Goal: Task Accomplishment & Management: Manage account settings

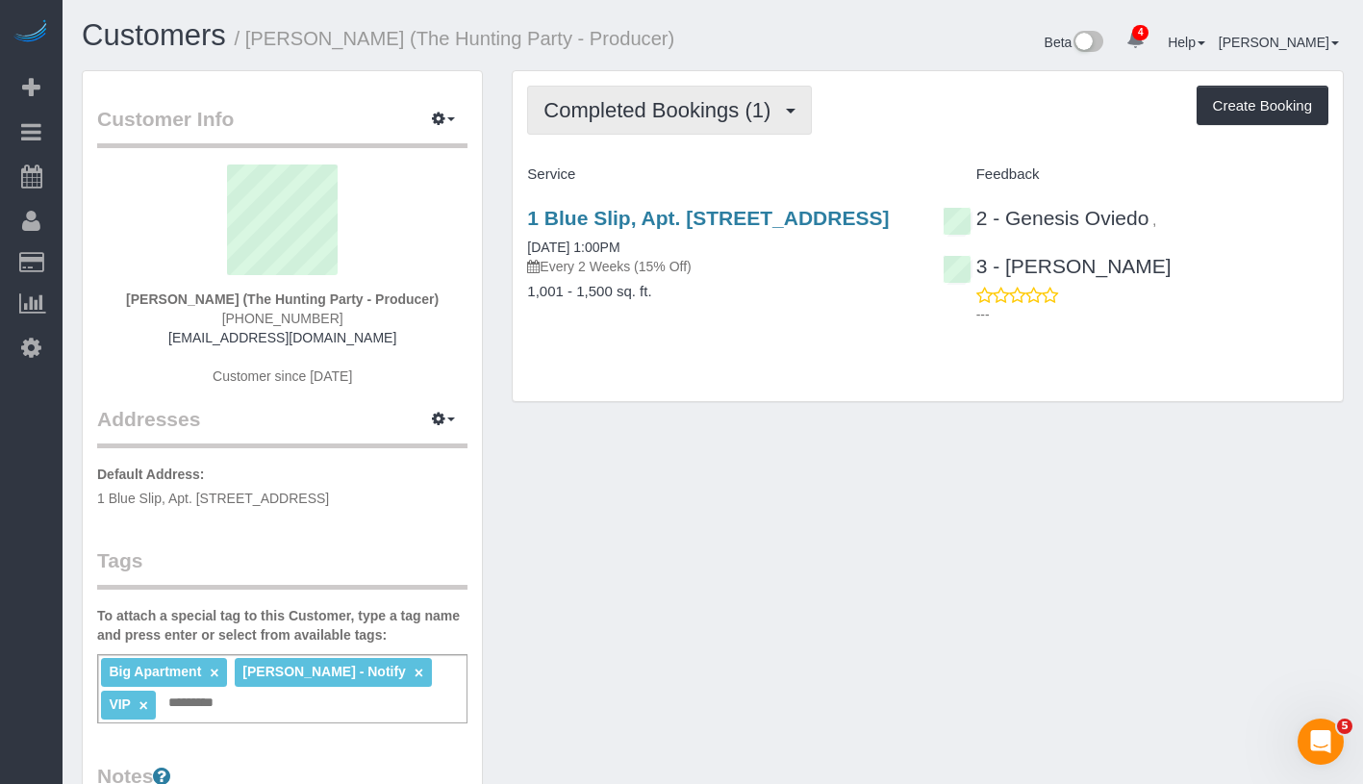
click at [621, 115] on span "Completed Bookings (1)" at bounding box center [661, 110] width 237 height 24
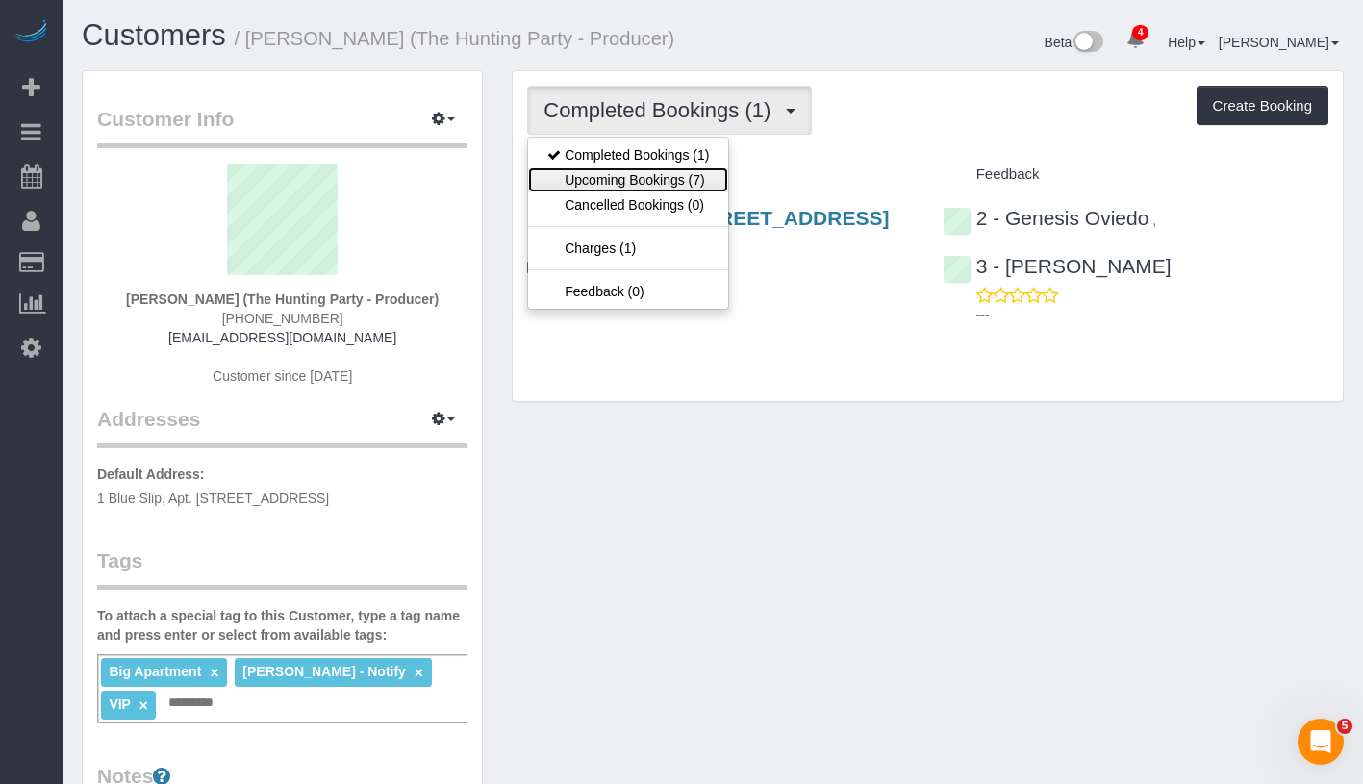
click at [635, 181] on link "Upcoming Bookings (7)" at bounding box center [628, 179] width 200 height 25
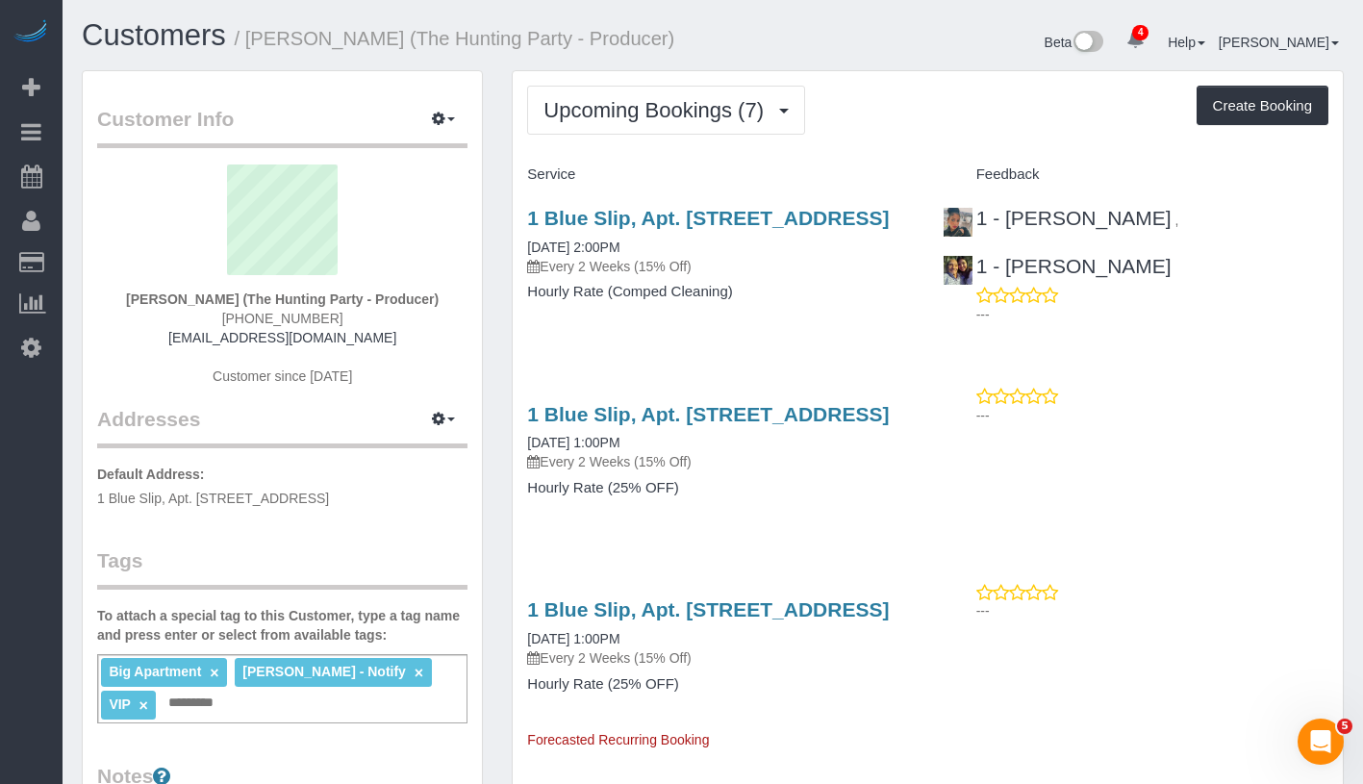
click at [623, 255] on div "1 Blue Slip, Apt. 1a, Brooklyn, NY 11222 08/26/2025 2:00PM Every 2 Weeks (15% O…" at bounding box center [720, 241] width 386 height 69
click at [610, 241] on link "08/26/2025 2:00PM" at bounding box center [573, 246] width 92 height 15
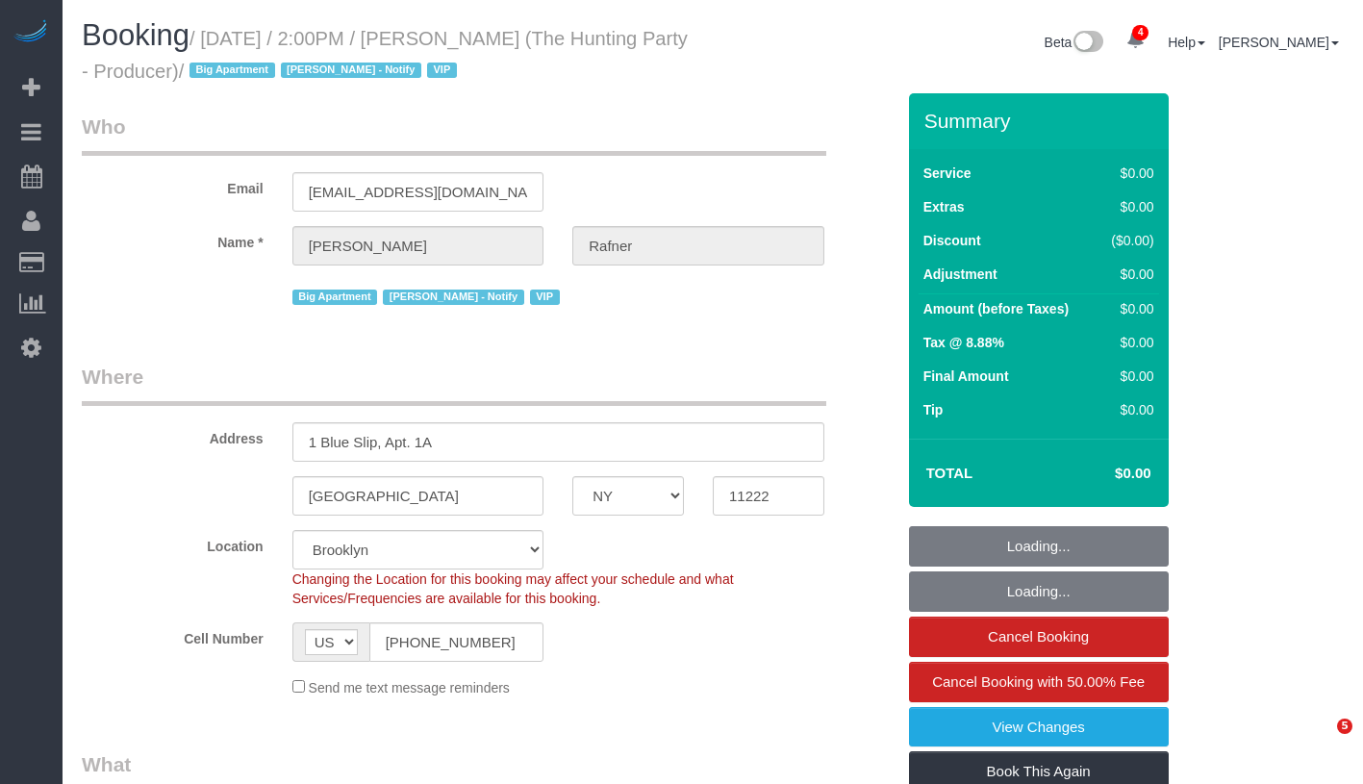
select select "NY"
select select "2"
select select "120"
select select "spot1"
select select "number:58"
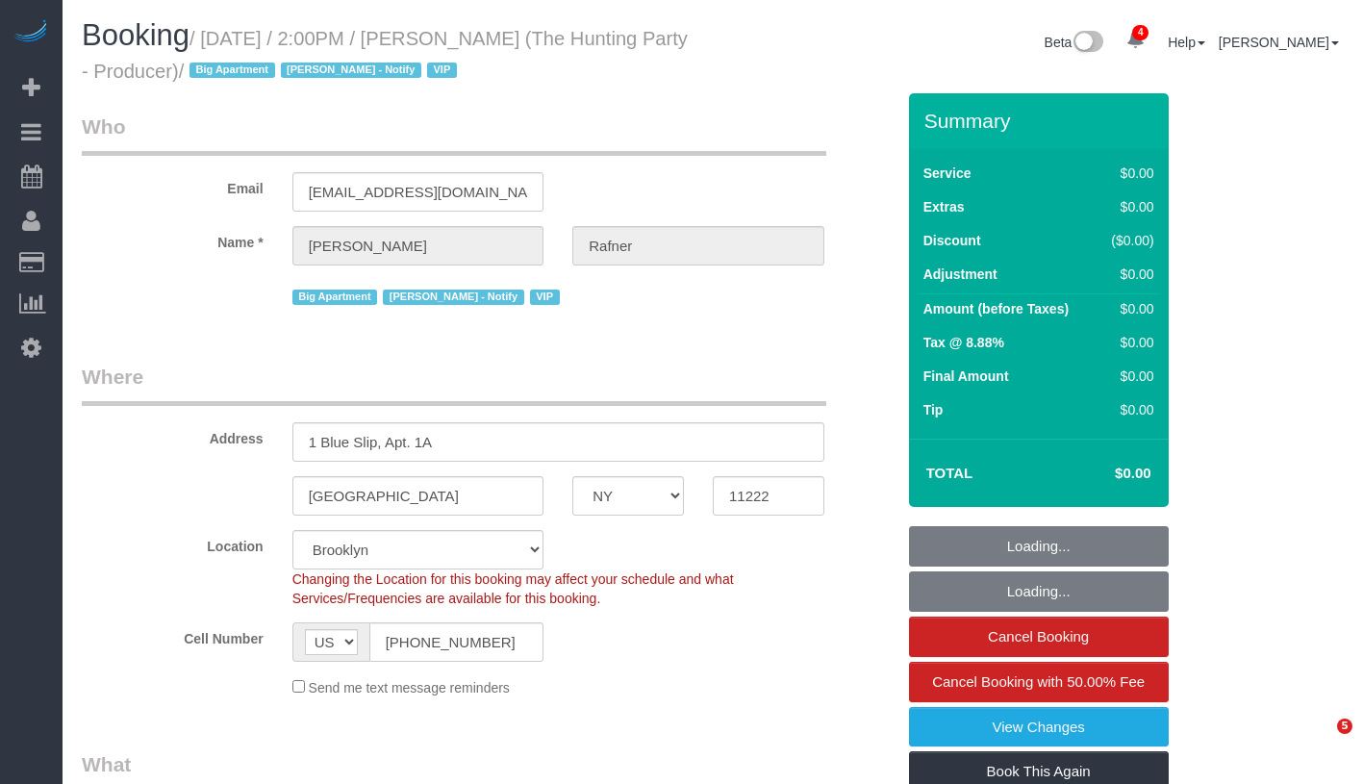
select select "number:76"
select select "number:15"
select select "number:5"
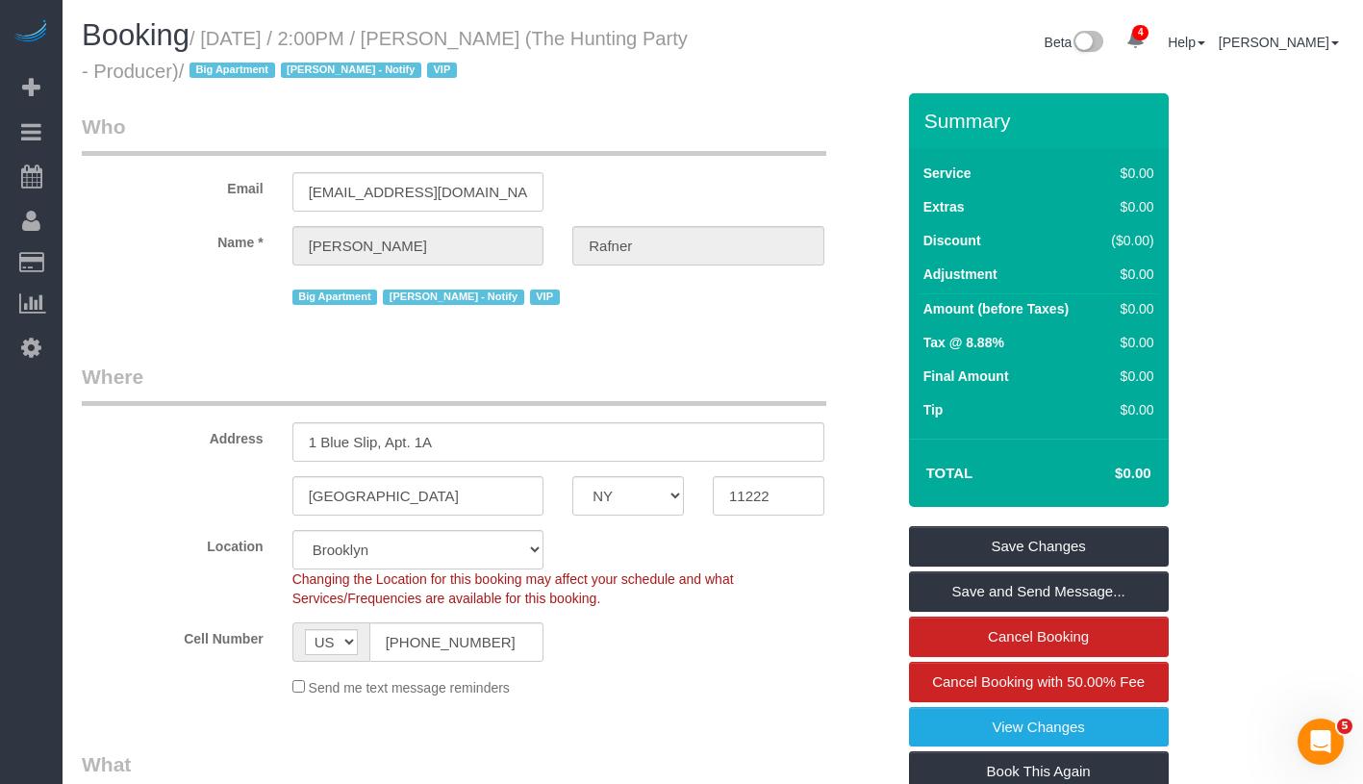
drag, startPoint x: 457, startPoint y: 40, endPoint x: 546, endPoint y: 40, distance: 89.4
click at [549, 40] on small "/ August 26, 2025 / 2:00PM / Jeff Rafner (The Hunting Party - Producer) / Big A…" at bounding box center [385, 55] width 606 height 54
drag, startPoint x: 462, startPoint y: 41, endPoint x: 555, endPoint y: 37, distance: 93.4
click at [555, 37] on small "/ August 26, 2025 / 2:00PM / Jeff Rafner (The Hunting Party - Producer) / Big A…" at bounding box center [385, 55] width 606 height 54
copy small "Jeff Rafner"
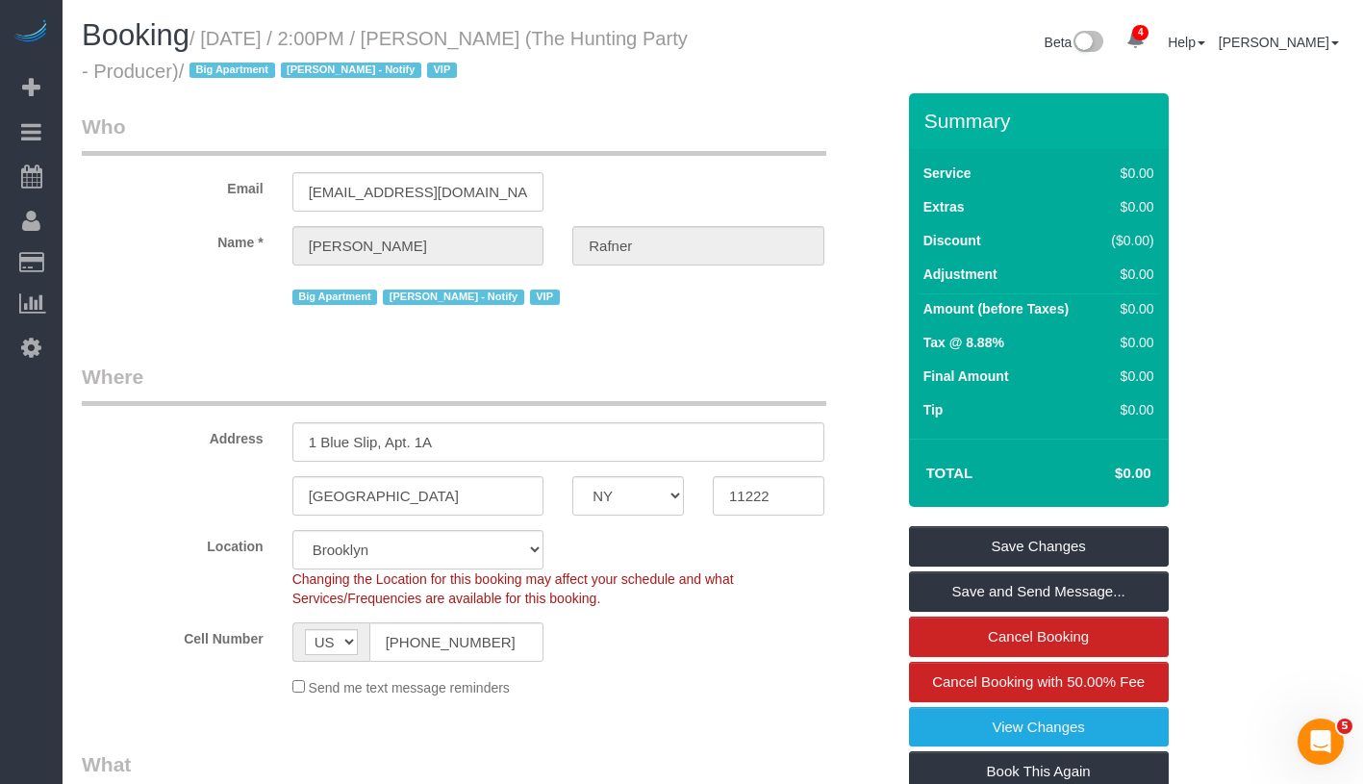
drag, startPoint x: 228, startPoint y: 56, endPoint x: 232, endPoint y: 71, distance: 15.9
click at [232, 77] on small "/ August 26, 2025 / 2:00PM / Jeff Rafner (The Hunting Party - Producer) / Big A…" at bounding box center [385, 55] width 606 height 54
drag, startPoint x: 216, startPoint y: 39, endPoint x: 239, endPoint y: 81, distance: 47.4
click at [239, 81] on small "/ August 26, 2025 / 2:00PM / Jeff Rafner (The Hunting Party - Producer) / Big A…" at bounding box center [385, 55] width 606 height 54
copy small "August 26, 2025 / 2:00PM / Jeff Rafner (The Hunting Party - Producer) /"
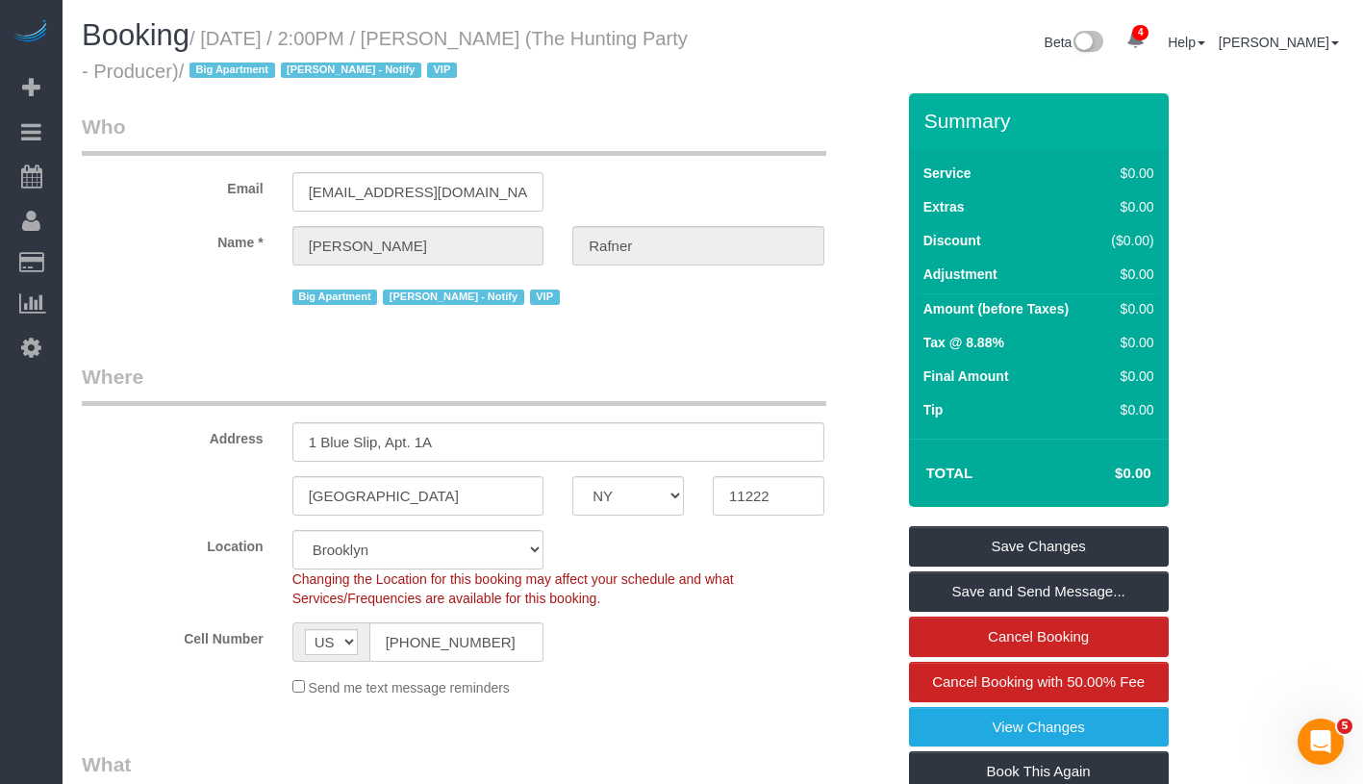
click at [844, 501] on div "Brooklyn AK AL AR AZ CA CO CT DC DE FL GA HI IA ID IL IN KS KY LA MA MD ME MI M…" at bounding box center [488, 495] width 842 height 39
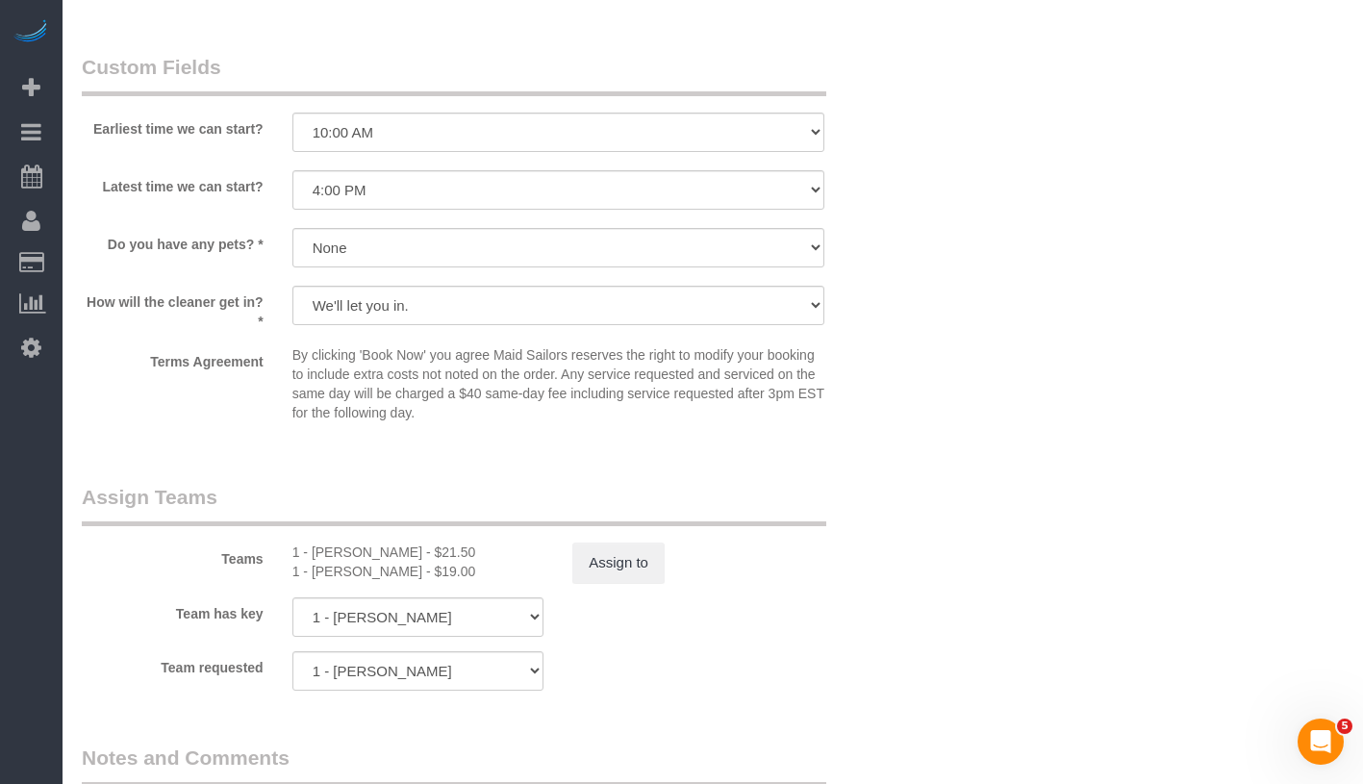
scroll to position [1871, 0]
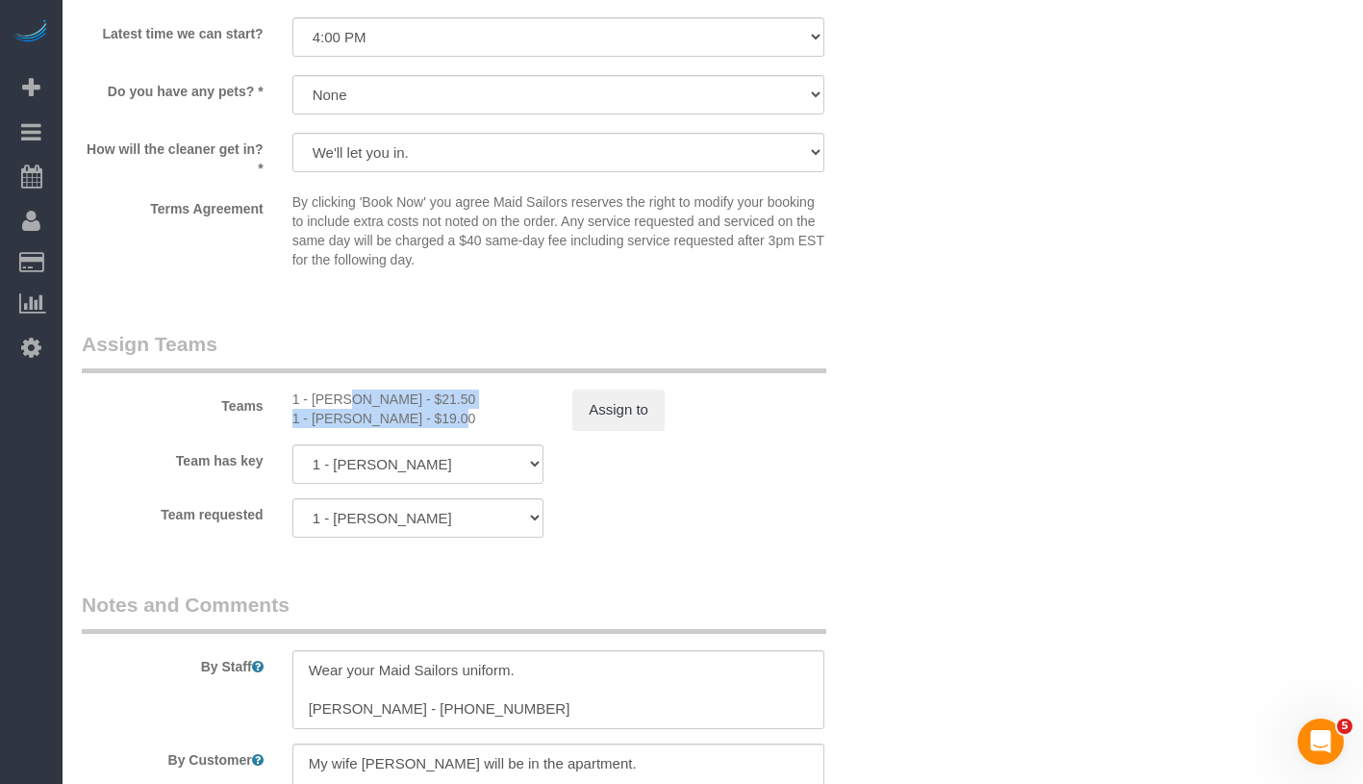
drag, startPoint x: 288, startPoint y: 398, endPoint x: 390, endPoint y: 423, distance: 105.9
click at [390, 423] on div "1 - Marlenyn Robles - $21.50 1 - Xiomara Inga - $19.00" at bounding box center [418, 409] width 281 height 38
copy div "1 - Marlenyn Robles - $21.50 1 - Xiomara Inga"
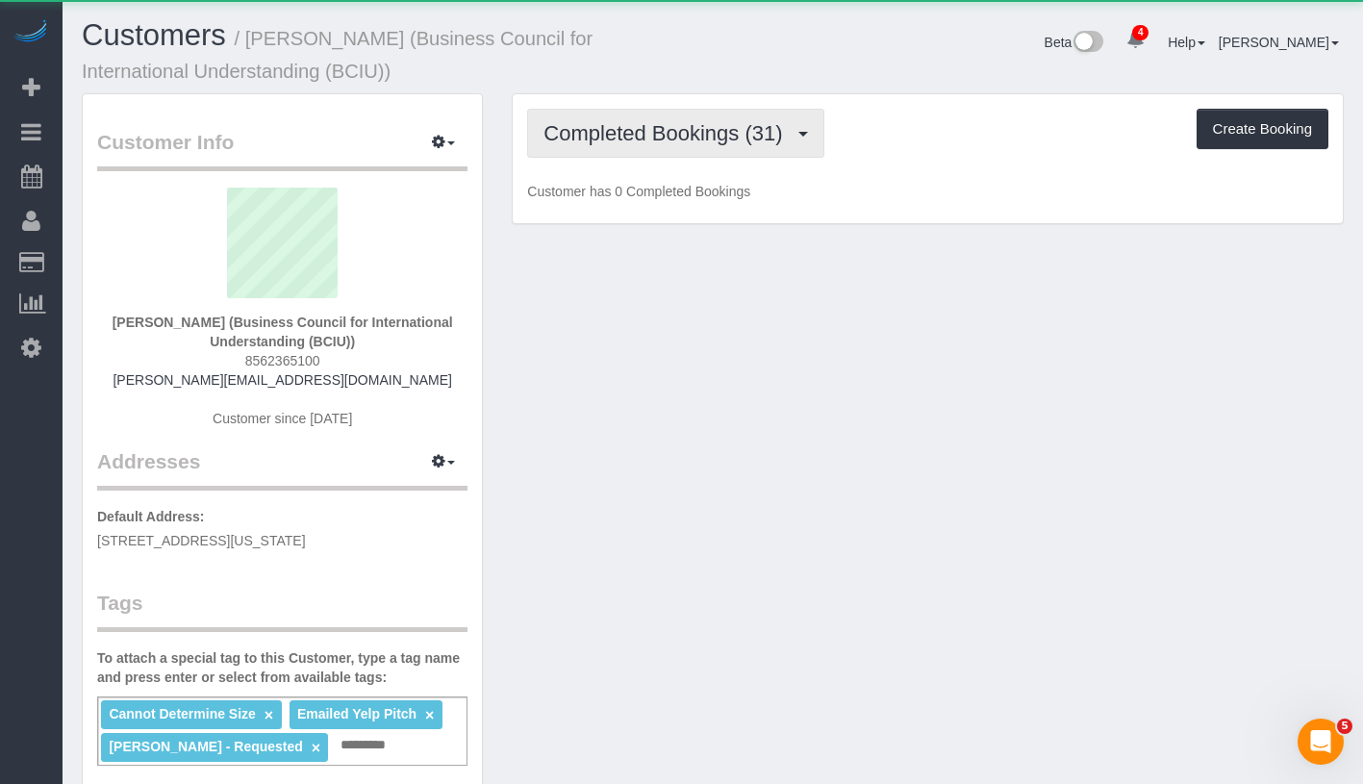
click at [712, 132] on span "Completed Bookings (31)" at bounding box center [667, 133] width 248 height 24
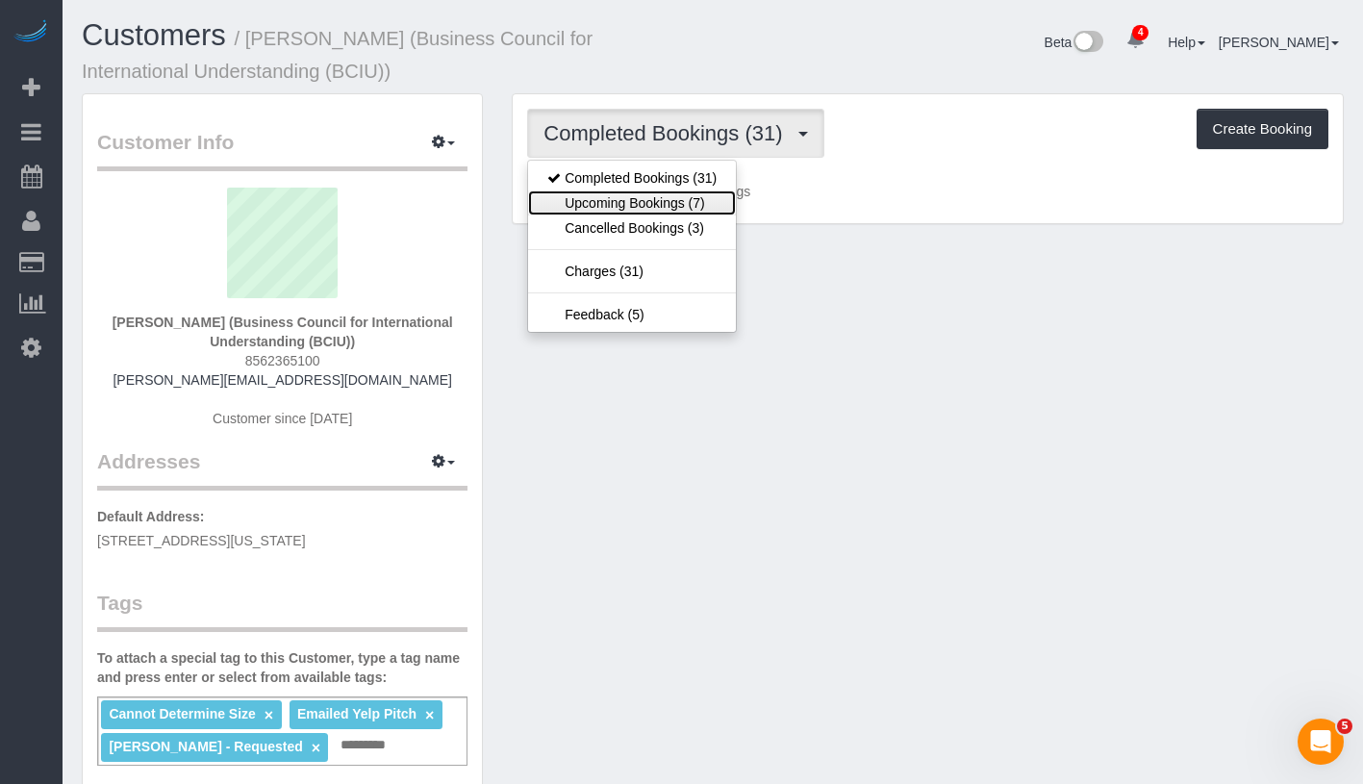
click at [653, 205] on link "Upcoming Bookings (7)" at bounding box center [632, 202] width 208 height 25
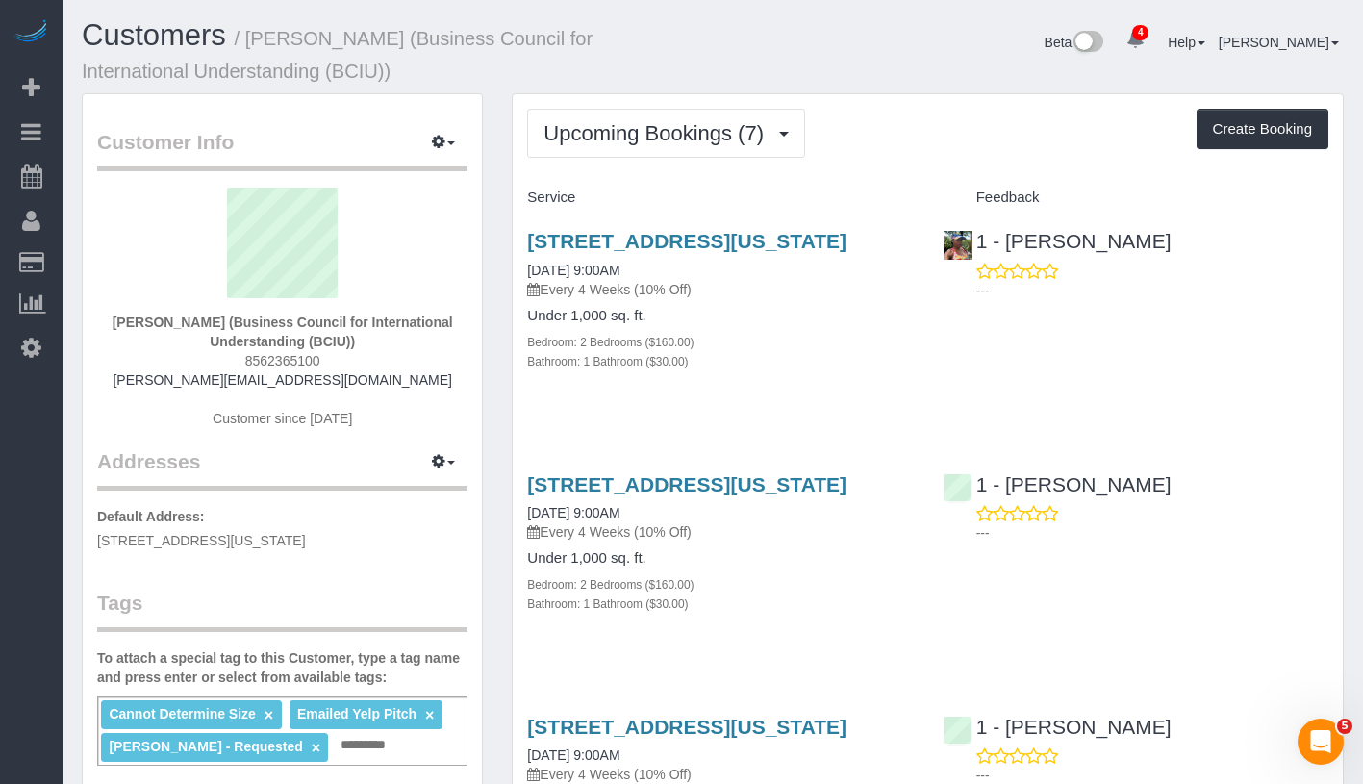
click at [725, 145] on button "Upcoming Bookings (7)" at bounding box center [666, 133] width 278 height 49
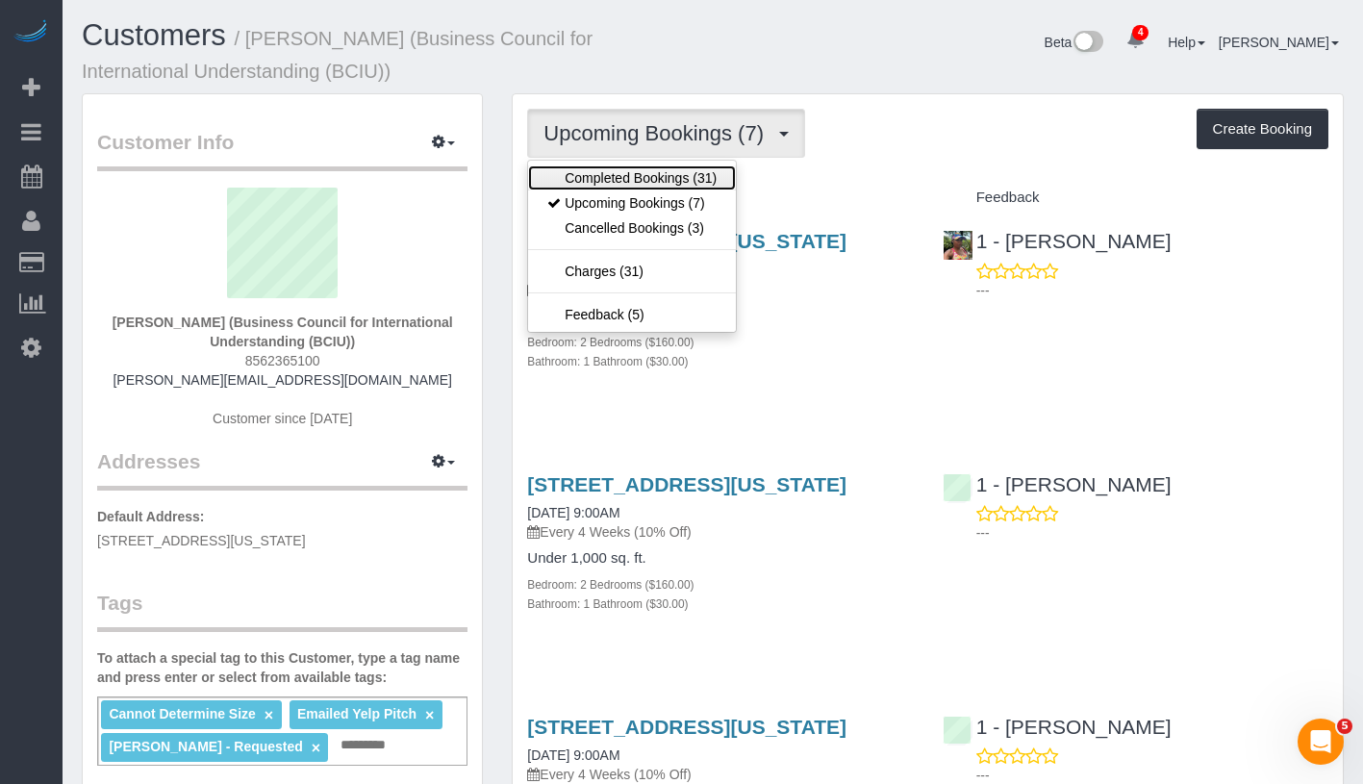
click at [686, 175] on link "Completed Bookings (31)" at bounding box center [632, 177] width 208 height 25
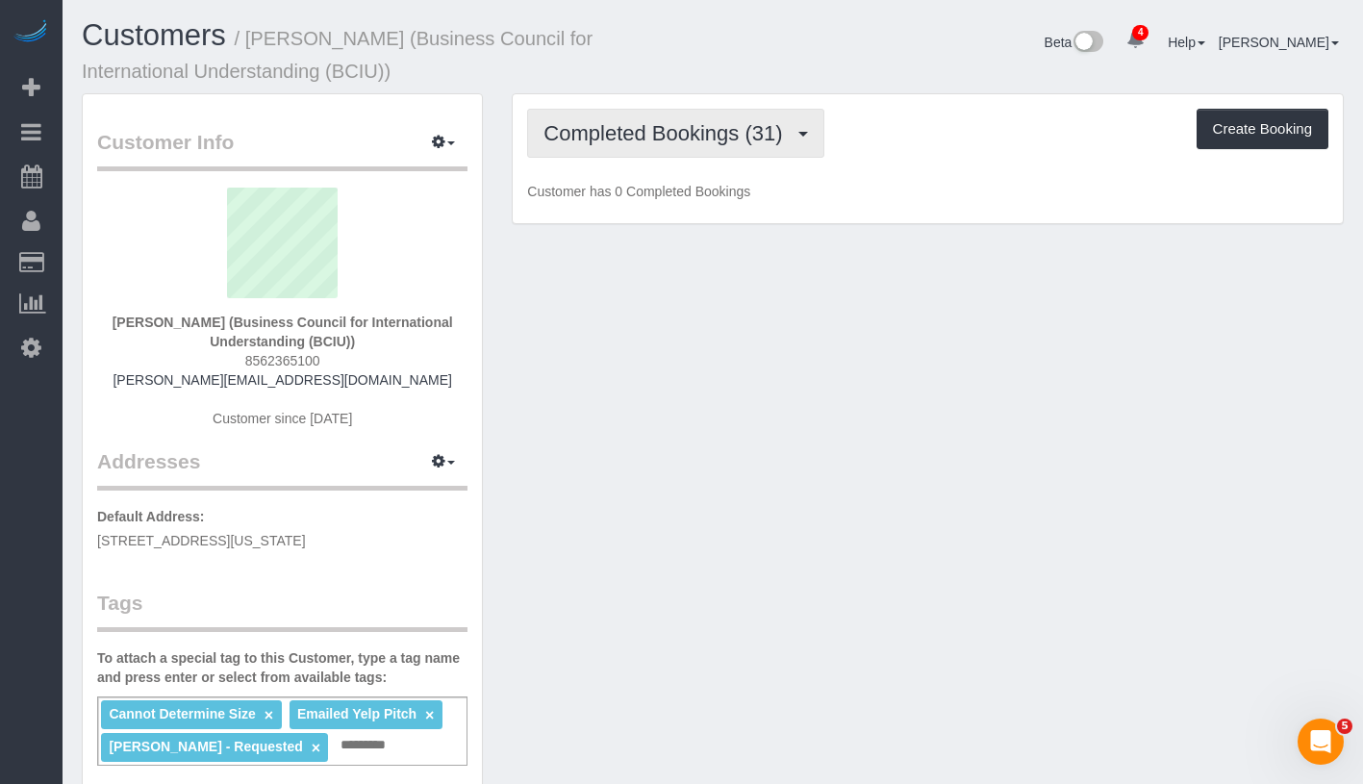
click at [719, 150] on button "Completed Bookings (31)" at bounding box center [675, 133] width 296 height 49
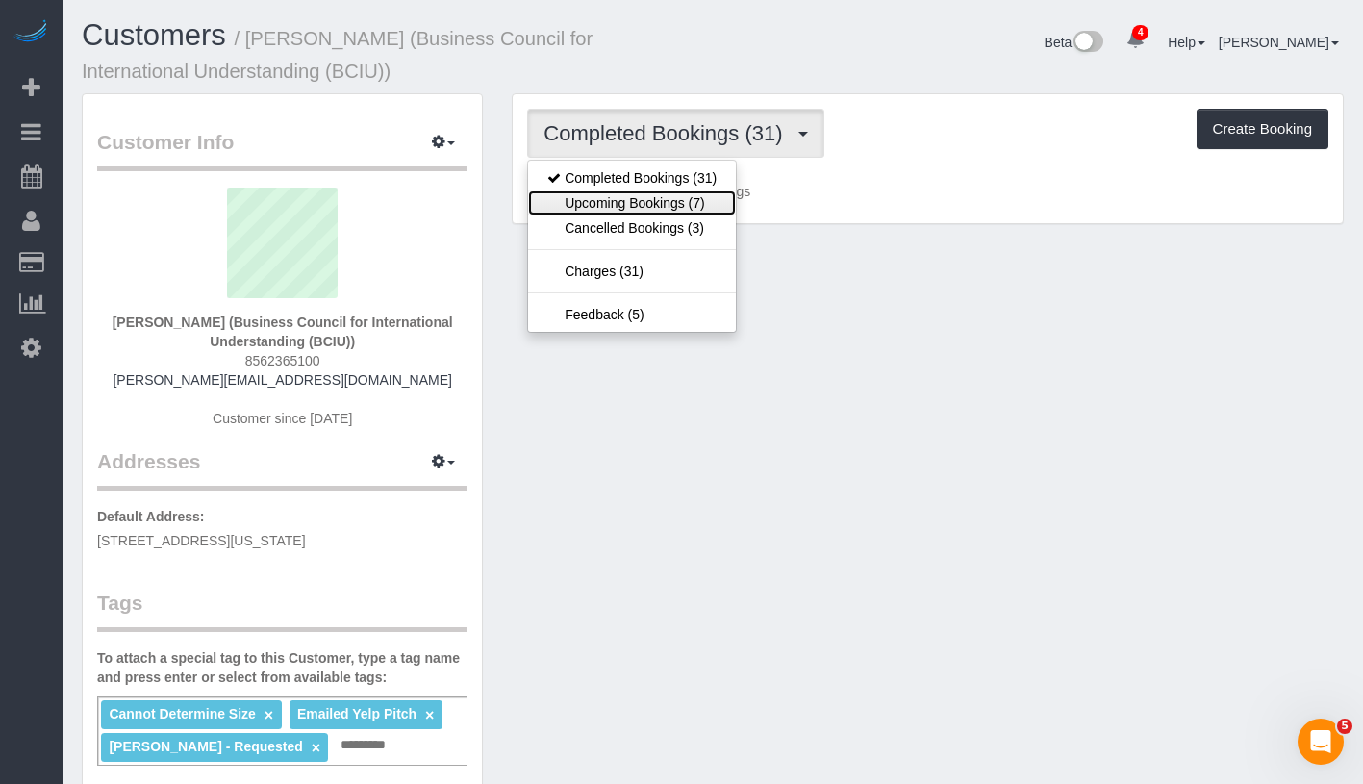
click at [694, 202] on link "Upcoming Bookings (7)" at bounding box center [632, 202] width 208 height 25
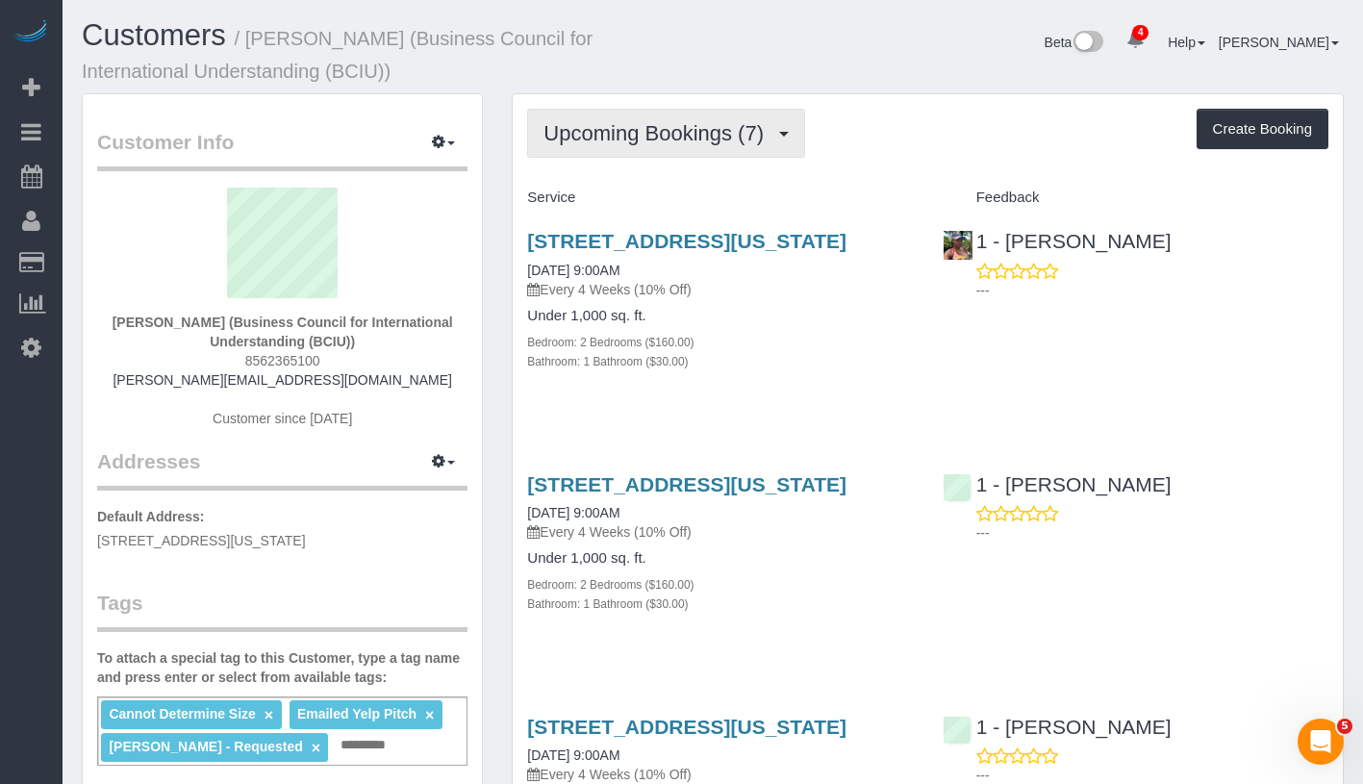
click at [691, 127] on span "Upcoming Bookings (7)" at bounding box center [658, 133] width 230 height 24
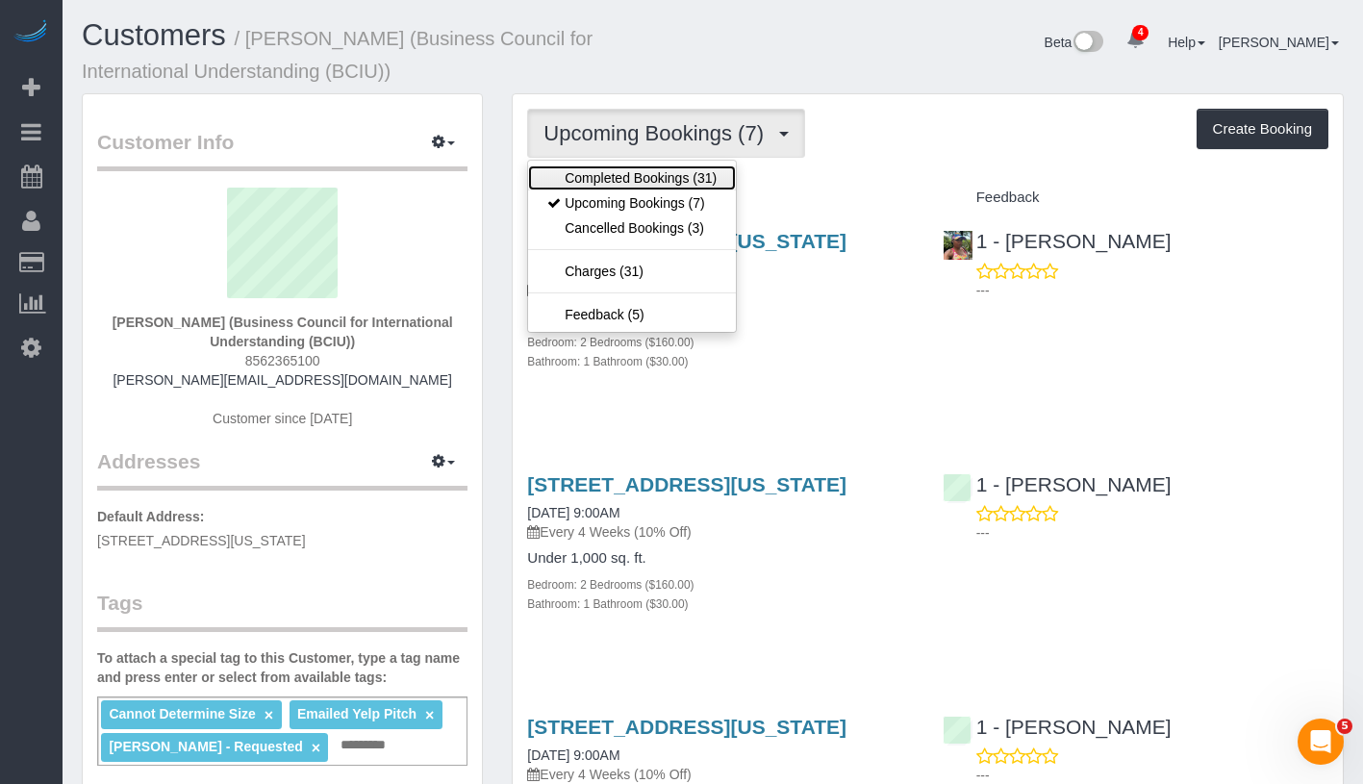
click at [667, 179] on link "Completed Bookings (31)" at bounding box center [632, 177] width 208 height 25
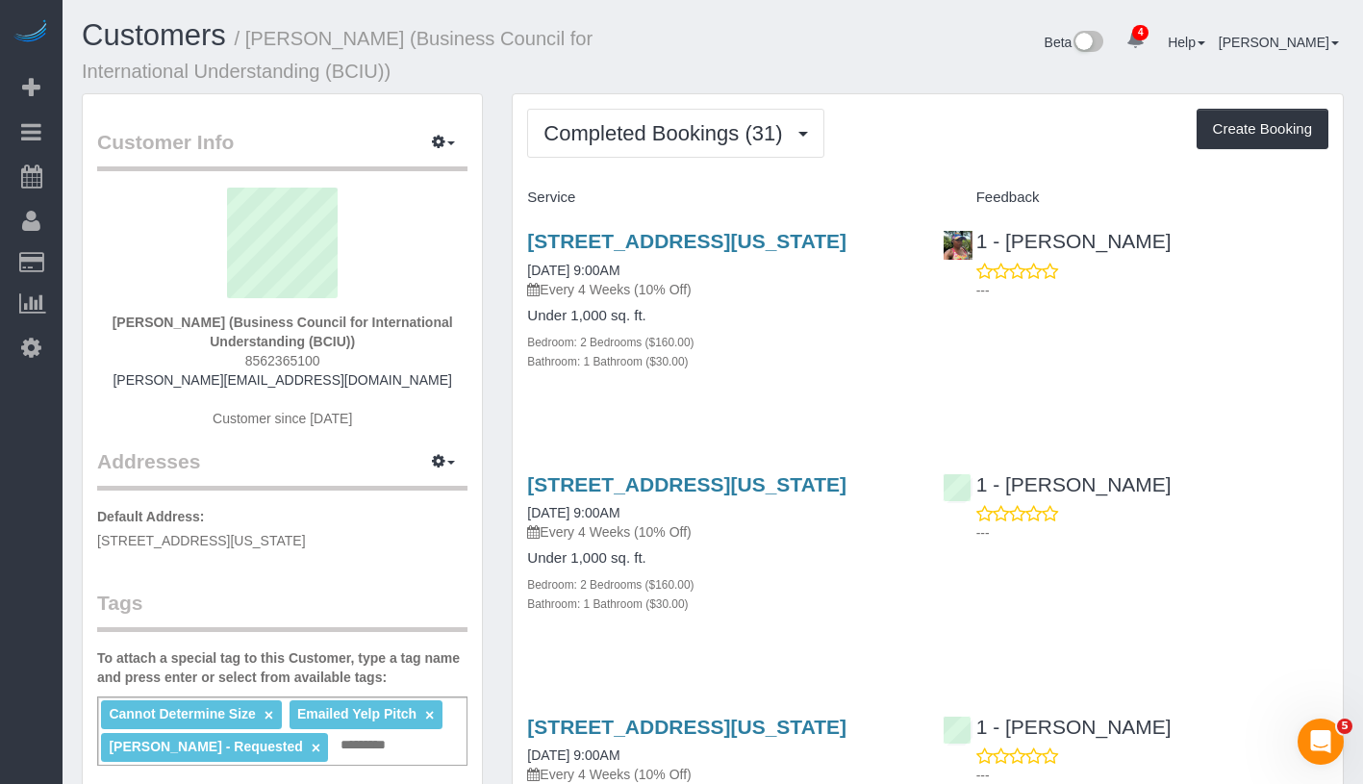
click at [915, 147] on div "Completed Bookings (31) Completed Bookings (31) Upcoming Bookings (7) Cancelled…" at bounding box center [927, 133] width 801 height 49
click at [739, 126] on span "Completed Bookings (31)" at bounding box center [667, 133] width 248 height 24
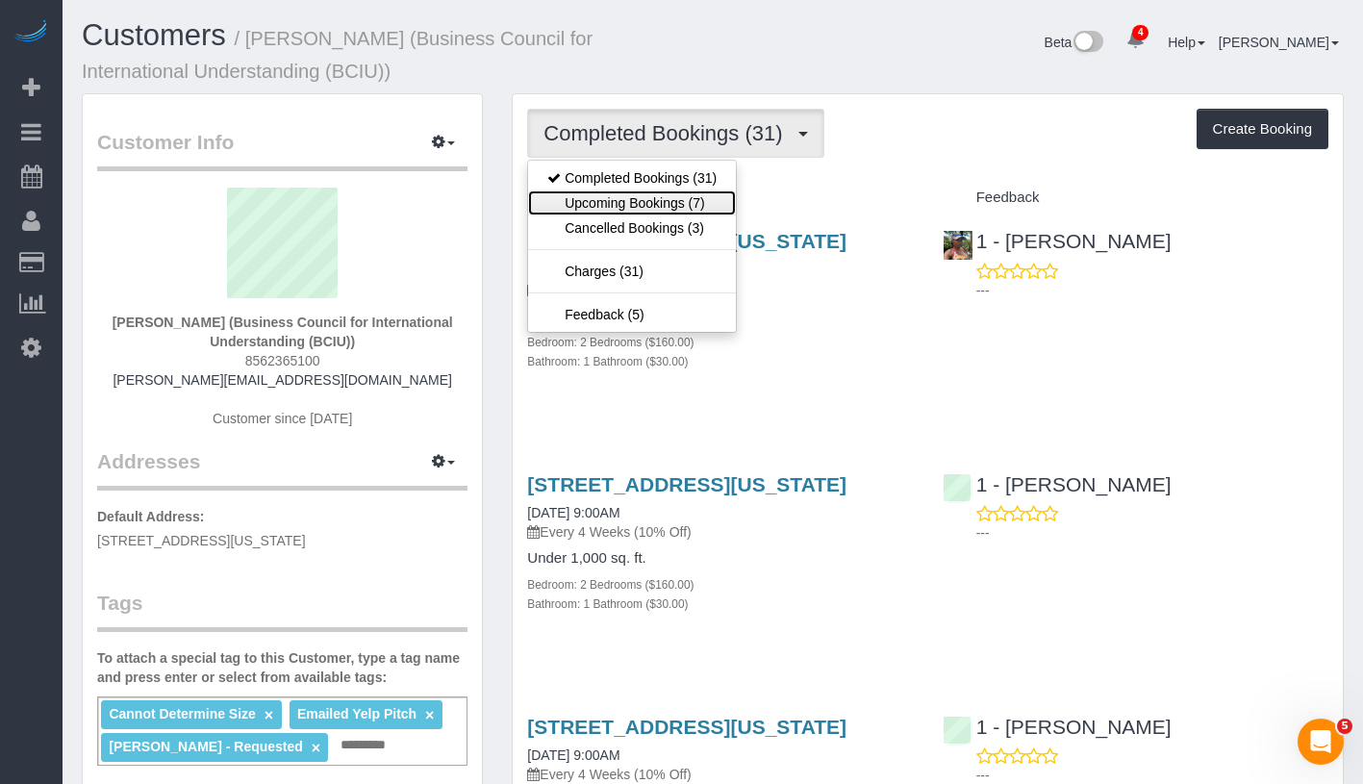
click at [653, 203] on link "Upcoming Bookings (7)" at bounding box center [632, 202] width 208 height 25
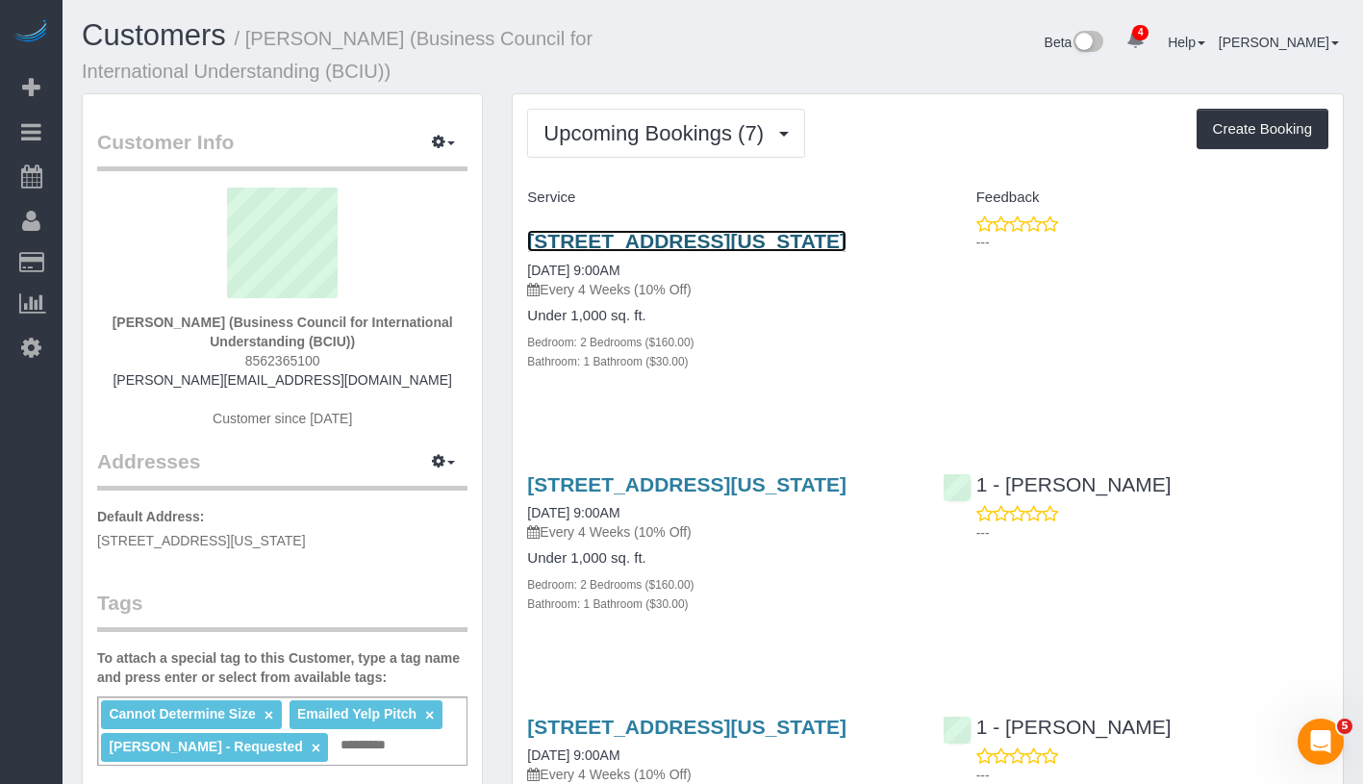
click at [739, 244] on link "35 West 110 St, Apt 1l, New York, NY 10026" at bounding box center [686, 241] width 319 height 22
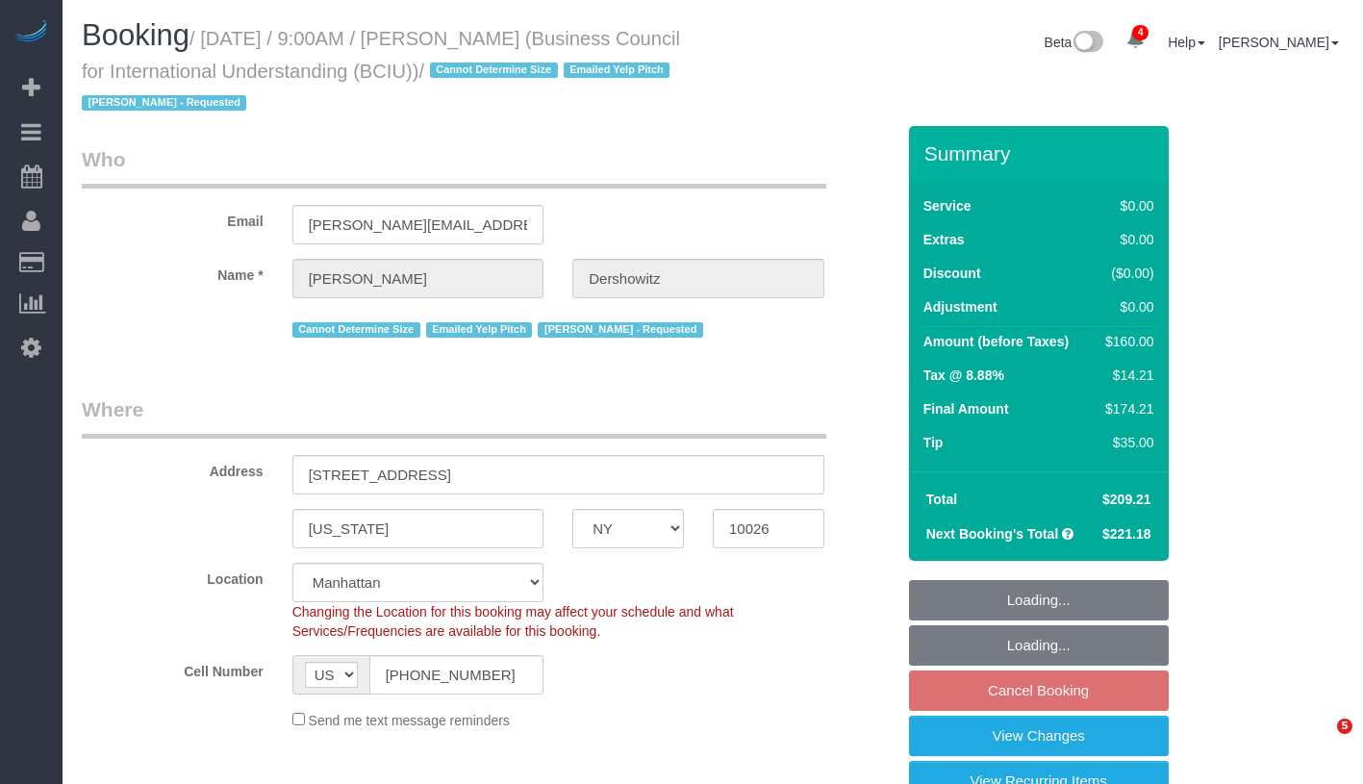
select select "NY"
select select "2"
select select "spot2"
select select "number:89"
select select "number:90"
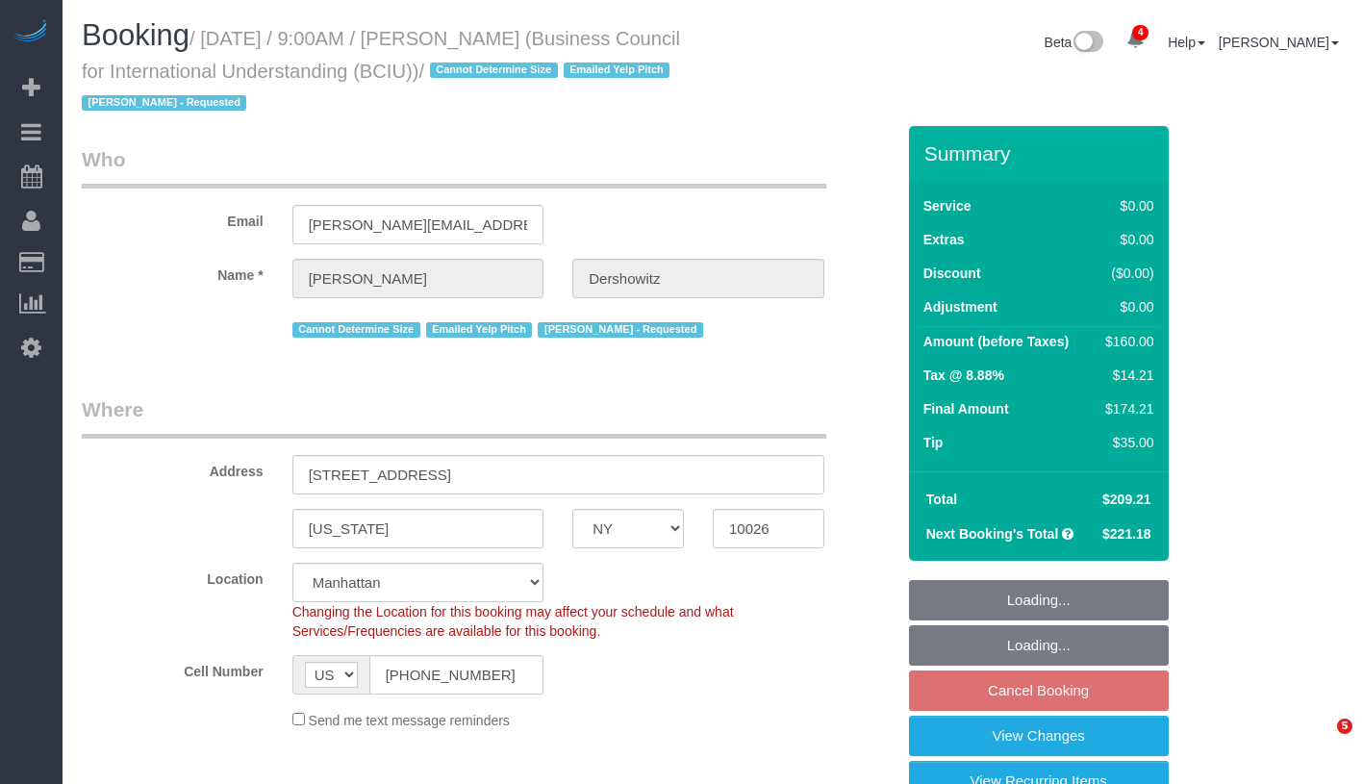
select select "number:15"
select select "number:5"
click at [1075, 730] on link "View Changes" at bounding box center [1039, 736] width 260 height 40
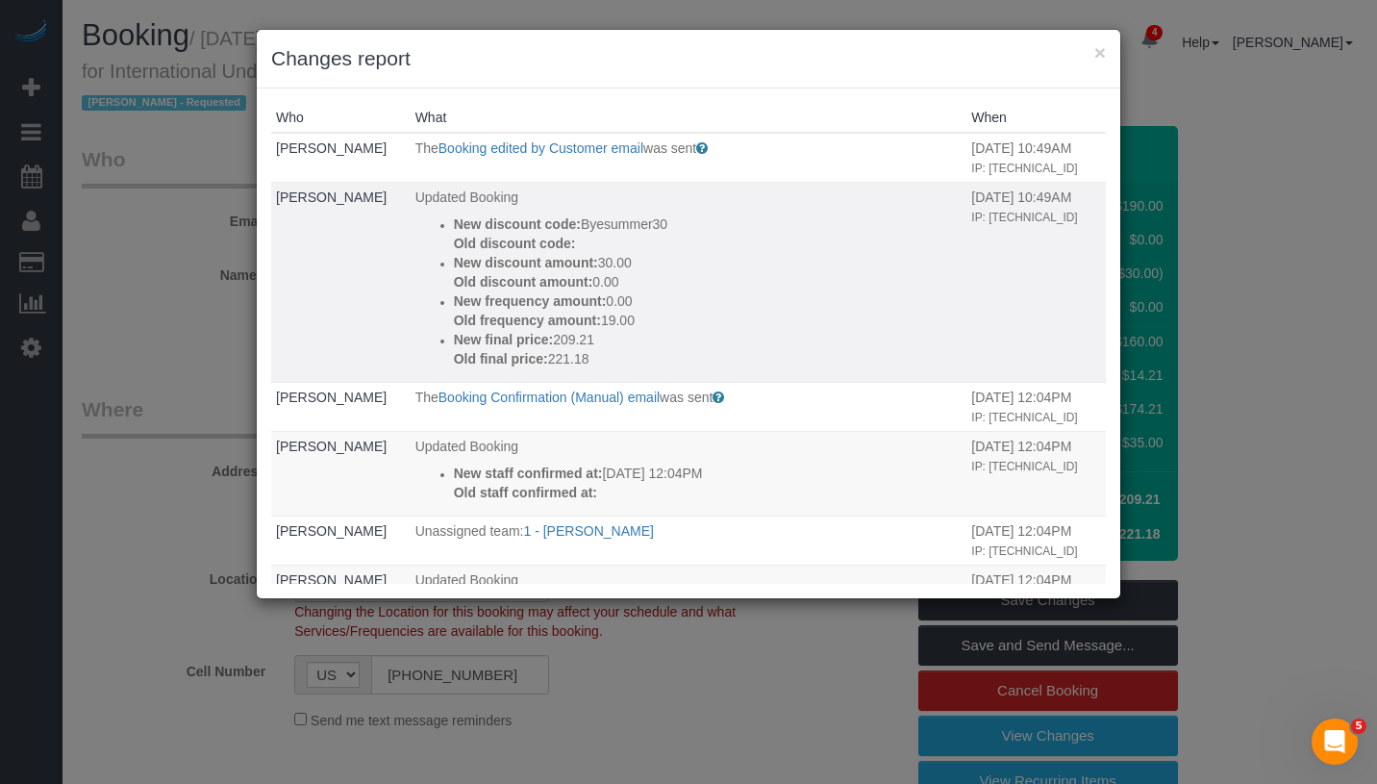
drag, startPoint x: 423, startPoint y: 241, endPoint x: 695, endPoint y: 239, distance: 272.2
click at [695, 239] on ul "New discount code: Byesummer30 Old discount code: New discount amount: 30.00 Ol…" at bounding box center [688, 291] width 547 height 154
copy p "New discount code: Byesummer30"
click at [1102, 56] on button "×" at bounding box center [1100, 52] width 12 height 20
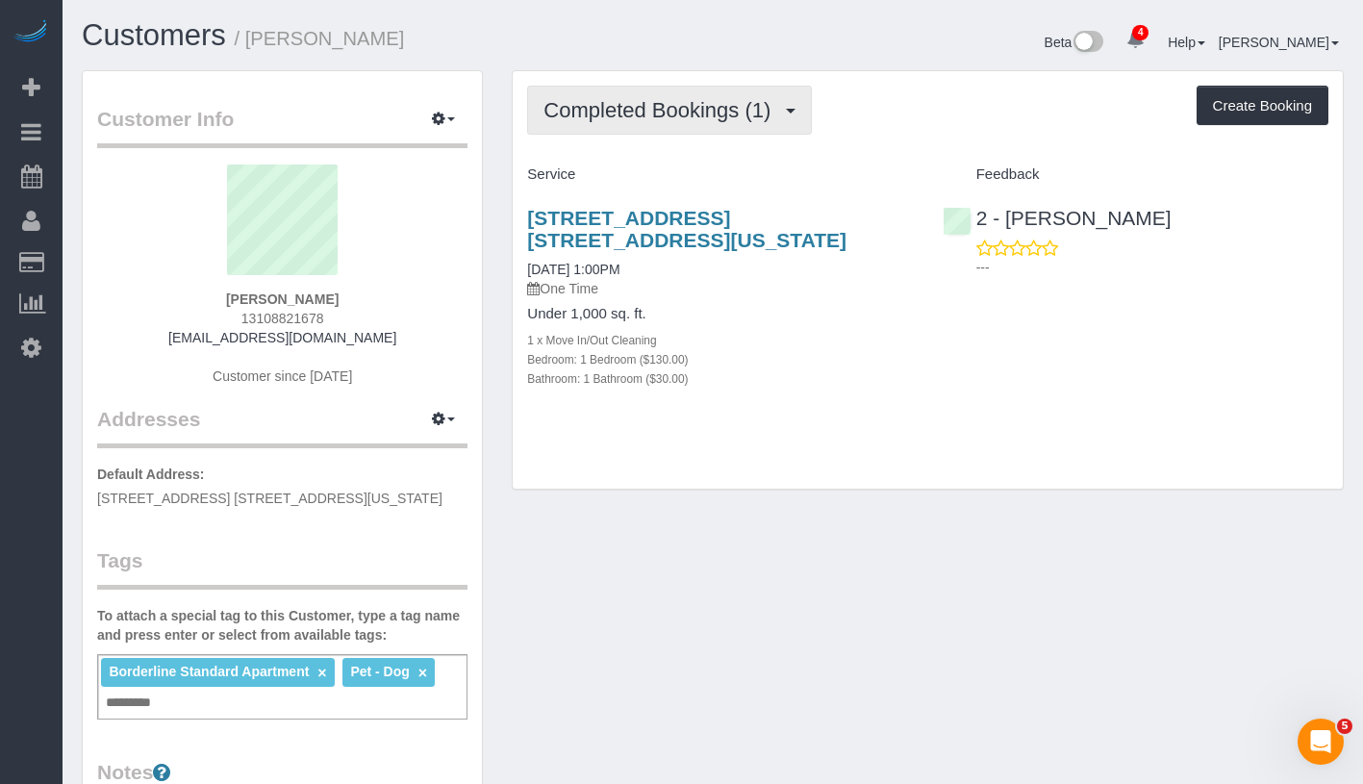
click at [667, 107] on span "Completed Bookings (1)" at bounding box center [661, 110] width 237 height 24
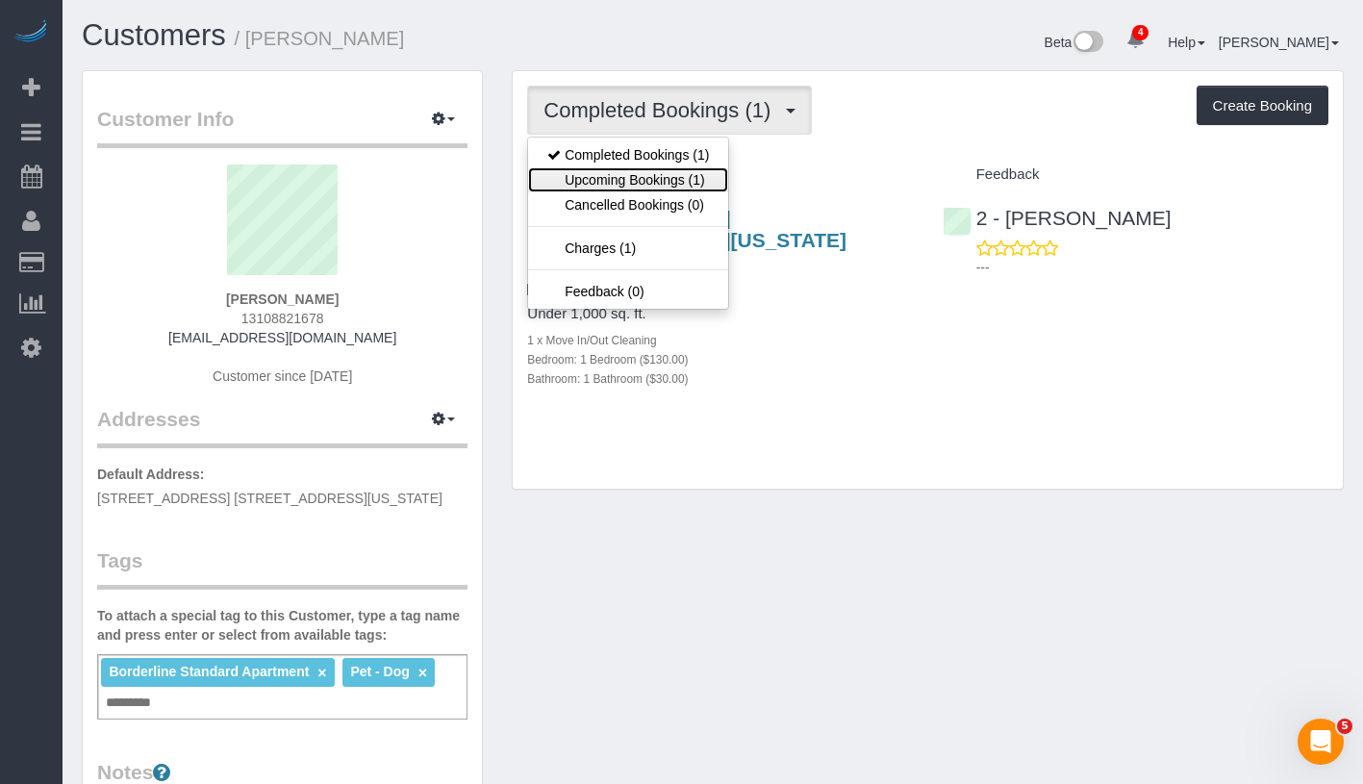
click at [646, 175] on link "Upcoming Bookings (1)" at bounding box center [628, 179] width 200 height 25
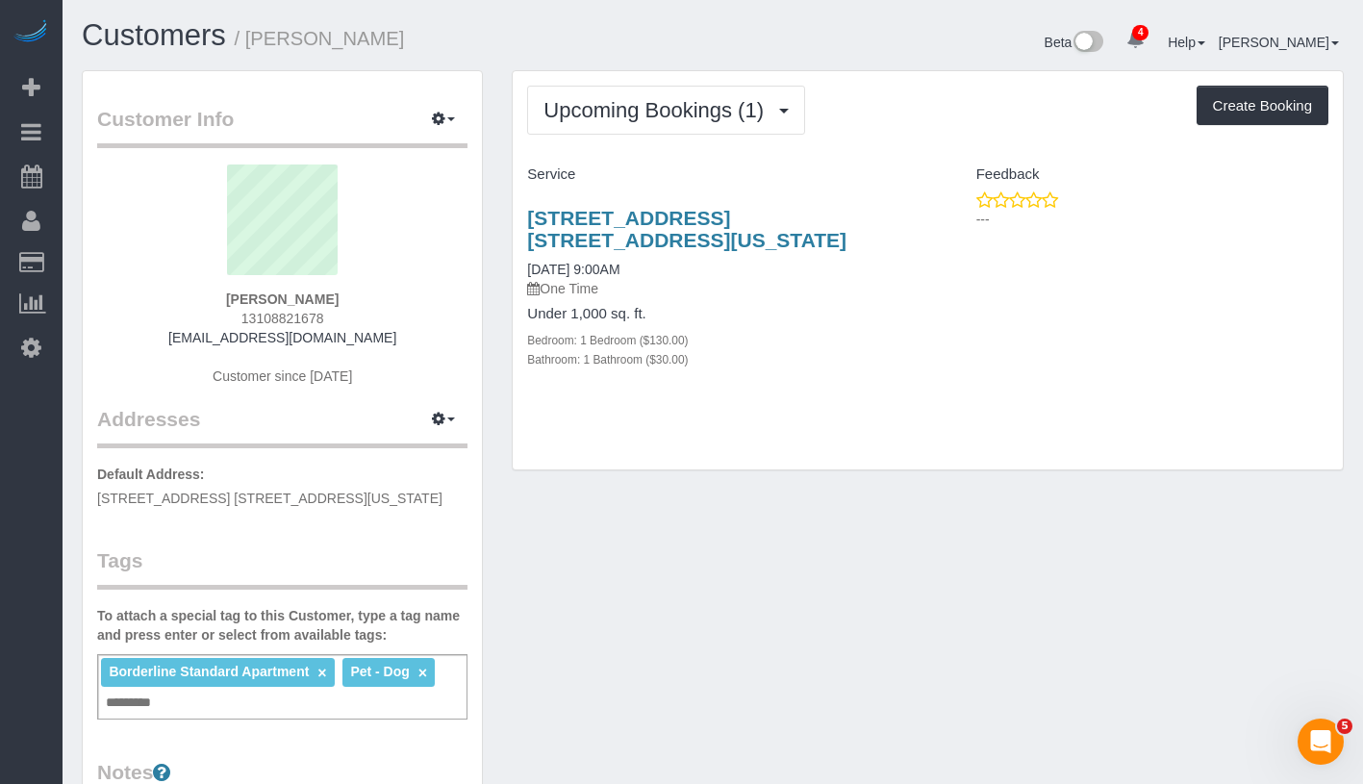
click at [846, 163] on div "Service" at bounding box center [720, 175] width 415 height 33
click at [811, 224] on link "[STREET_ADDRESS] [STREET_ADDRESS][US_STATE]" at bounding box center [686, 229] width 319 height 44
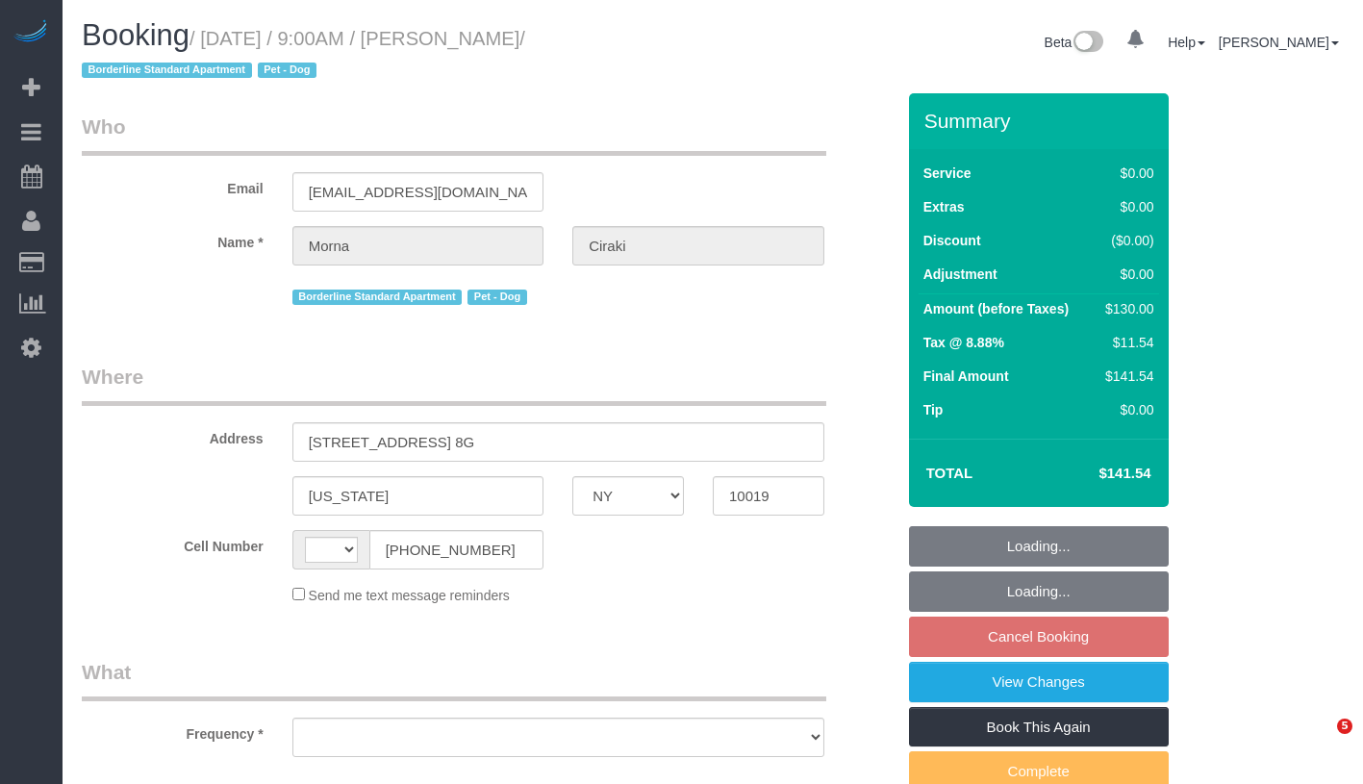
select select "NY"
select select "number:56"
select select "number:70"
select select "number:13"
select select "number:5"
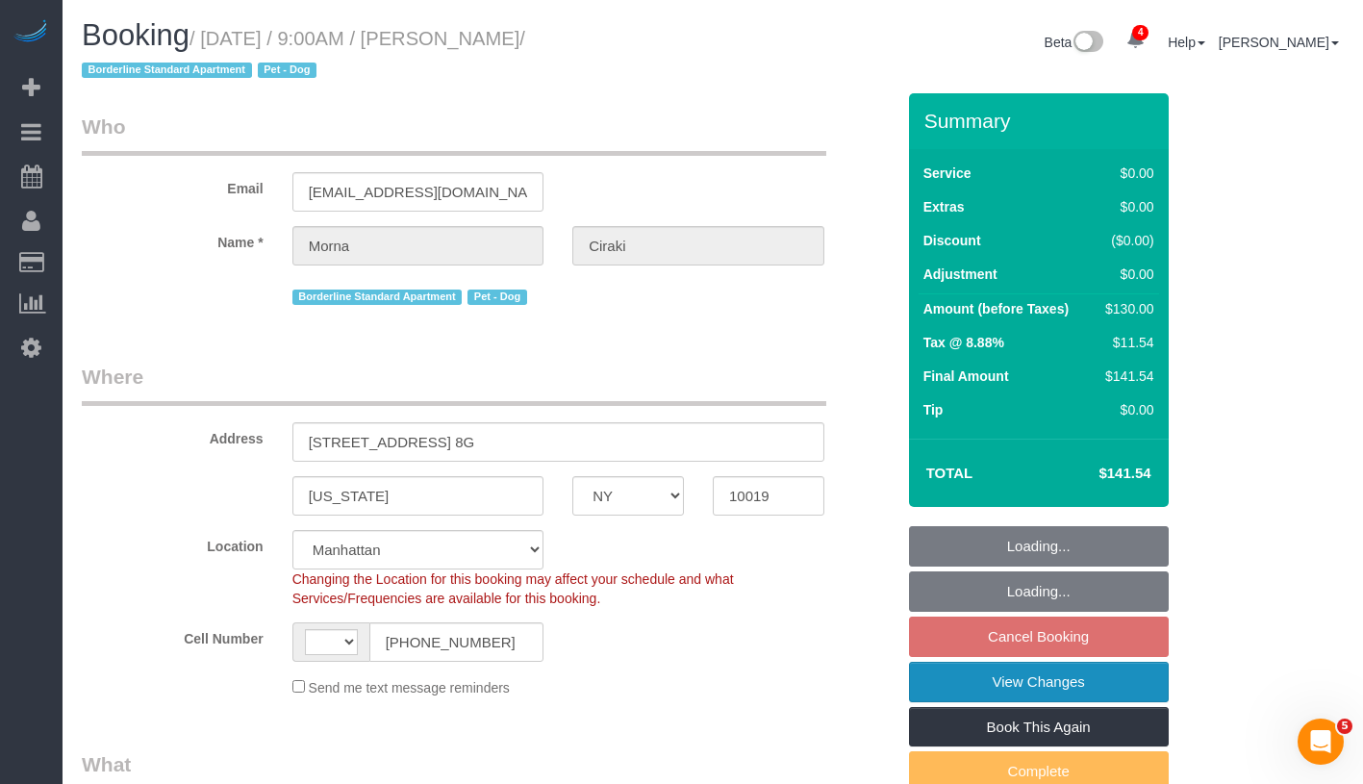
select select "string:US"
select select "object:801"
click at [1111, 679] on link "View Changes" at bounding box center [1039, 682] width 260 height 40
select select "1"
select select "spot2"
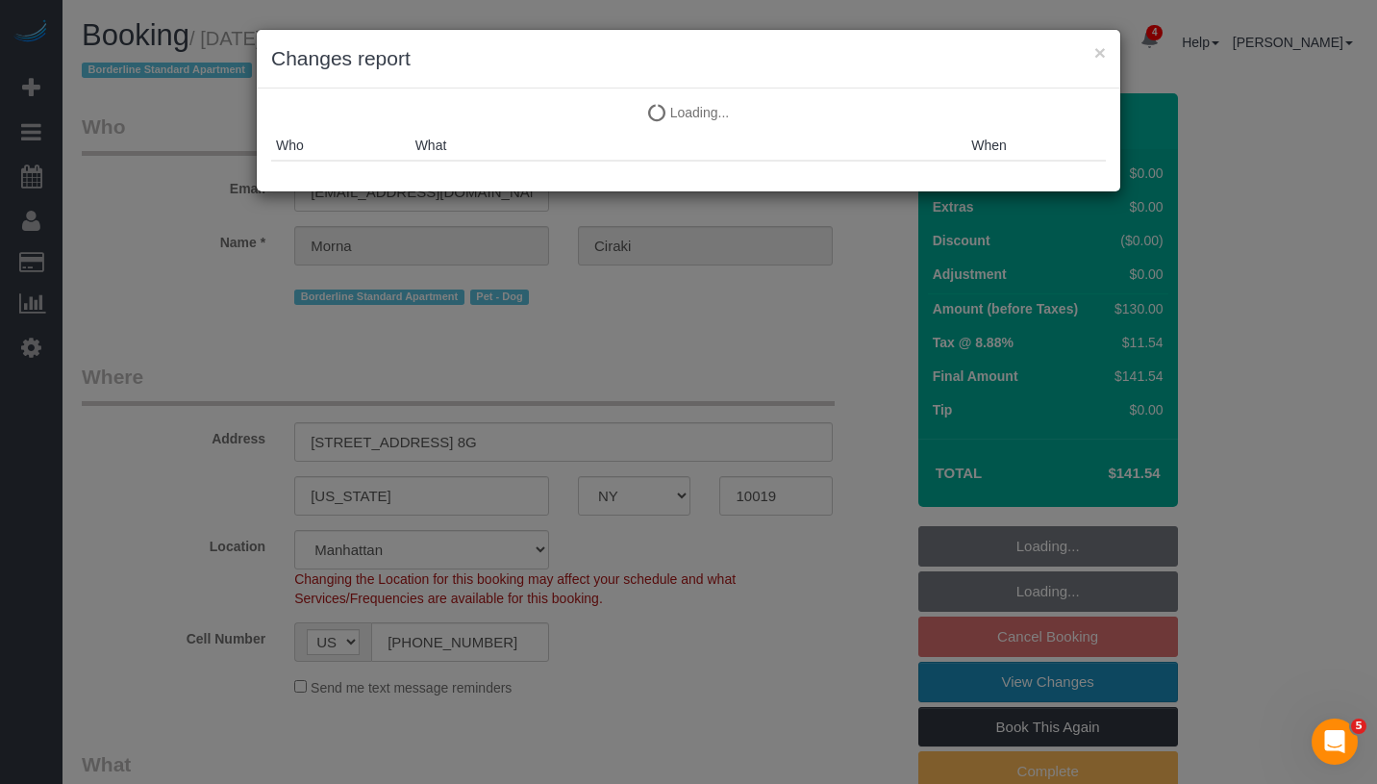
select select "object:1334"
select select "string:stripe-pm_1PYVdh4VGloSiKo7sVYi6XPd"
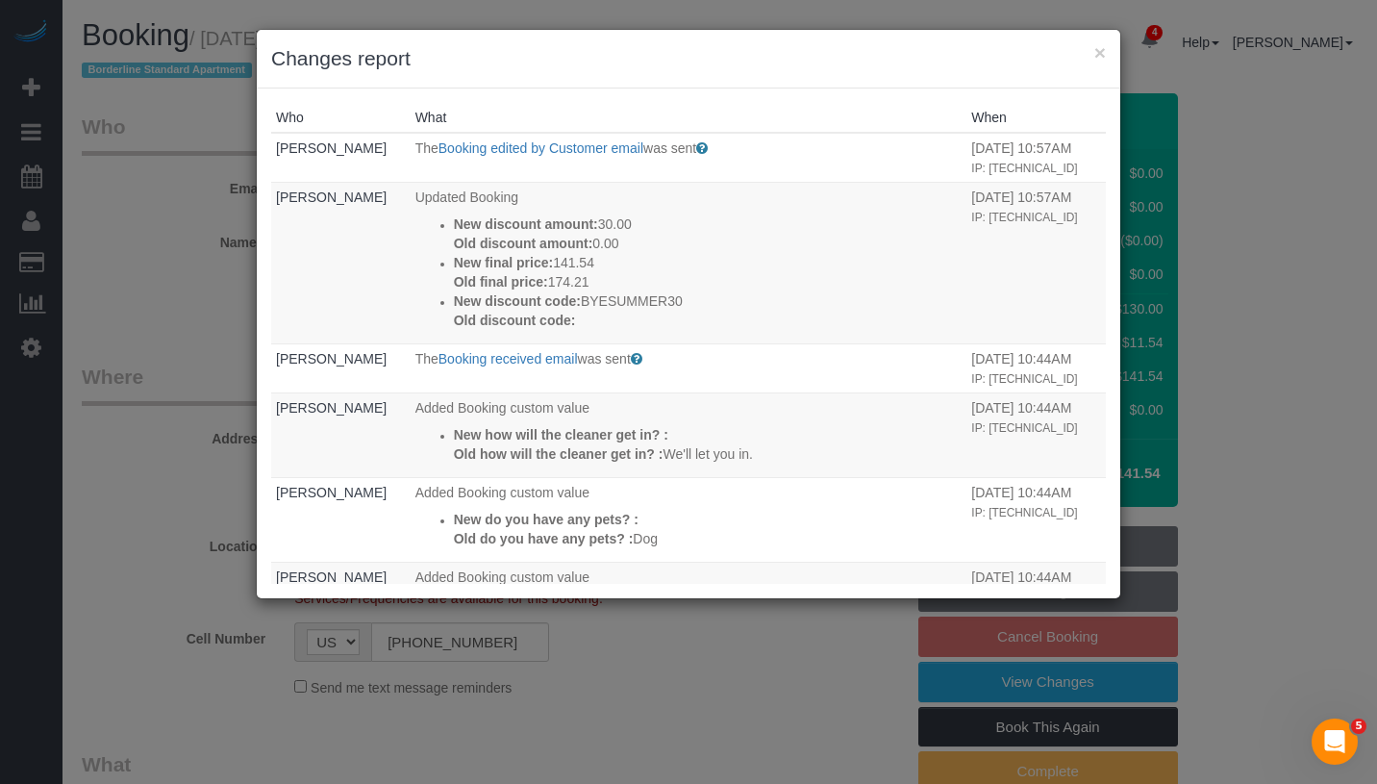
select select "1"
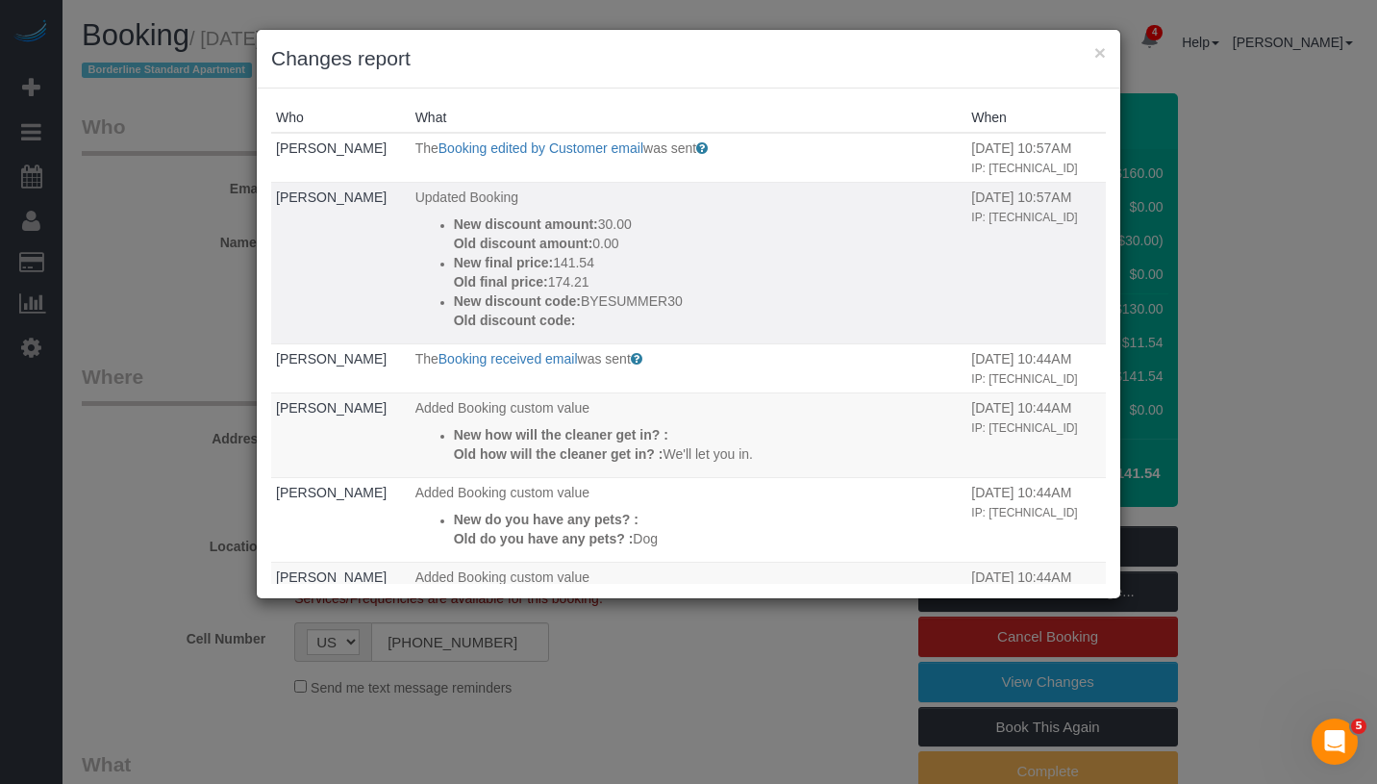
drag, startPoint x: 712, startPoint y: 299, endPoint x: 427, endPoint y: 298, distance: 284.7
click at [427, 298] on ul "New discount amount: 30.00 Old discount amount: 0.00 New final price: 141.54 Ol…" at bounding box center [688, 271] width 547 height 115
copy p "New discount code: BYESUMMER30"
click at [1096, 52] on button "×" at bounding box center [1100, 52] width 12 height 20
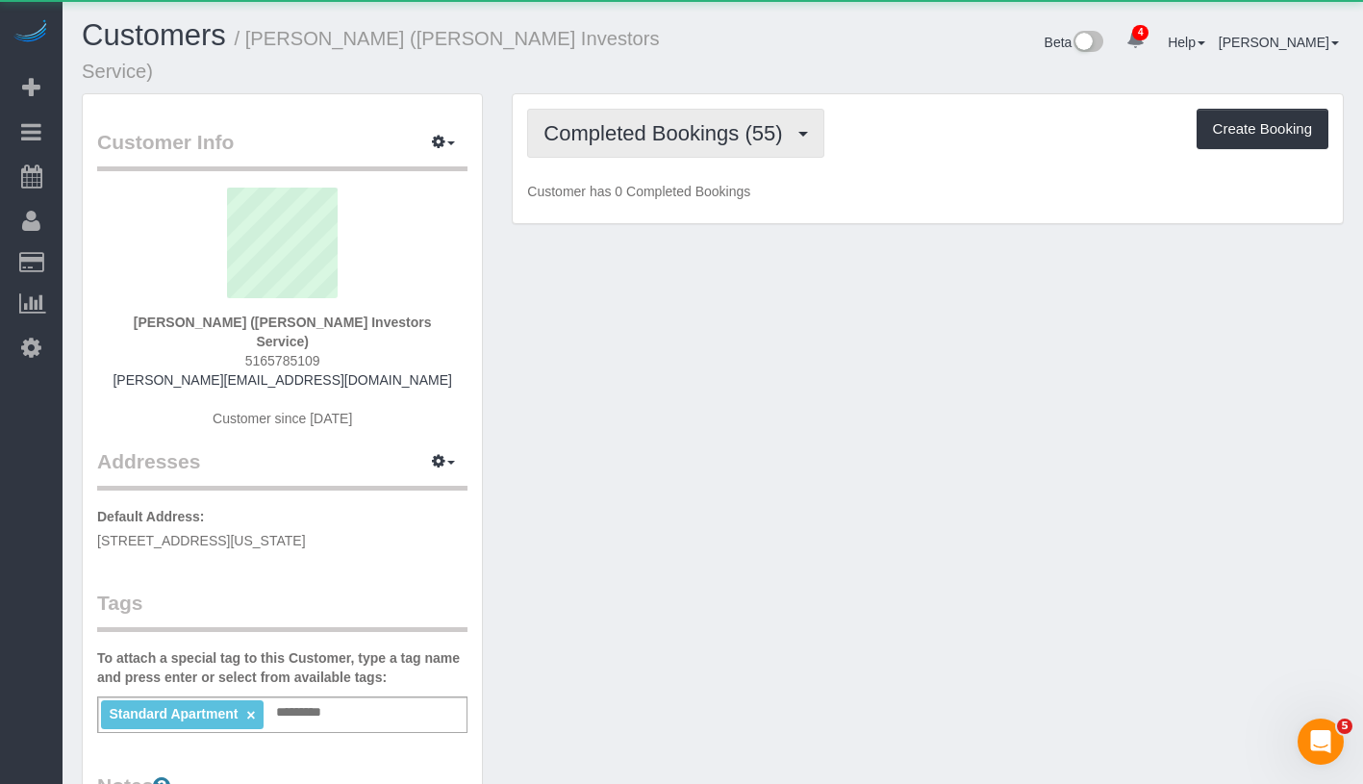
click at [620, 121] on span "Completed Bookings (55)" at bounding box center [667, 133] width 248 height 24
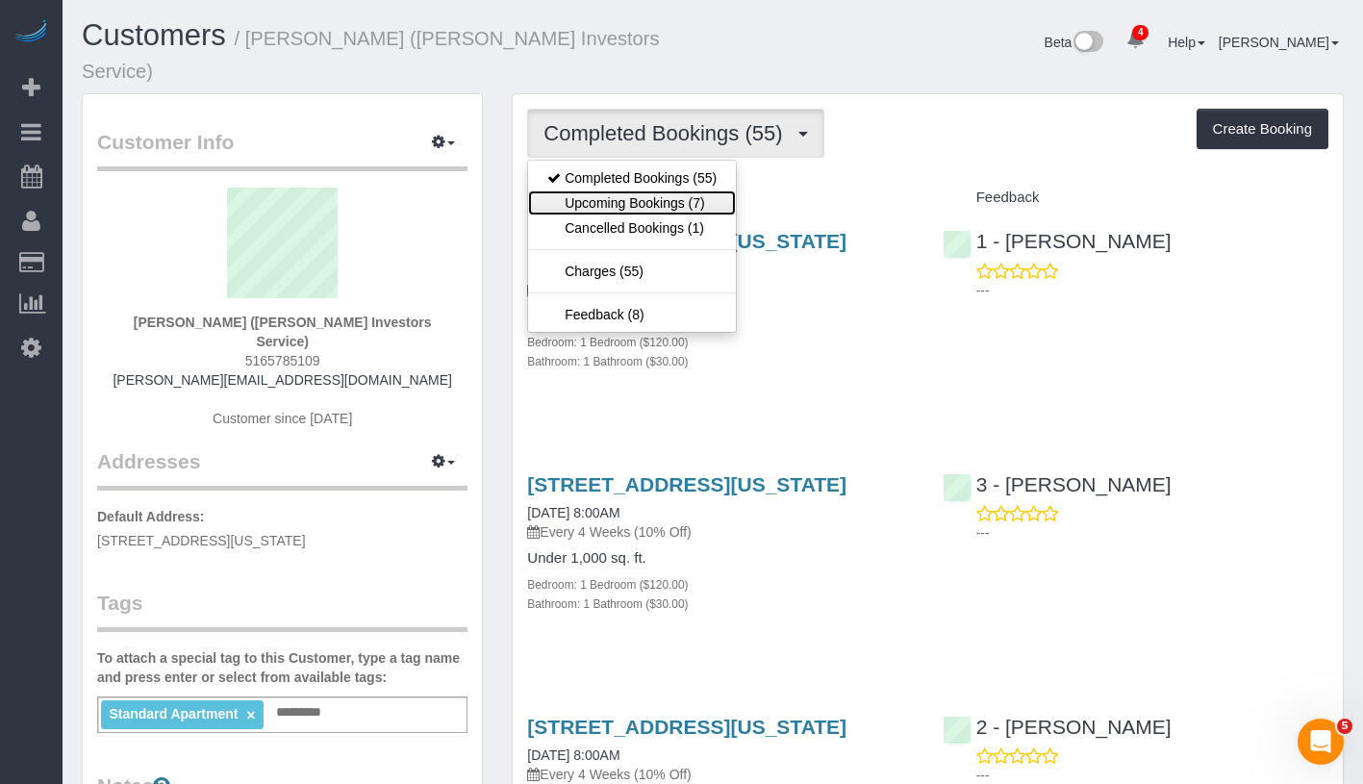
click at [632, 190] on link "Upcoming Bookings (7)" at bounding box center [632, 202] width 208 height 25
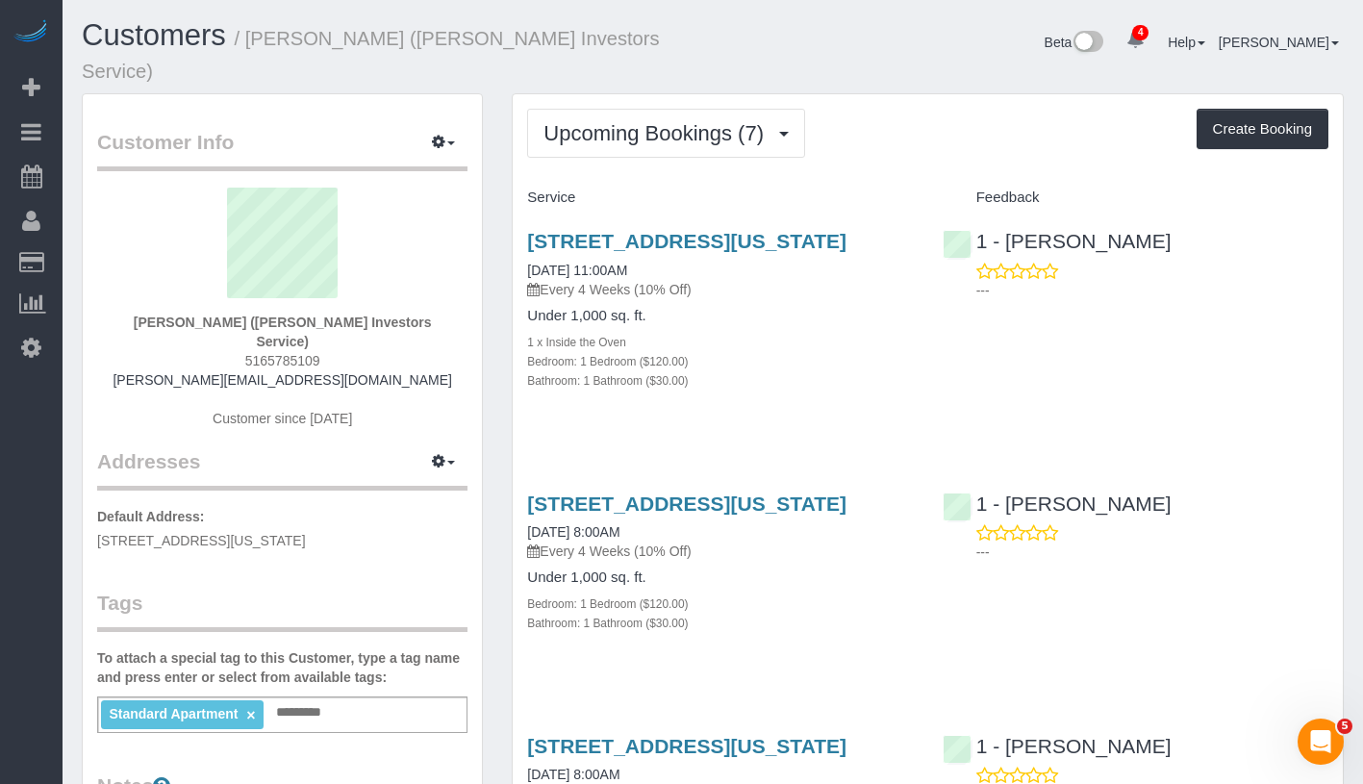
click at [860, 182] on div "Service" at bounding box center [720, 198] width 415 height 33
click at [734, 230] on link "[STREET_ADDRESS][US_STATE]" at bounding box center [686, 241] width 319 height 22
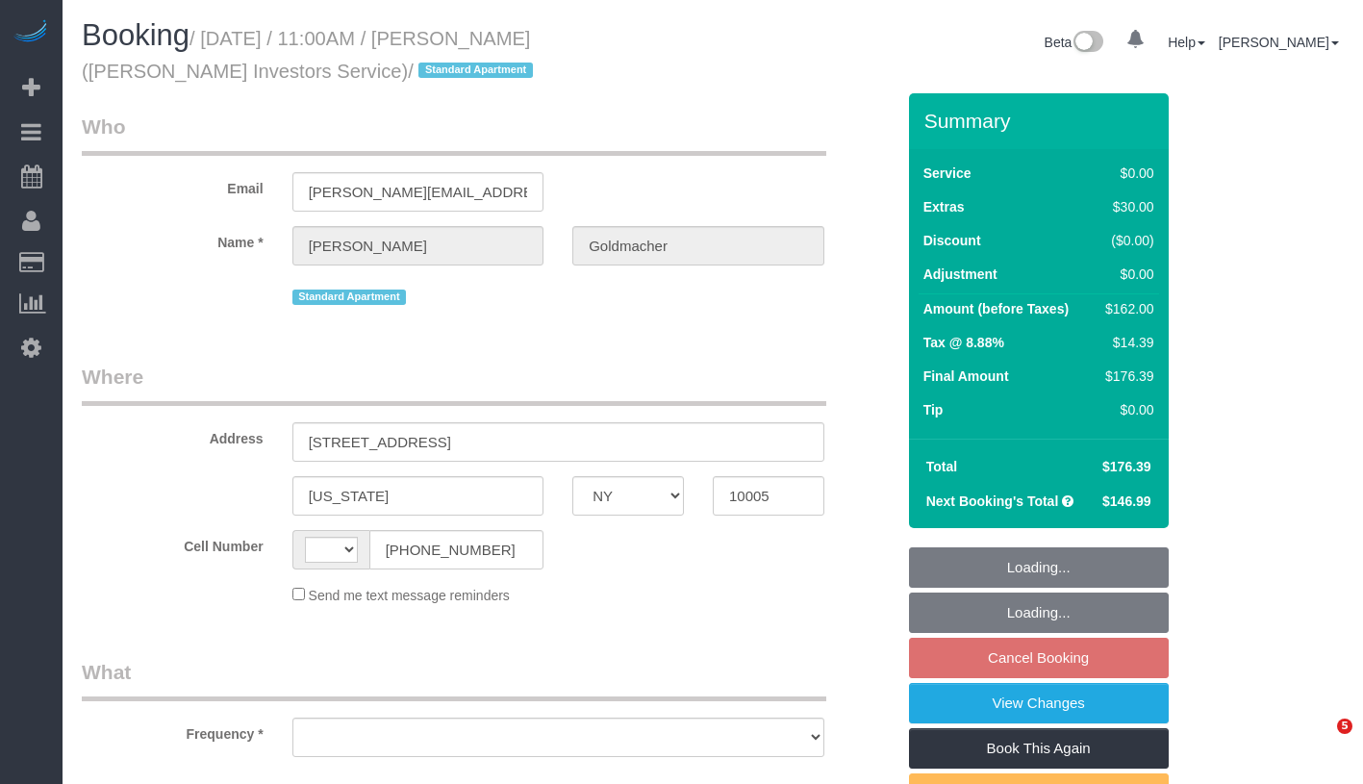
select select "NY"
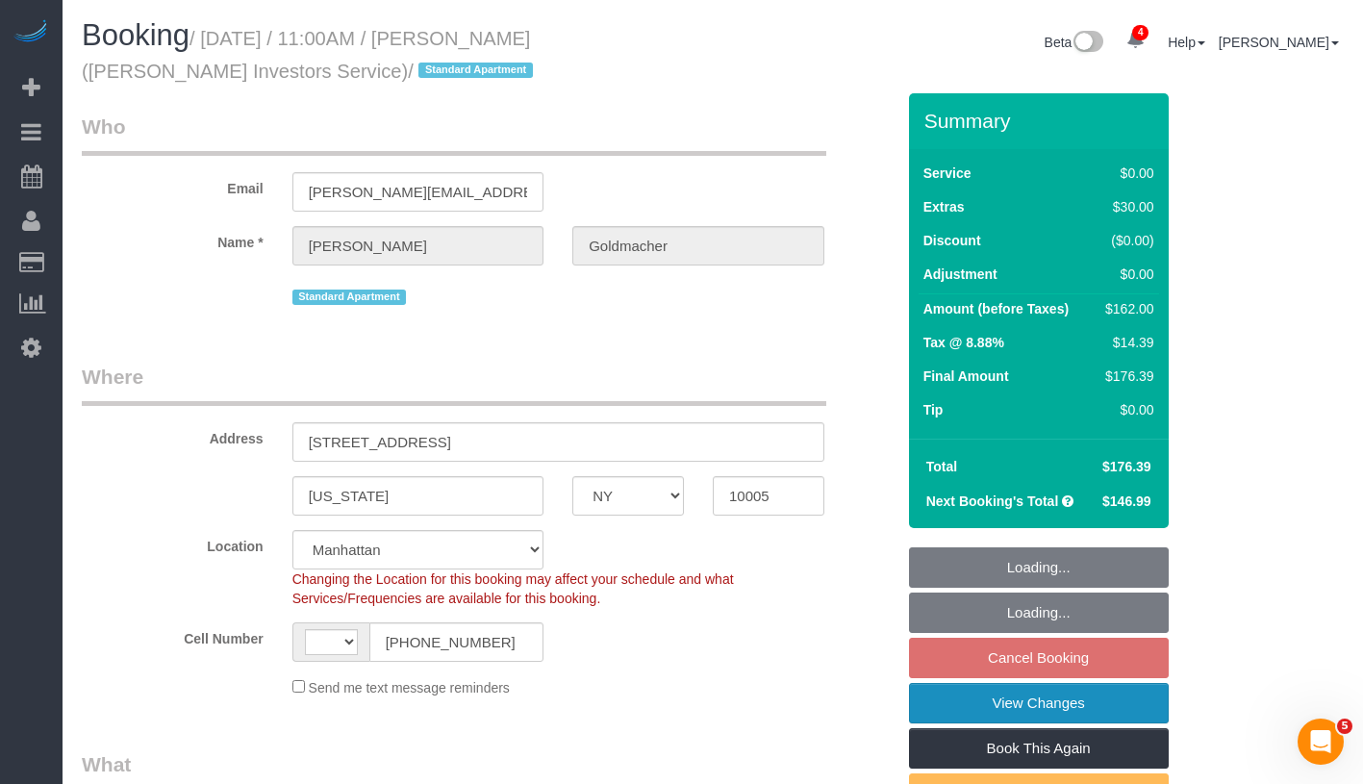
select select "string:[GEOGRAPHIC_DATA]"
select select "object:763"
select select "string:stripe-pm_1IsBSD4VGloSiKo76ZEHamuY"
select select "1"
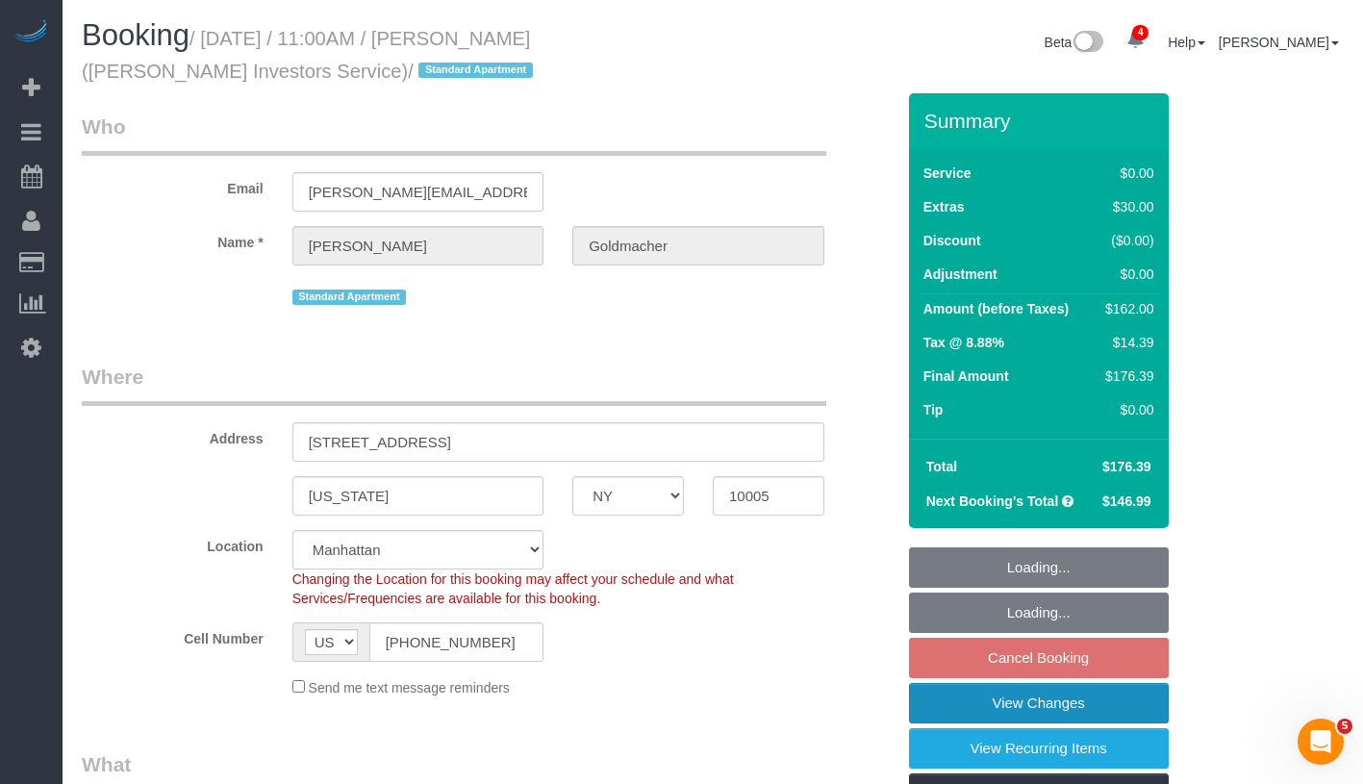
click at [1114, 702] on link "View Changes" at bounding box center [1039, 703] width 260 height 40
select select "number:89"
select select "number:90"
select select "number:15"
select select "number:5"
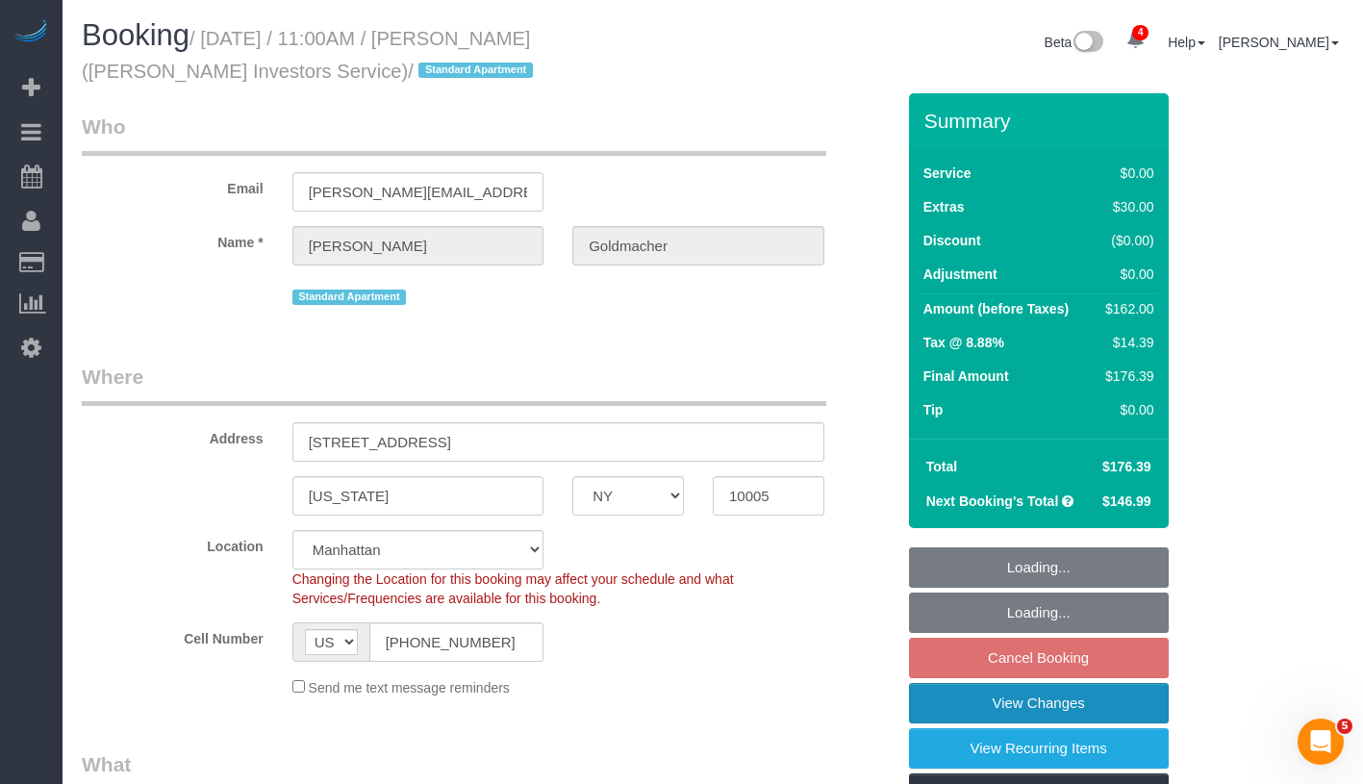
select select "number:21"
select select "1"
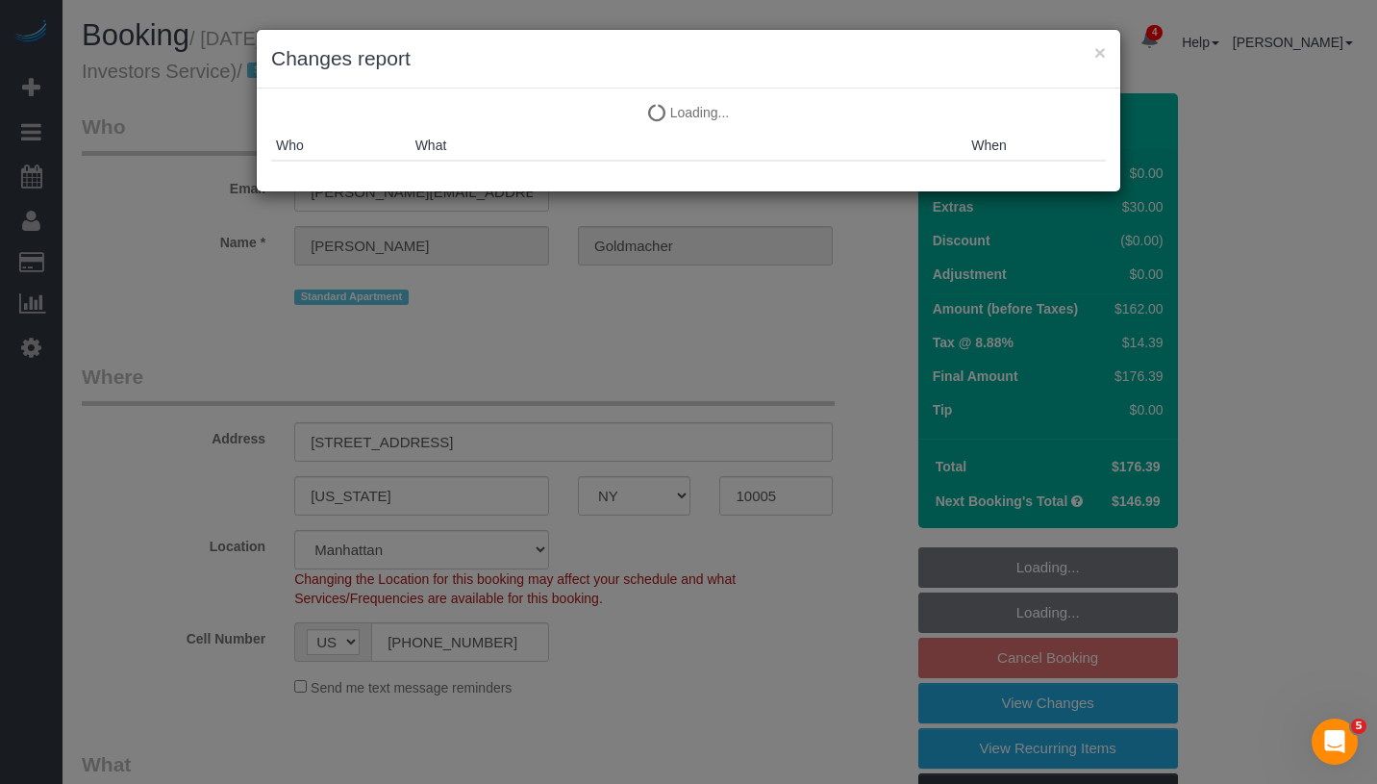
select select "object:987"
select select "spot4"
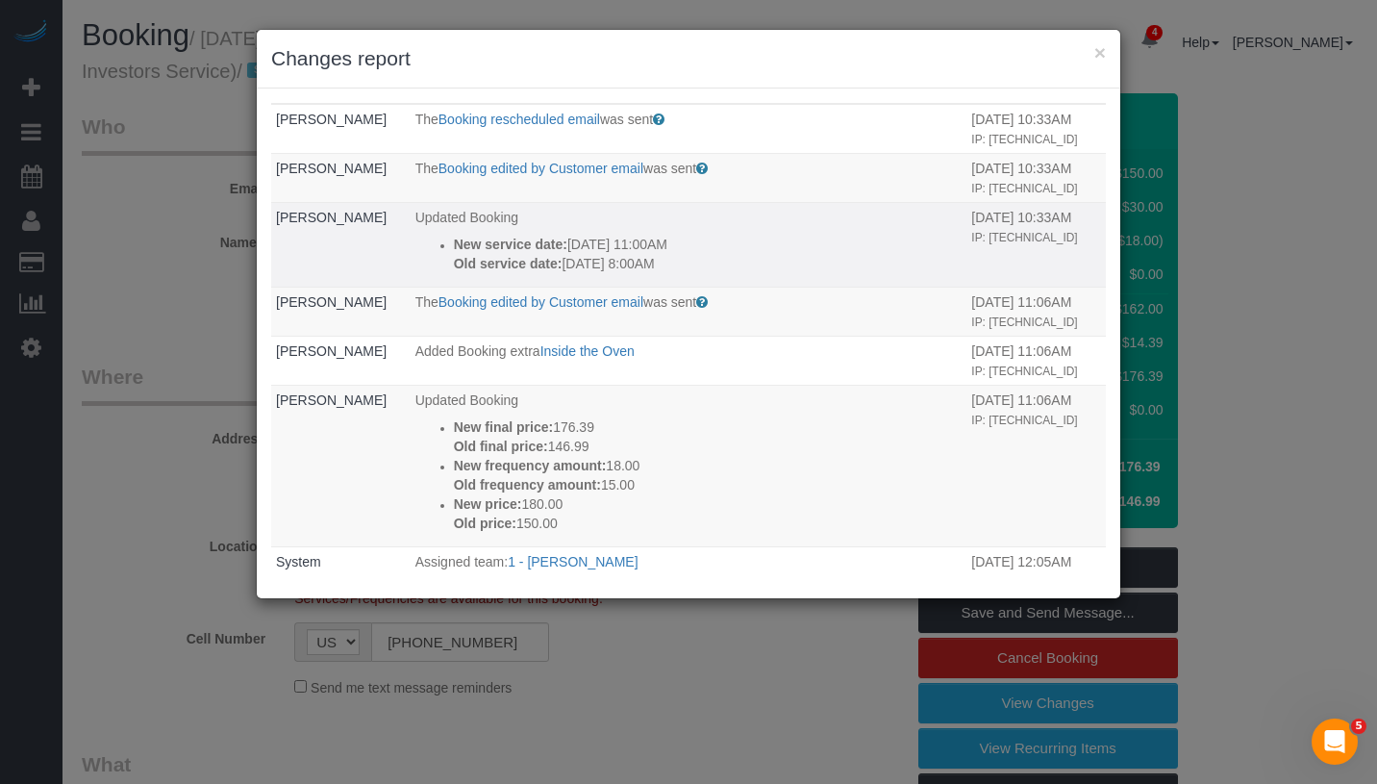
scroll to position [30, 0]
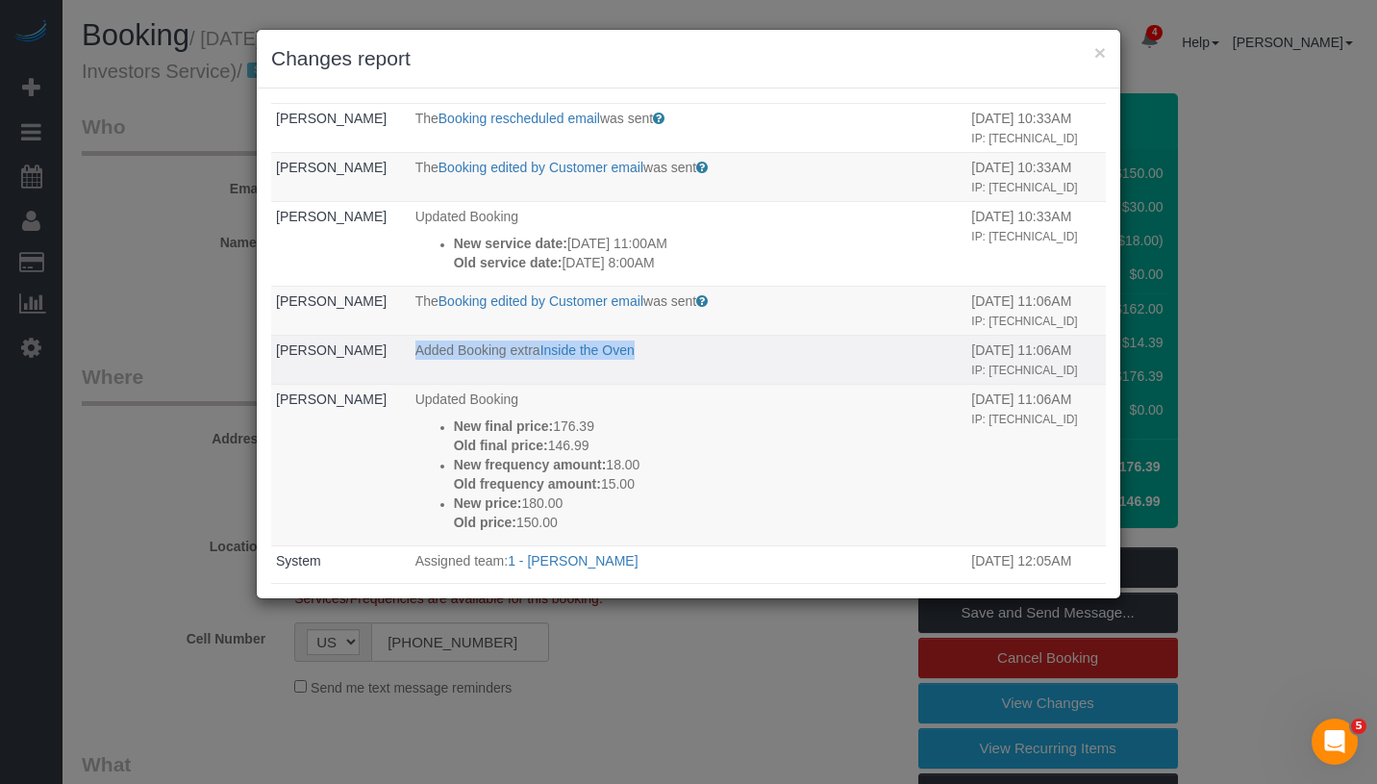
drag, startPoint x: 686, startPoint y: 413, endPoint x: 406, endPoint y: 411, distance: 279.9
click at [415, 360] on p "Added Booking extra Inside the Oven" at bounding box center [688, 349] width 547 height 19
copy p "Added Booking extra Inside the Oven"
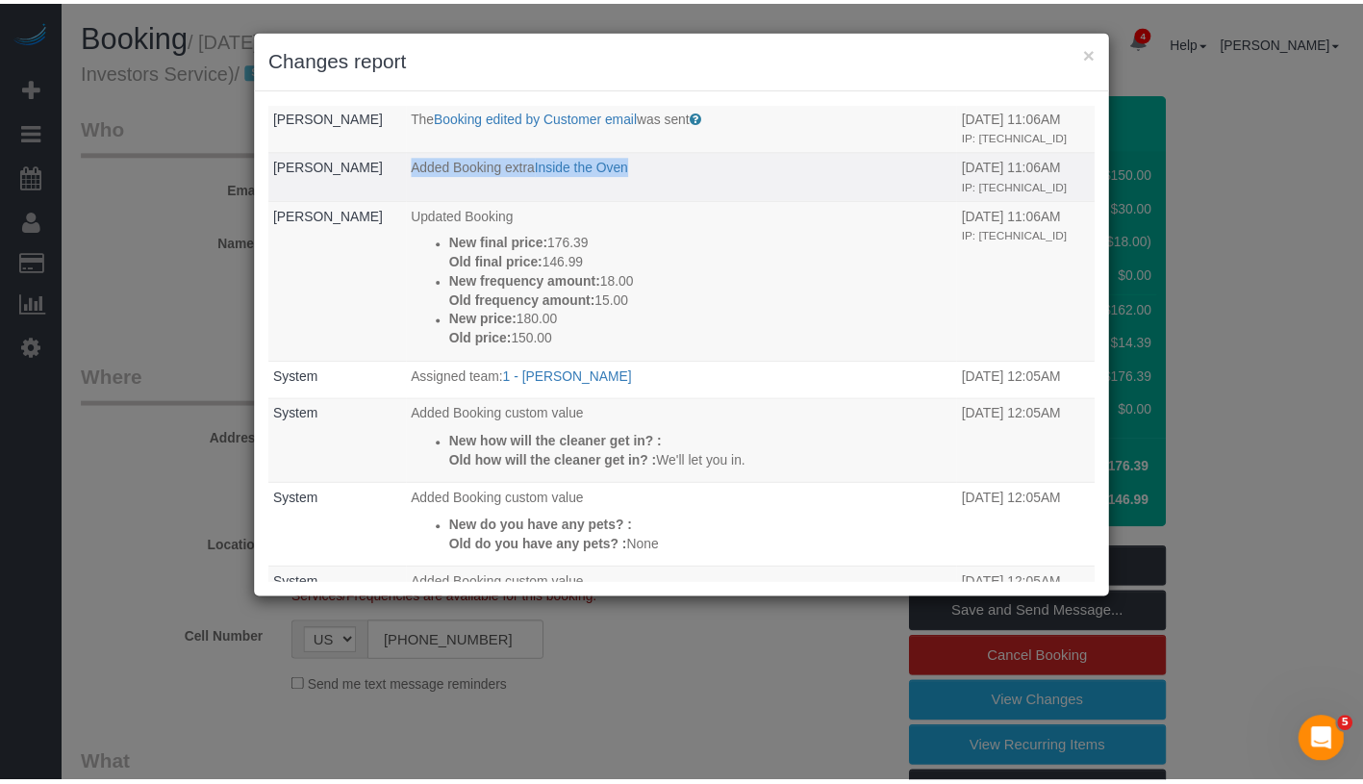
scroll to position [214, 0]
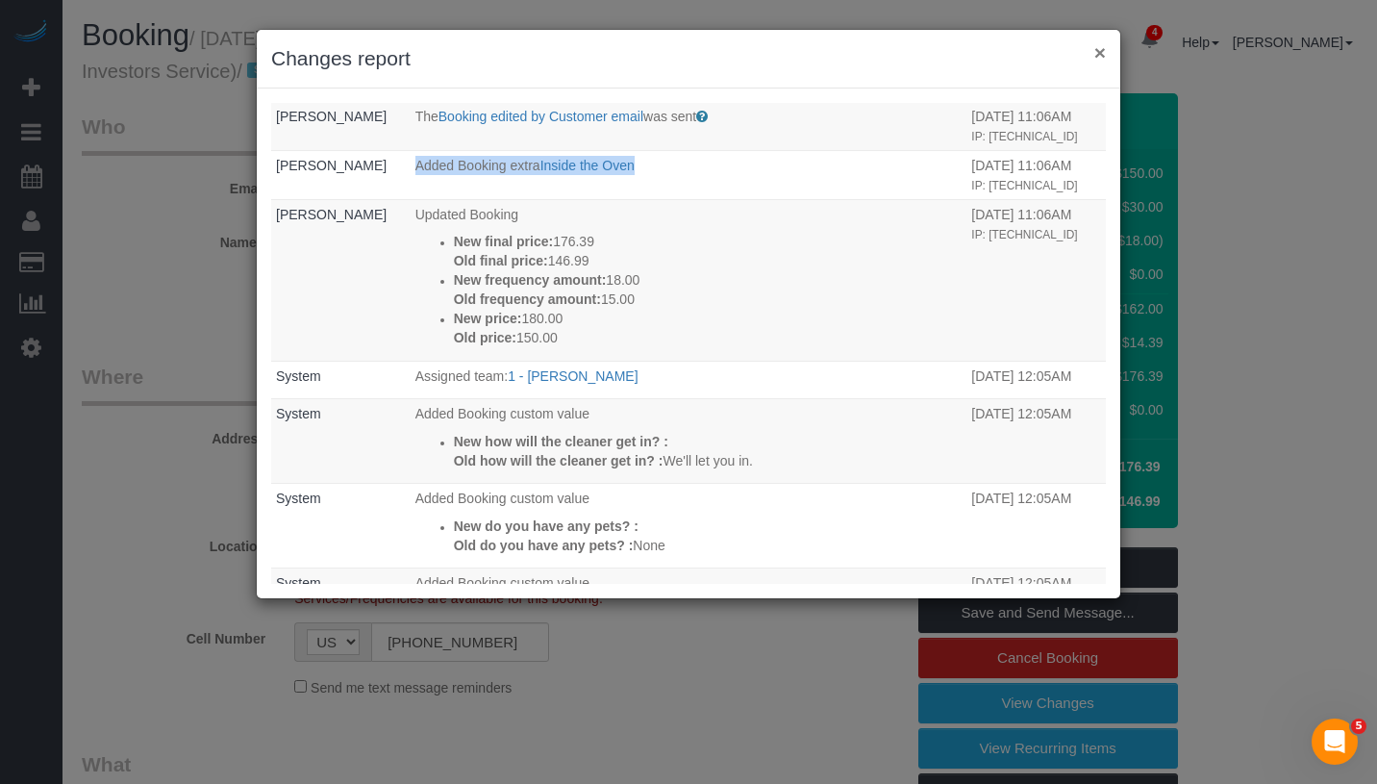
click at [1097, 52] on button "×" at bounding box center [1100, 52] width 12 height 20
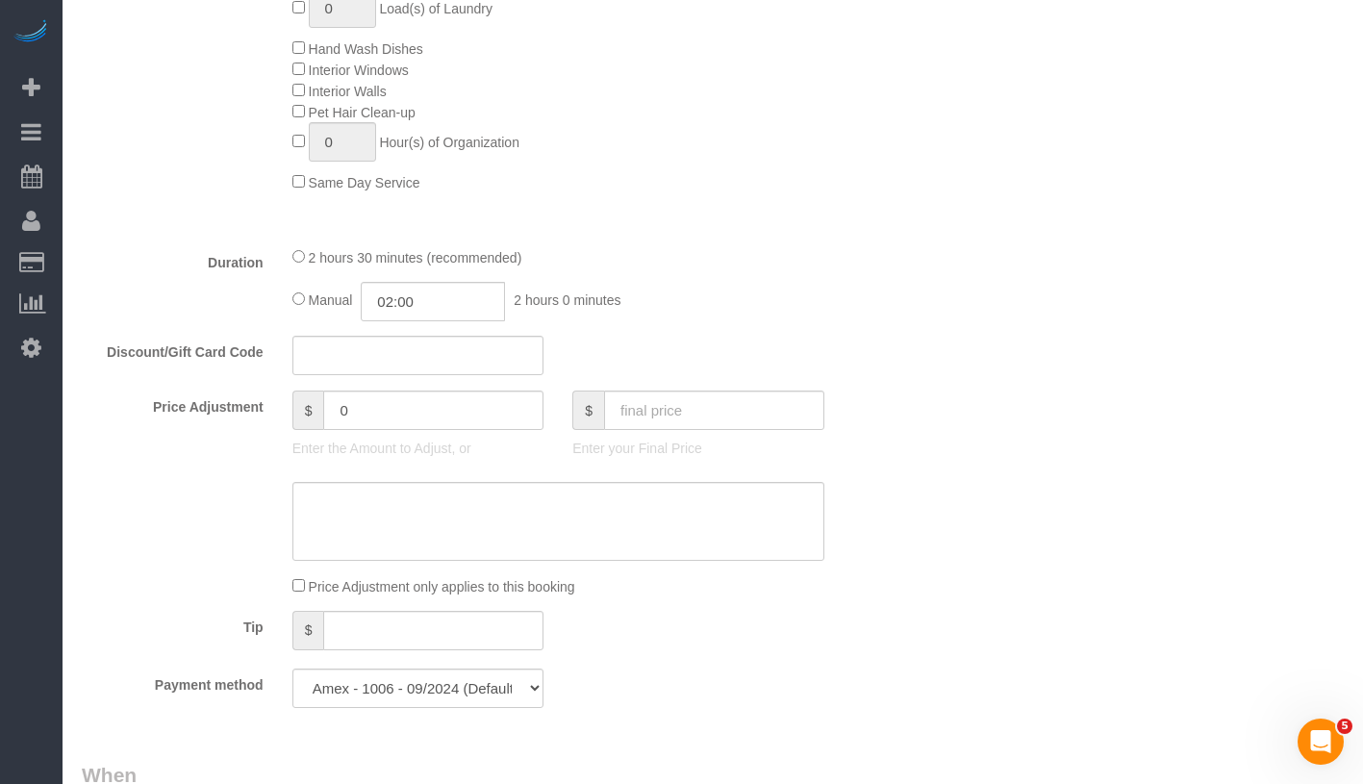
scroll to position [1144, 0]
type input "02:30"
select select "spot64"
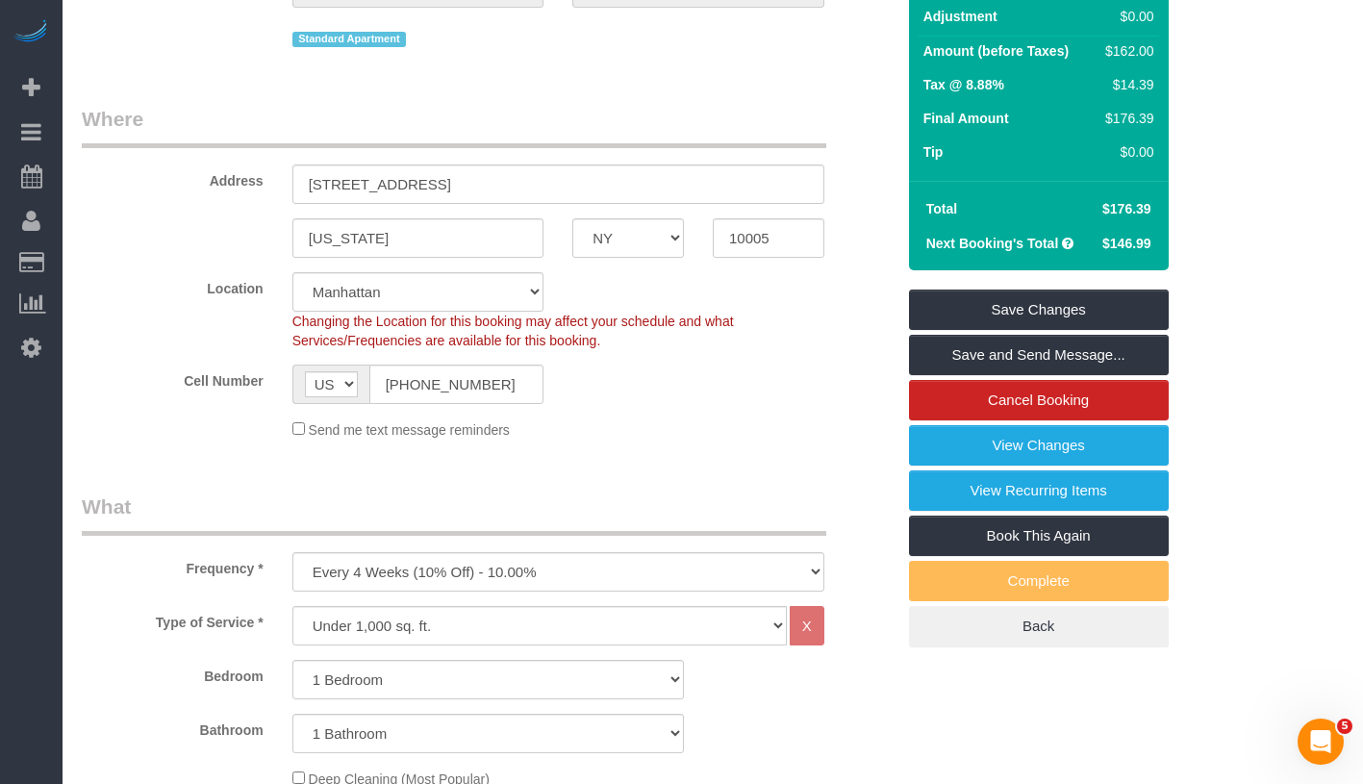
scroll to position [0, 0]
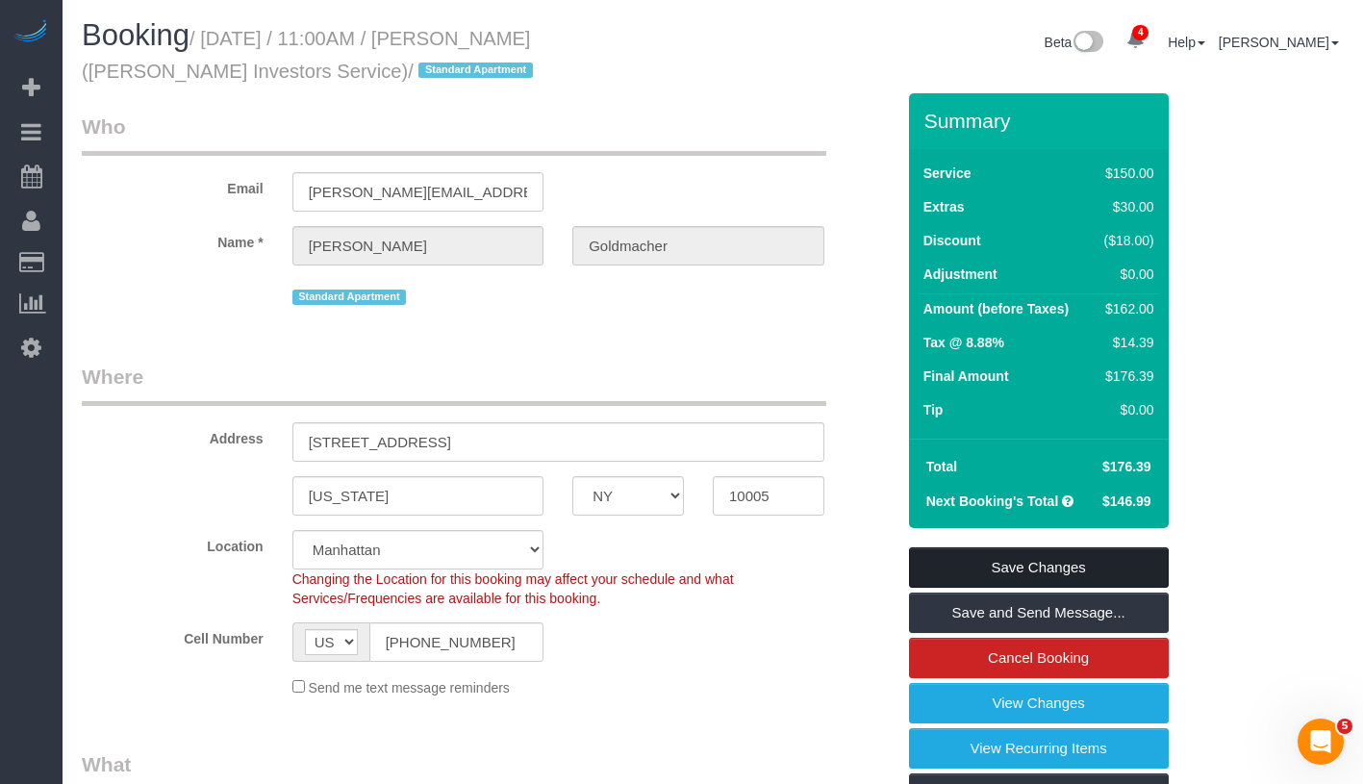
click at [1071, 554] on link "Save Changes" at bounding box center [1039, 567] width 260 height 40
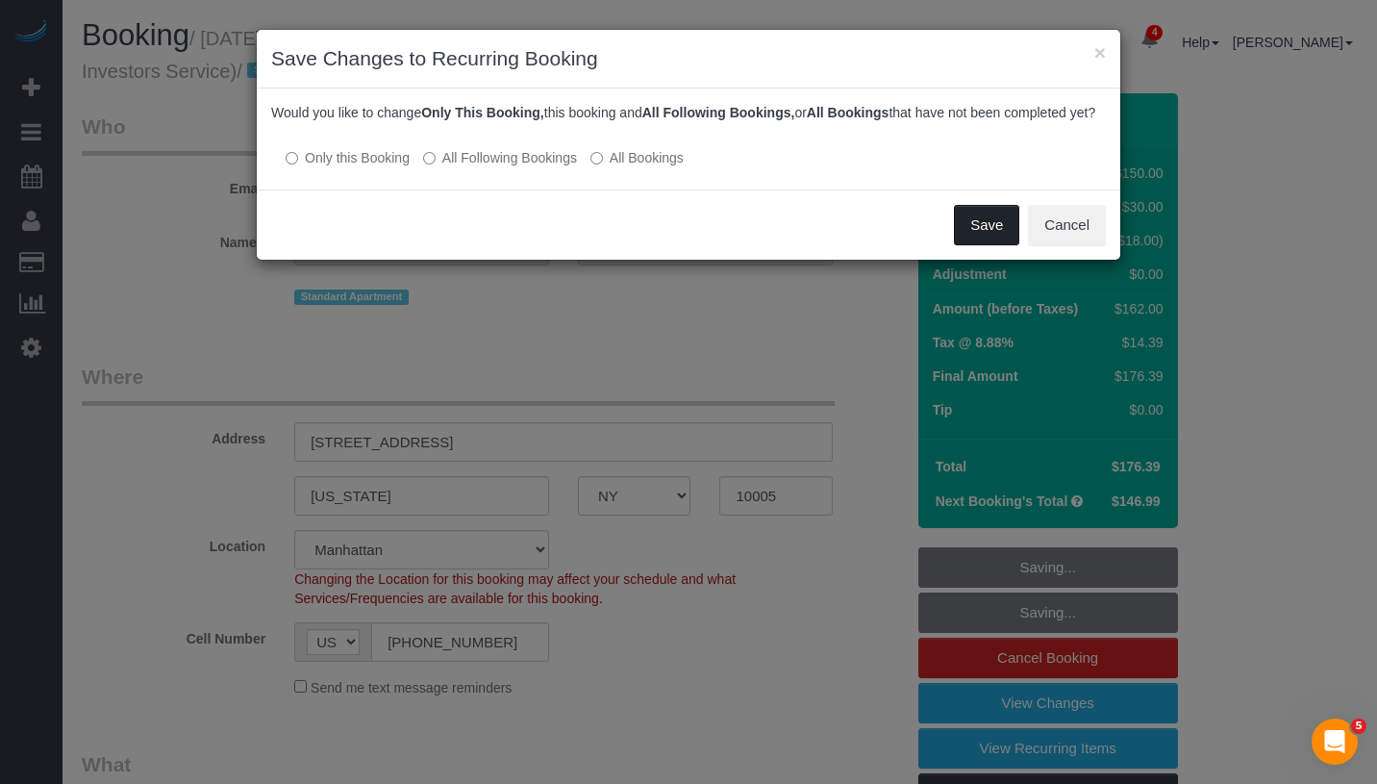
click at [976, 245] on button "Save" at bounding box center [986, 225] width 65 height 40
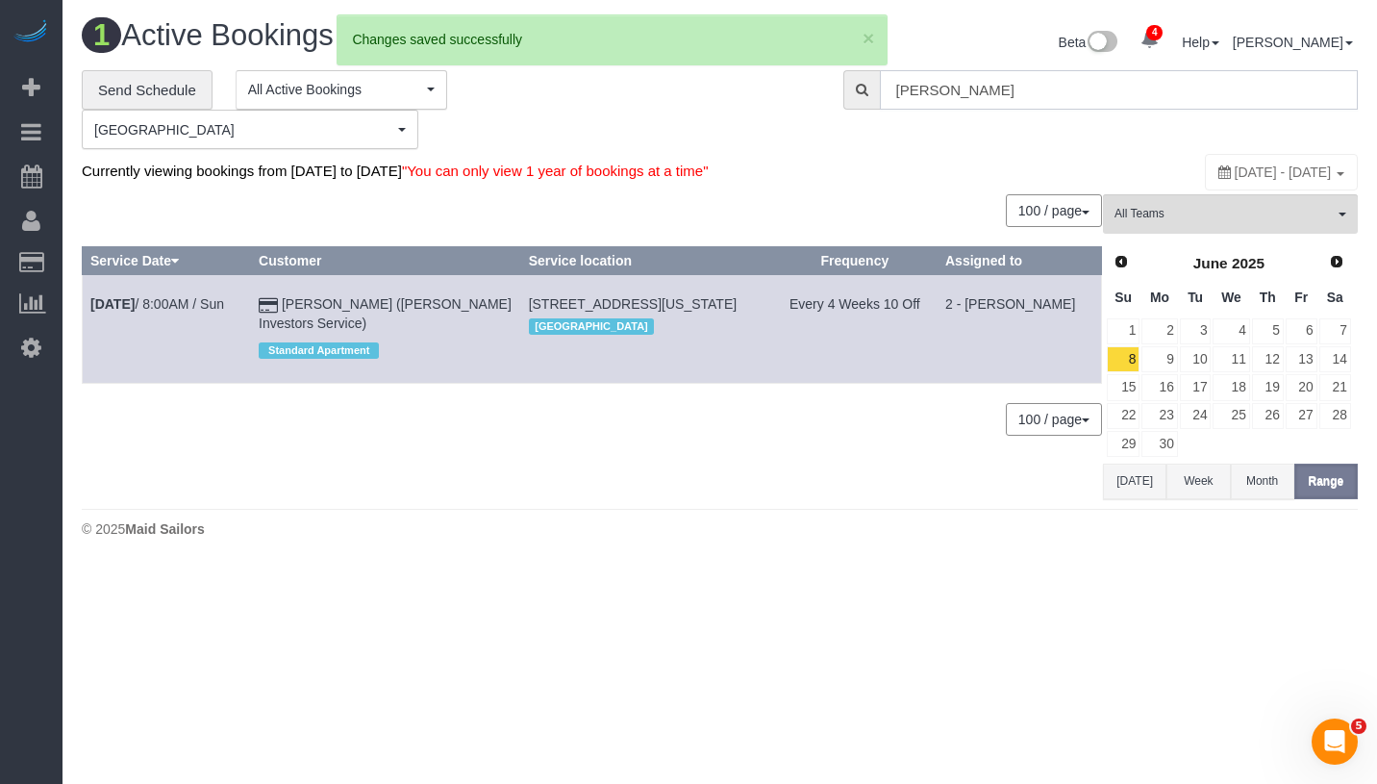
click at [1138, 90] on input "Douglas Goldmacher" at bounding box center [1119, 89] width 478 height 39
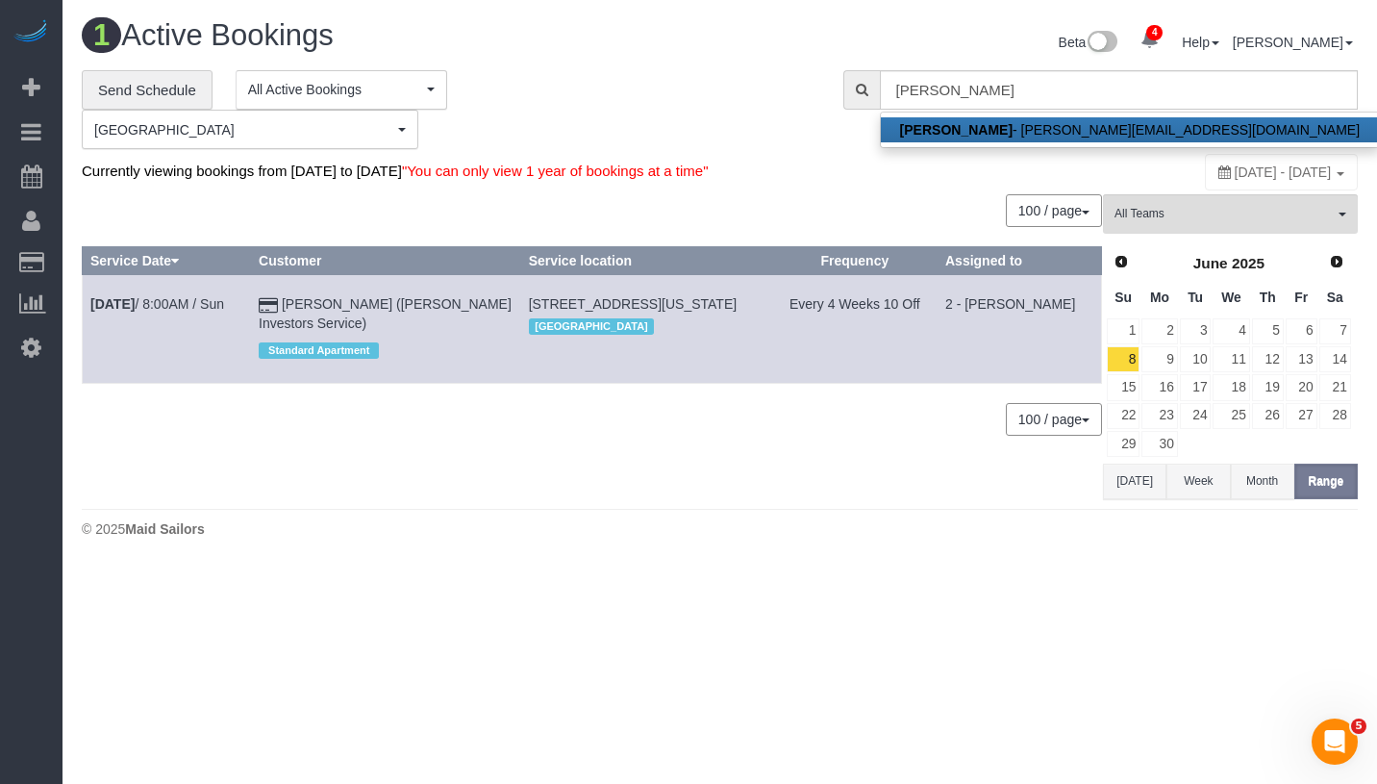
click at [1049, 130] on link "Douglas Goldmacher - d.w.goldmacher@gmail.com" at bounding box center [1130, 129] width 498 height 25
type input "d.w.goldmacher@gmail.com"
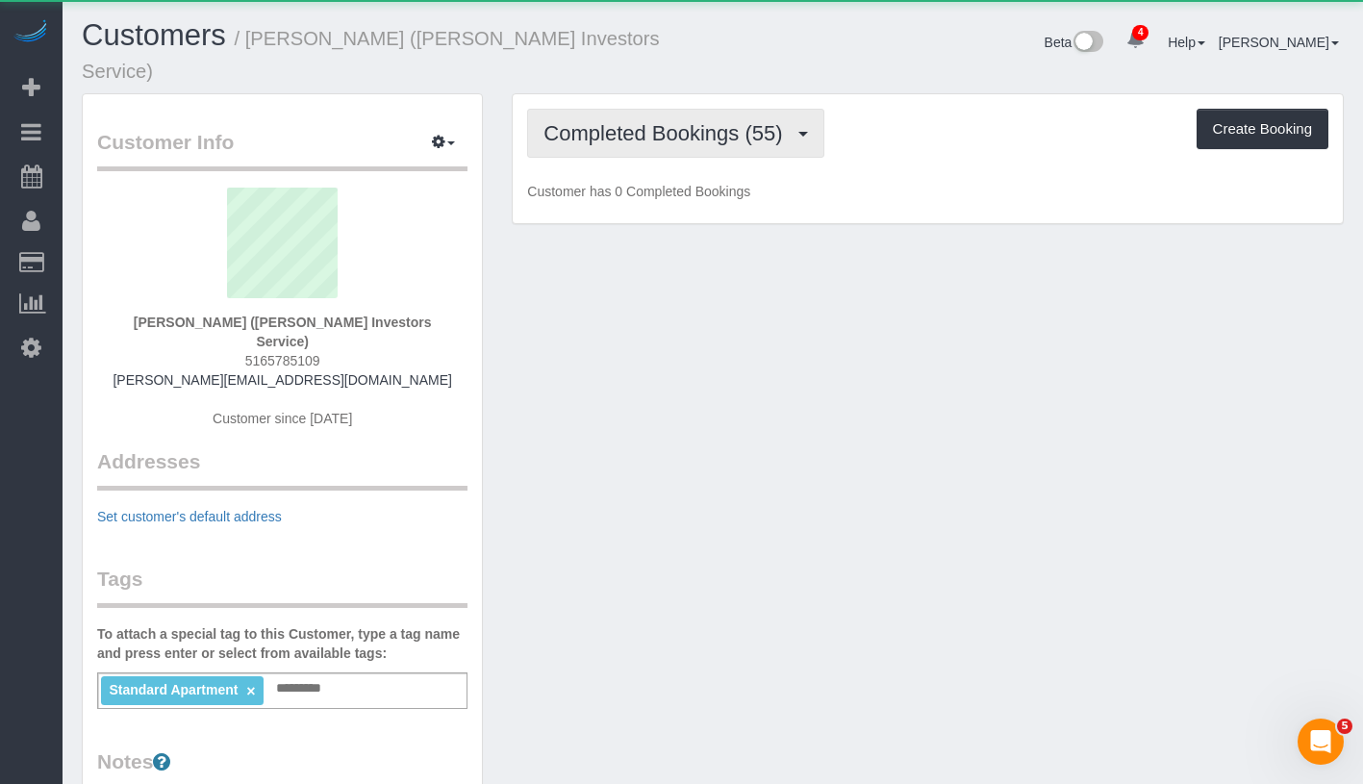
click at [652, 121] on span "Completed Bookings (55)" at bounding box center [667, 133] width 248 height 24
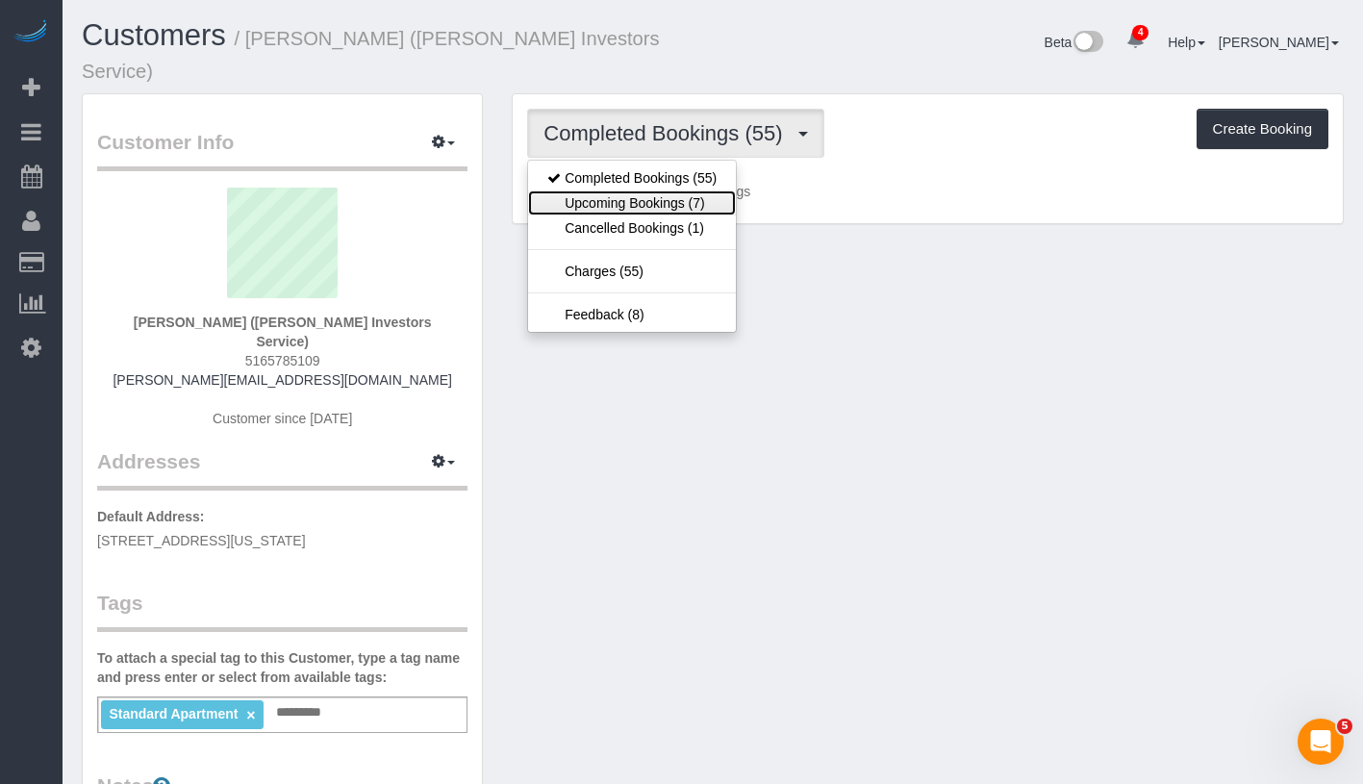
click at [641, 190] on link "Upcoming Bookings (7)" at bounding box center [632, 202] width 208 height 25
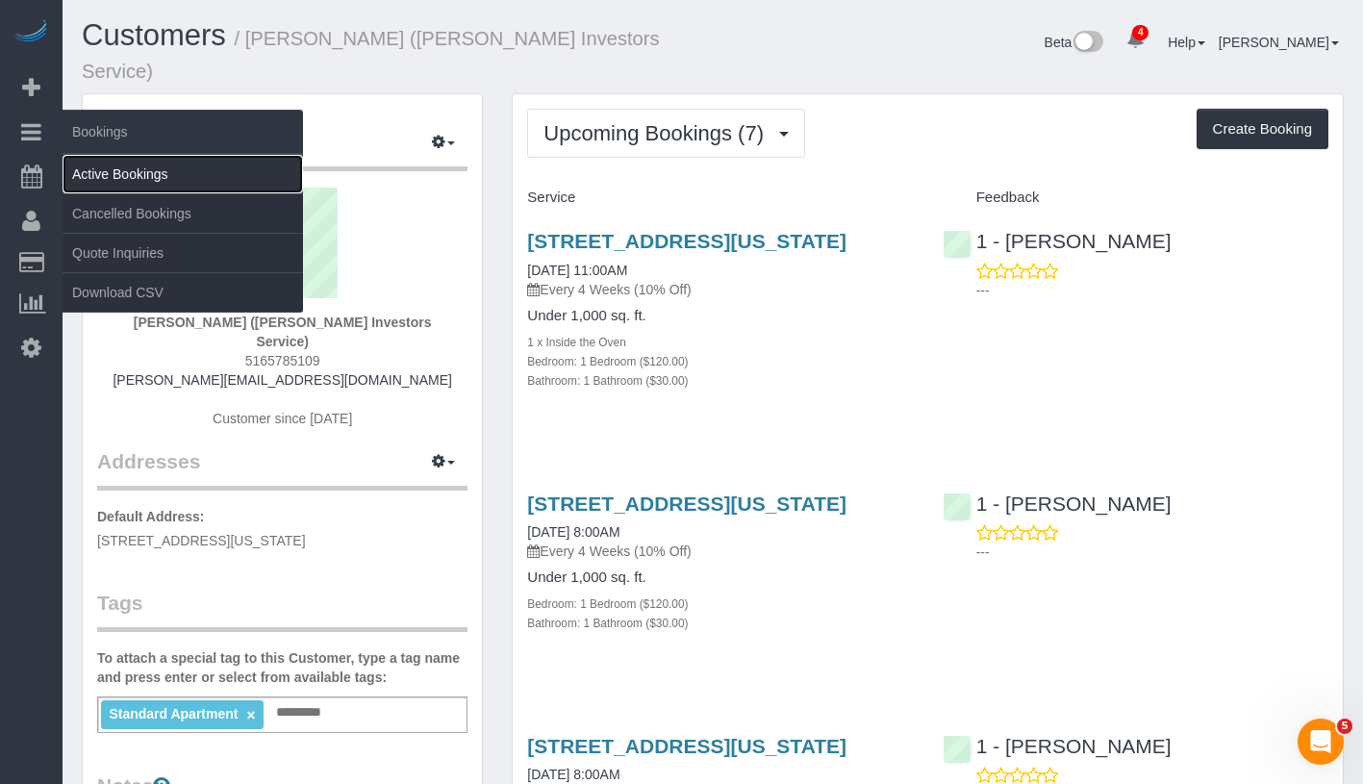
click at [157, 174] on link "Active Bookings" at bounding box center [183, 174] width 240 height 38
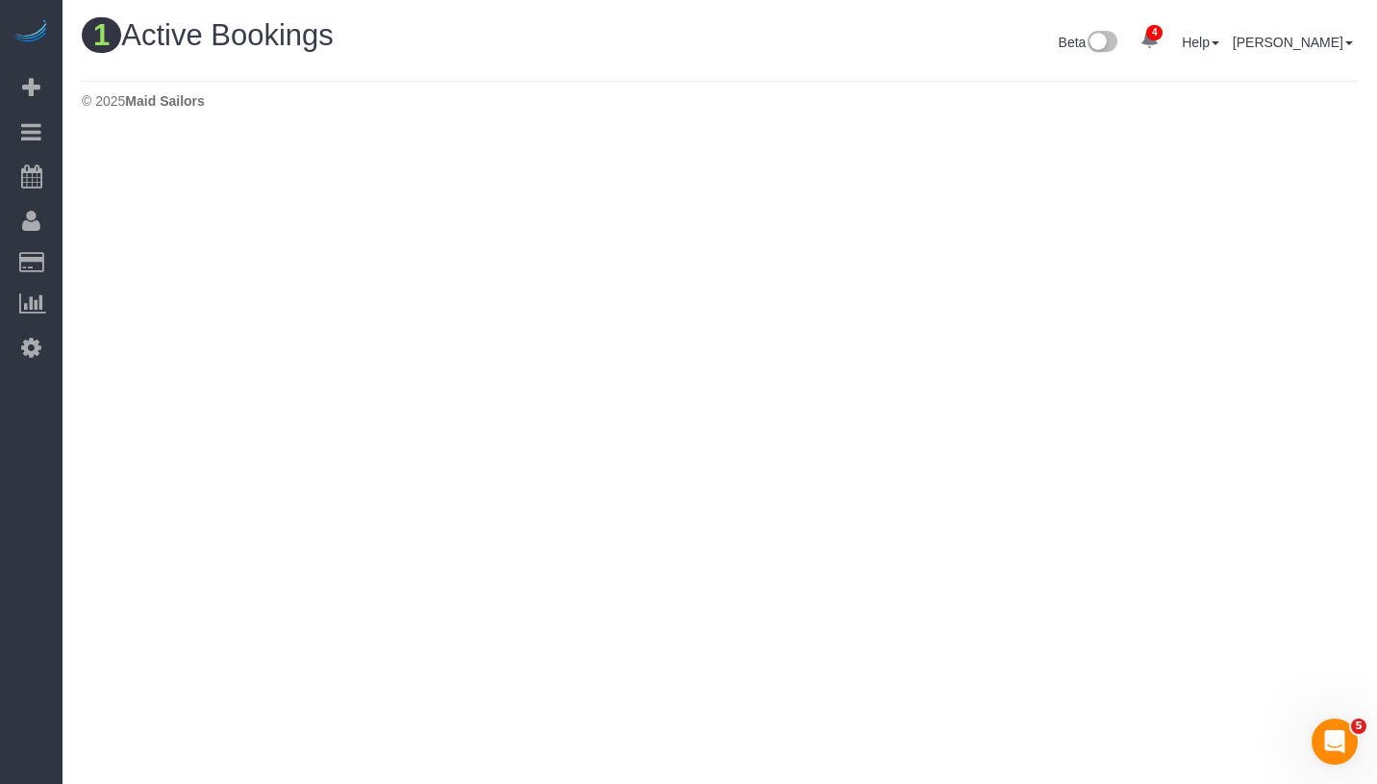
click at [1078, 92] on div "© 2025 Maid Sailors" at bounding box center [720, 100] width 1276 height 19
click at [0, 0] on input "Douglas Goldmacher" at bounding box center [0, 0] width 0 height 0
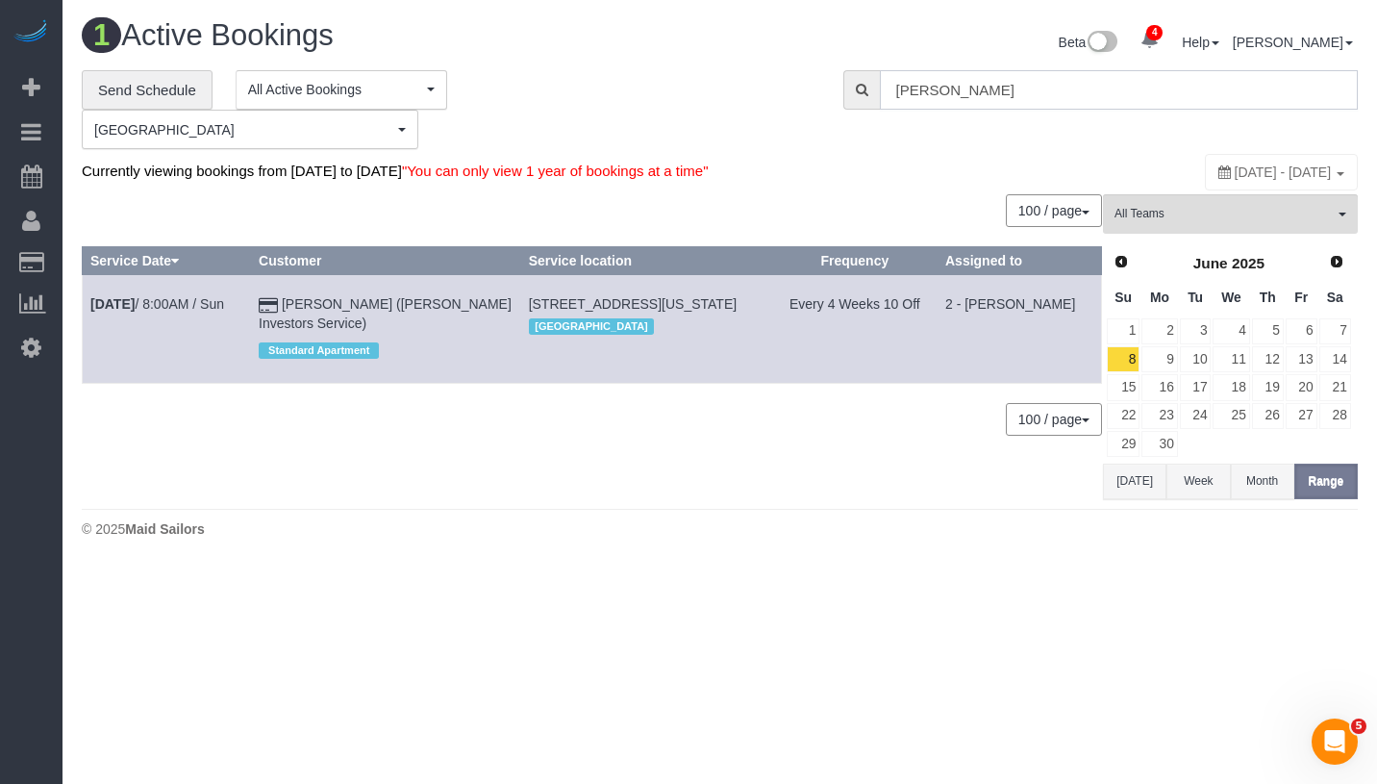
click at [1078, 92] on input "Douglas Goldmacher" at bounding box center [1119, 89] width 478 height 39
paste input "Josh Mapes"
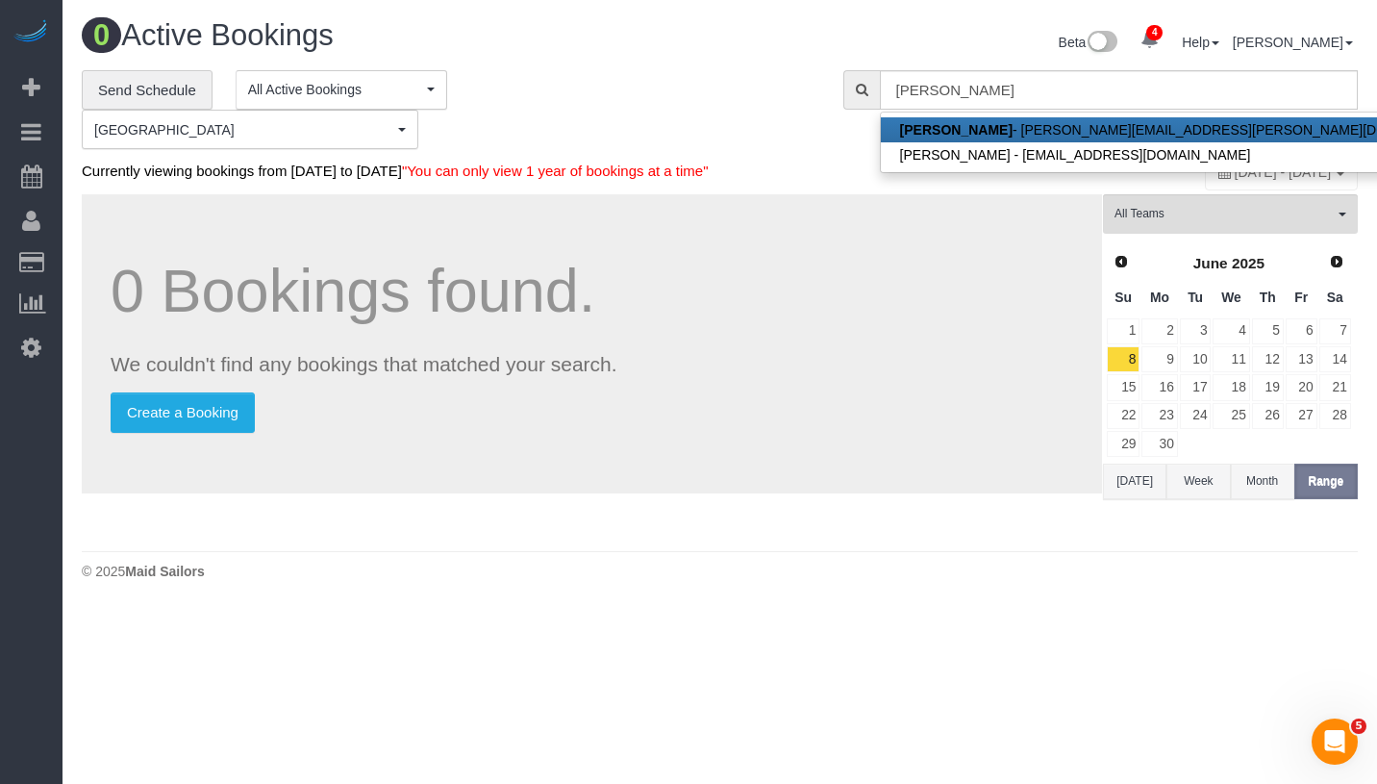
click at [1080, 123] on link "Josh Mapes - josh.mapes@gmail.com" at bounding box center [1186, 129] width 610 height 25
type input "josh.mapes@gmail.com"
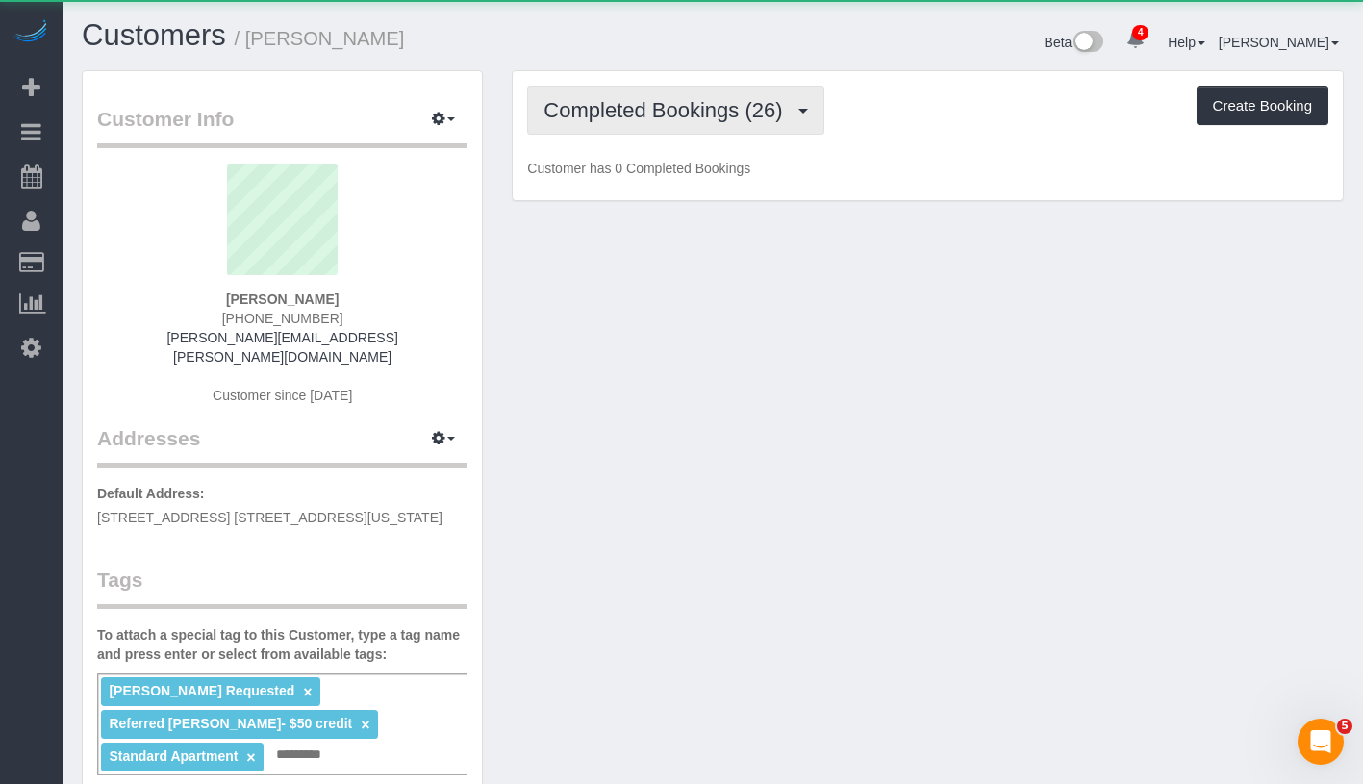
click at [637, 108] on span "Completed Bookings (26)" at bounding box center [667, 110] width 248 height 24
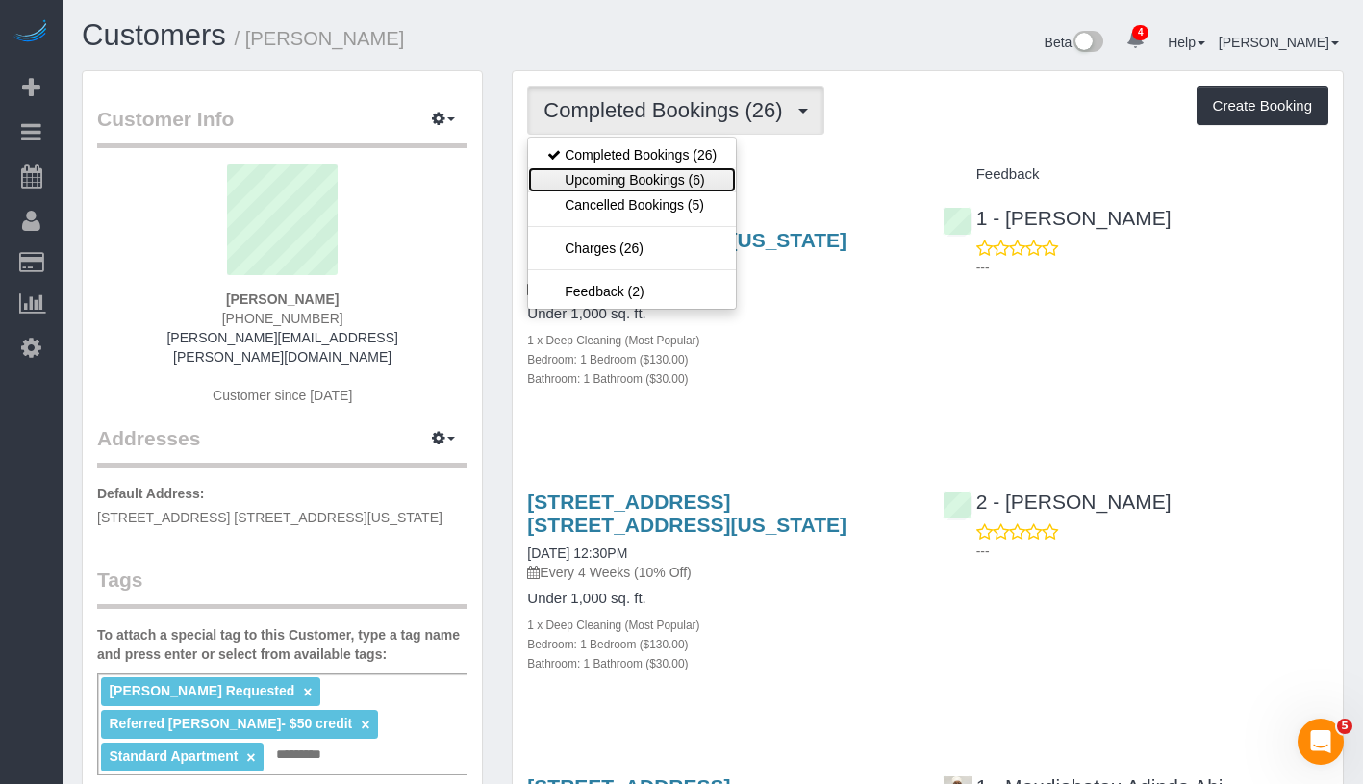
click at [622, 178] on link "Upcoming Bookings (6)" at bounding box center [632, 179] width 208 height 25
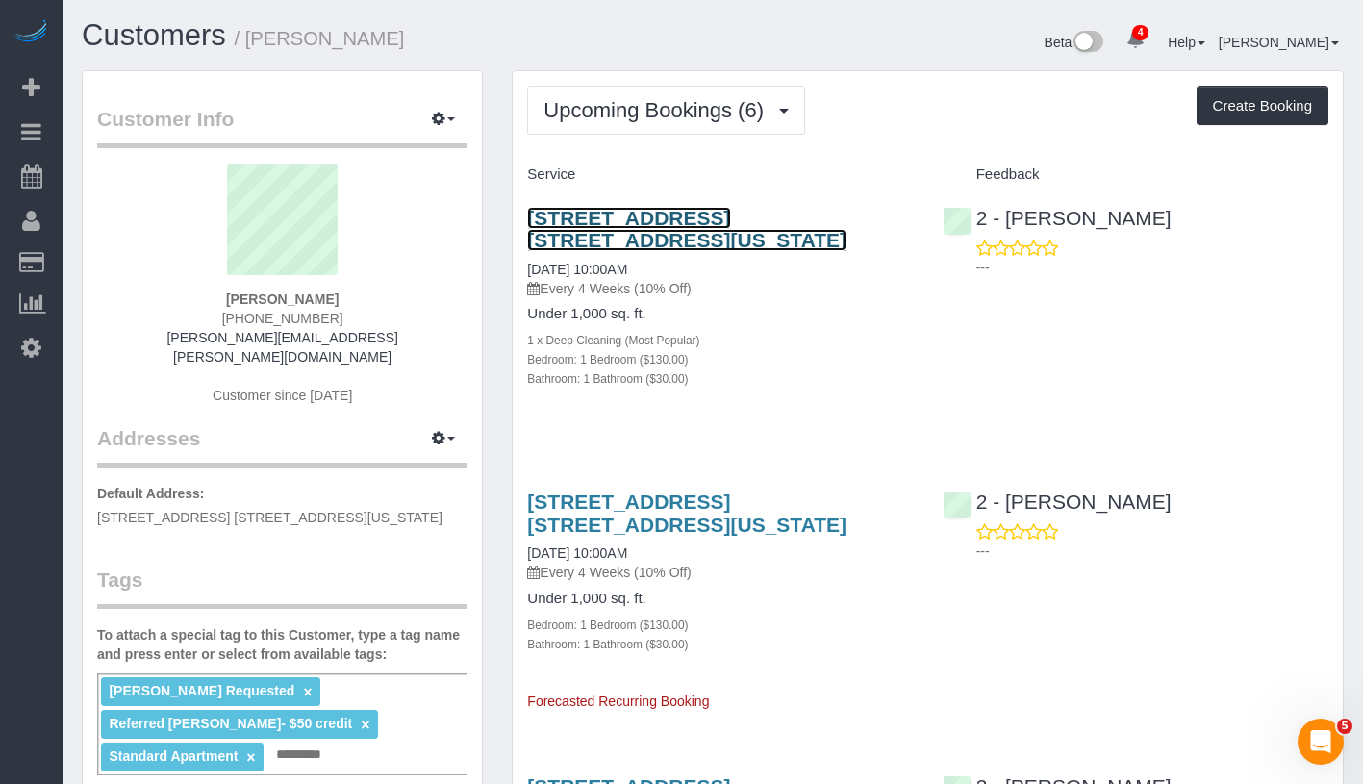
click at [747, 227] on link "306 West 48th Street, Apt. 10a, New York, NY 10036" at bounding box center [686, 229] width 319 height 44
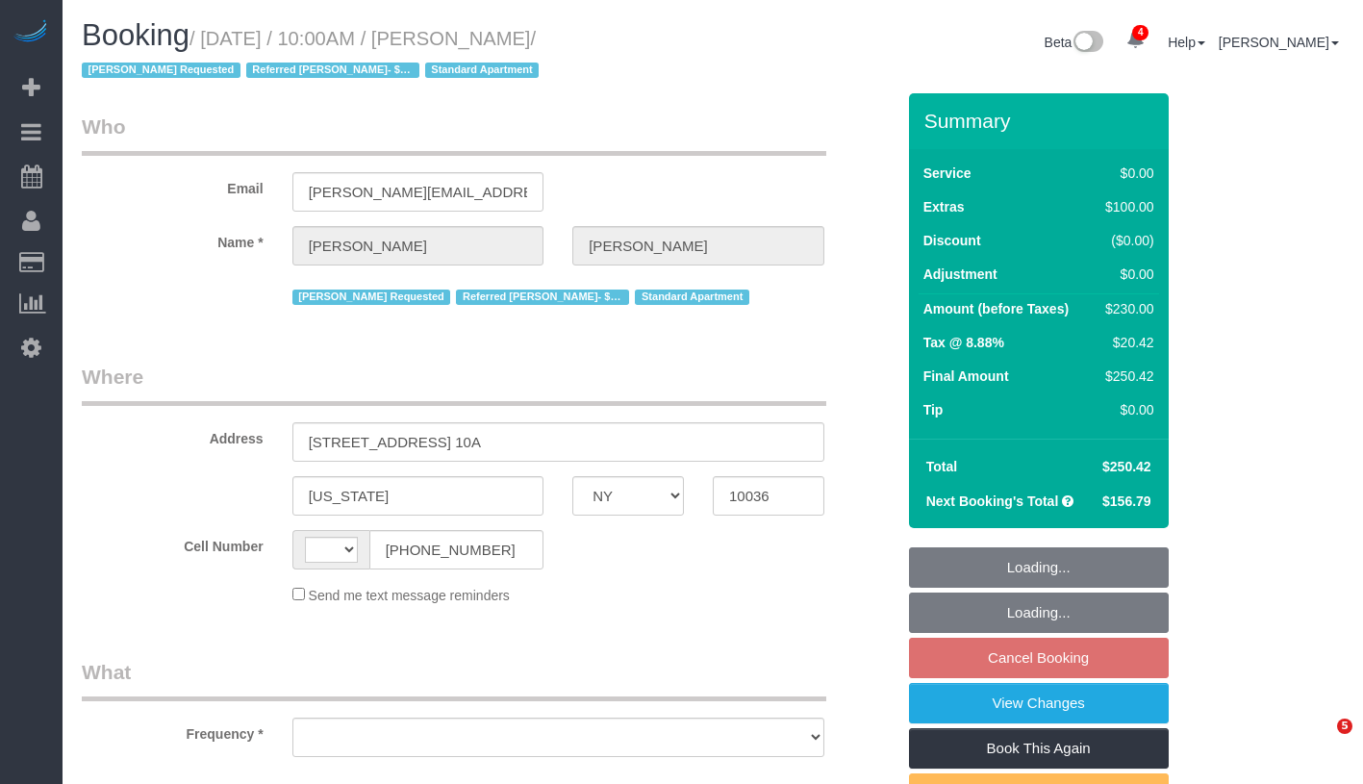
select select "NY"
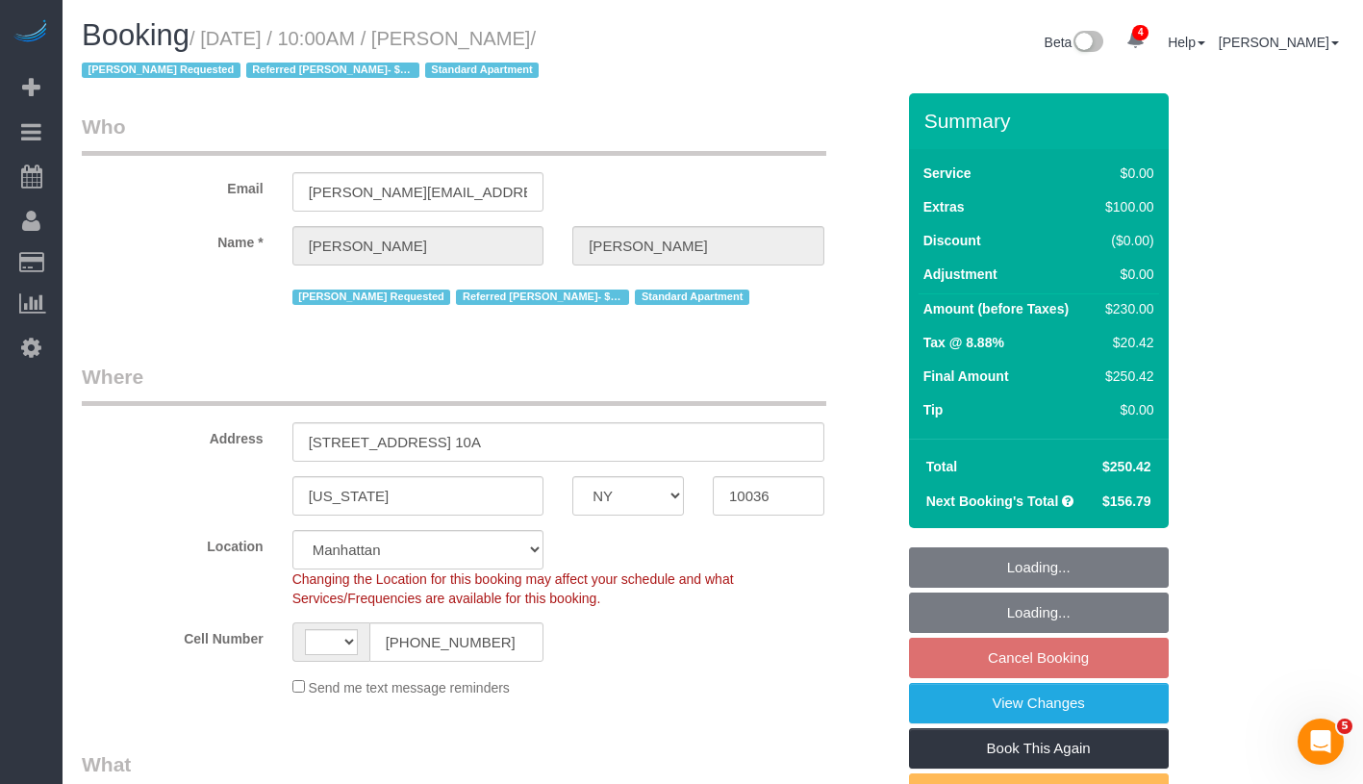
select select "string:[GEOGRAPHIC_DATA]"
select select "object:669"
select select "spot3"
select select "number:57"
select select "number:74"
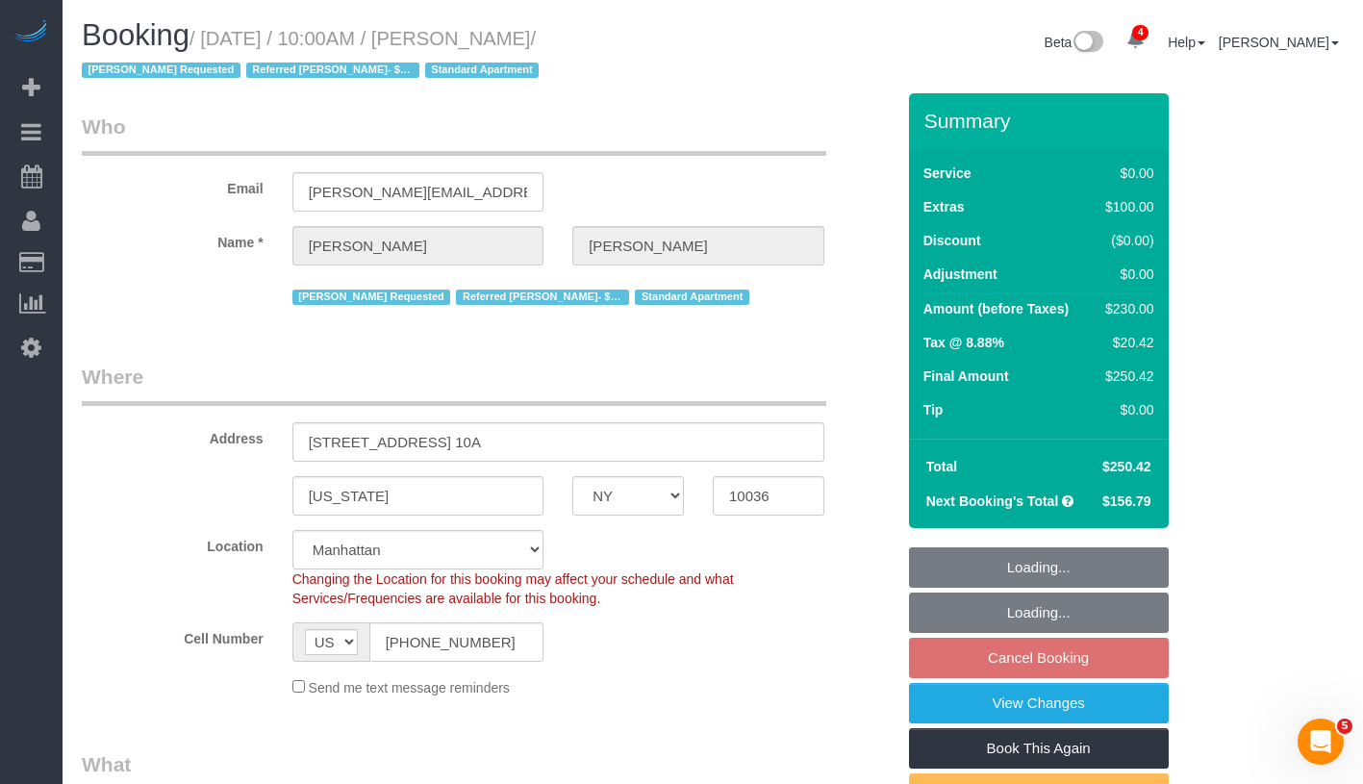
select select "number:15"
select select "number:6"
select select "1"
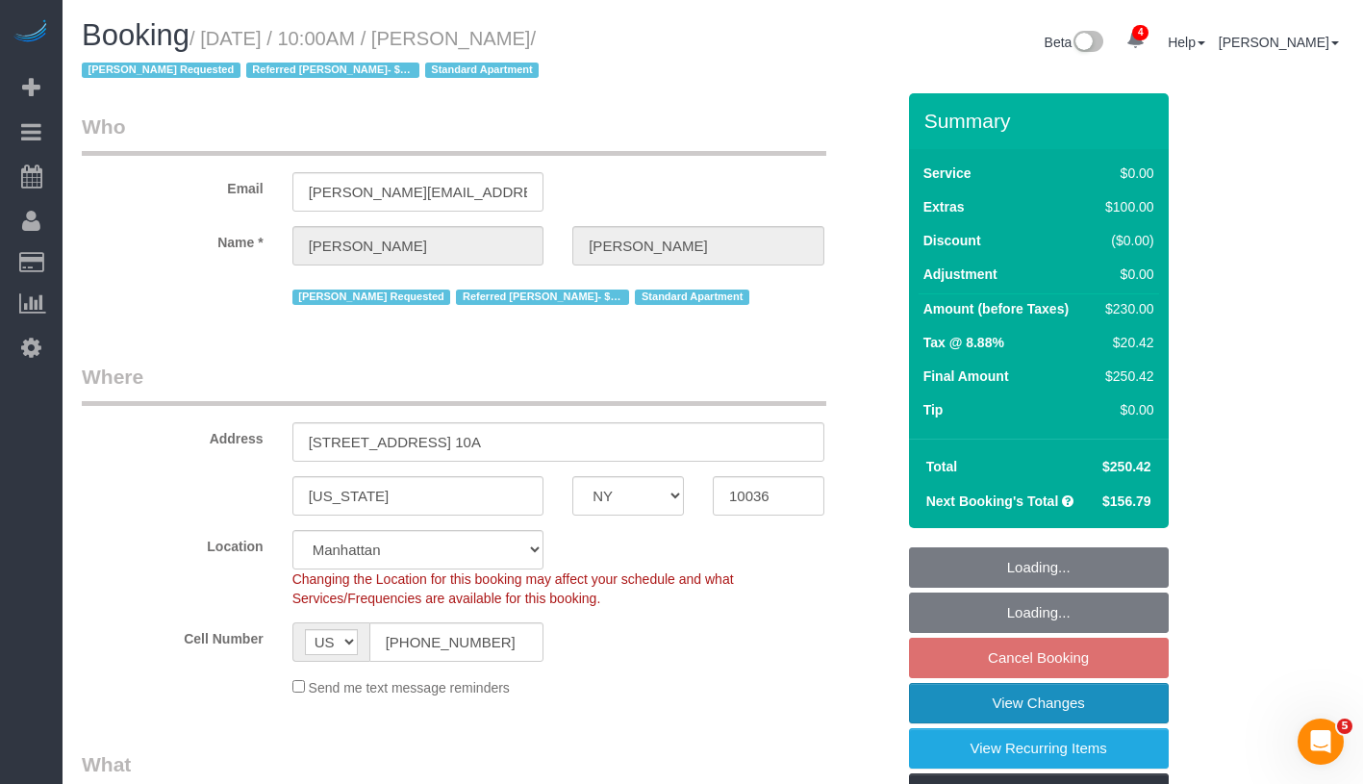
click at [1105, 696] on link "View Changes" at bounding box center [1039, 703] width 260 height 40
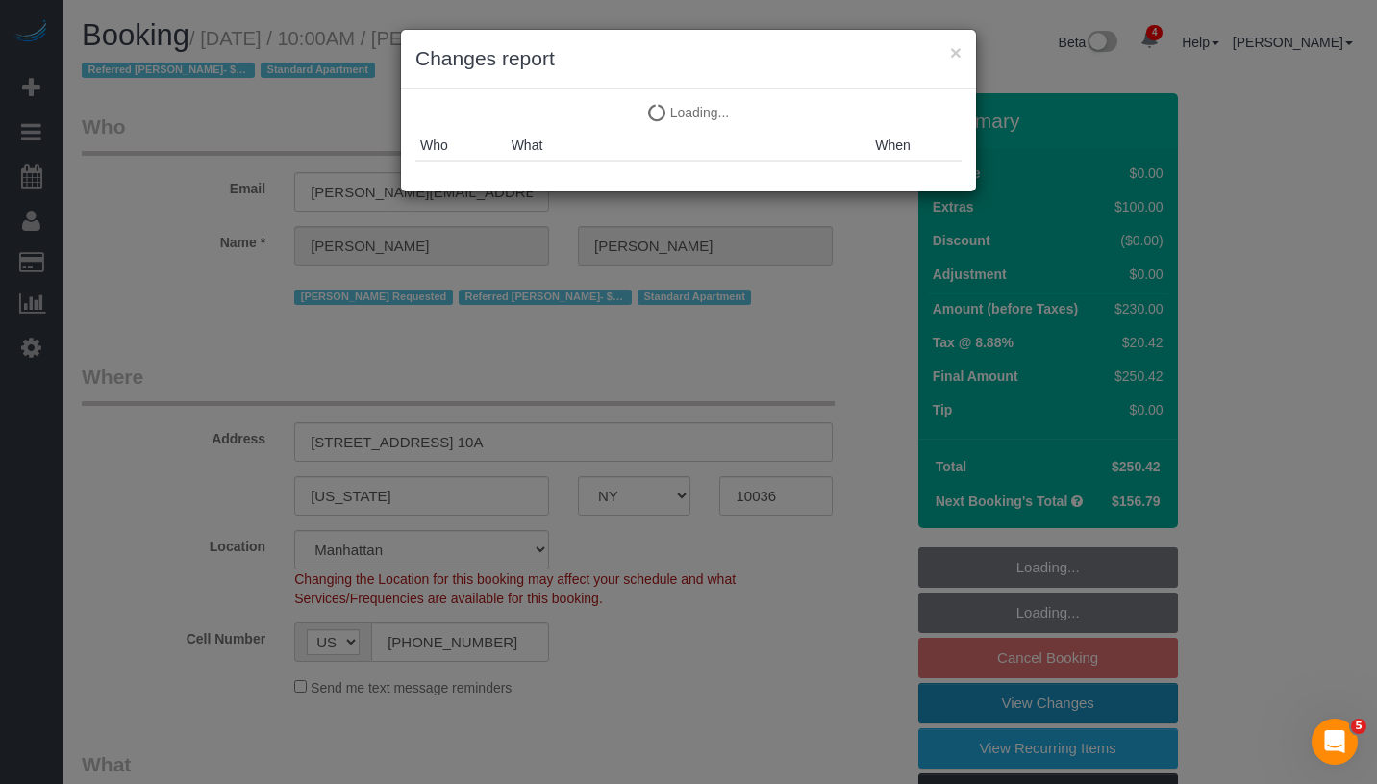
select select "object:1359"
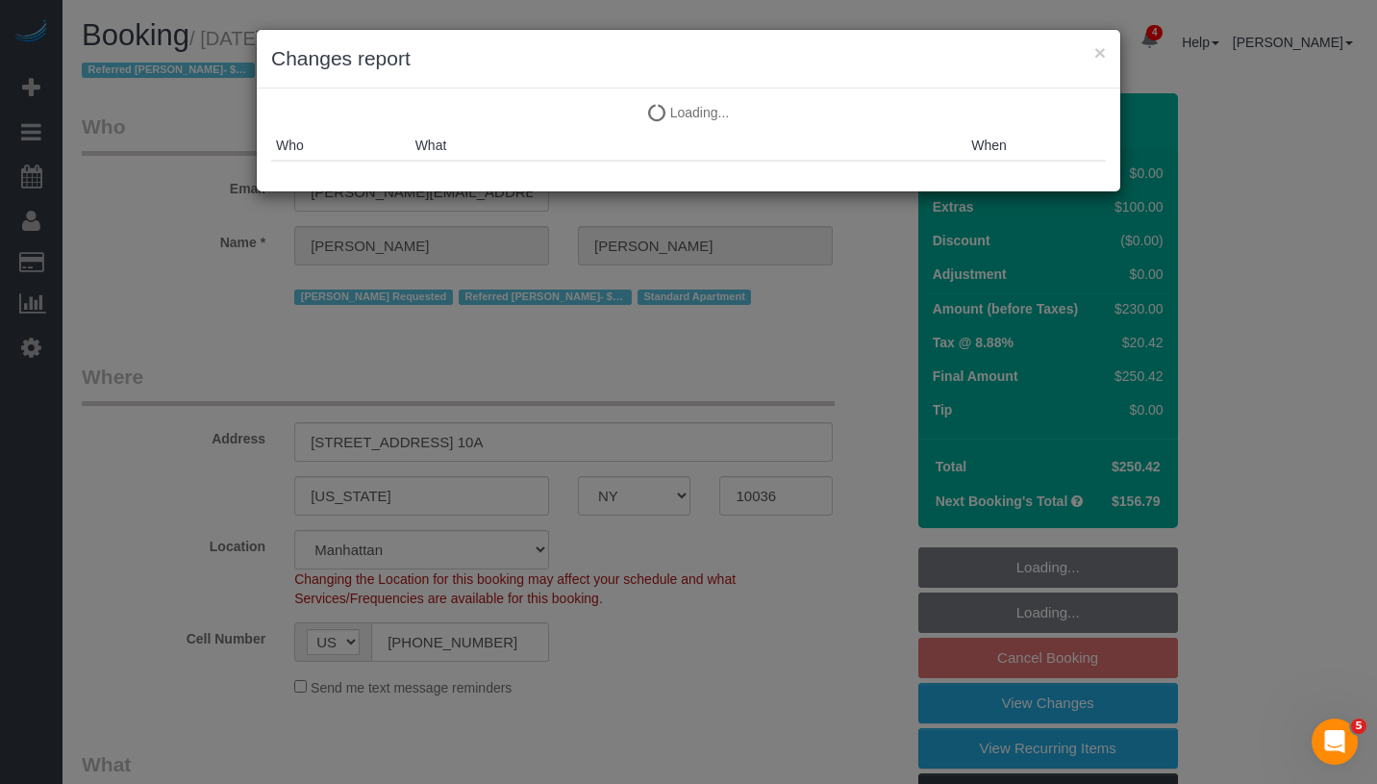
select select "1"
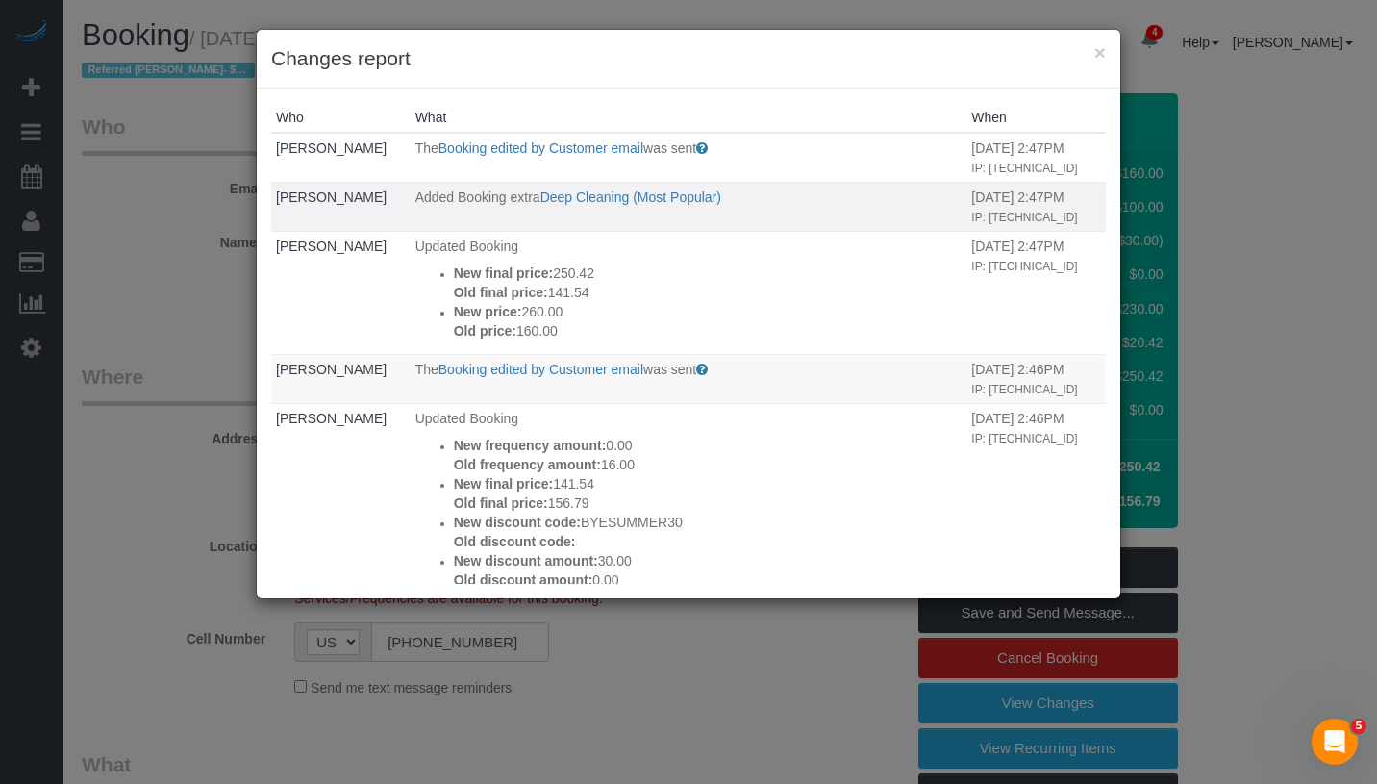
drag, startPoint x: 619, startPoint y: 489, endPoint x: 378, endPoint y: 212, distance: 367.4
click at [378, 212] on tbody "Josh Mapes The Booking edited by Customer email was sent Sent to the customer w…" at bounding box center [688, 660] width 835 height 1054
copy tbody "Added Booking extra Deep Cleaning (Most Popular) 08/25/2025 2:47PM IP: 2600:101…"
click at [1098, 54] on button "×" at bounding box center [1100, 52] width 12 height 20
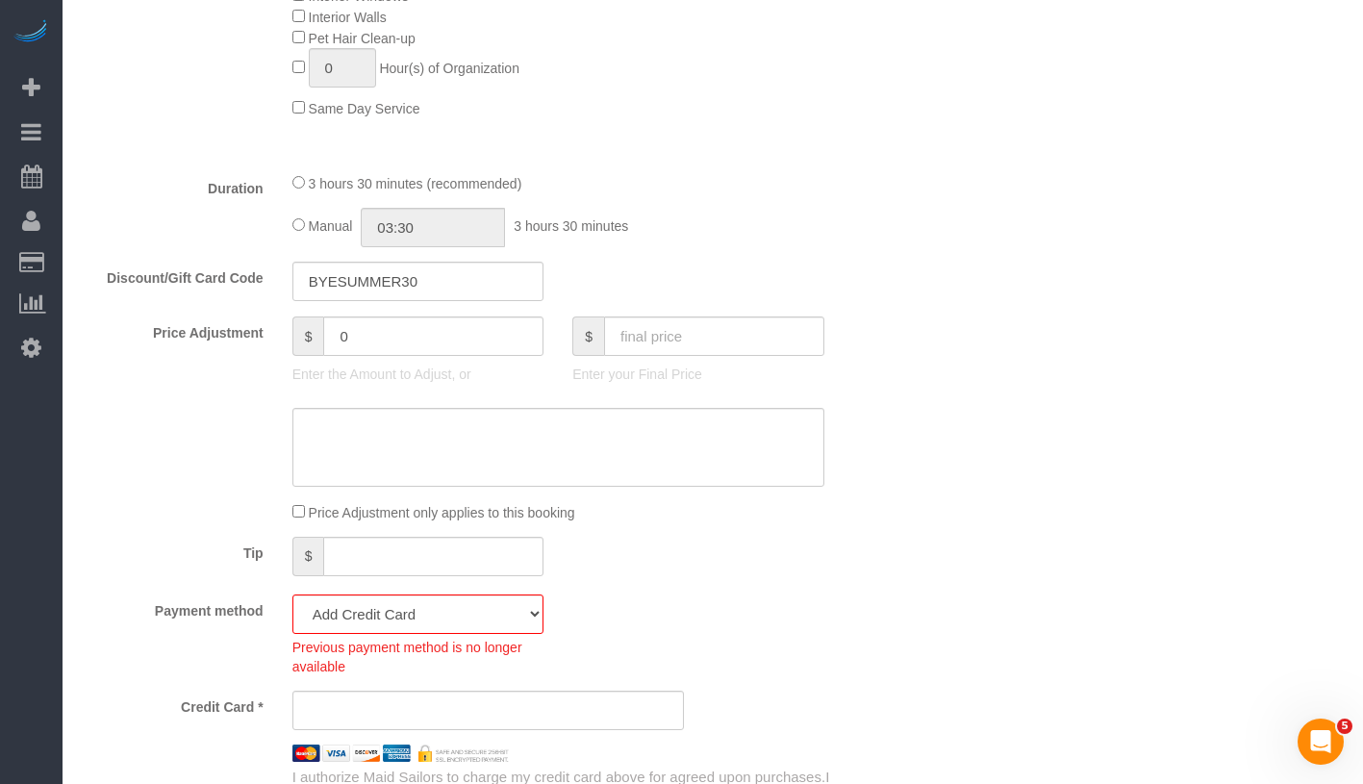
scroll to position [1651, 0]
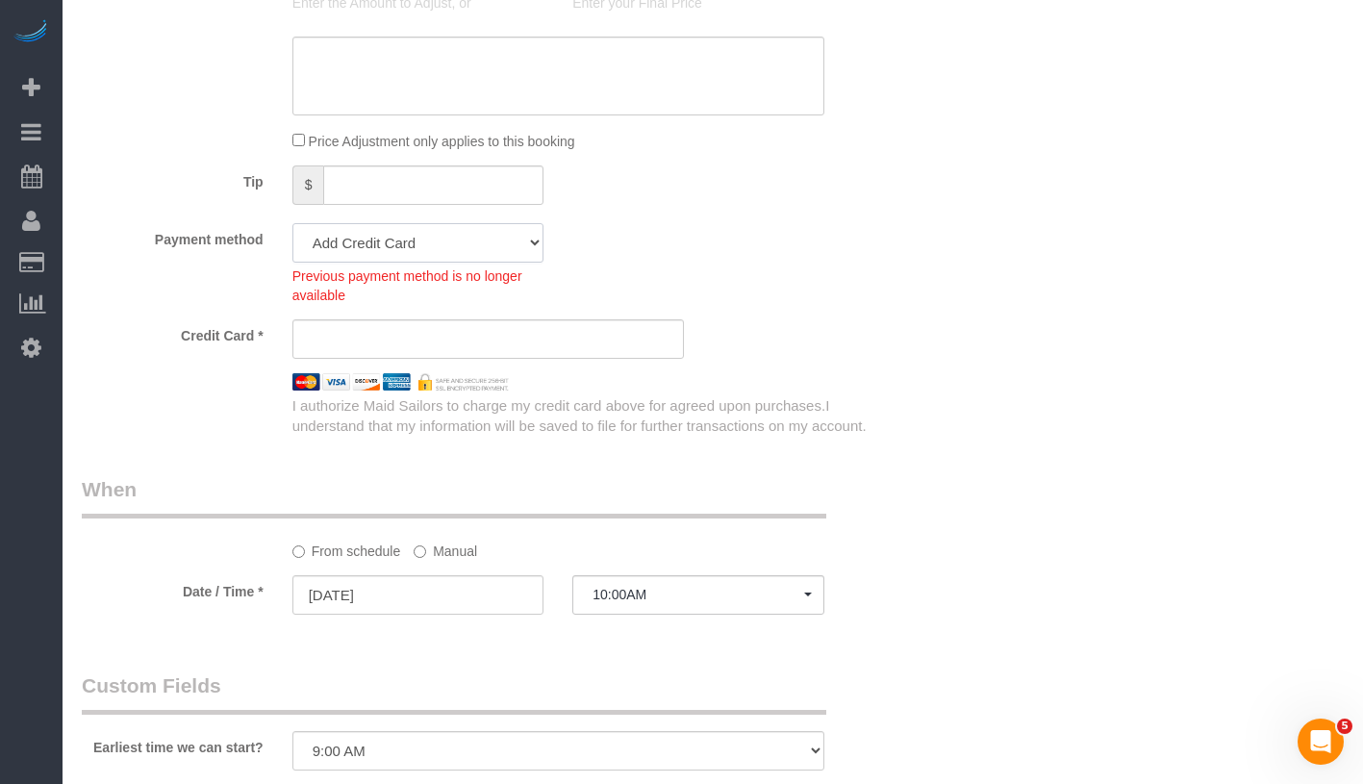
click at [519, 247] on select "Amex - 2001 - 07/2028 (Default) Visa - 0519 - 05/2029 Add Credit Card ─────────…" at bounding box center [418, 242] width 252 height 39
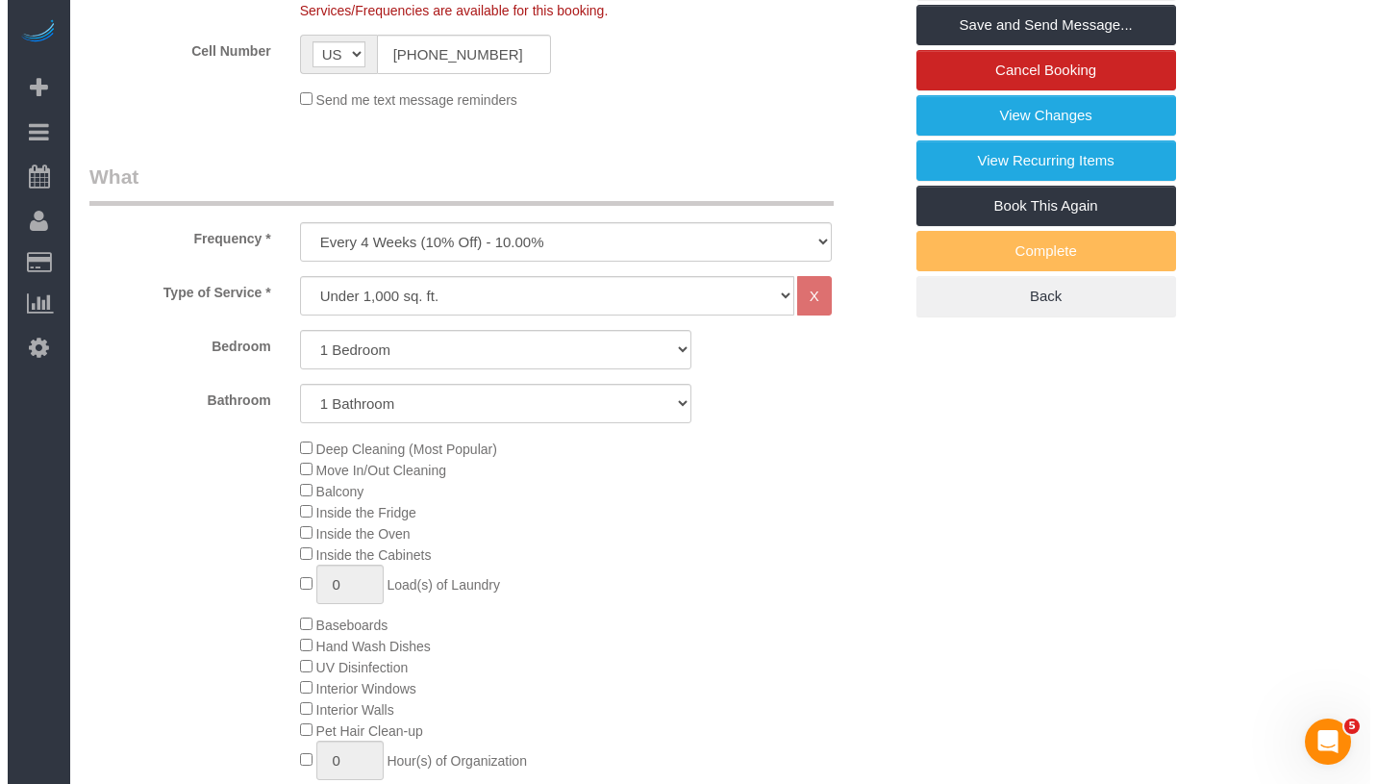
scroll to position [495, 0]
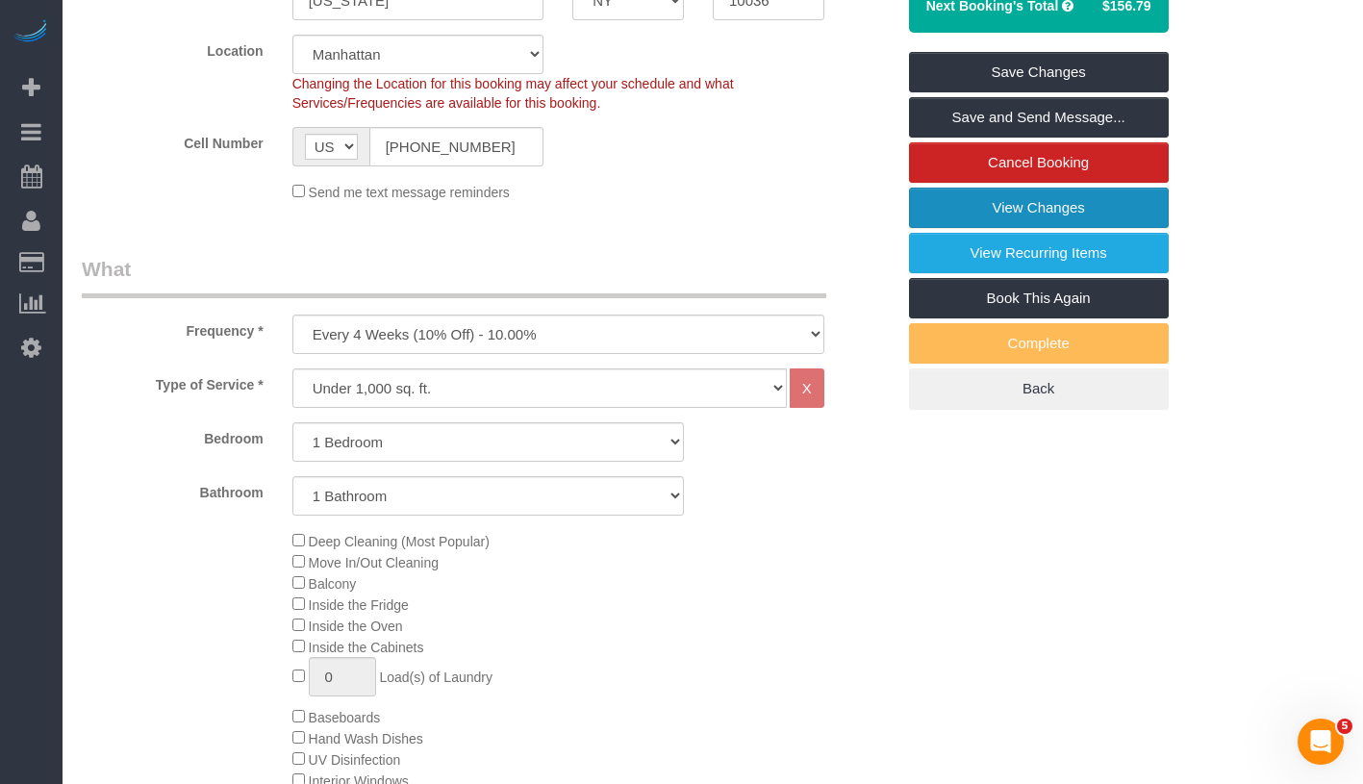
click at [1122, 214] on link "View Changes" at bounding box center [1039, 208] width 260 height 40
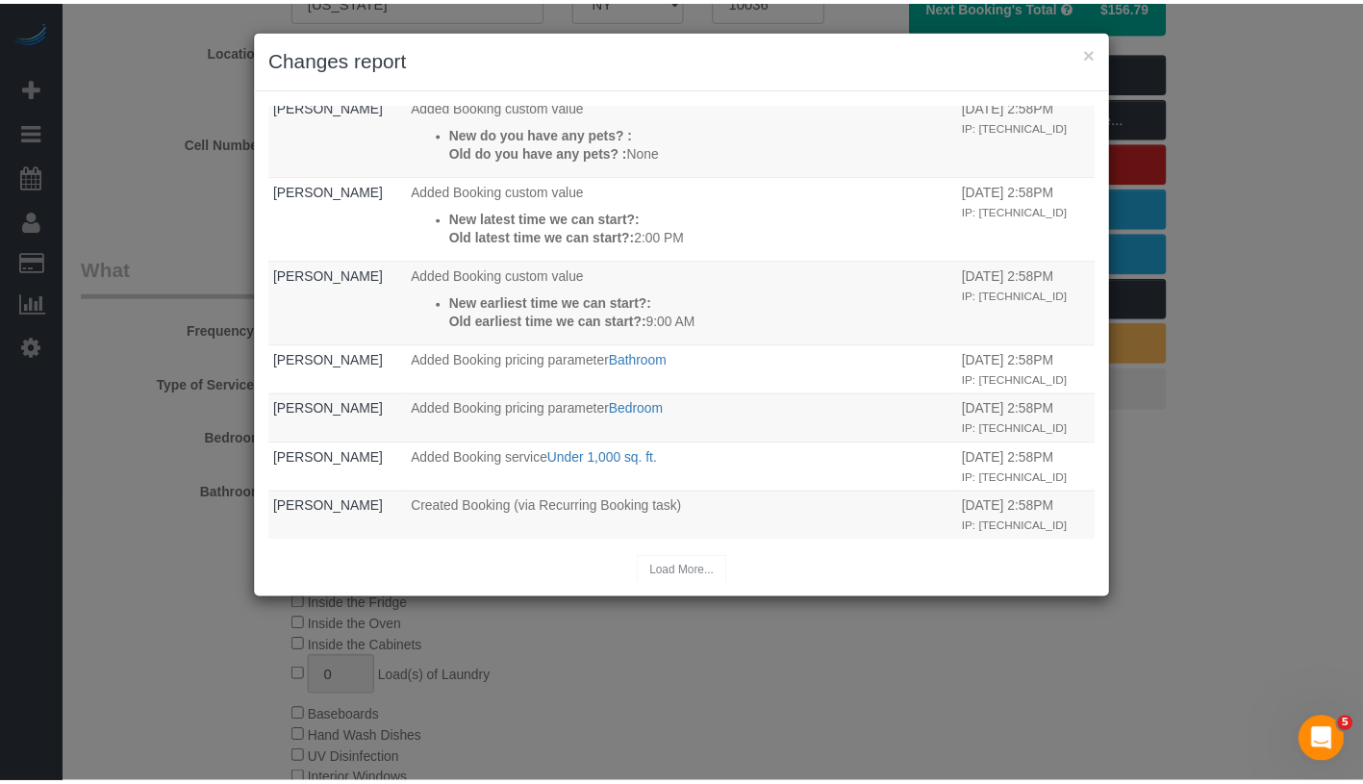
scroll to position [0, 0]
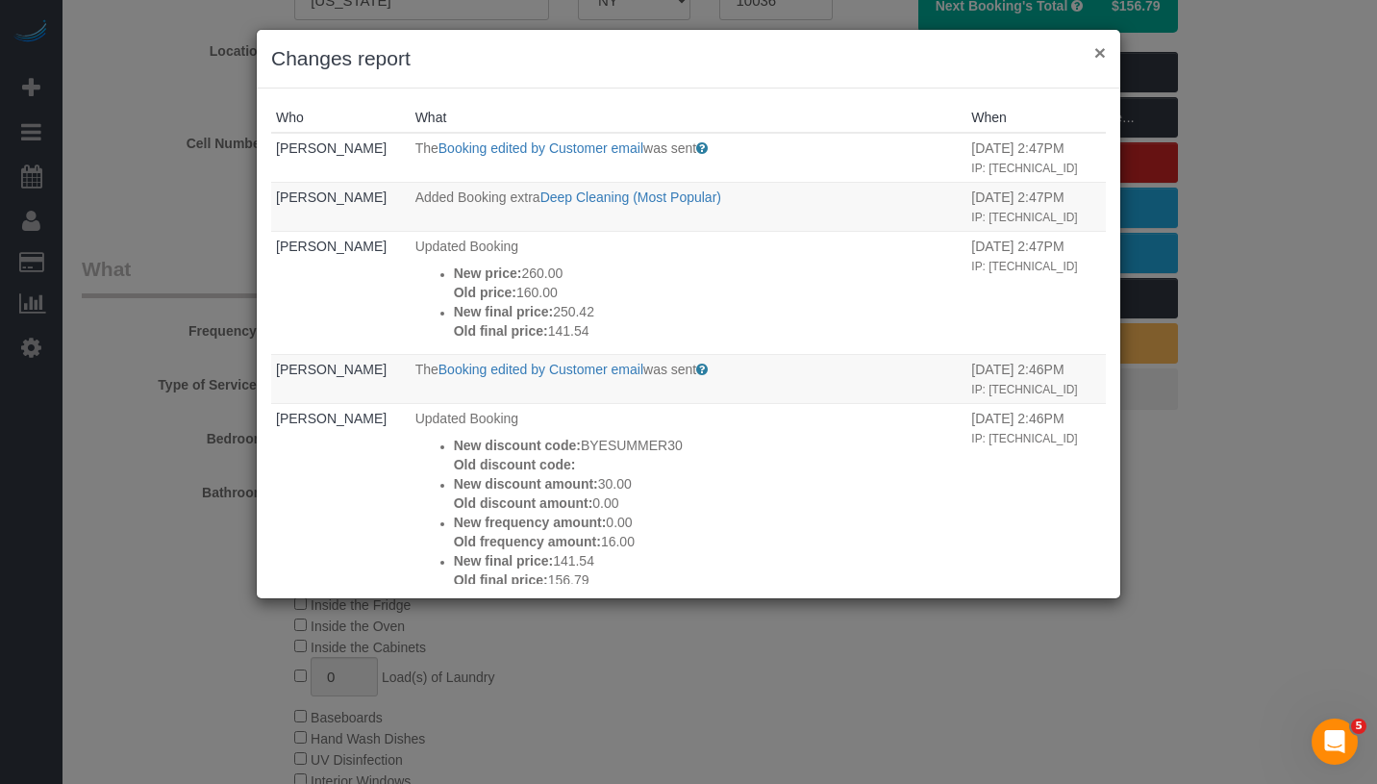
click at [1101, 55] on button "×" at bounding box center [1100, 52] width 12 height 20
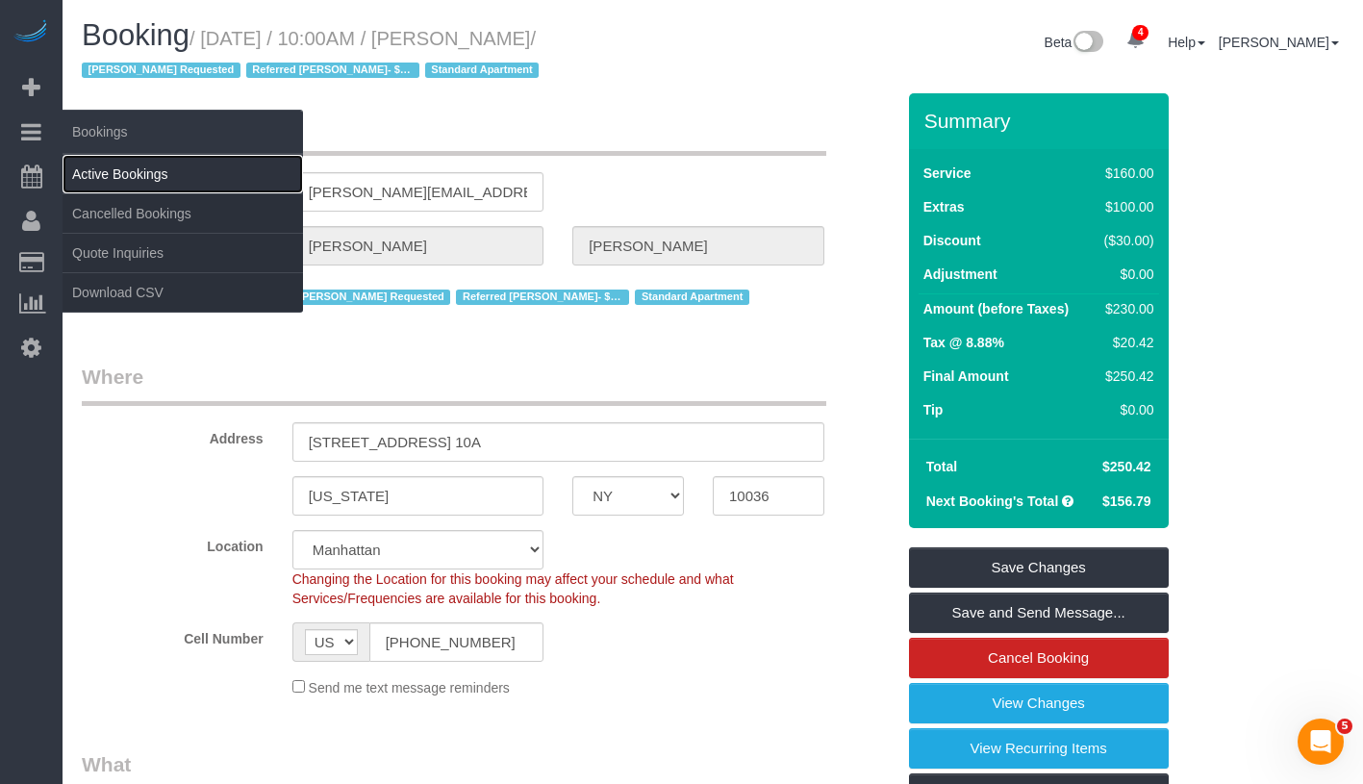
click at [179, 165] on link "Active Bookings" at bounding box center [183, 174] width 240 height 38
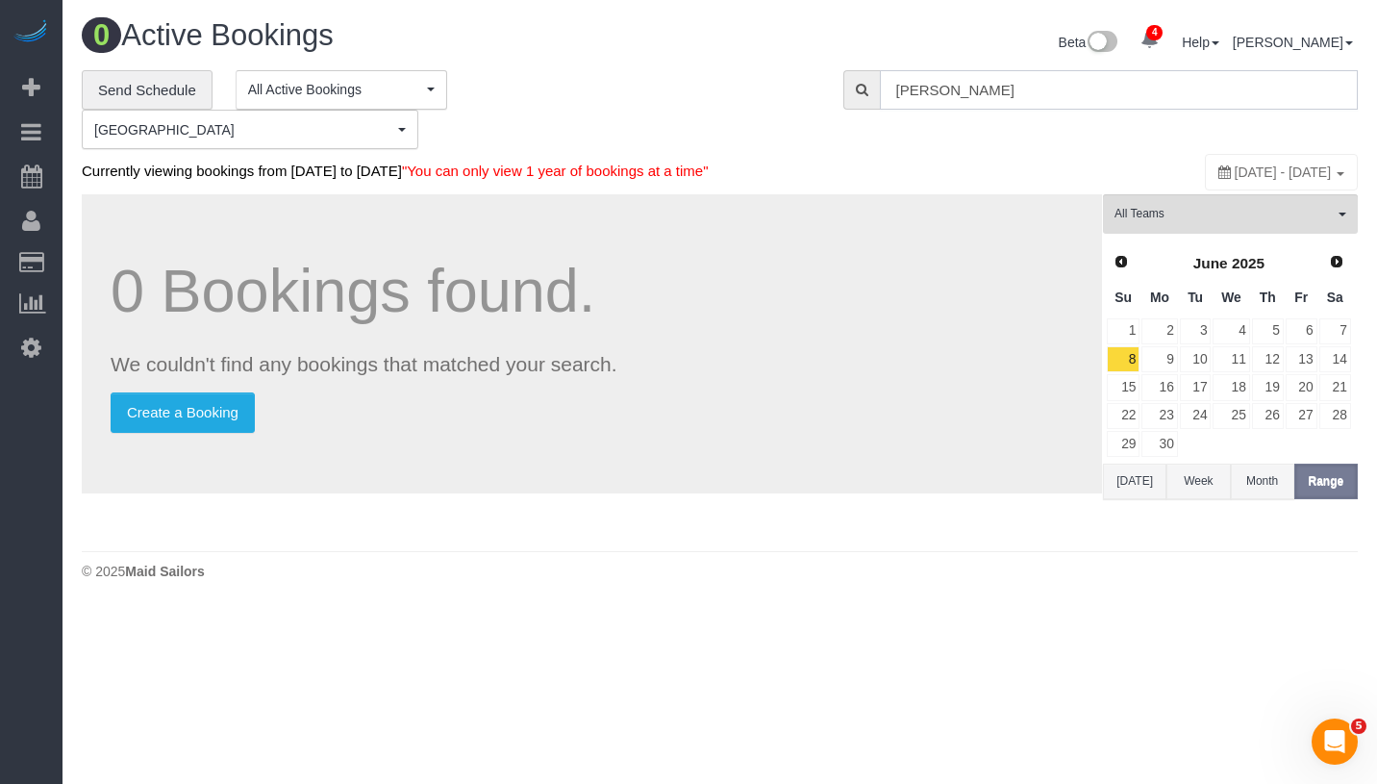
click at [1076, 101] on input "Josh Mapes" at bounding box center [1119, 89] width 478 height 39
paste input "ewels Tortorello"
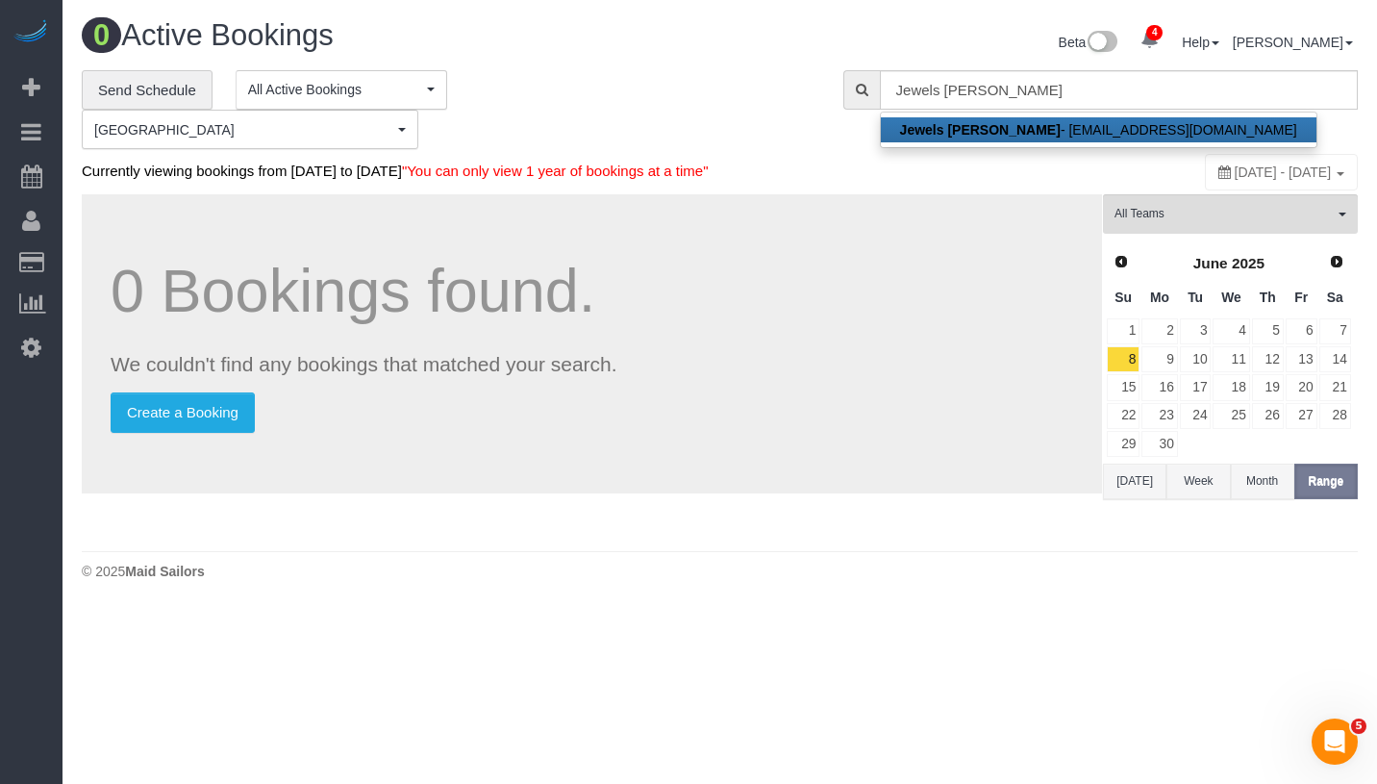
click at [1079, 128] on link "Jewels Tortorello - jtort118@gmail.com" at bounding box center [1099, 129] width 436 height 25
type input "jtort118@gmail.com"
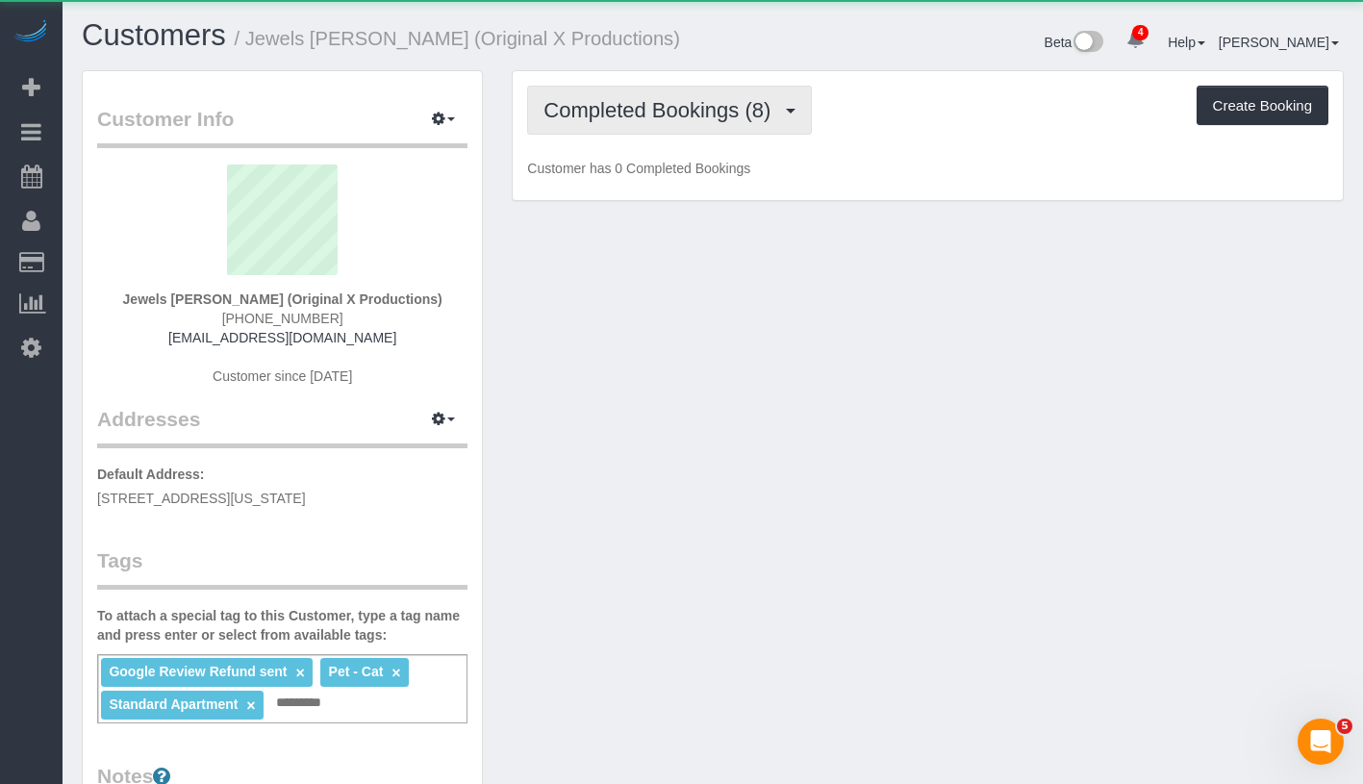
click at [650, 125] on button "Completed Bookings (8)" at bounding box center [669, 110] width 285 height 49
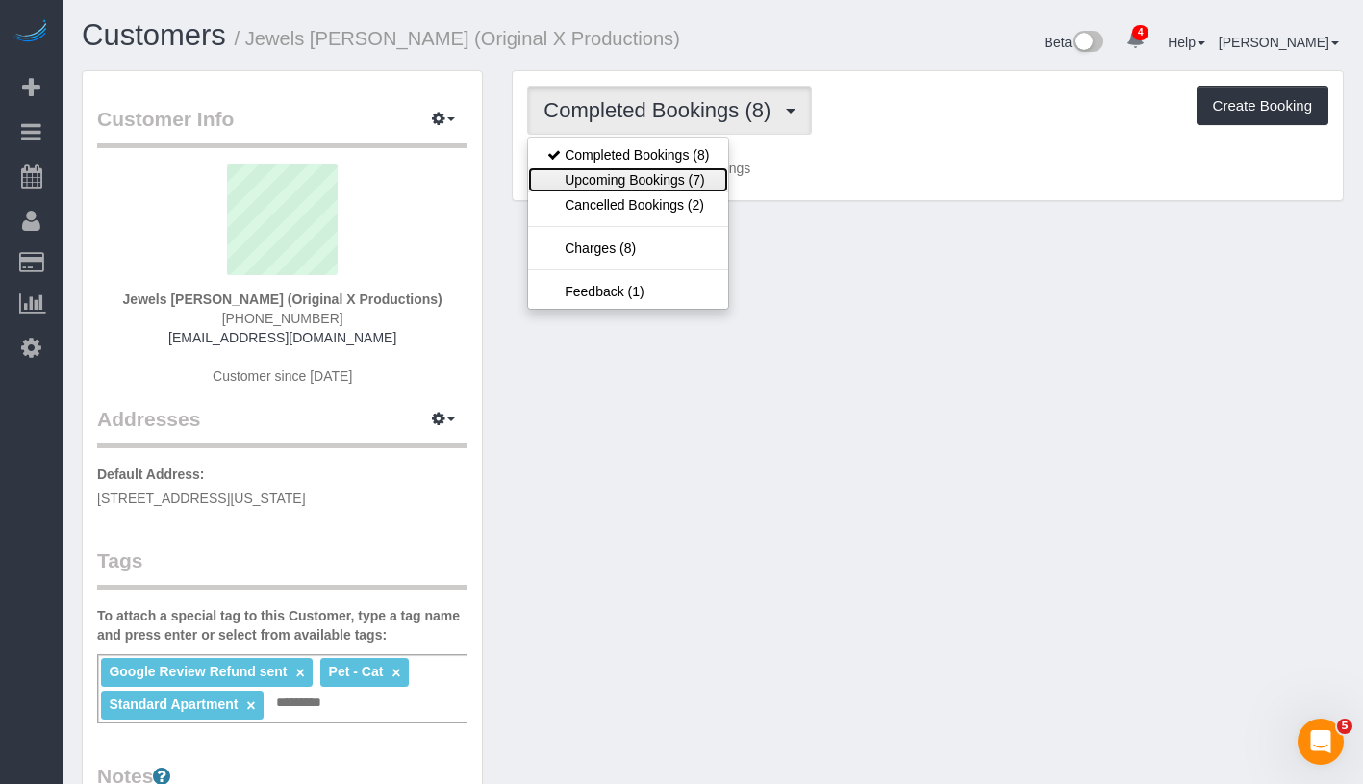
click at [649, 188] on link "Upcoming Bookings (7)" at bounding box center [628, 179] width 200 height 25
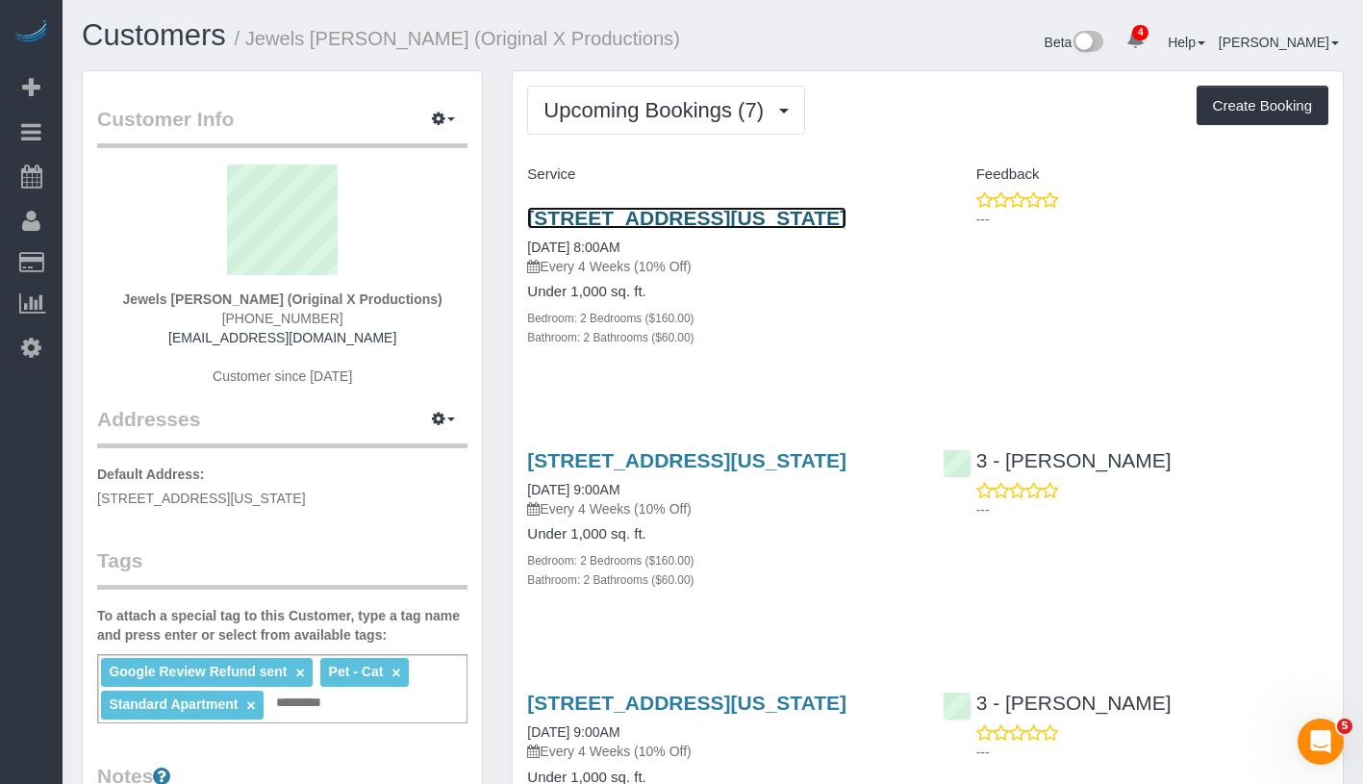
click at [708, 220] on link "420 East 54th Street, Apt. 511, New York, NY 10022" at bounding box center [686, 218] width 319 height 22
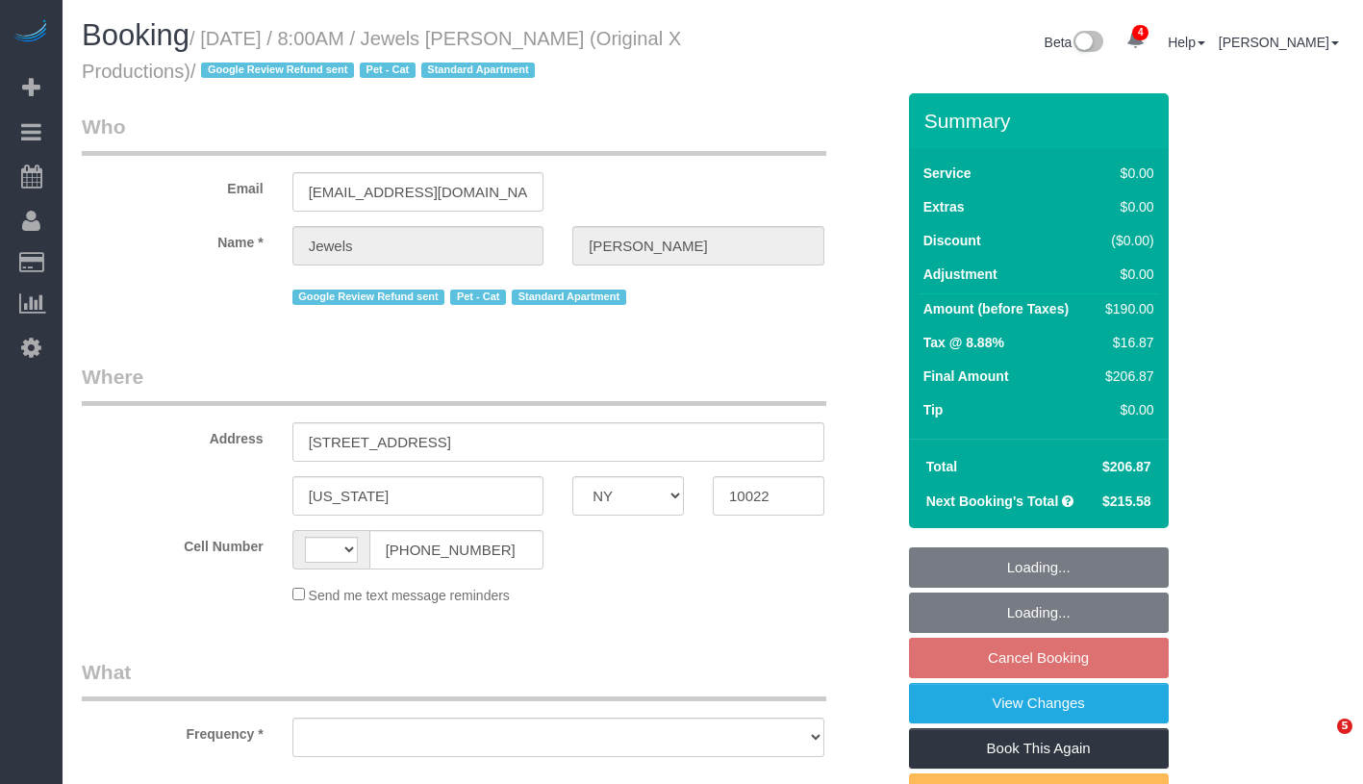
select select "NY"
select select "object:435"
select select "number:56"
select select "number:73"
select select "number:14"
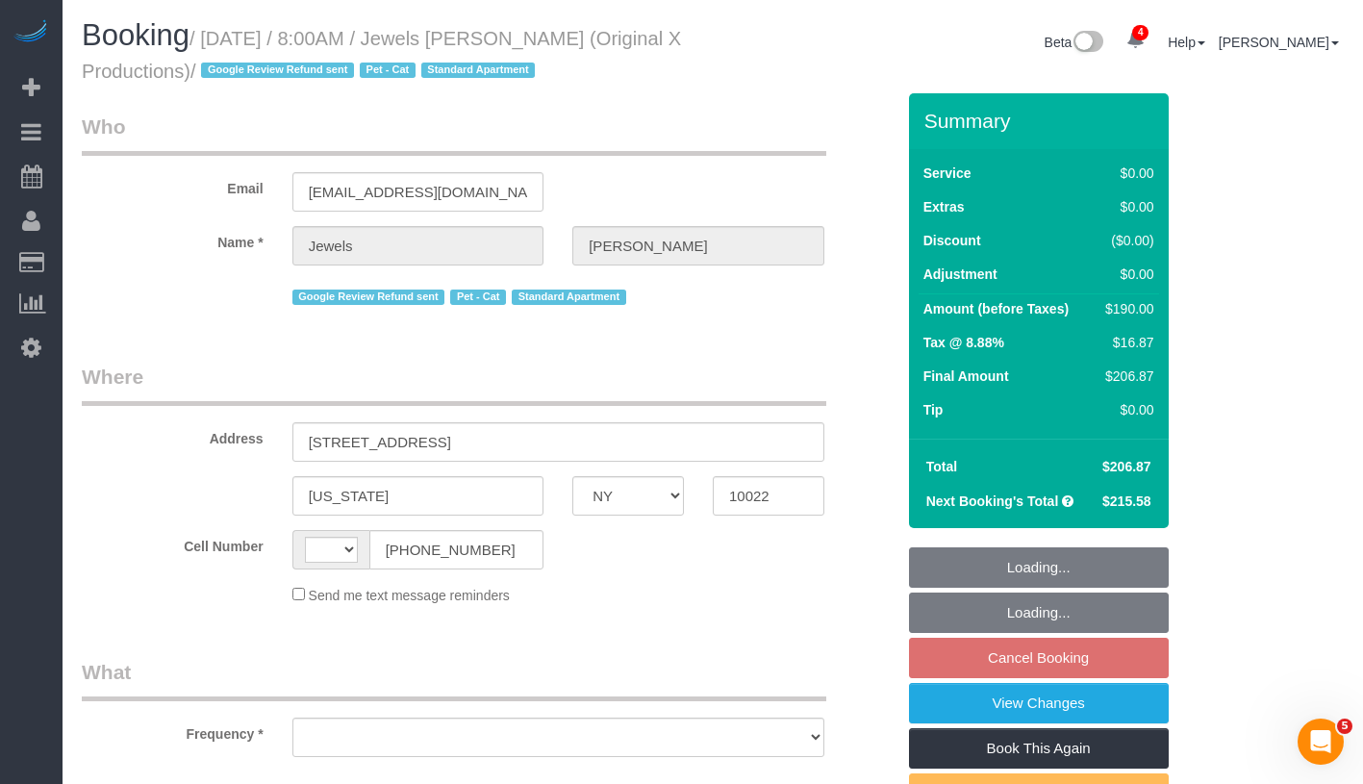
select select "number:6"
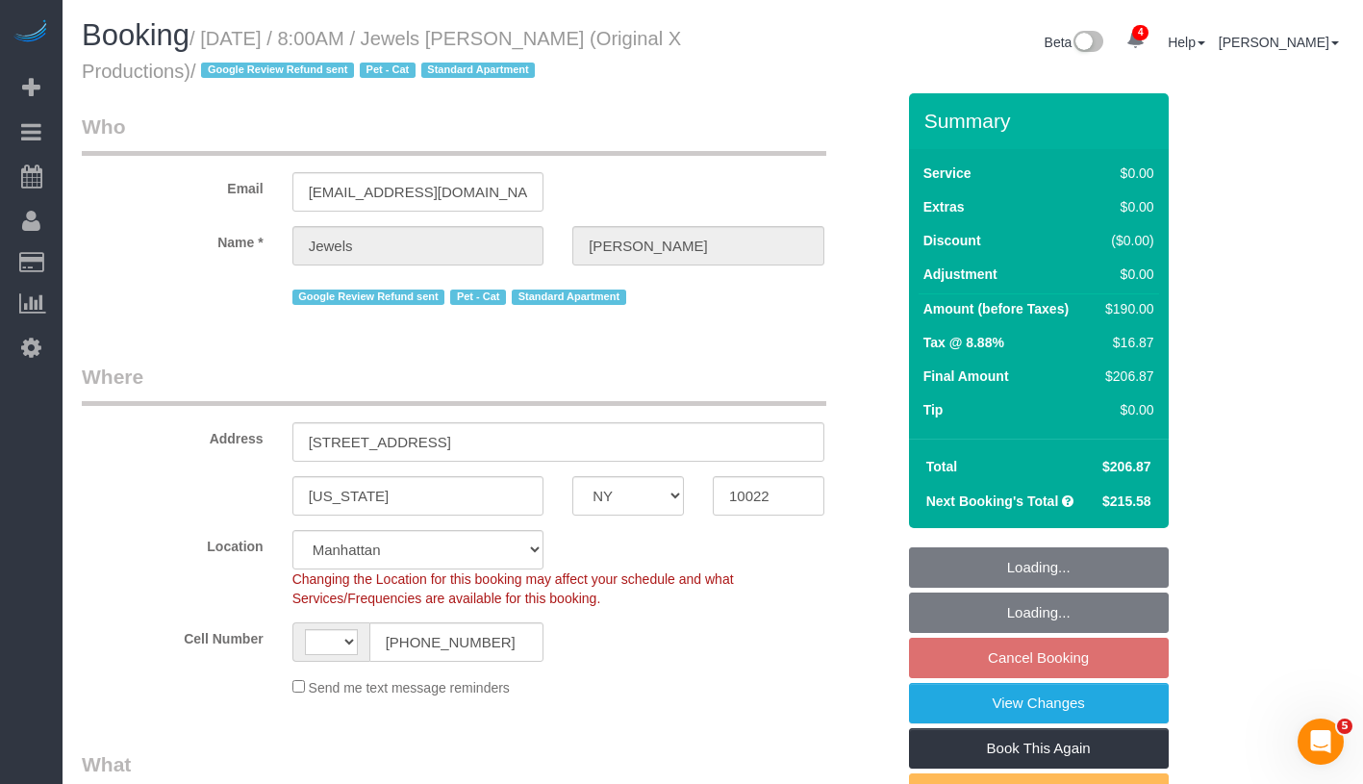
select select "object:693"
select select "string:[GEOGRAPHIC_DATA]"
select select "string:stripe-pm_1QEBRH4VGloSiKo7FRzmGsvi"
select select "2"
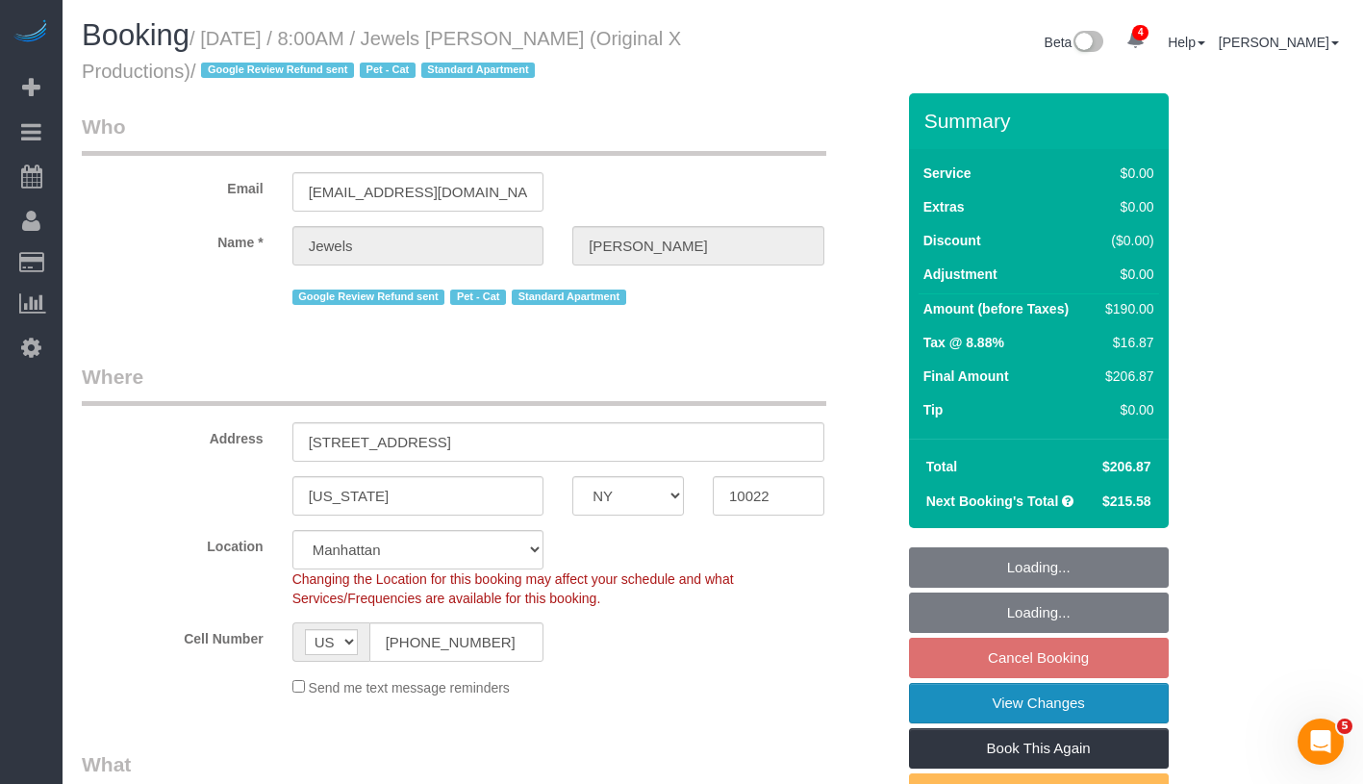
select select "spot1"
select select "2"
click at [1104, 716] on link "View Changes" at bounding box center [1039, 703] width 260 height 40
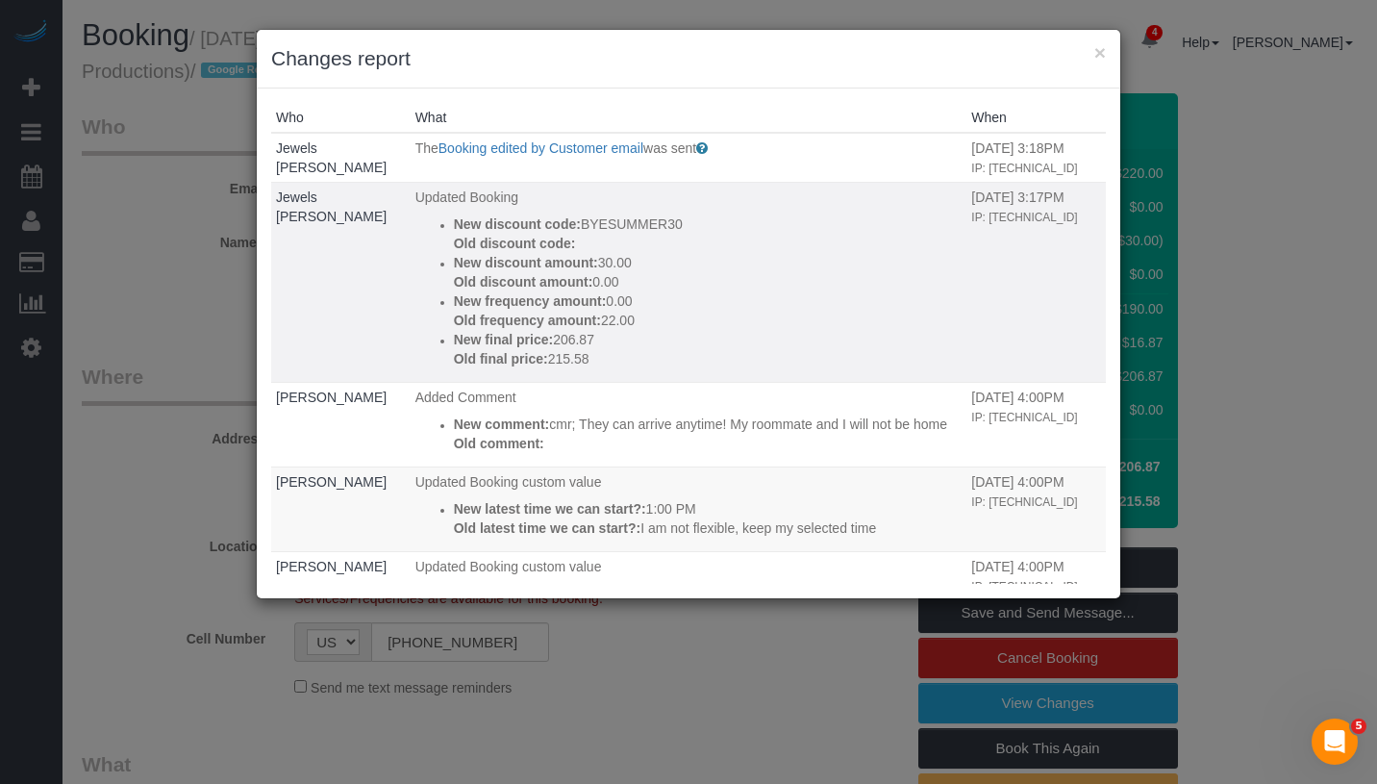
drag, startPoint x: 438, startPoint y: 226, endPoint x: 698, endPoint y: 233, distance: 260.7
click at [698, 233] on p "New discount code: BYESUMMER30" at bounding box center [708, 223] width 509 height 19
copy p "New discount code: BYESUMMER30"
click at [1102, 62] on button "×" at bounding box center [1100, 52] width 12 height 20
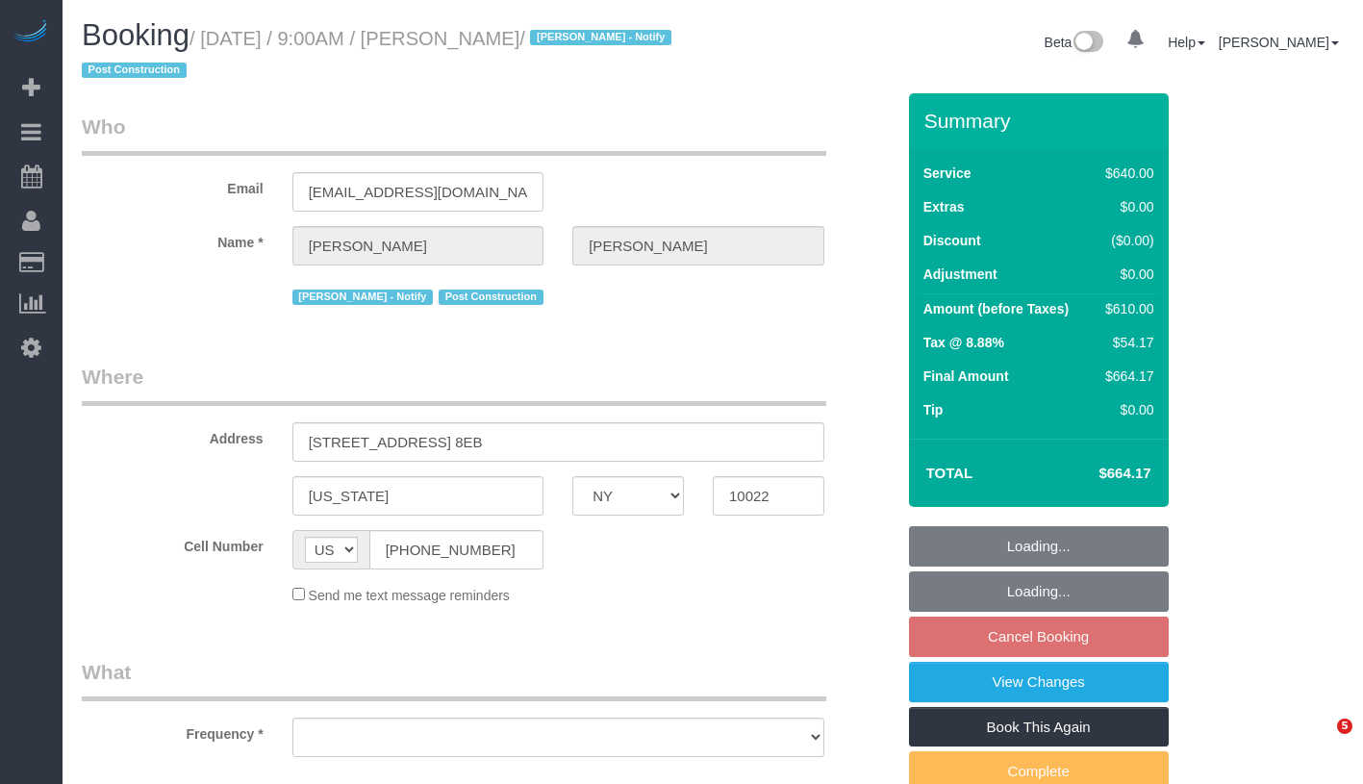
select select "NY"
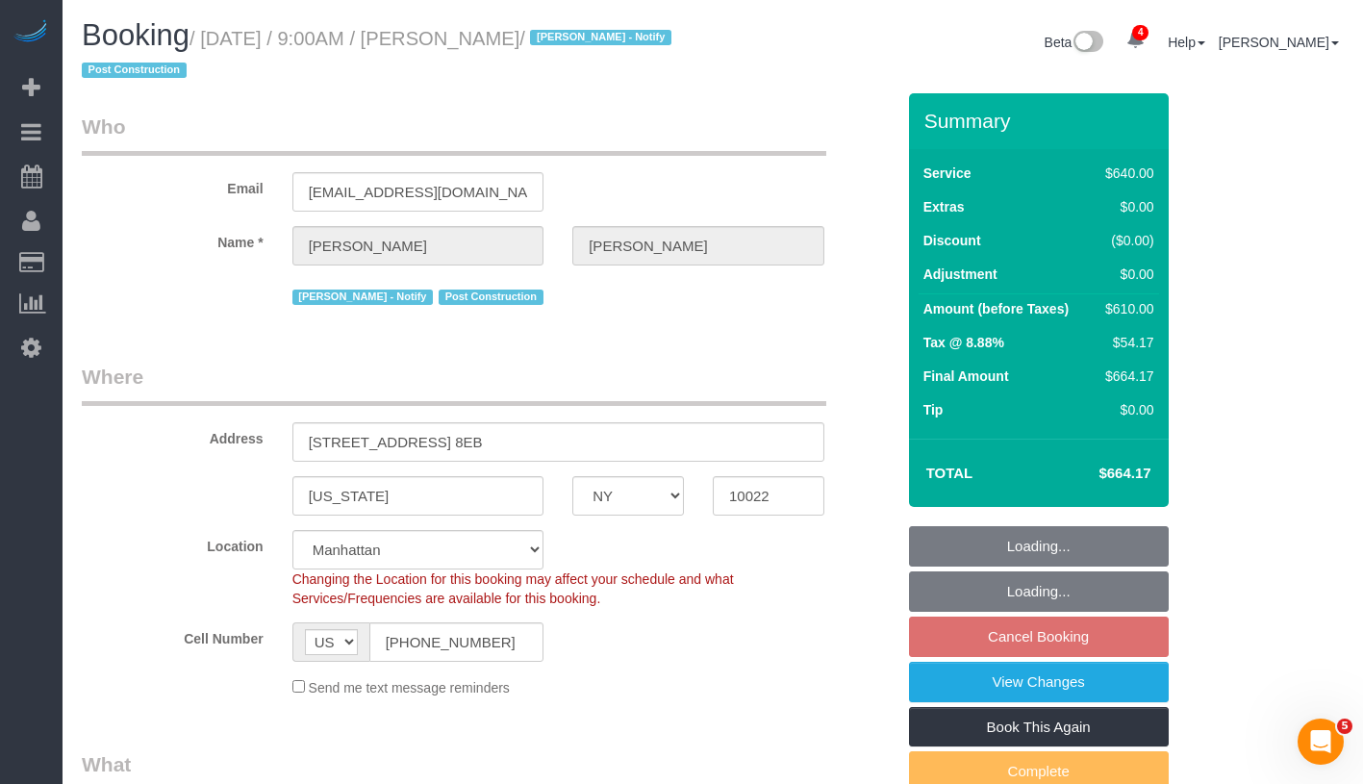
select select "object:662"
select select "string:stripe-pm_1S0OB64VGloSiKo77nNujPK3"
select select "spot2"
select select "number:89"
select select "number:90"
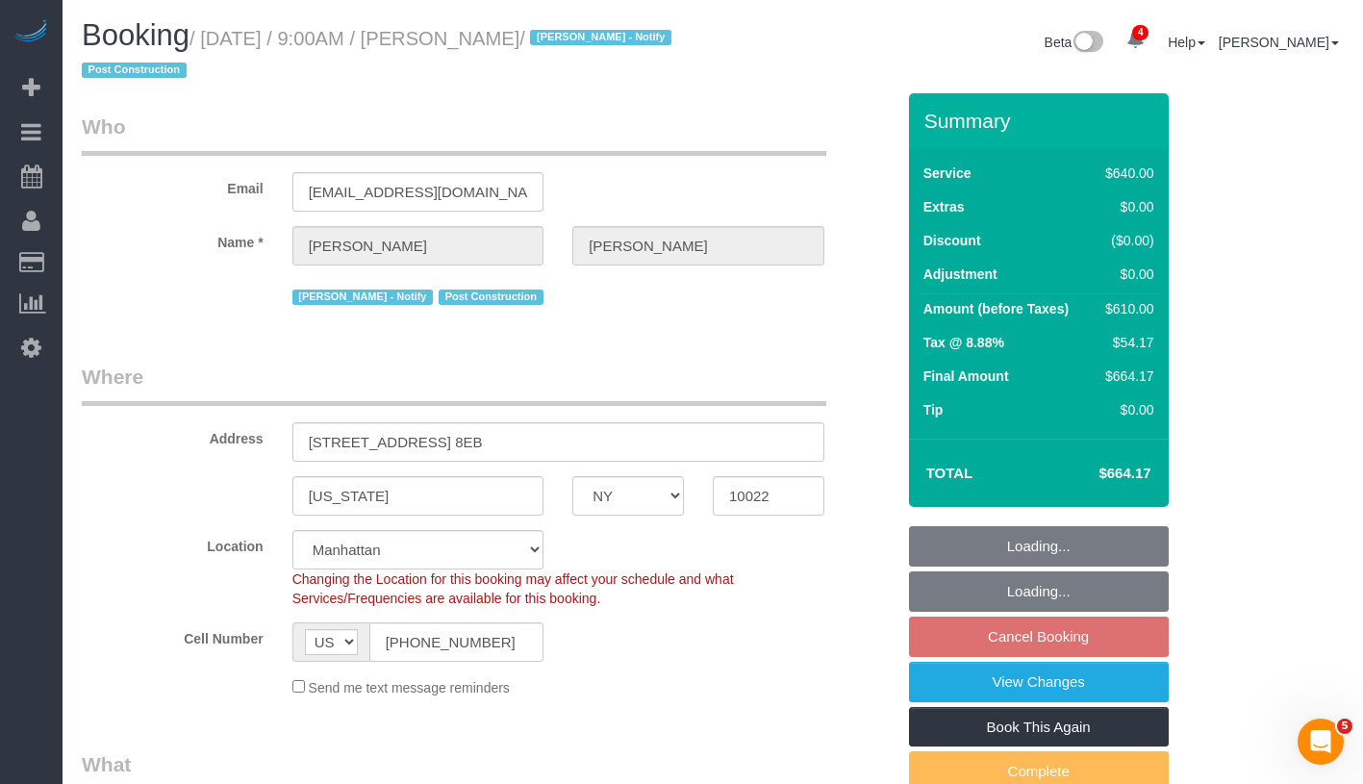
select select "number:15"
select select "number:7"
select select "object:1229"
select select "2"
select select "240"
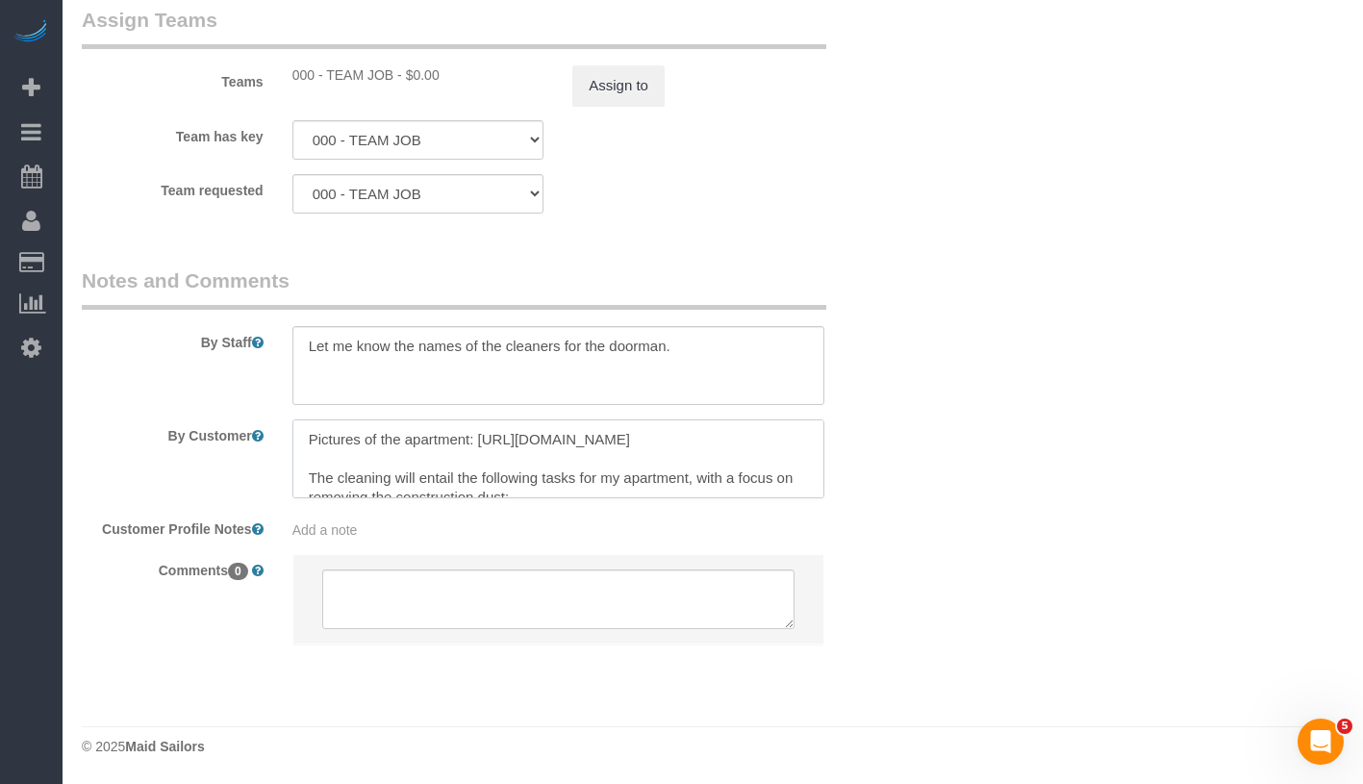
drag, startPoint x: 308, startPoint y: 460, endPoint x: 709, endPoint y: 479, distance: 401.5
click at [709, 479] on textarea at bounding box center [558, 458] width 532 height 79
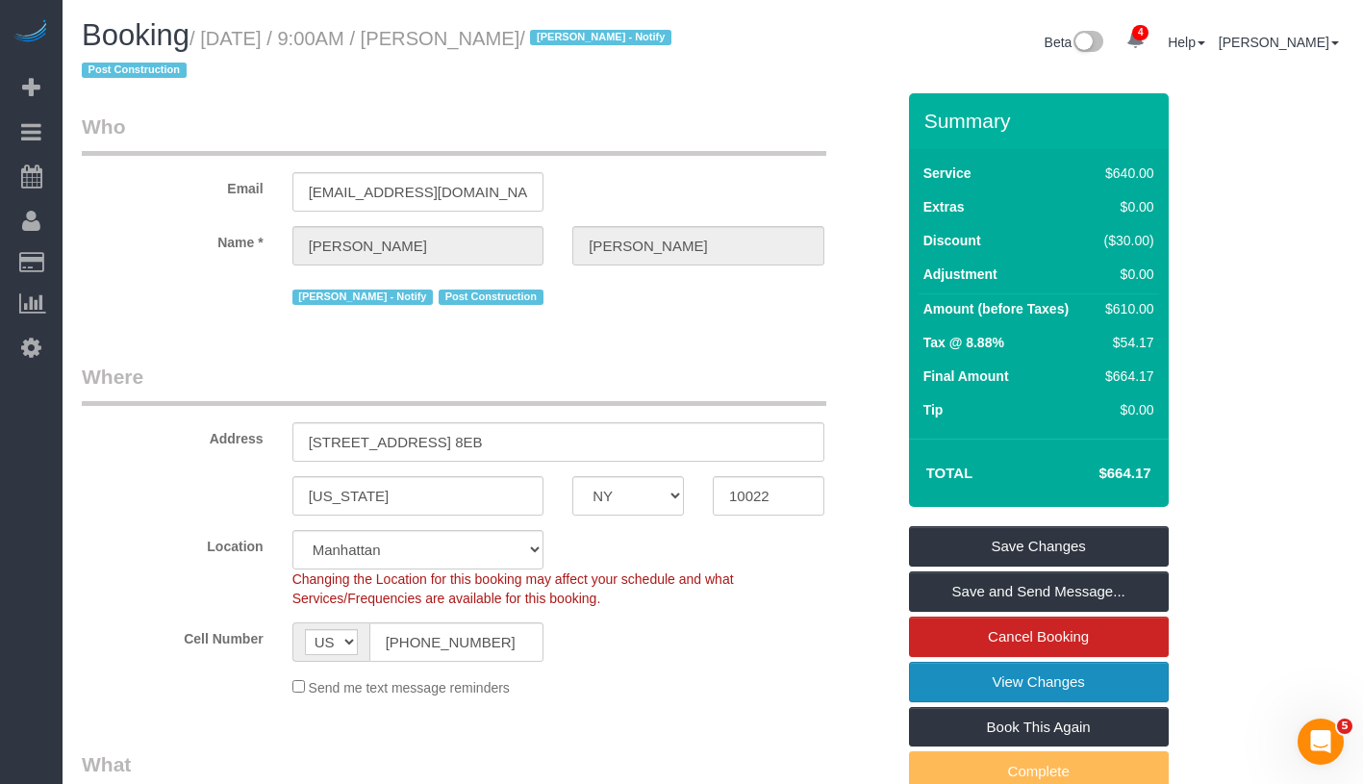
click at [1120, 676] on link "View Changes" at bounding box center [1039, 682] width 260 height 40
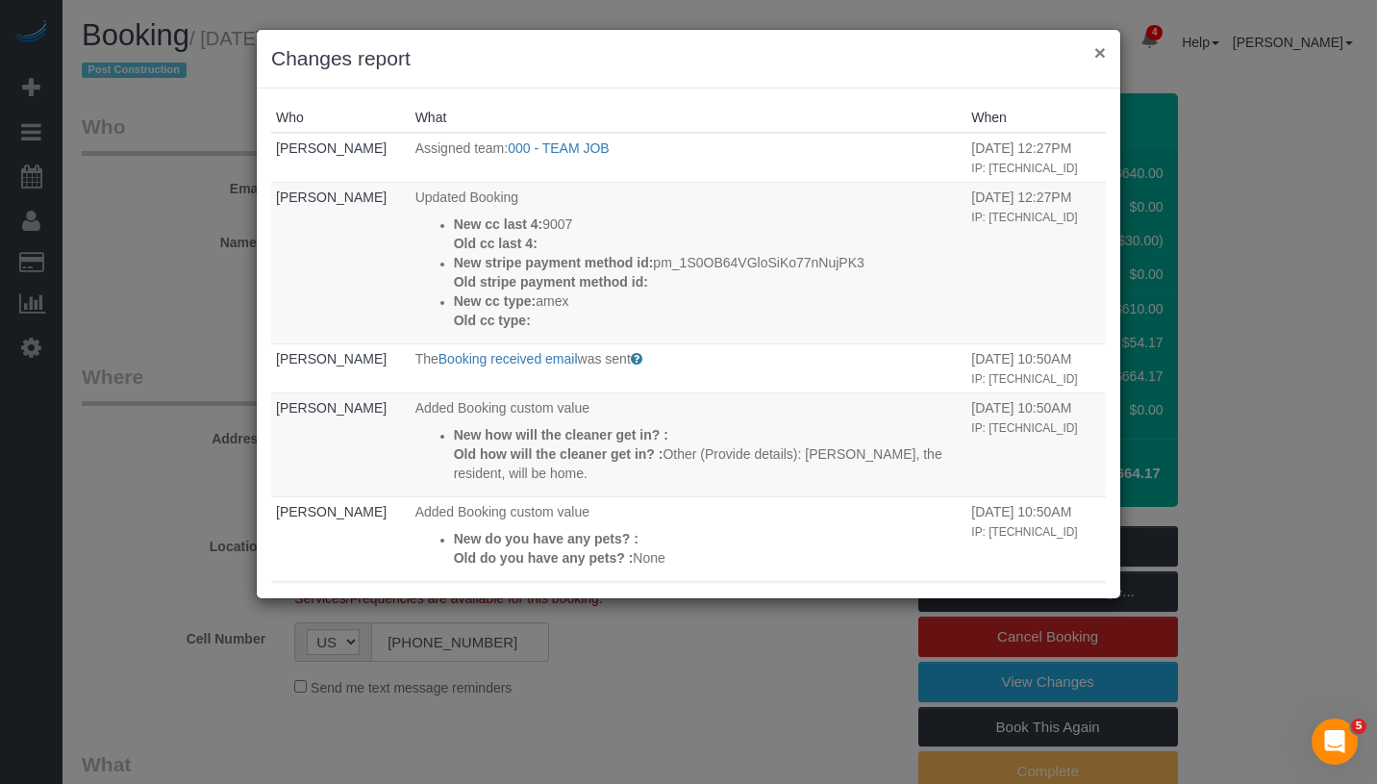
click at [1099, 54] on button "×" at bounding box center [1100, 52] width 12 height 20
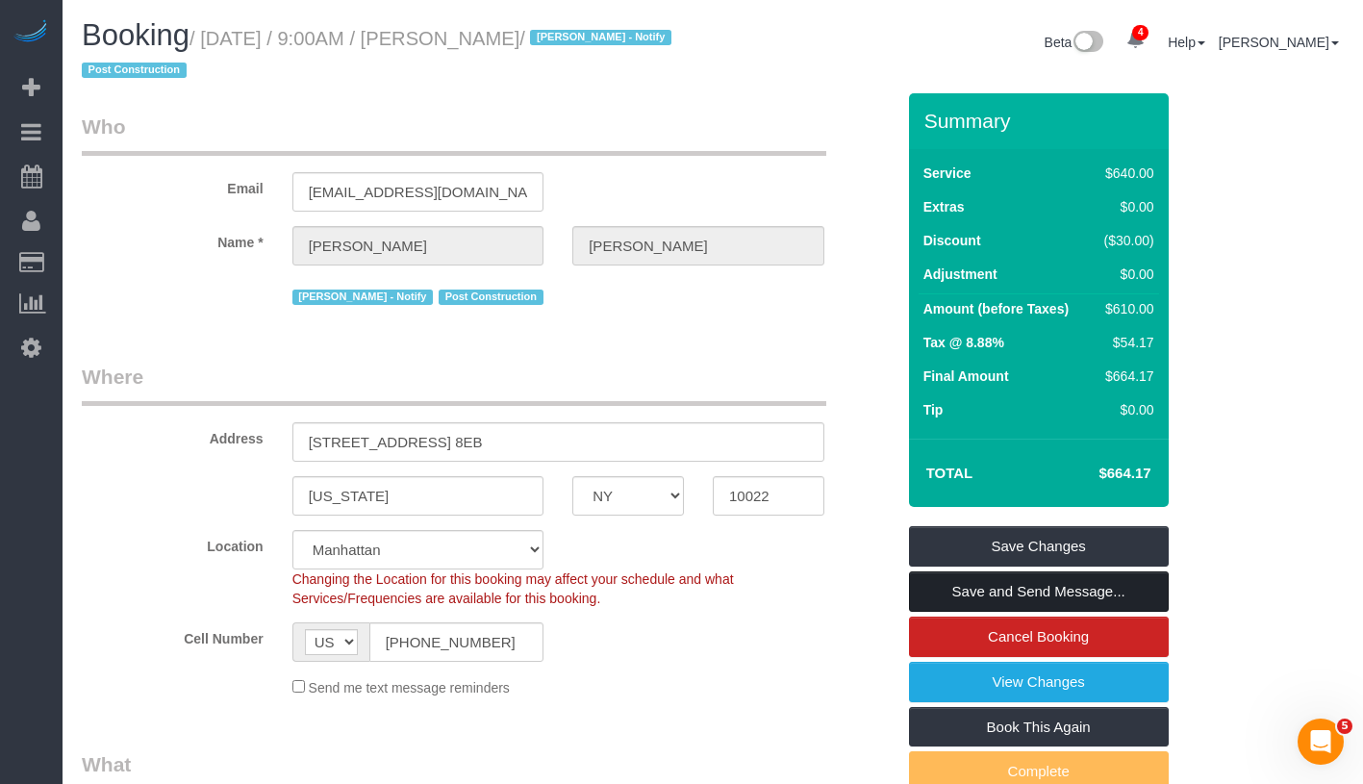
click at [1117, 588] on link "Save and Send Message..." at bounding box center [1039, 591] width 260 height 40
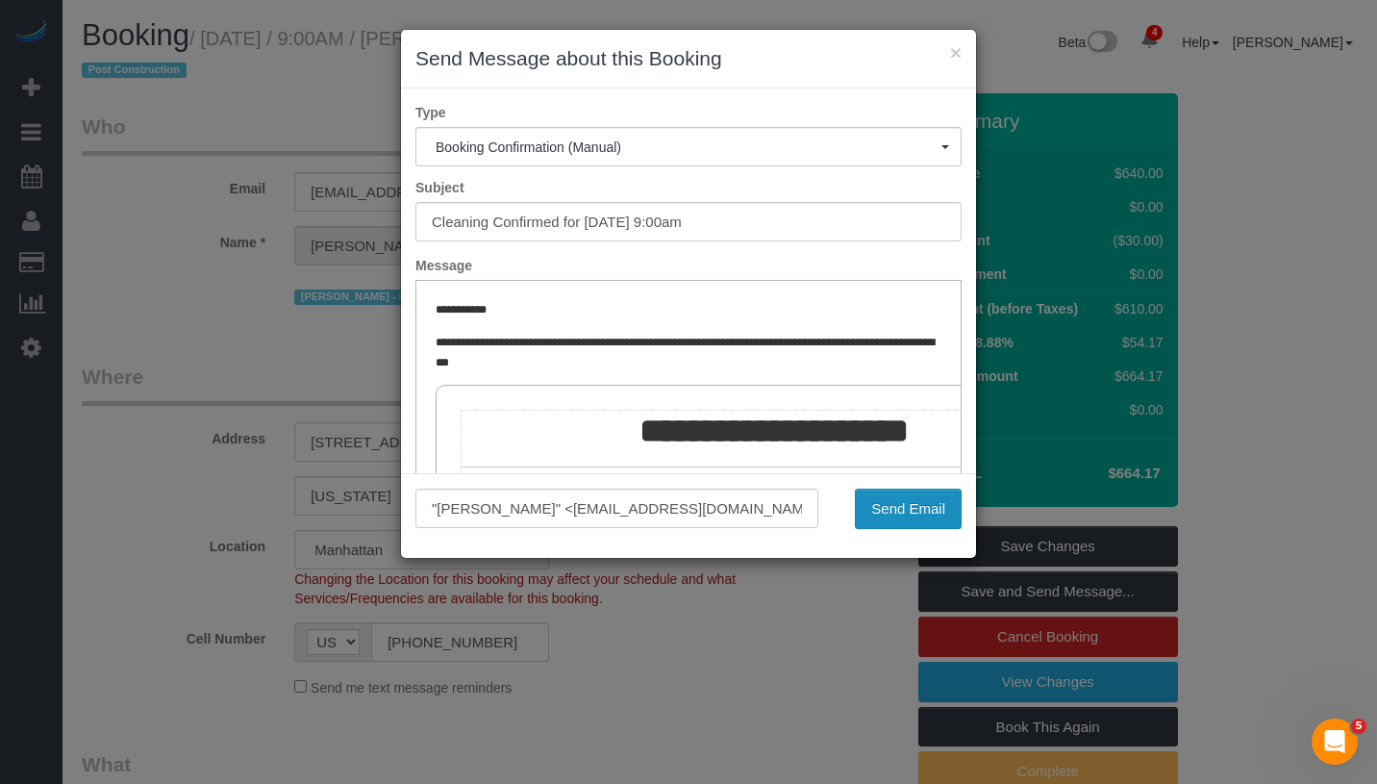
click at [929, 492] on button "Send Email" at bounding box center [908, 509] width 107 height 40
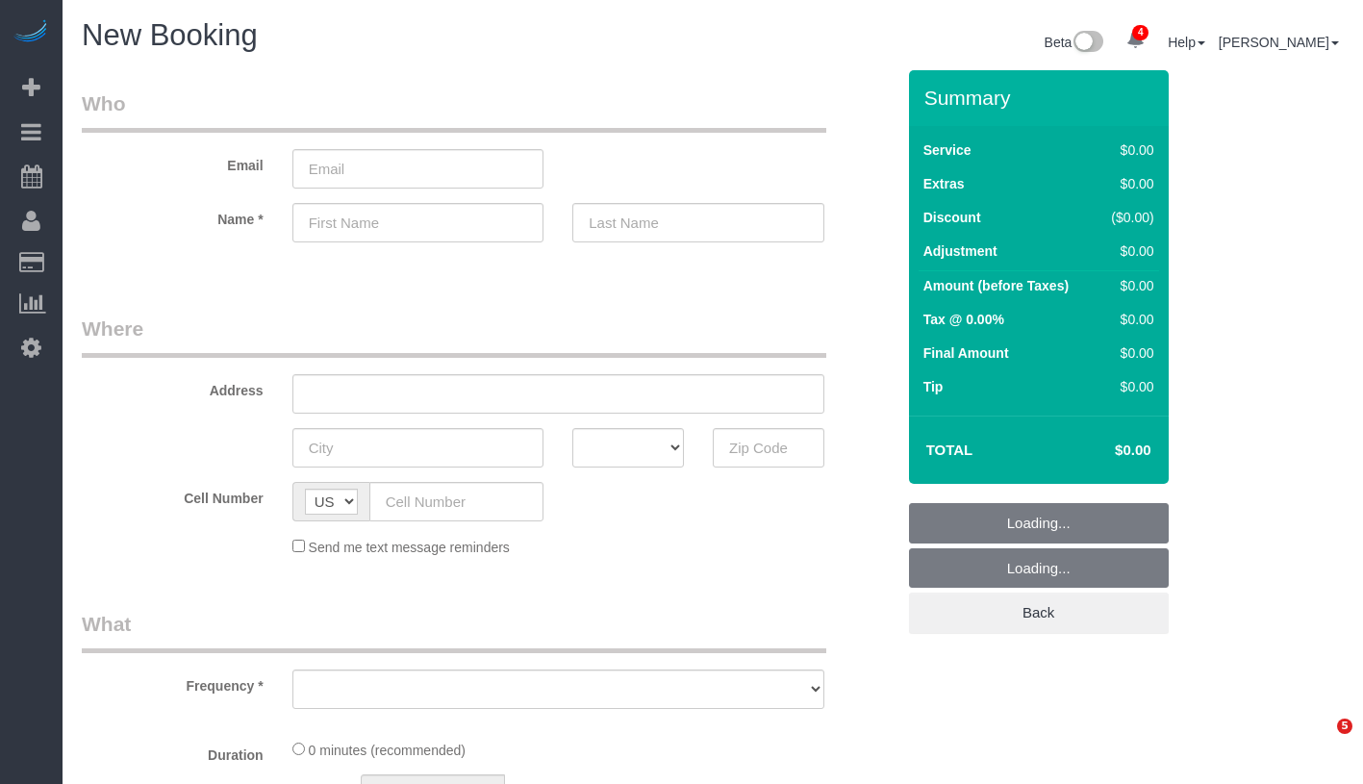
select select "number:89"
select select "number:90"
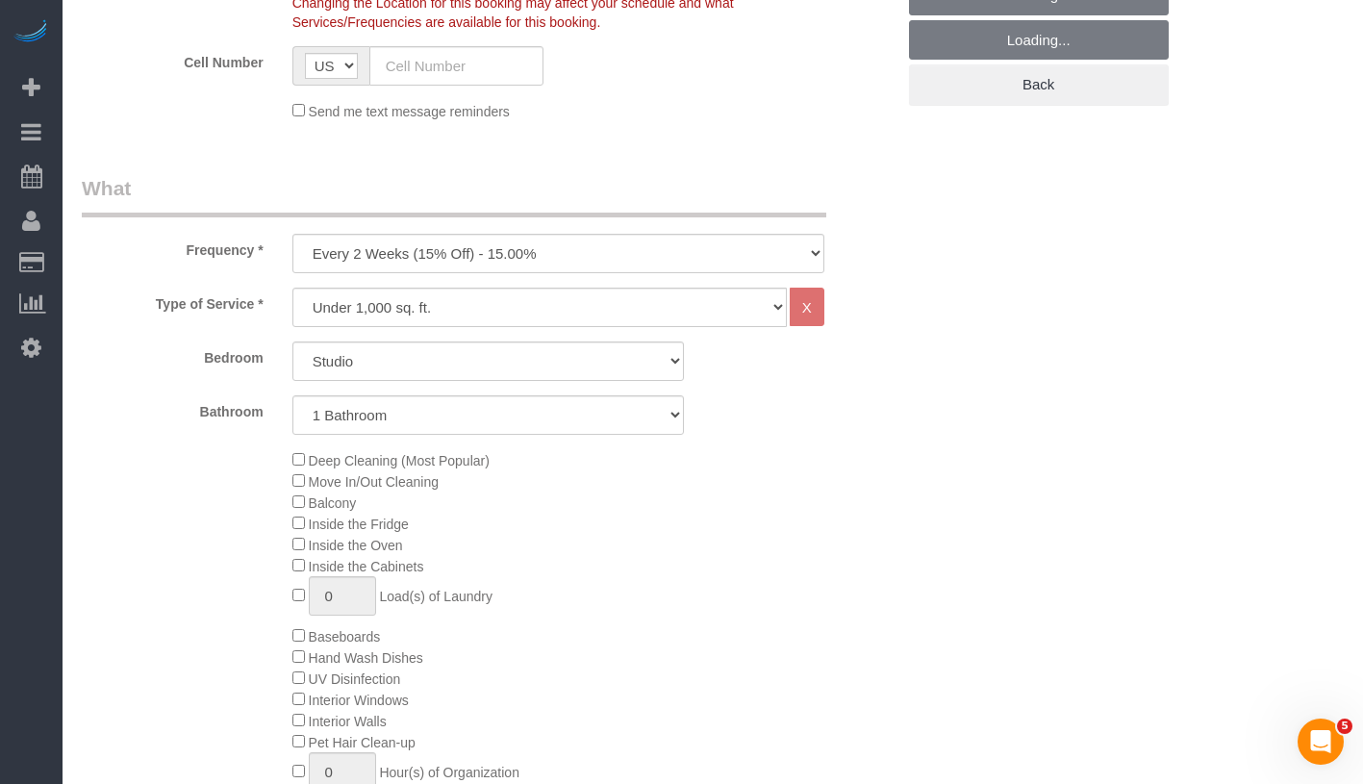
scroll to position [554, 0]
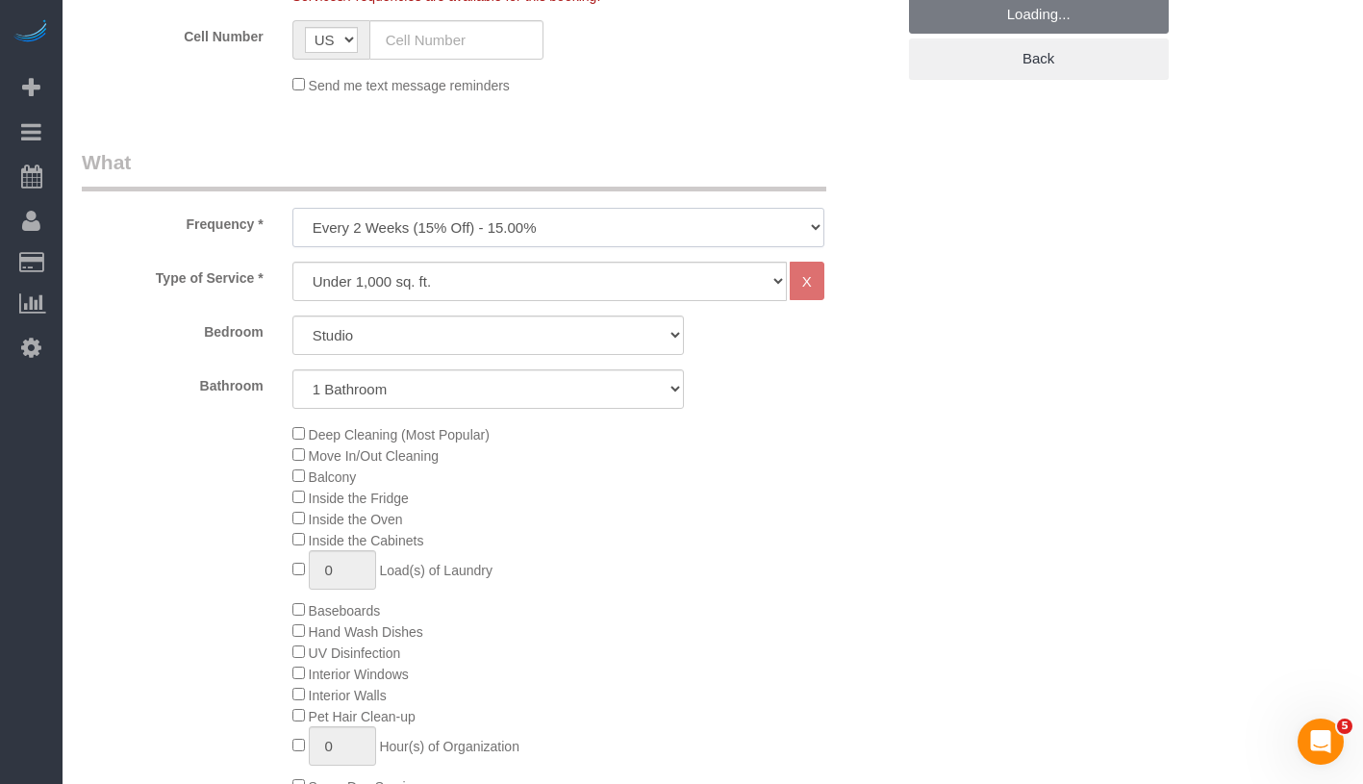
click at [470, 219] on select "One Time Weekly (20% Off) - 20.00% Every 2 Weeks (15% Off) - 15.00% Every 4 Wee…" at bounding box center [558, 227] width 532 height 39
select select "object:973"
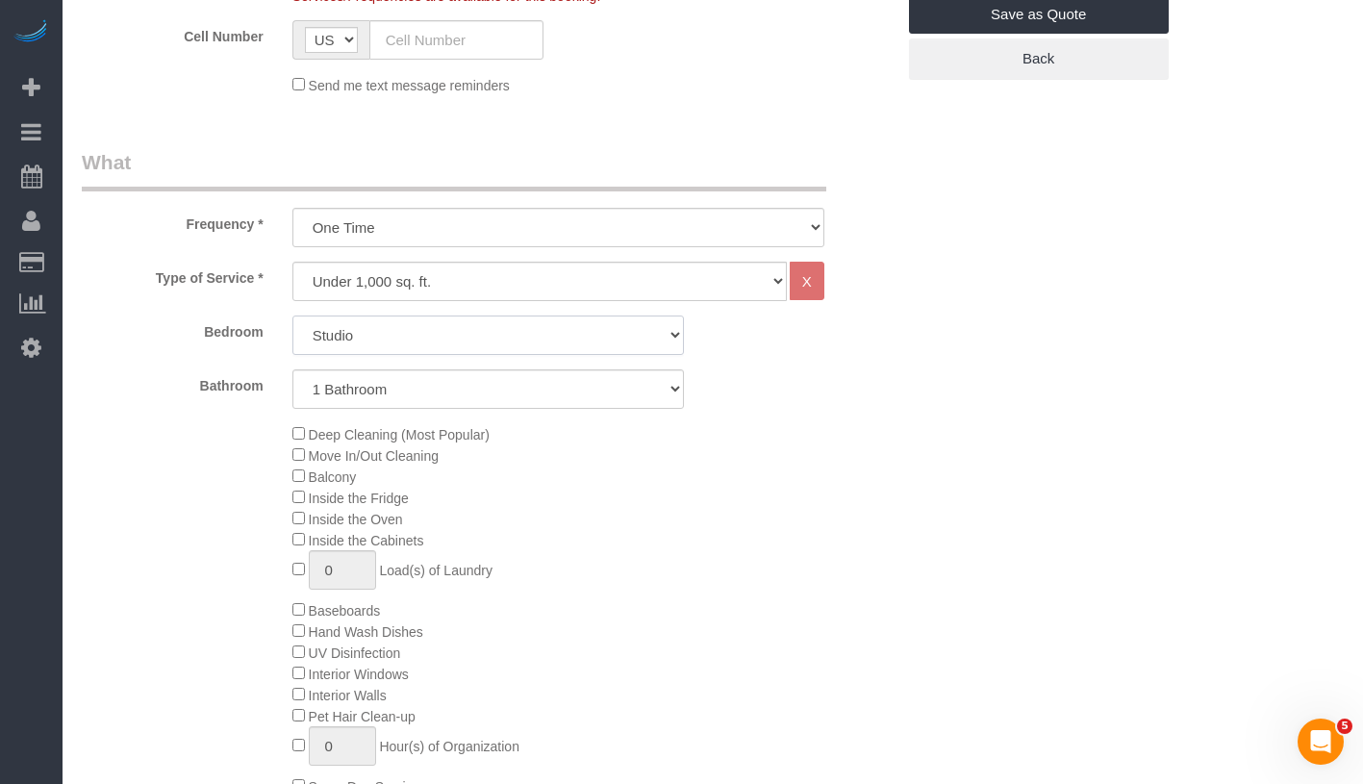
click at [475, 332] on select "Studio 1 Bedroom 2 Bedrooms 3 Bedrooms" at bounding box center [487, 334] width 391 height 39
select select "2"
click at [415, 386] on select "1 Bathroom 2 Bathrooms" at bounding box center [487, 388] width 391 height 39
select select "2"
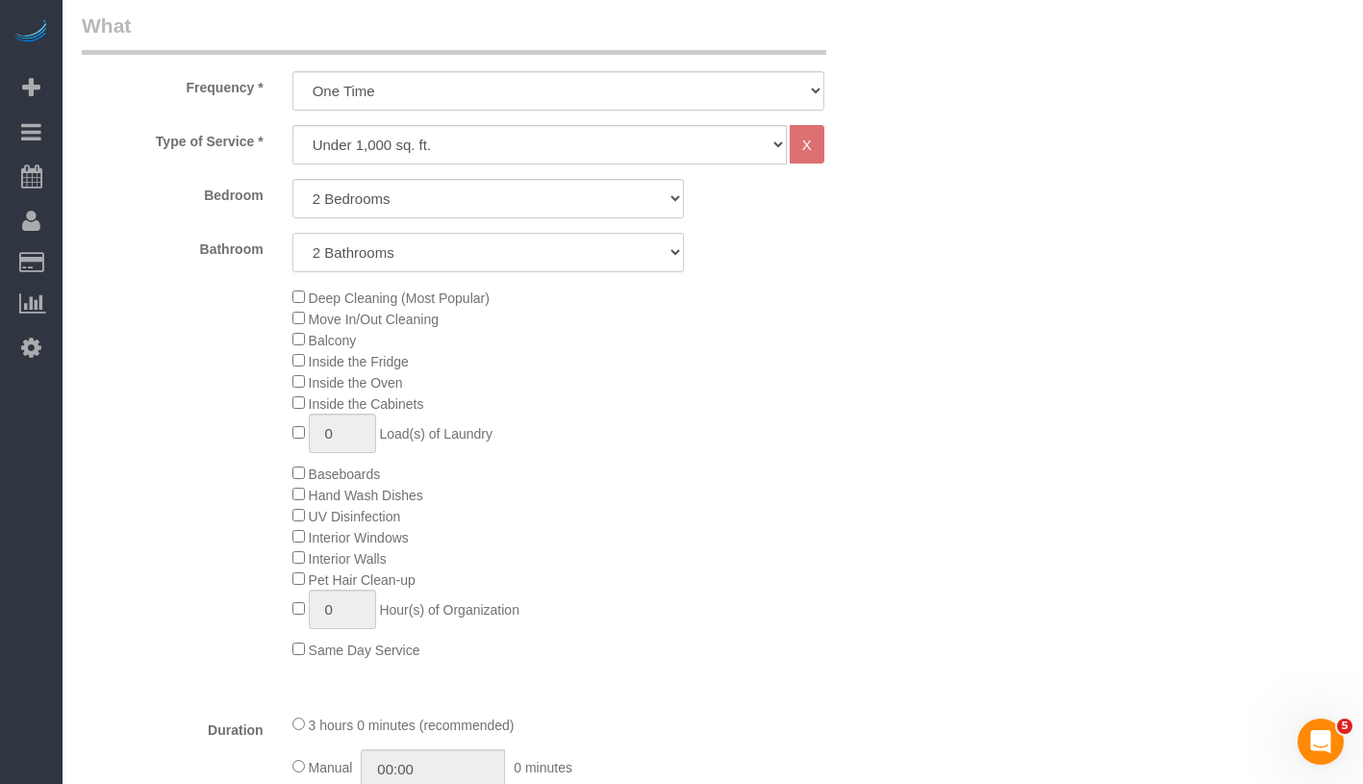
scroll to position [714, 0]
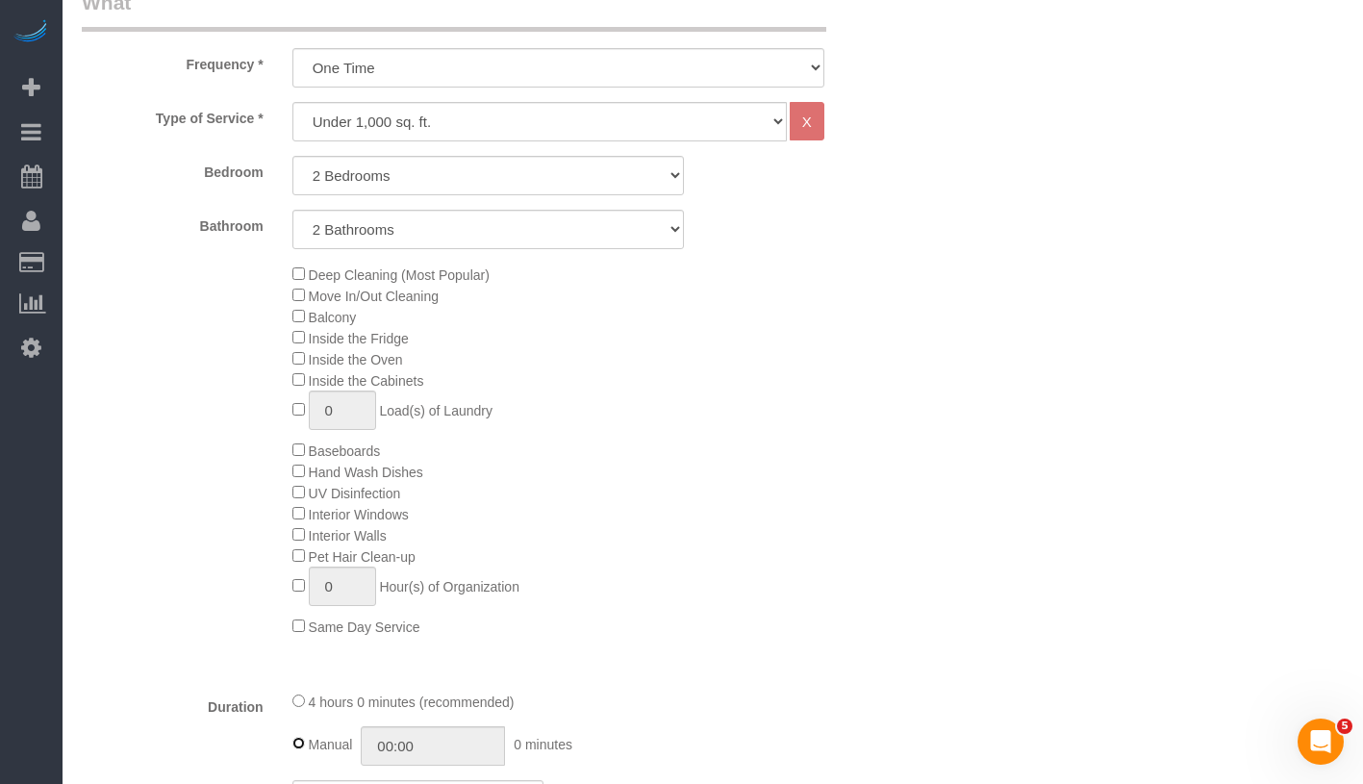
type input "04:00"
click at [290, 748] on div "4 hours 0 minutes (recommended) Manual 04:00 4 hours 0 minutes" at bounding box center [558, 728] width 561 height 75
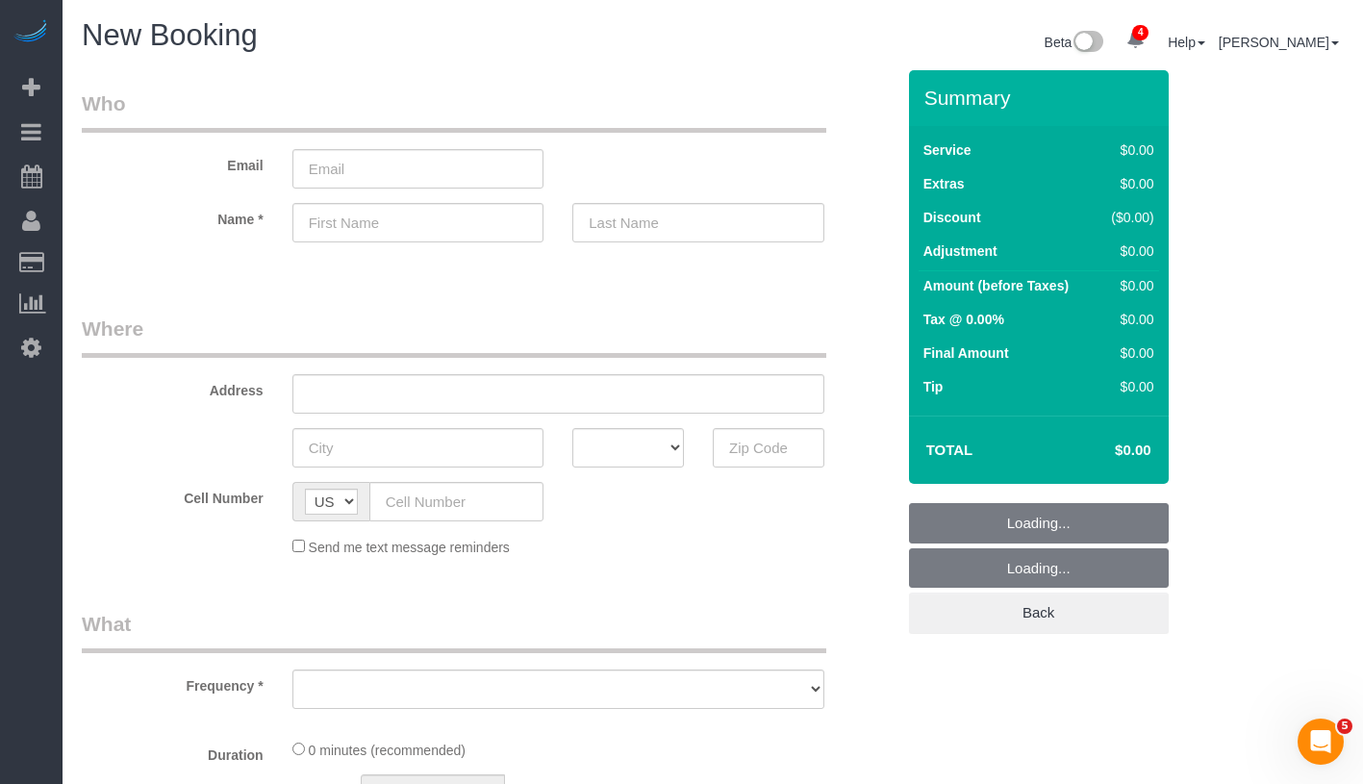
select select "object:919"
select select "number:89"
select select "number:90"
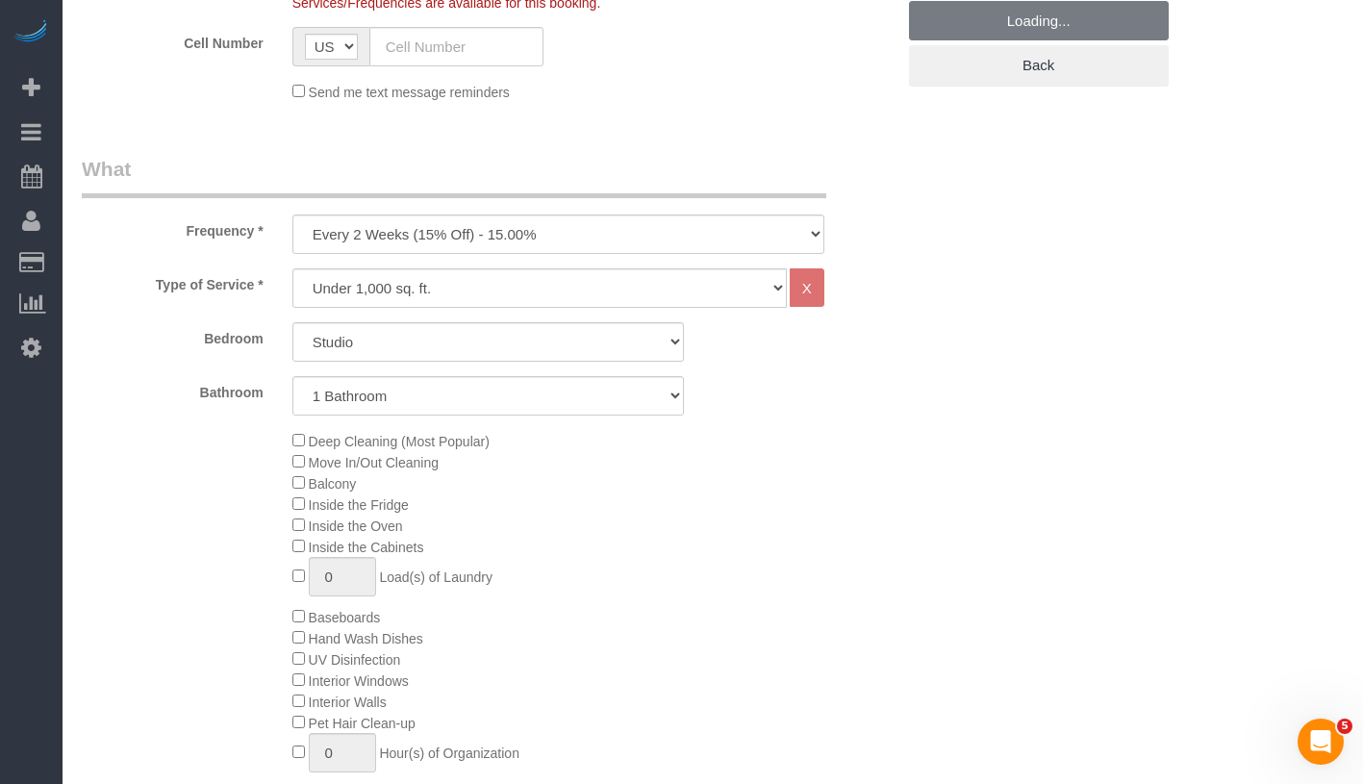
scroll to position [549, 0]
click at [605, 225] on select "One Time Weekly (20% Off) - 20.00% Every 2 Weeks (15% Off) - 15.00% Every 4 Wee…" at bounding box center [558, 232] width 532 height 39
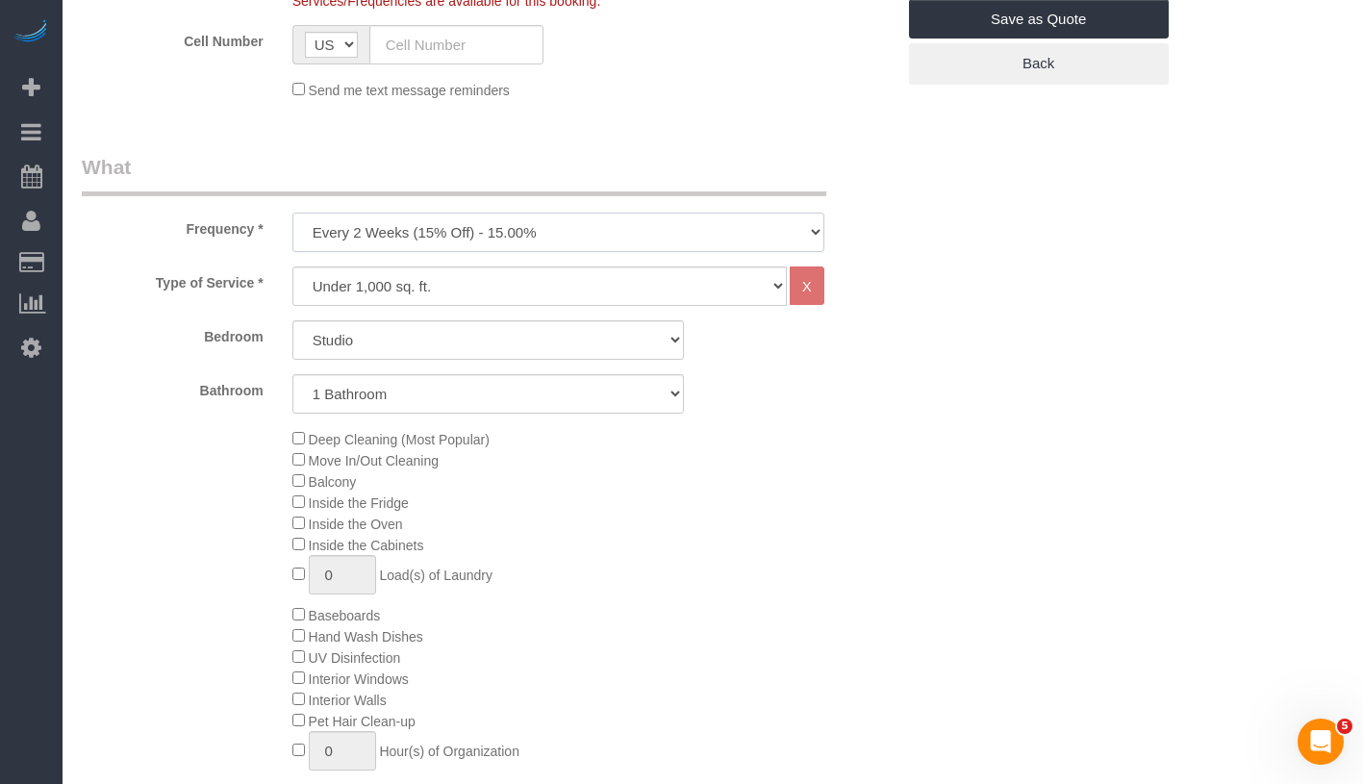
select select "object:1105"
click at [451, 335] on select "Studio 1 Bedroom 2 Bedrooms 3 Bedrooms" at bounding box center [487, 339] width 391 height 39
select select "2"
click at [477, 379] on select "1 Bathroom 2 Bathrooms" at bounding box center [487, 393] width 391 height 39
select select "2"
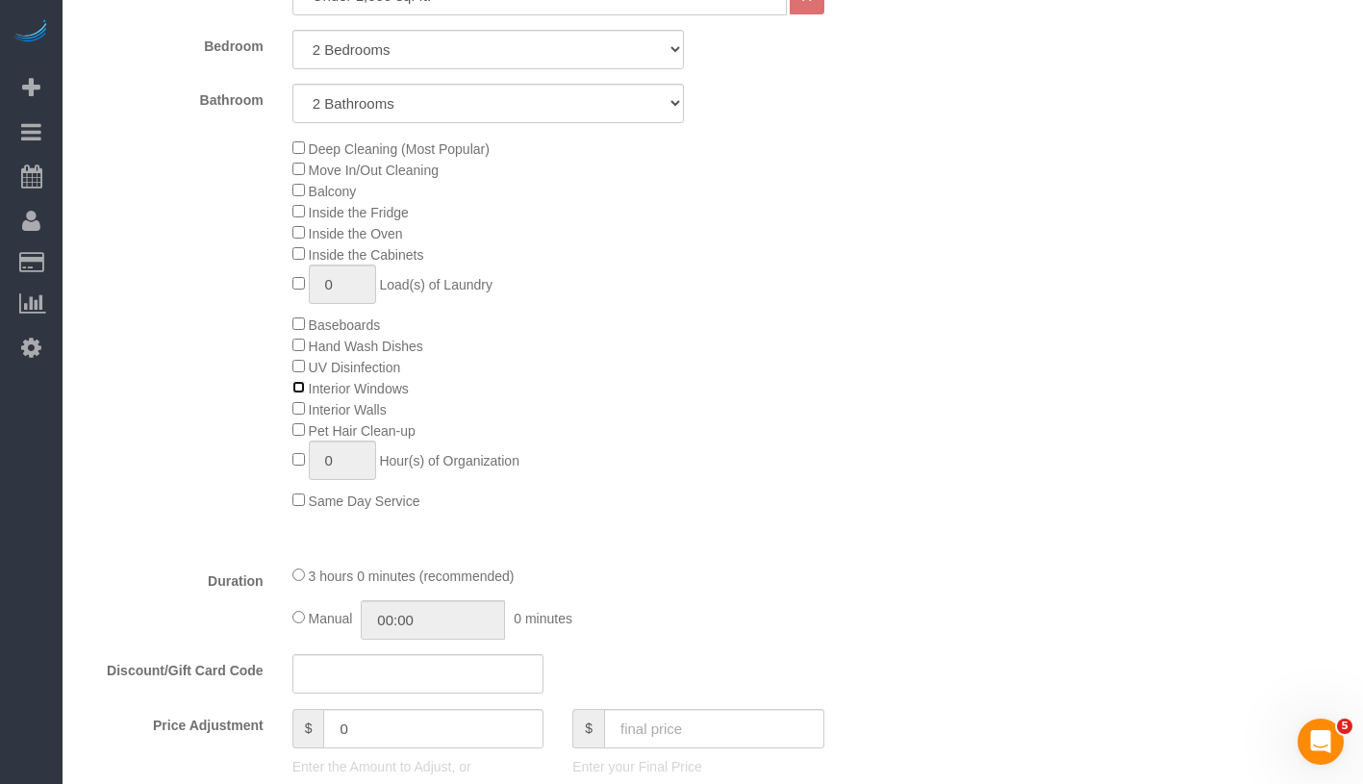
scroll to position [839, 0]
click at [287, 140] on div "Deep Cleaning (Most Popular) Move In/Out Cleaning Balcony Inside the Fridge Ins…" at bounding box center [593, 324] width 631 height 373
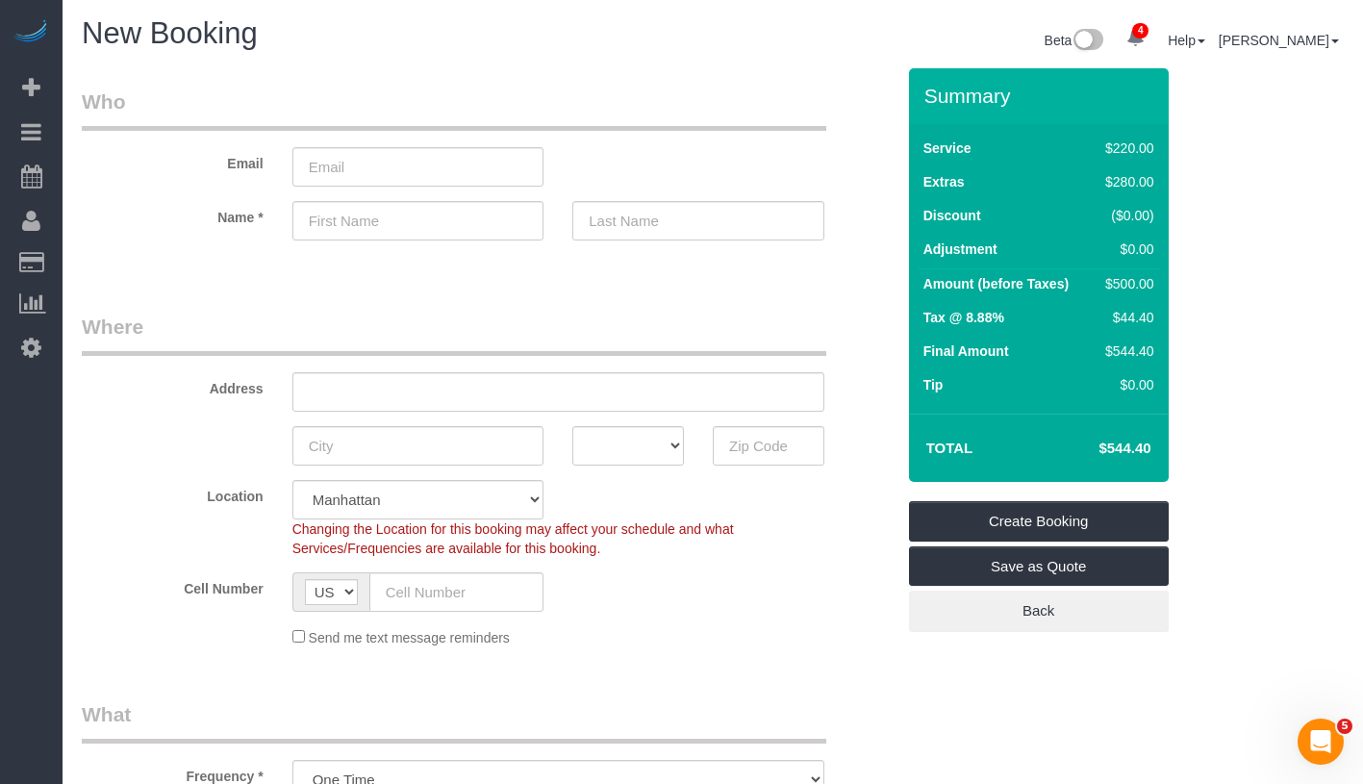
scroll to position [0, 0]
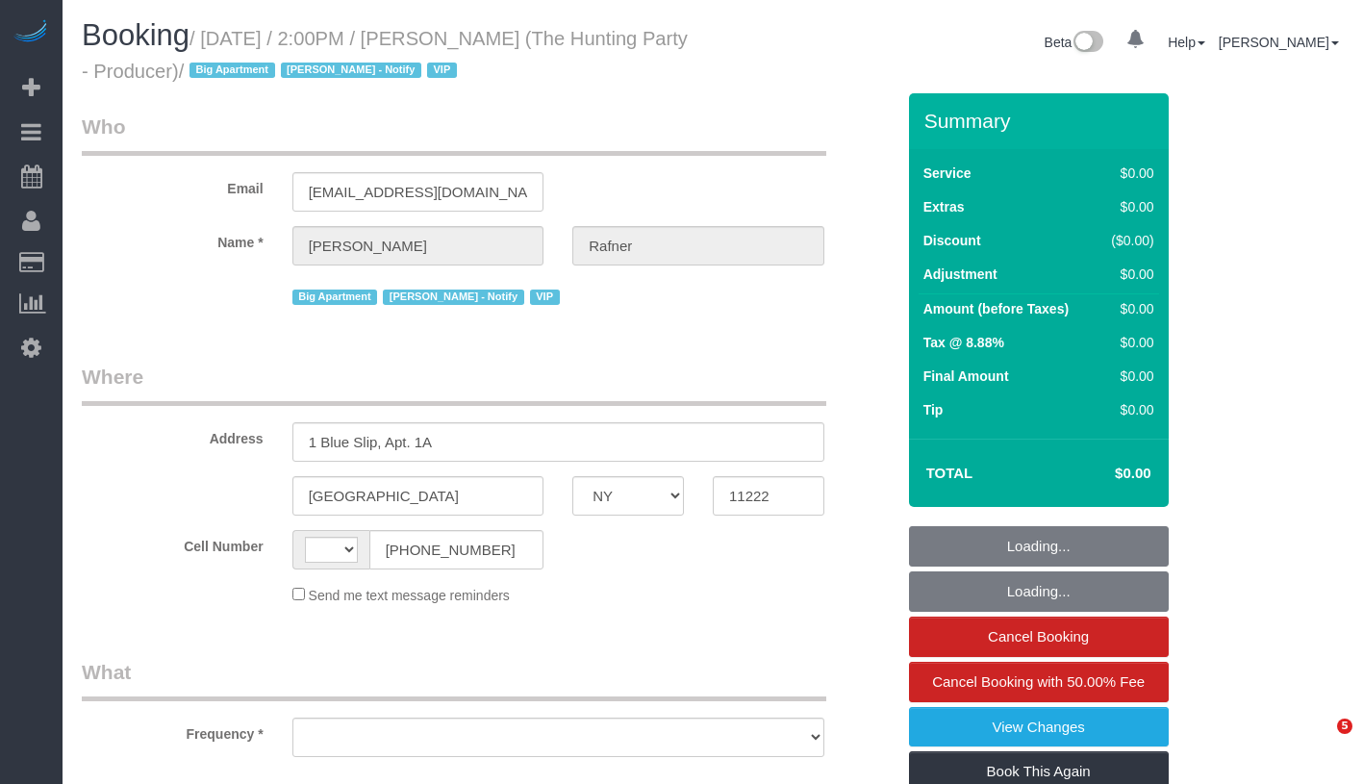
select select "NY"
select select "string:[GEOGRAPHIC_DATA]"
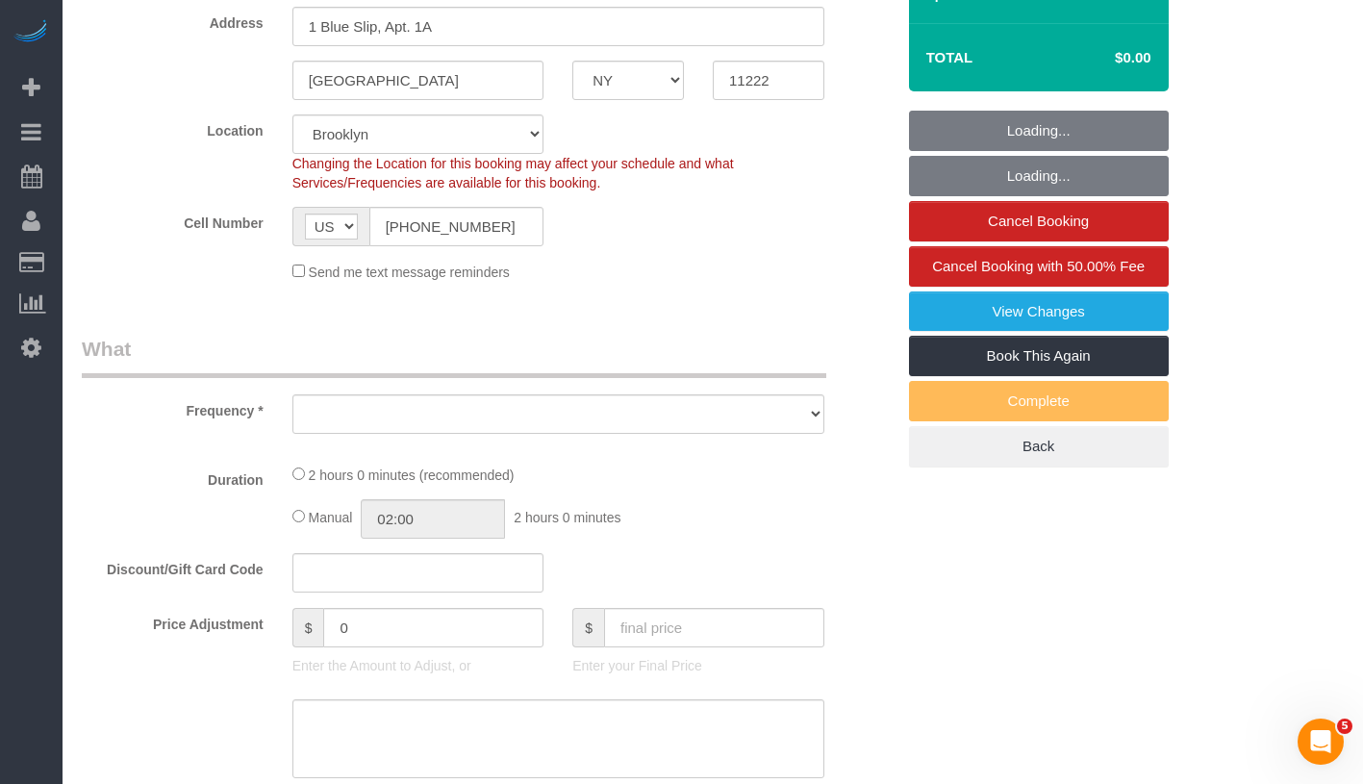
select select "object:823"
select select "string:stripe-pm_1Rtzof4VGloSiKo7440tZ5Fk"
select select "spot1"
select select "number:58"
select select "number:76"
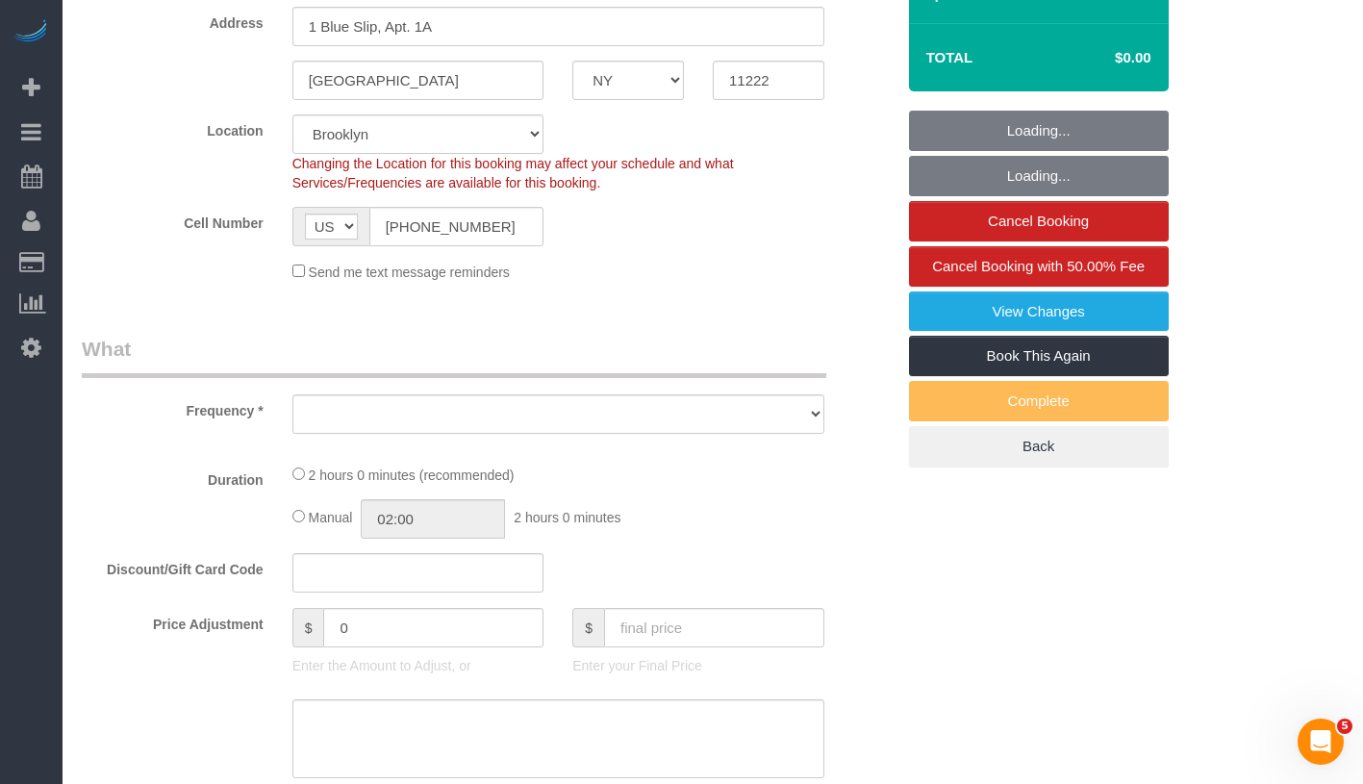
select select "number:15"
select select "number:5"
select select "2"
select select "120"
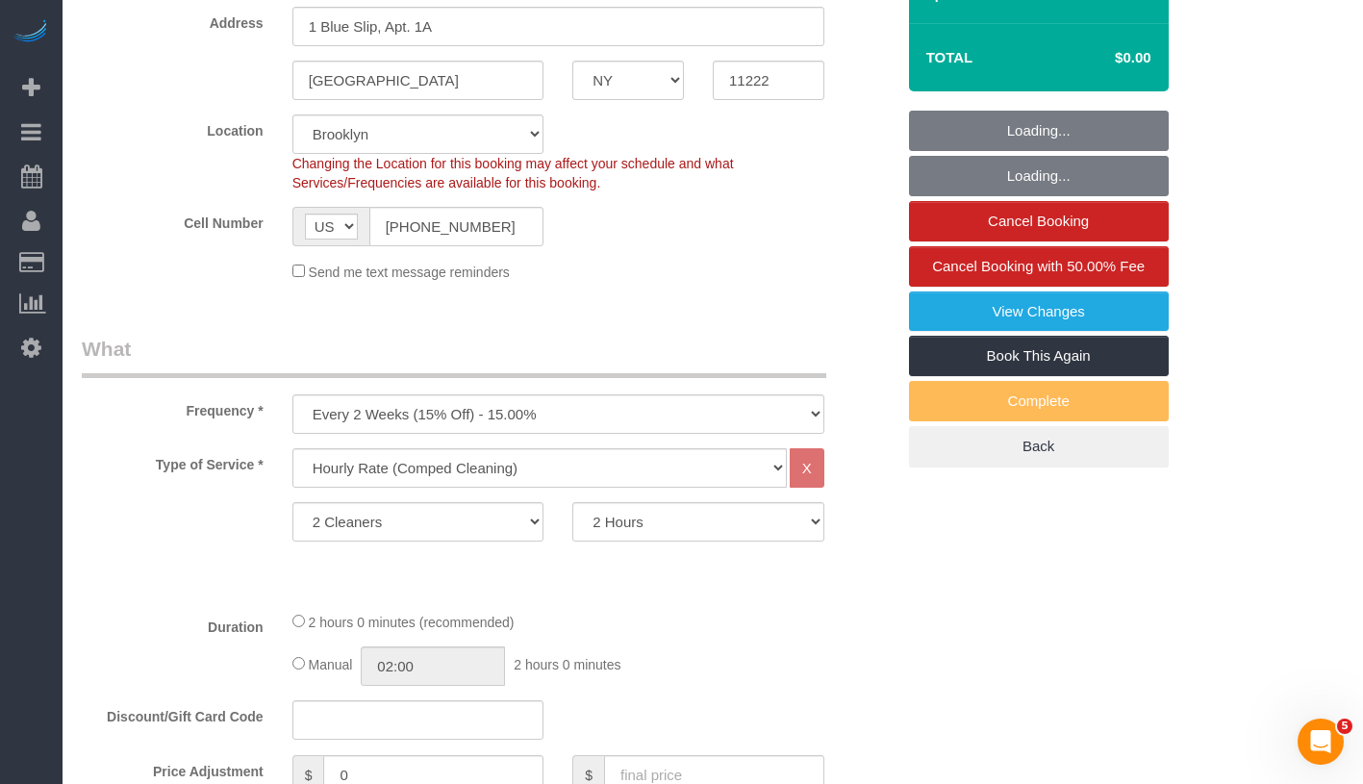
select select "object:1363"
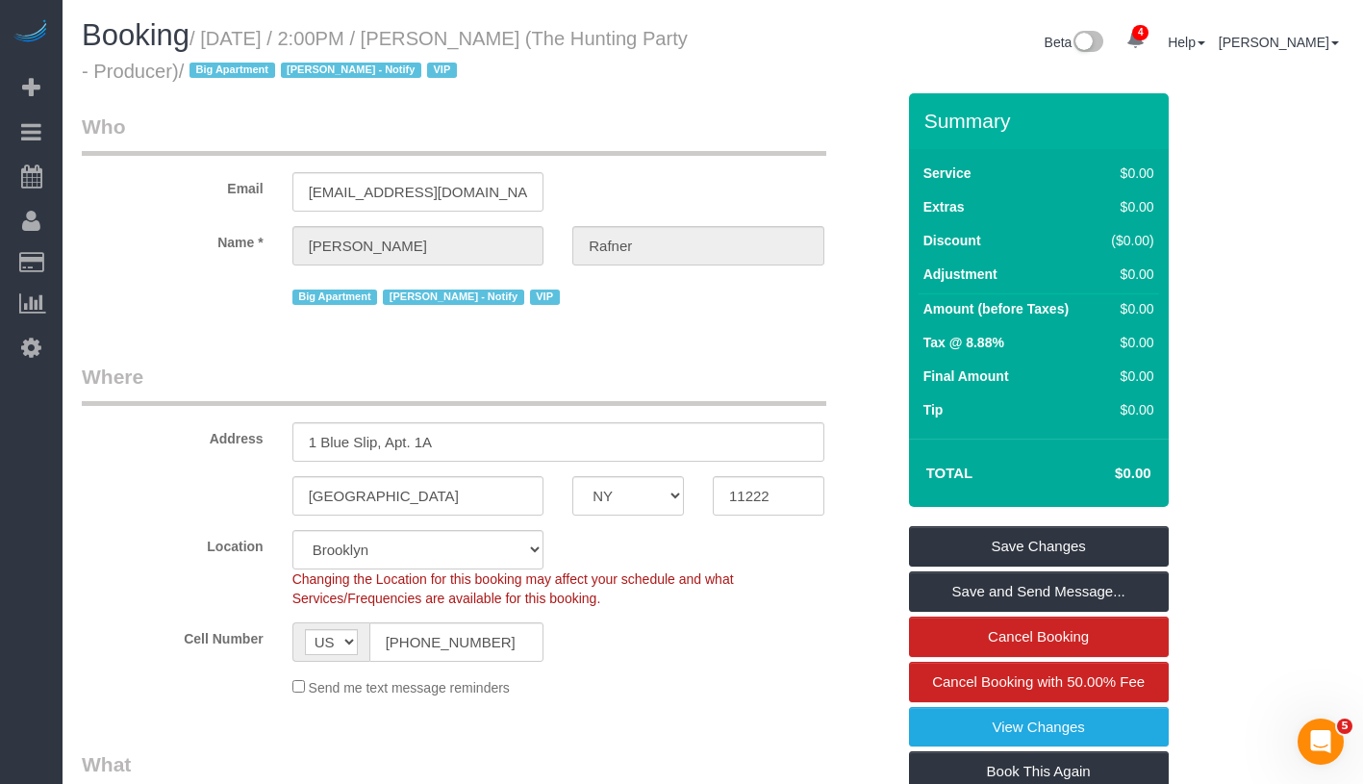
scroll to position [369, 0]
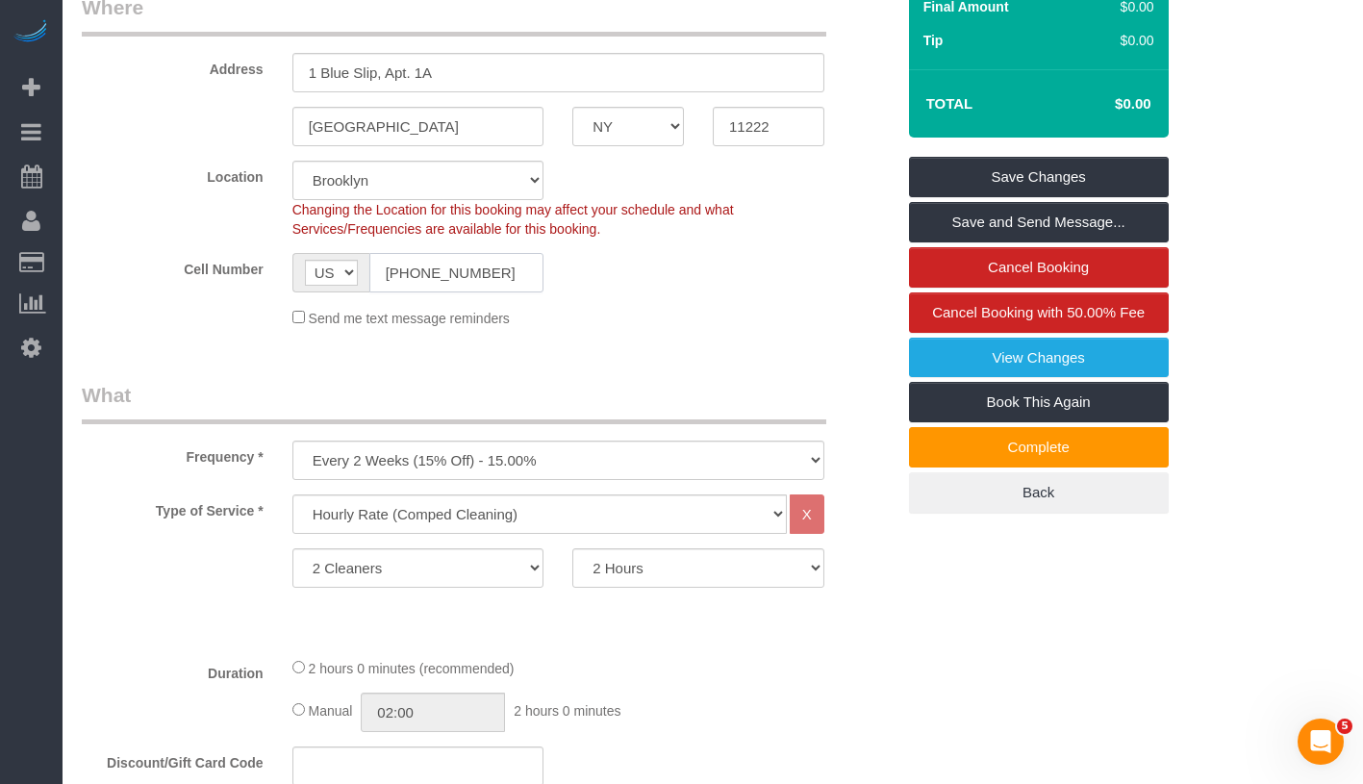
click at [426, 279] on input "(310) 570-5087" at bounding box center [456, 272] width 175 height 39
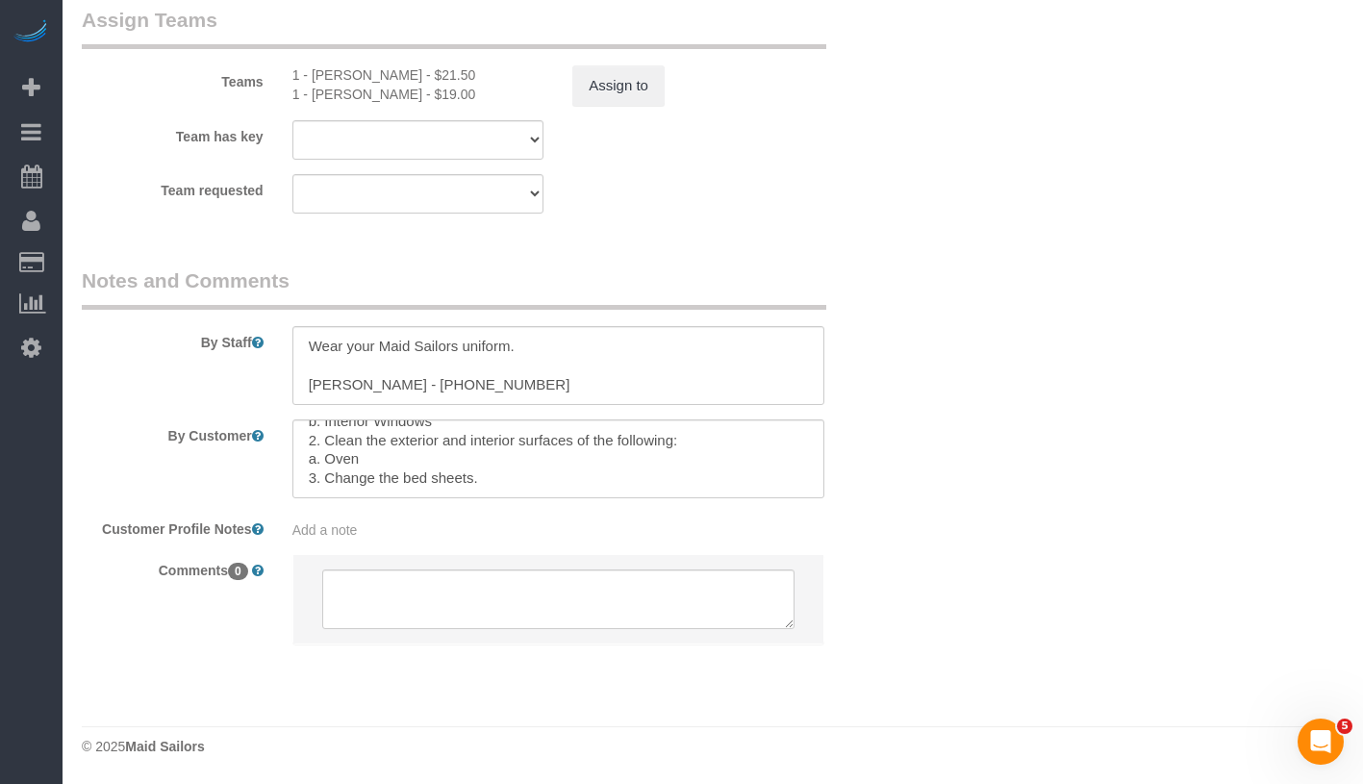
scroll to position [230, 0]
click at [621, 370] on textarea at bounding box center [558, 365] width 532 height 79
drag, startPoint x: 573, startPoint y: 387, endPoint x: 403, endPoint y: 379, distance: 170.4
click at [403, 379] on textarea at bounding box center [558, 365] width 532 height 79
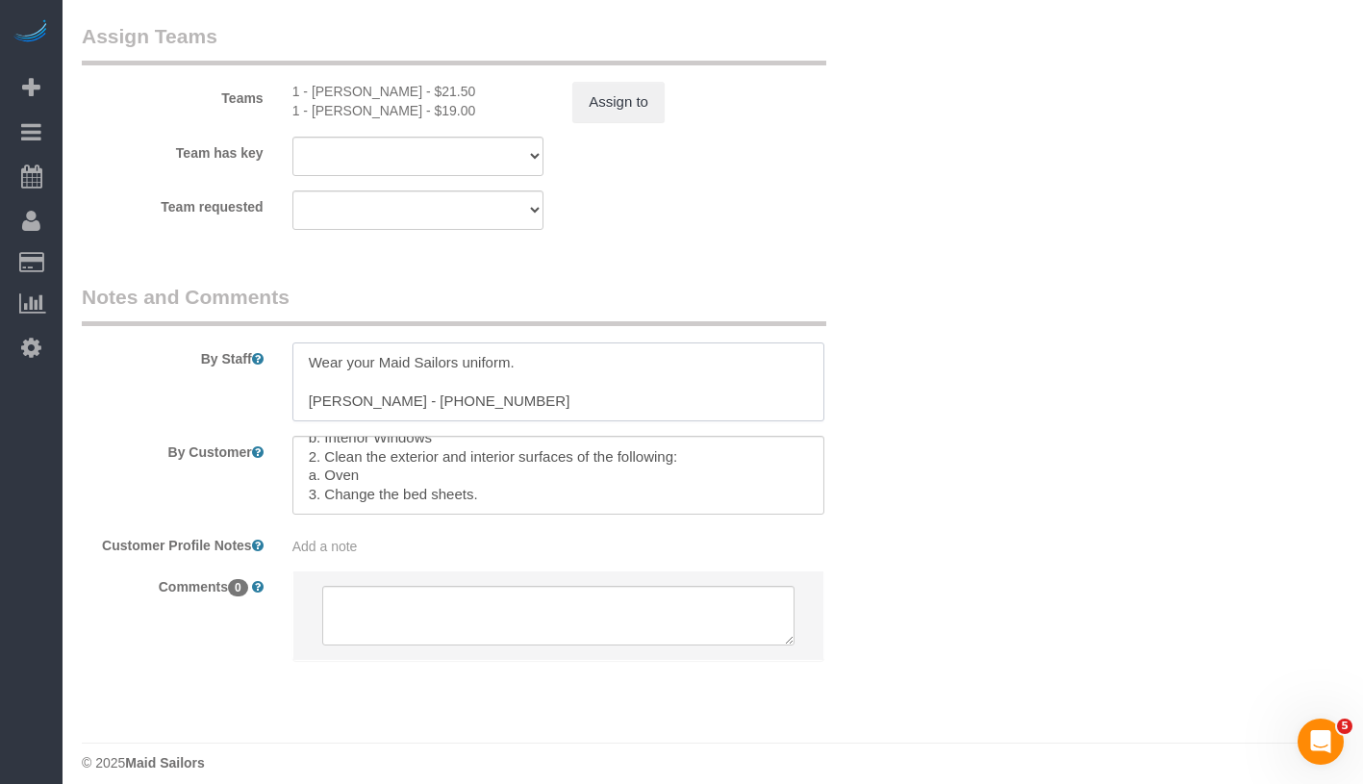
scroll to position [2172, 0]
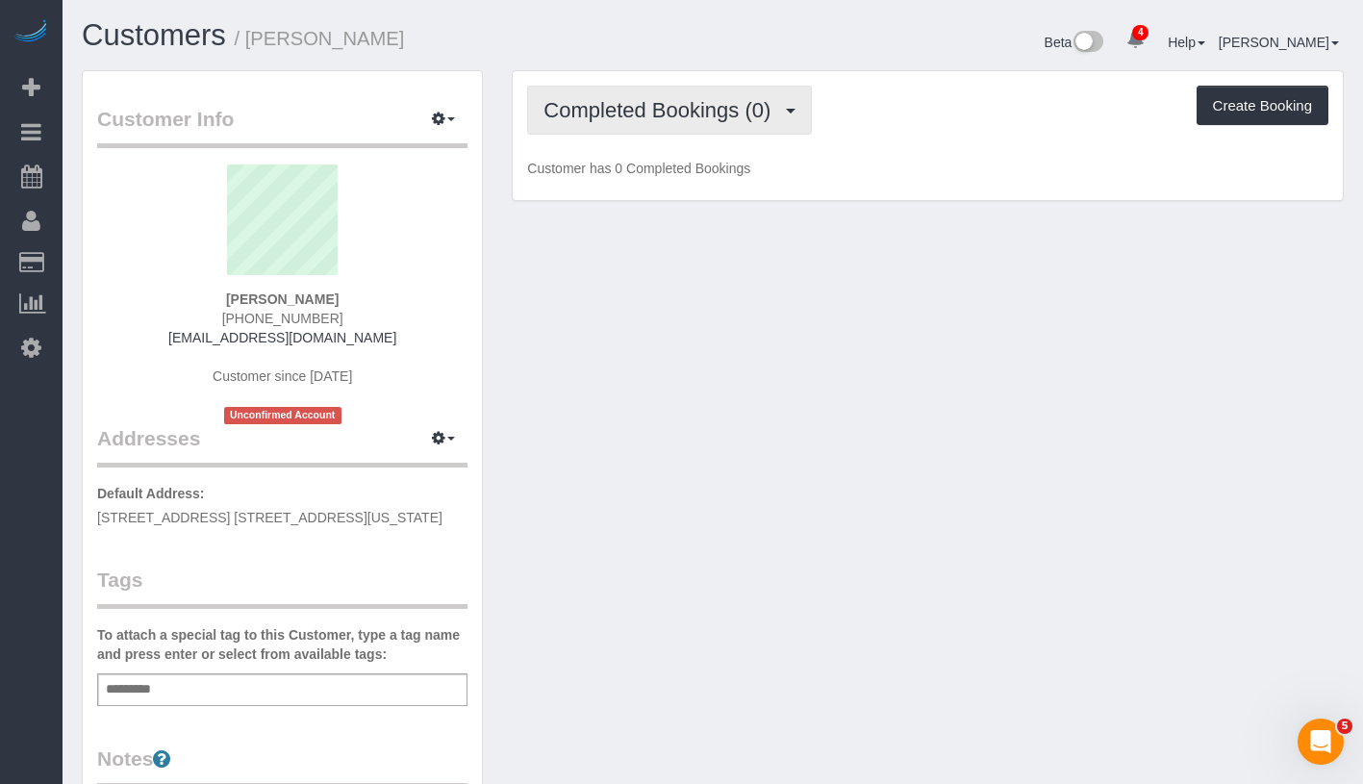
click at [726, 115] on span "Completed Bookings (0)" at bounding box center [661, 110] width 237 height 24
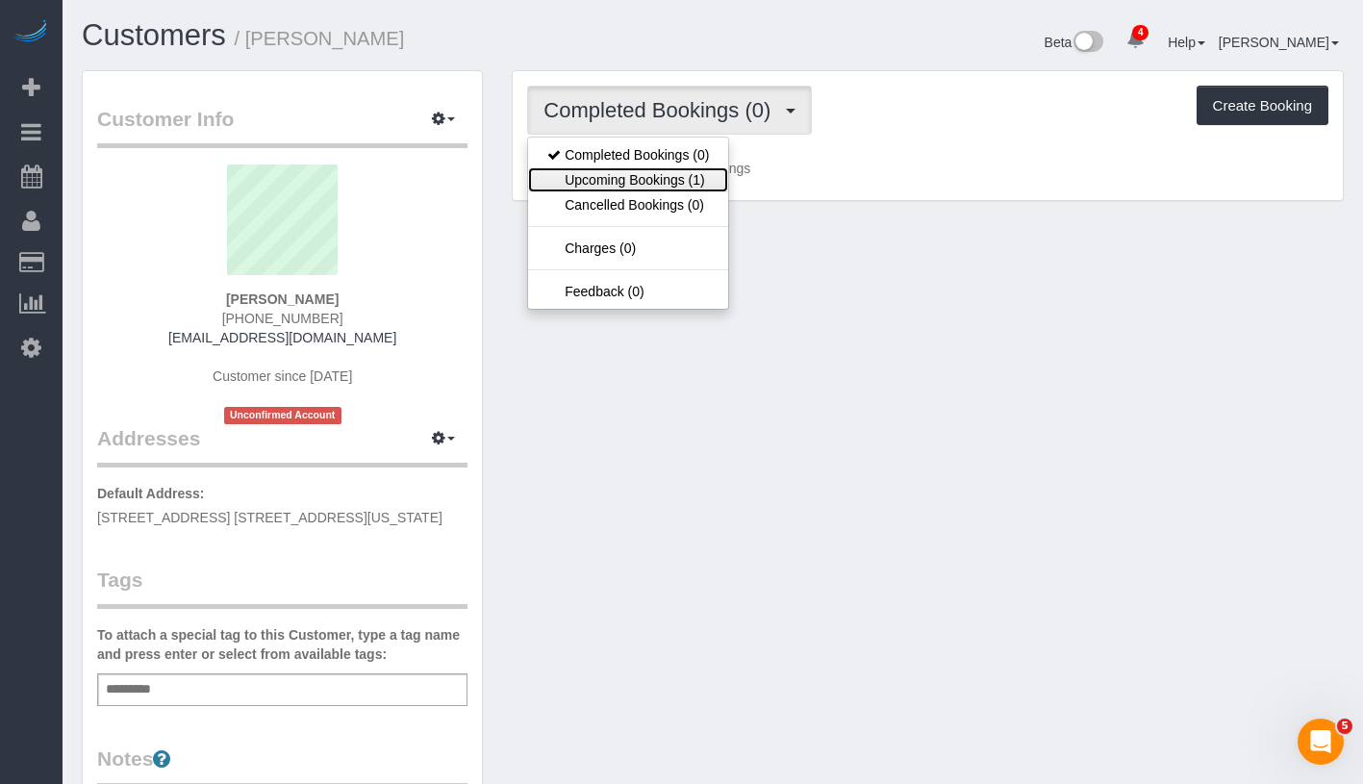
click at [667, 178] on link "Upcoming Bookings (1)" at bounding box center [628, 179] width 200 height 25
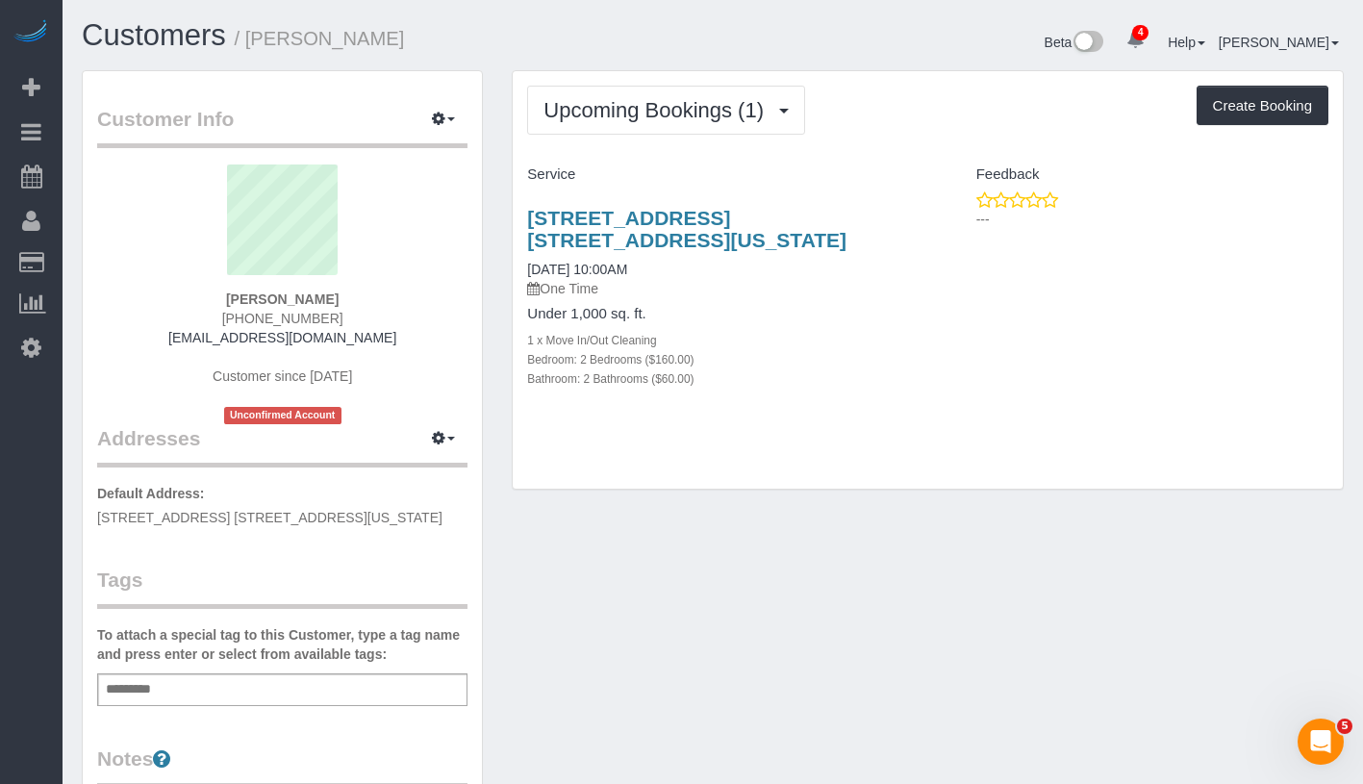
drag, startPoint x: 522, startPoint y: 200, endPoint x: 651, endPoint y: 238, distance: 134.2
click at [651, 238] on div "432 West 52nd Street Apt. 6a, New York, NY 10019 08/28/2025 10:00AM One Time Un…" at bounding box center [720, 308] width 415 height 236
copy link "432 West 52nd Street Apt. 6a, New York, NY 10019"
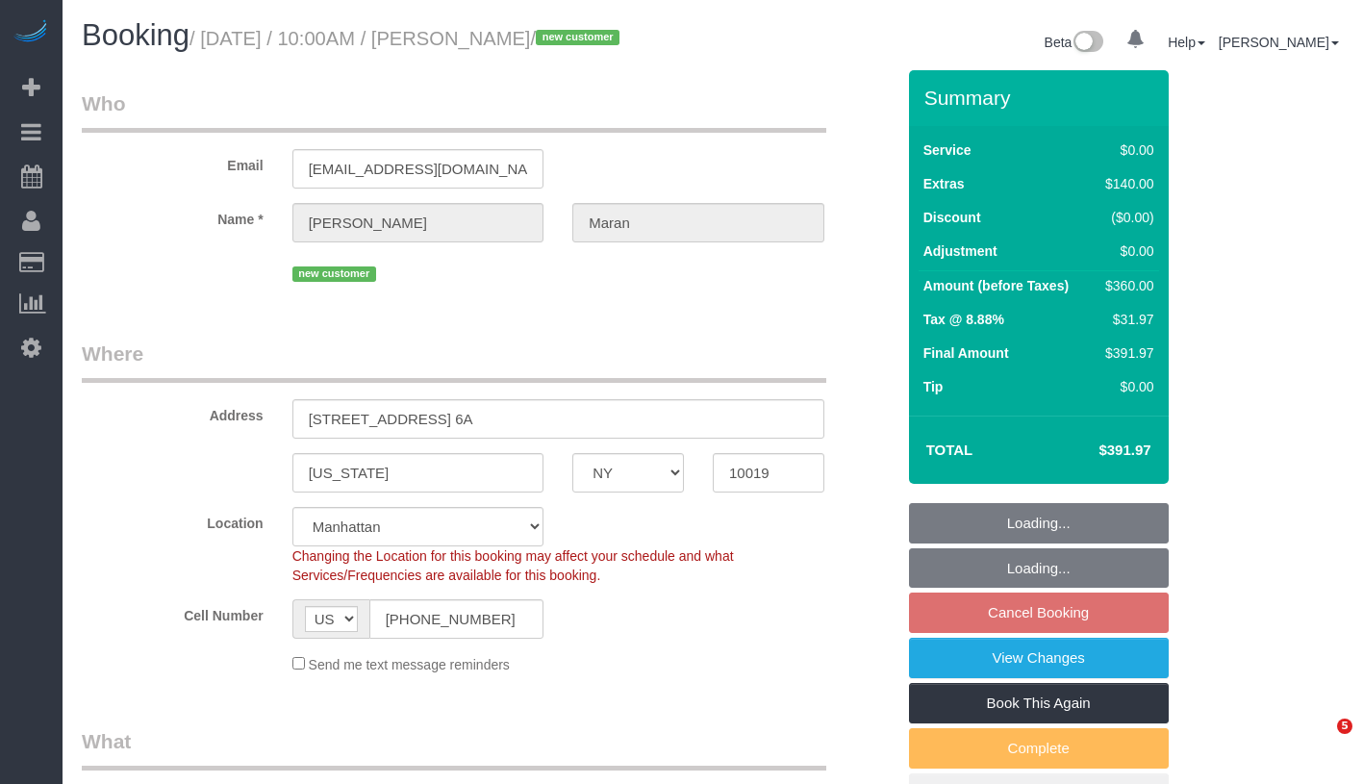
select select "NY"
select select "number:58"
select select "number:75"
select select "number:15"
select select "number:6"
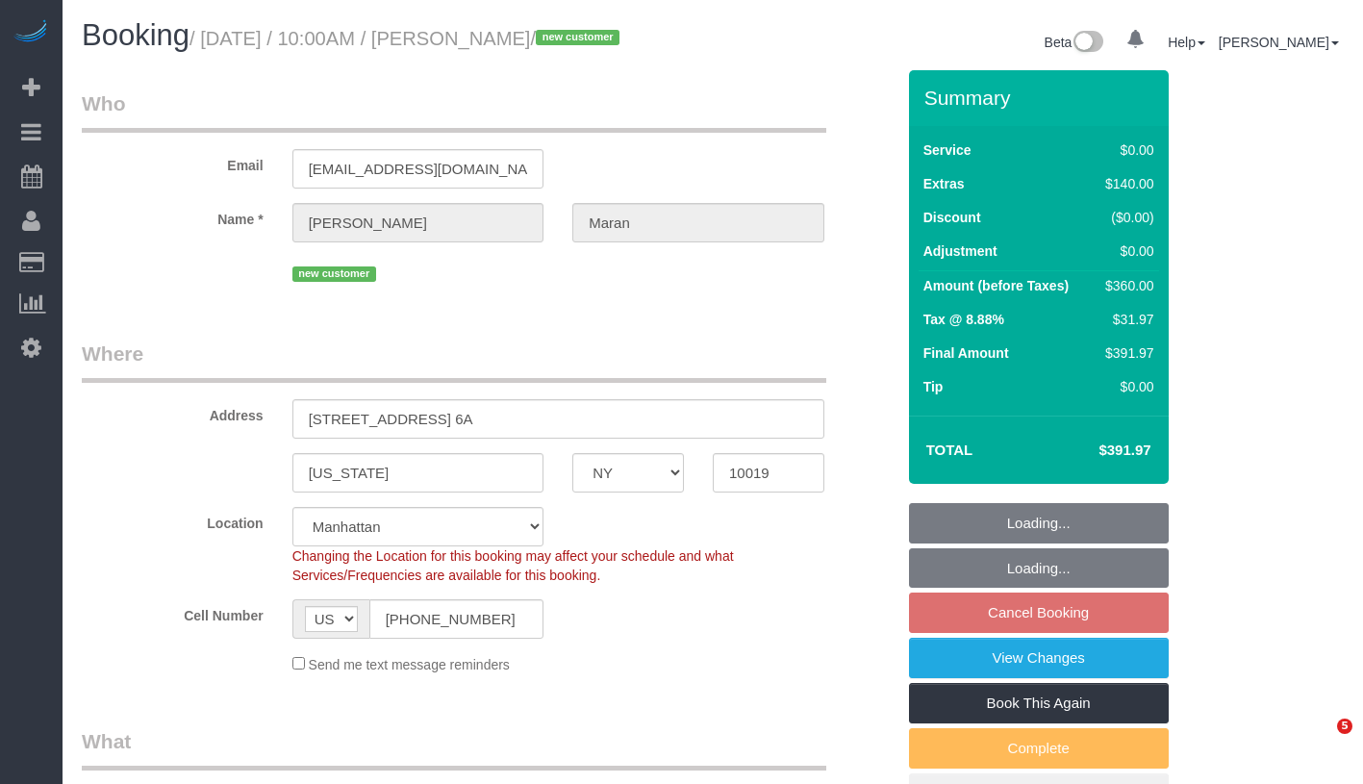
select select "object:909"
select select "spot3"
select select "2"
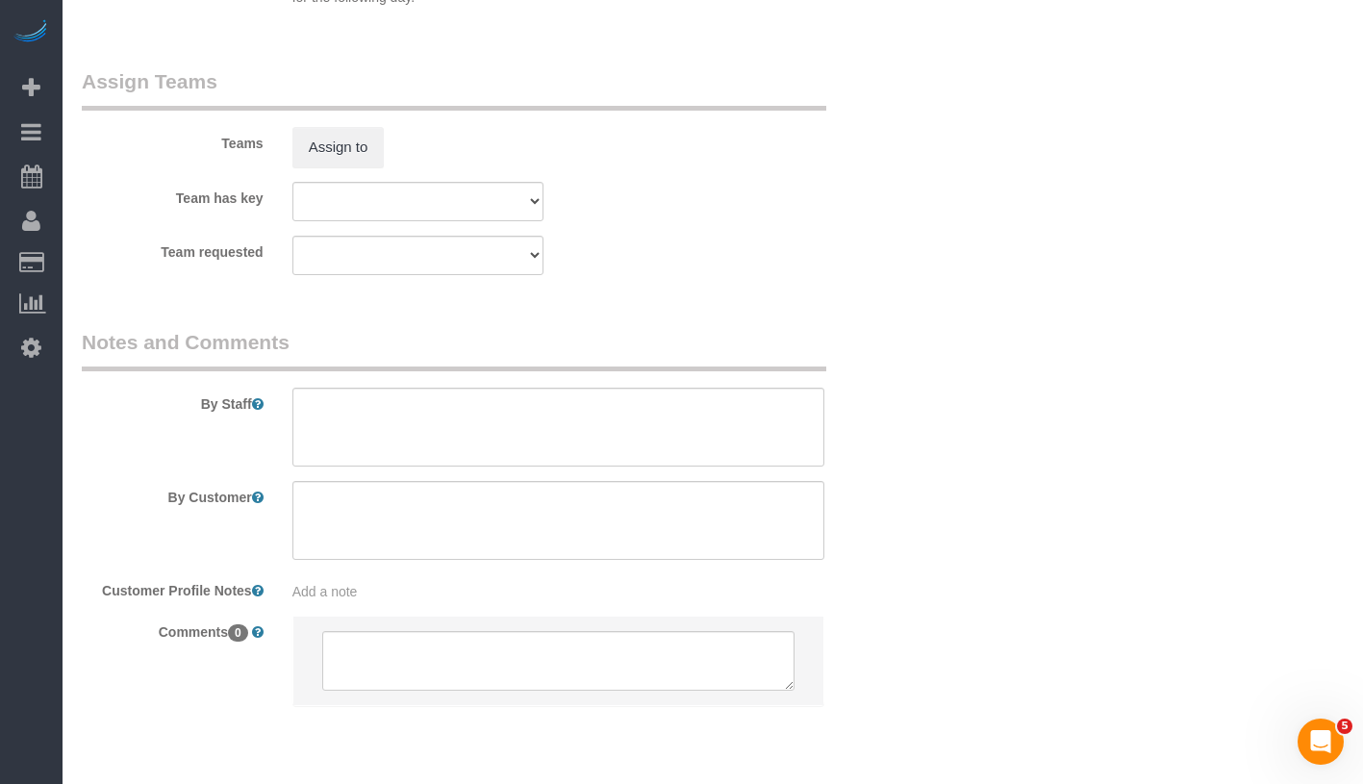
scroll to position [2587, 0]
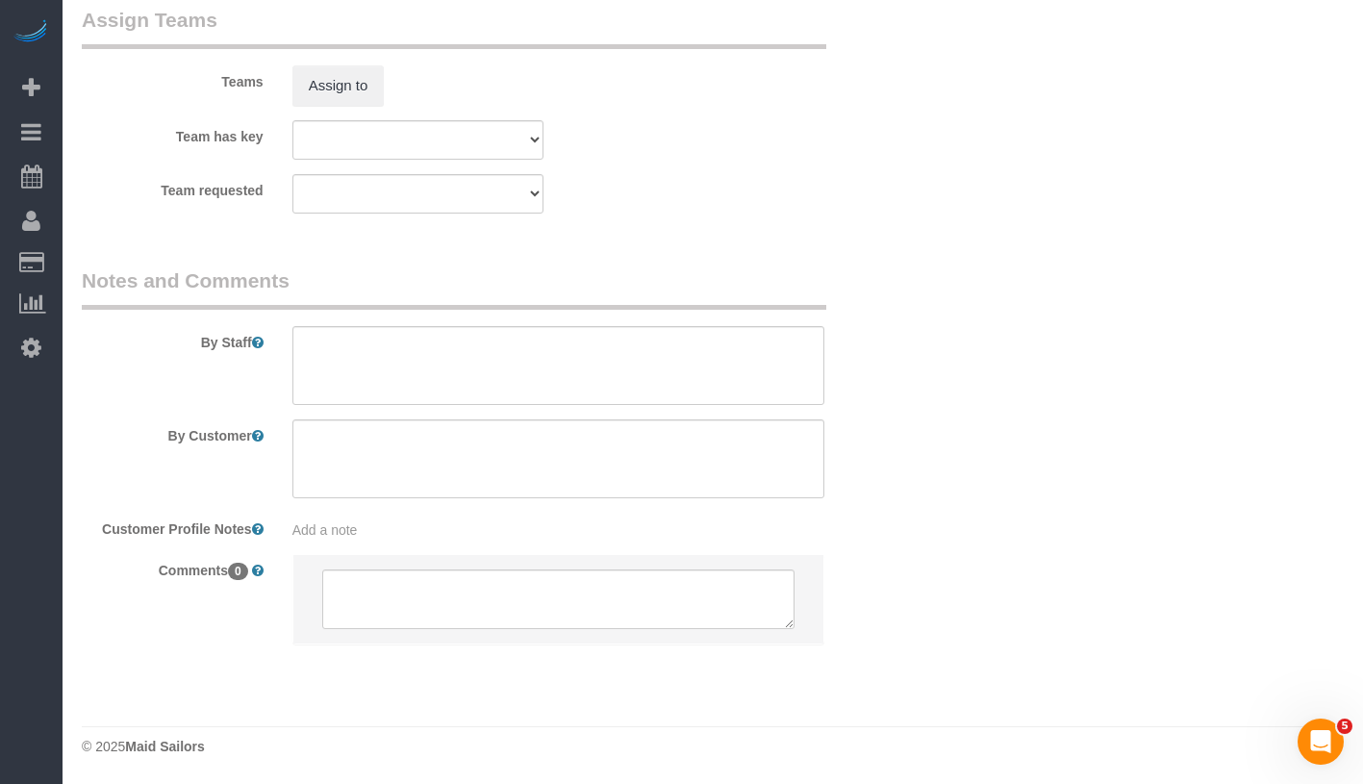
click at [441, 533] on div "Add a note" at bounding box center [558, 529] width 532 height 19
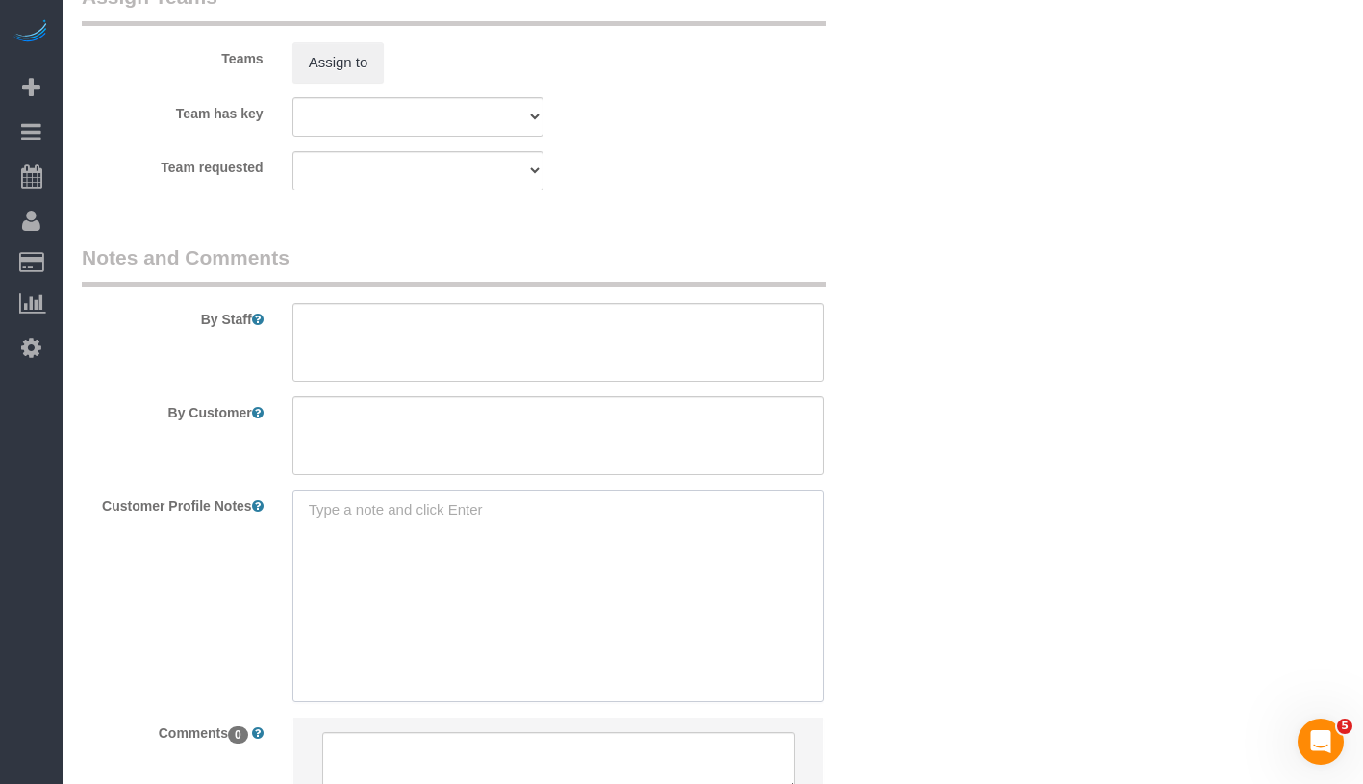
click at [441, 533] on textarea at bounding box center [558, 596] width 532 height 213
paste textarea "432 West 52nd Street #6A"
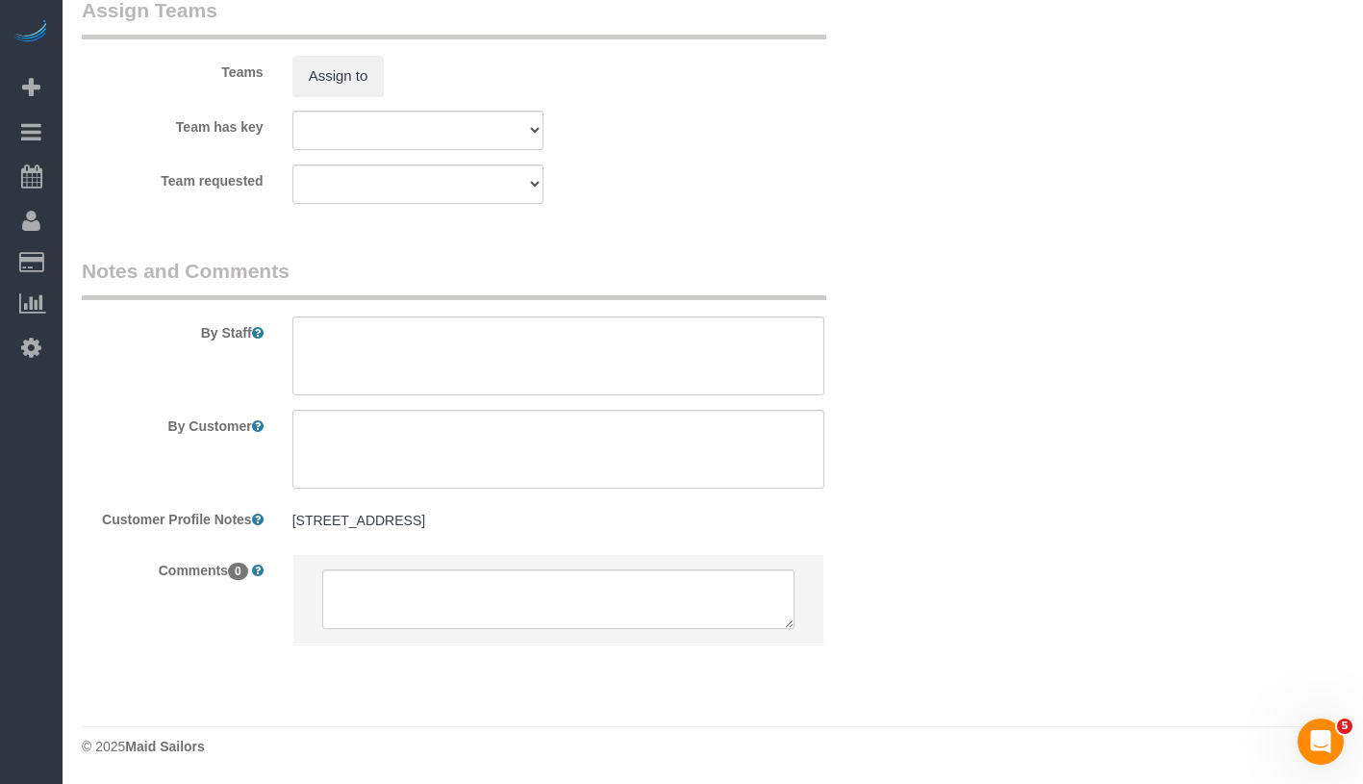
click at [492, 530] on pre "432 West 52nd Street #6A" at bounding box center [558, 520] width 532 height 19
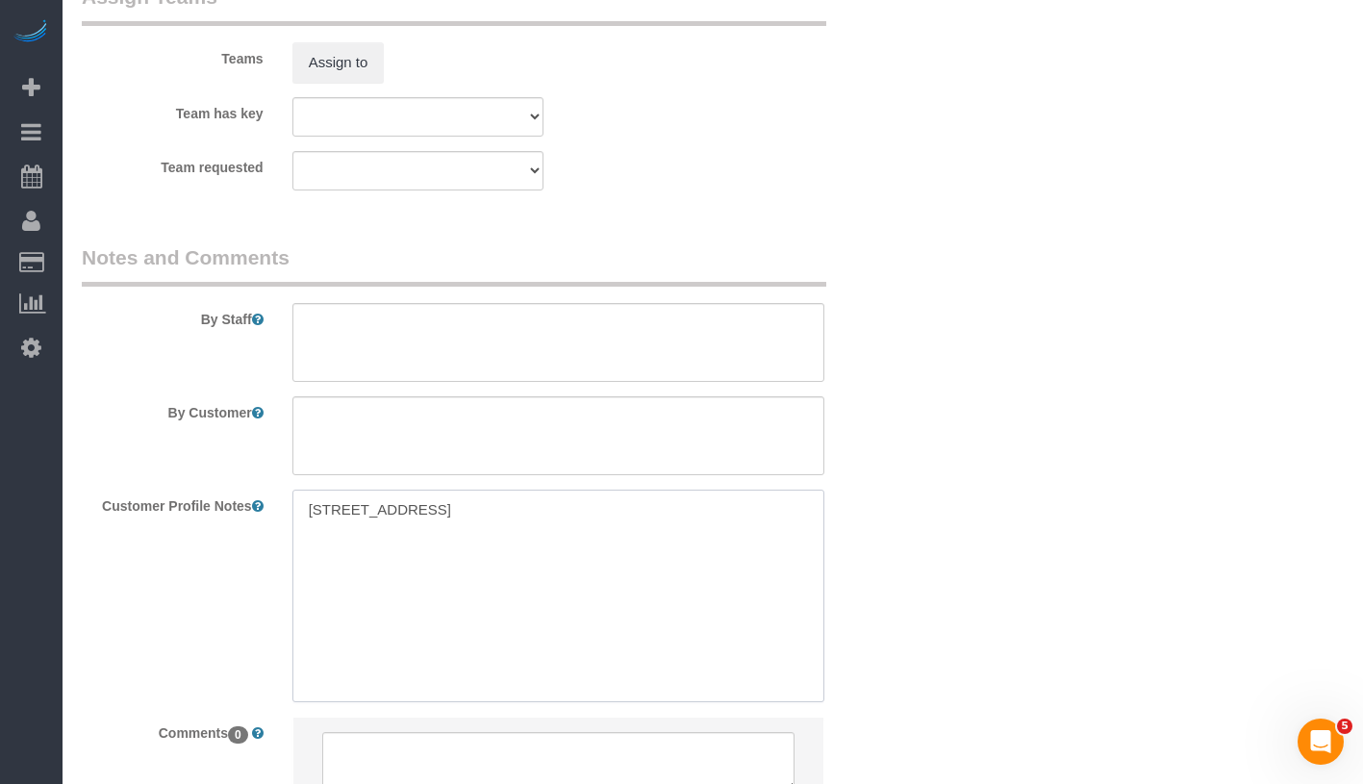
click at [522, 526] on textarea "432 West 52nd Street #6A" at bounding box center [558, 596] width 532 height 213
paste textarea "2 beds 2 baths"
click at [303, 609] on textarea "432 West 52nd Street #6A 2 beds 2 baths" at bounding box center [558, 596] width 532 height 213
click at [371, 550] on textarea "432 West 52nd Street #6A 2 beds/ 2 baths" at bounding box center [558, 596] width 532 height 213
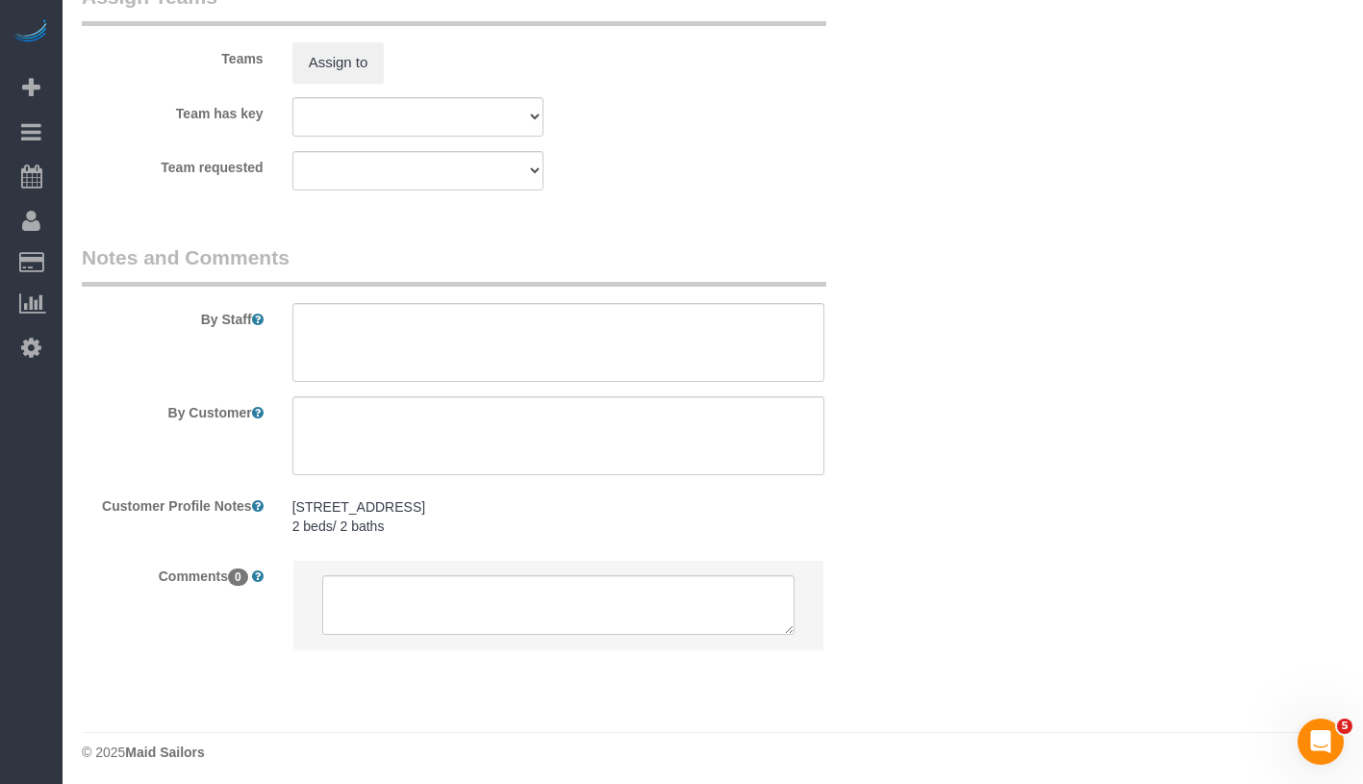
click at [496, 531] on pre "432 West 52nd Street #6A 2 beds/ 2 baths" at bounding box center [558, 516] width 532 height 38
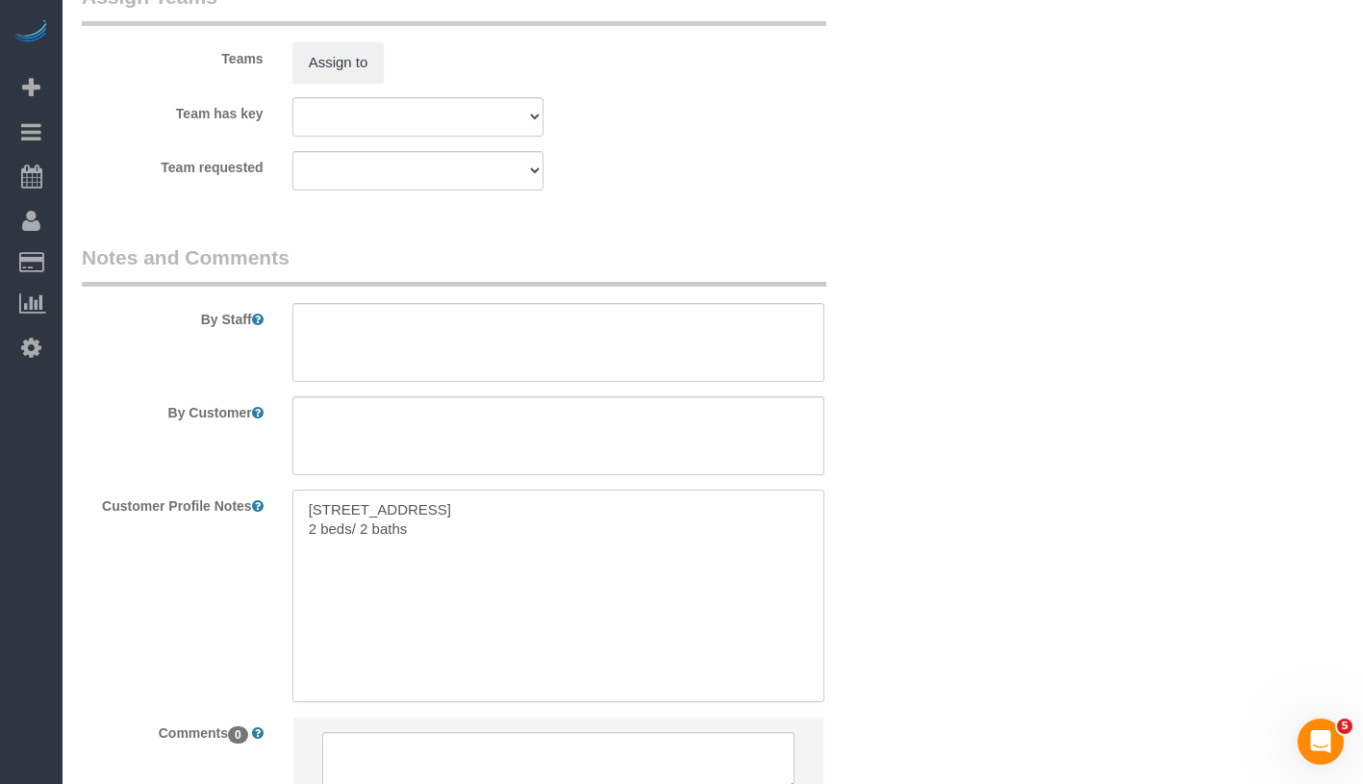
click at [516, 528] on textarea "432 West 52nd Street #6A 2 beds/ 2 baths" at bounding box center [558, 596] width 532 height 213
paste textarea "432 West 52nd Street, New York, NY 10019"
drag, startPoint x: 482, startPoint y: 534, endPoint x: 624, endPoint y: 535, distance: 142.3
click at [624, 535] on textarea "432 West 52nd Street #6A 432 West 52nd Street, New York, NY 10019 2 beds/ 2 bat…" at bounding box center [558, 596] width 532 height 213
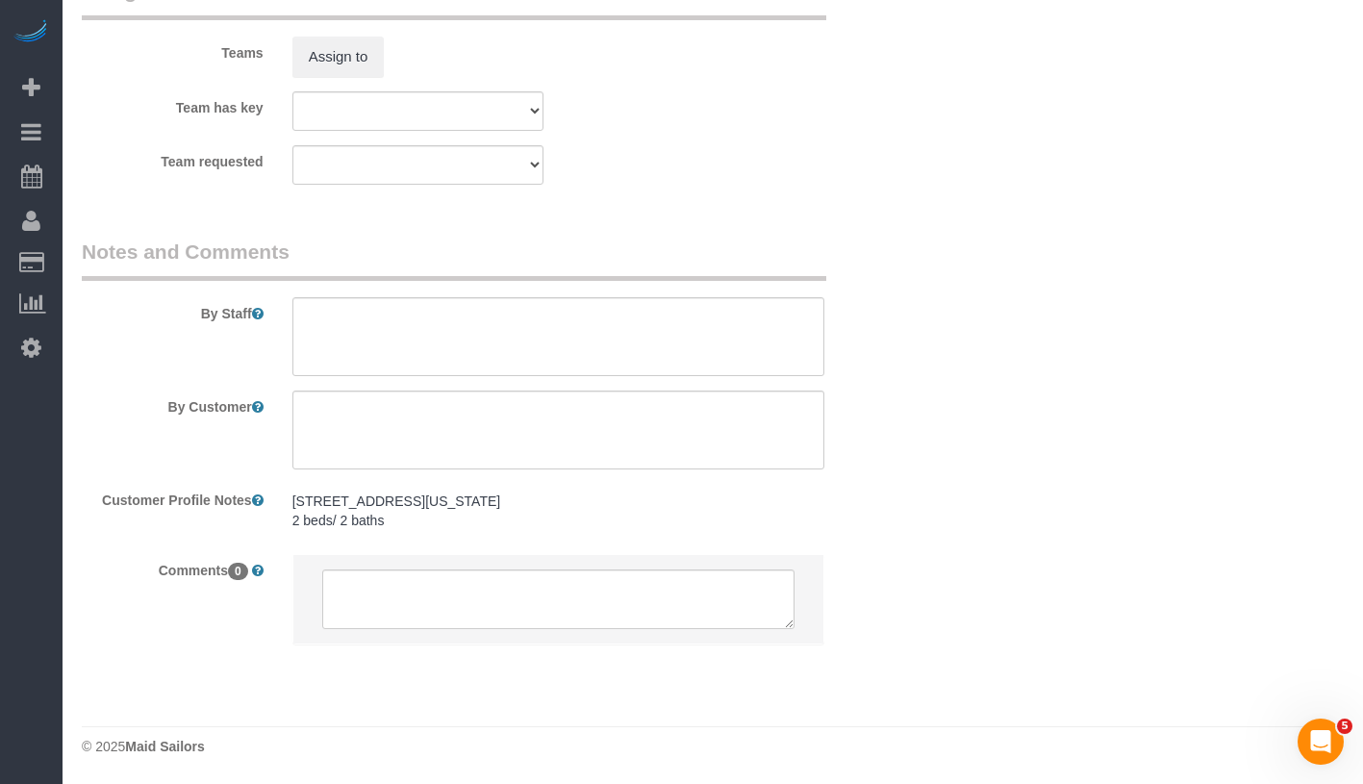
scroll to position [2616, 0]
click at [383, 516] on pre "432 West 52nd Street #6A New York, NY 10019 2 beds/ 2 baths" at bounding box center [558, 510] width 532 height 38
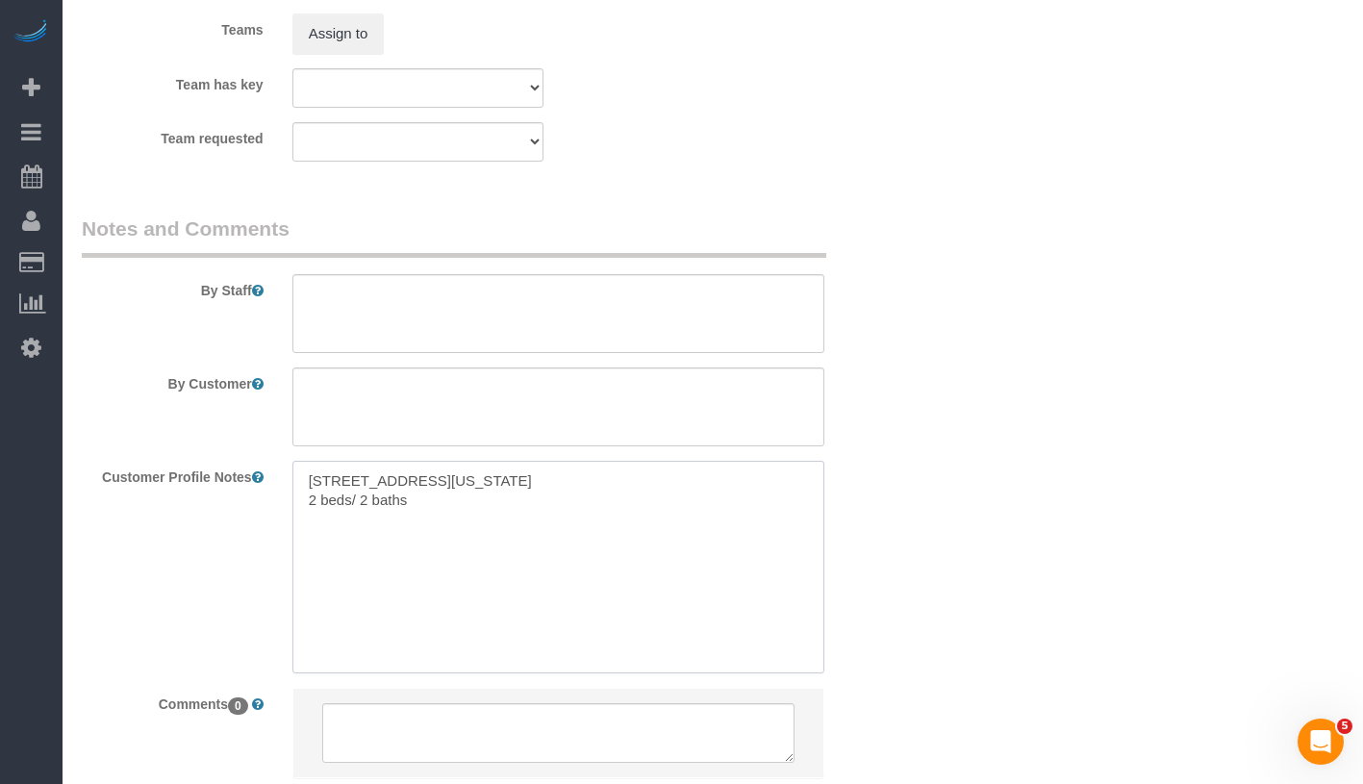
click at [462, 523] on textarea "432 West 52nd Street #6A New York, NY 10019 2 beds/ 2 baths" at bounding box center [558, 567] width 532 height 213
paste textarea "https://streeteasy.com/building/432-west-52-street-new_york/6a"
type textarea "432 West 52nd Street #6A New York, NY 10019 2 beds/ 2 baths https://streeteasy.…"
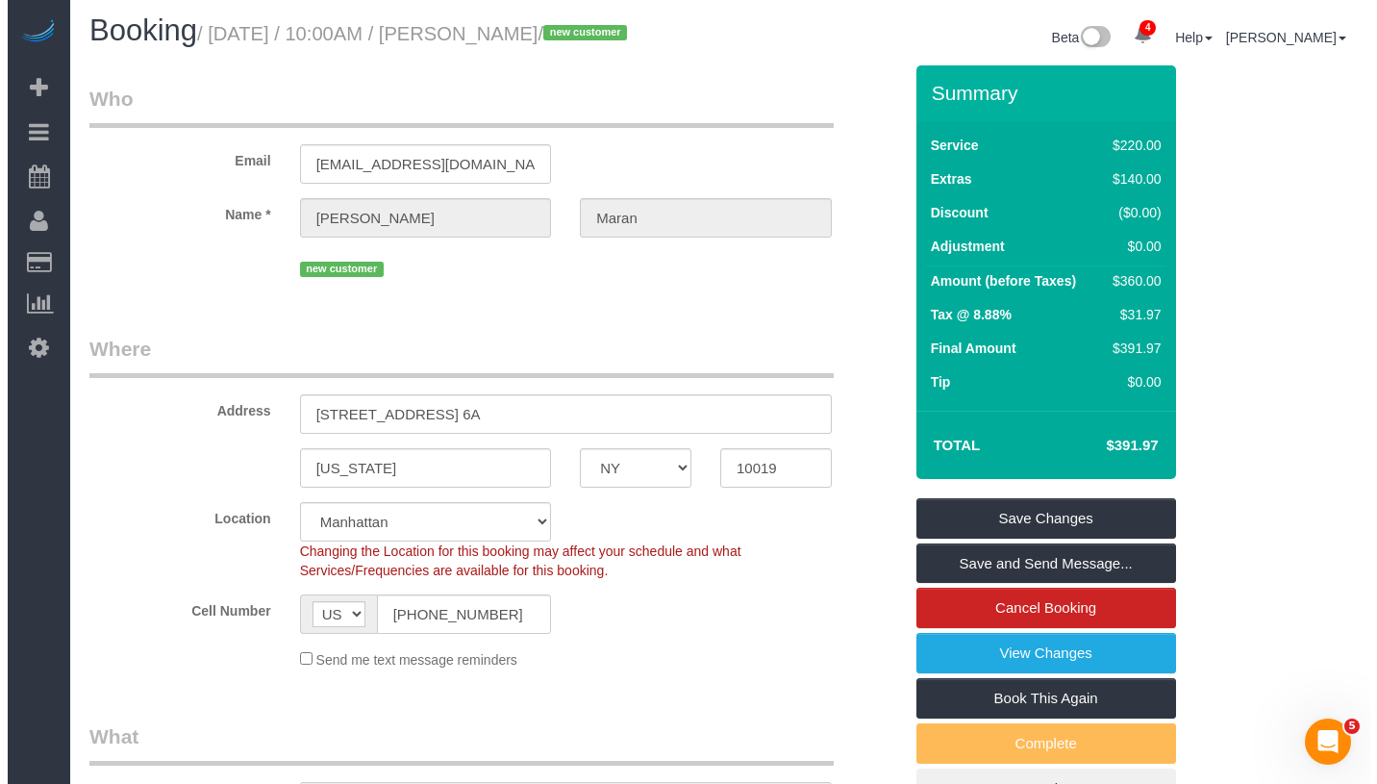
scroll to position [0, 0]
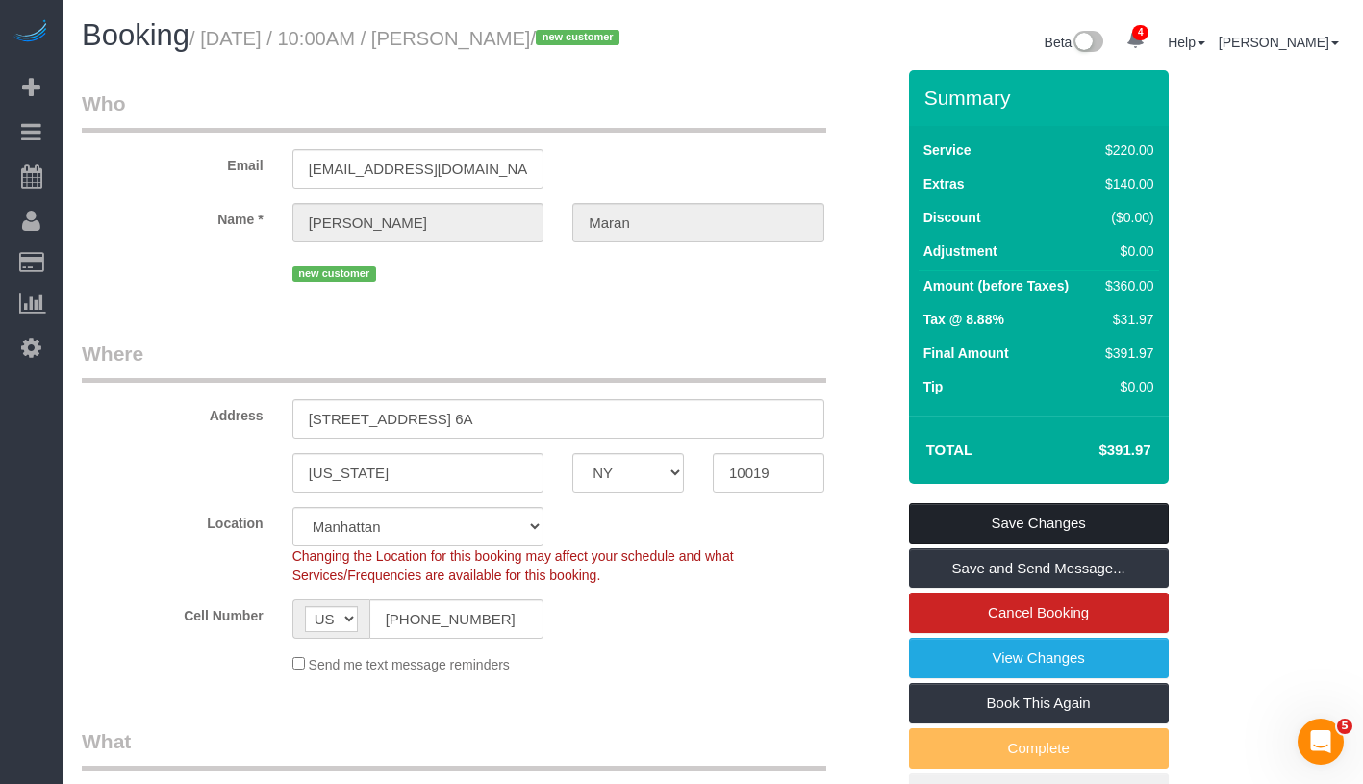
click at [1132, 528] on link "Save Changes" at bounding box center [1039, 523] width 260 height 40
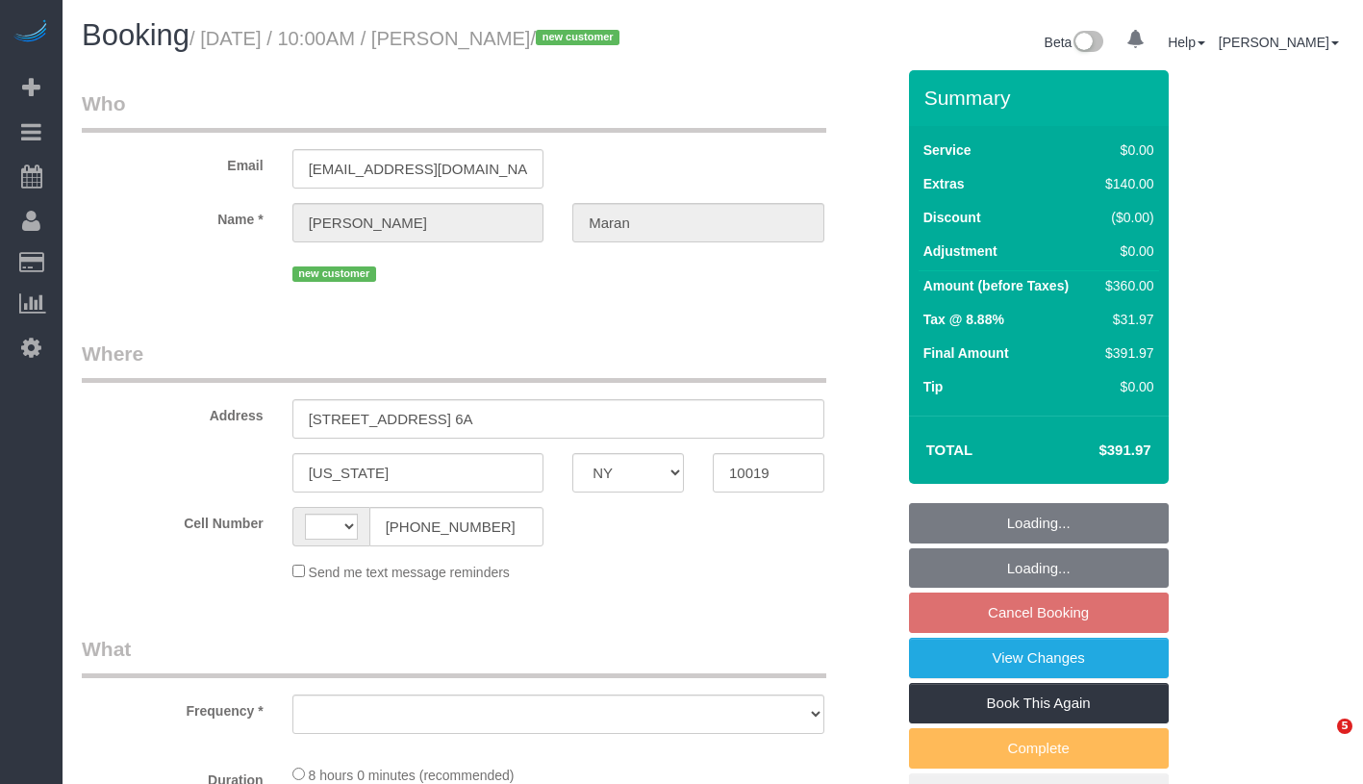
select select "NY"
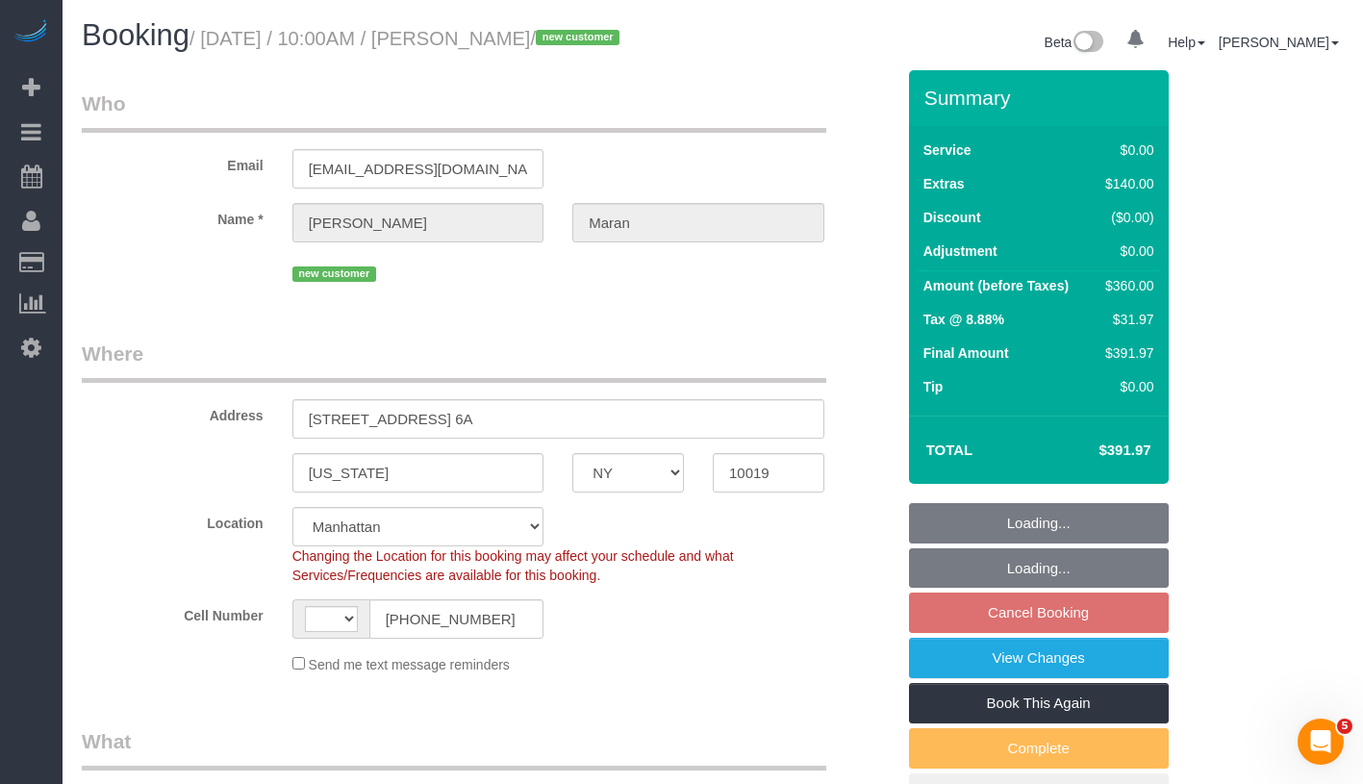
select select "string:US"
select select "string:stripe-pm_1S0PQv4VGloSiKo7vxEnfix8"
select select "object:652"
select select "2"
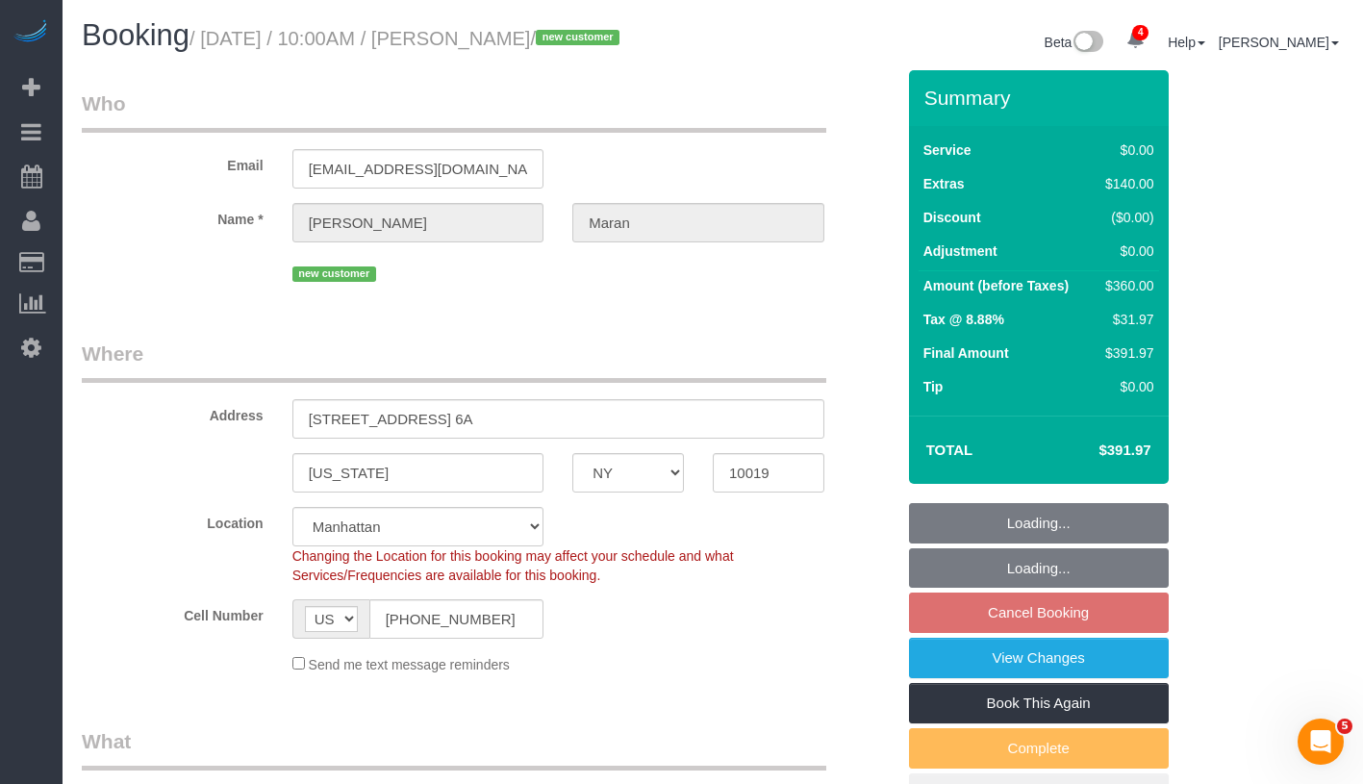
select select "spot3"
select select "number:58"
select select "number:75"
select select "number:15"
select select "number:6"
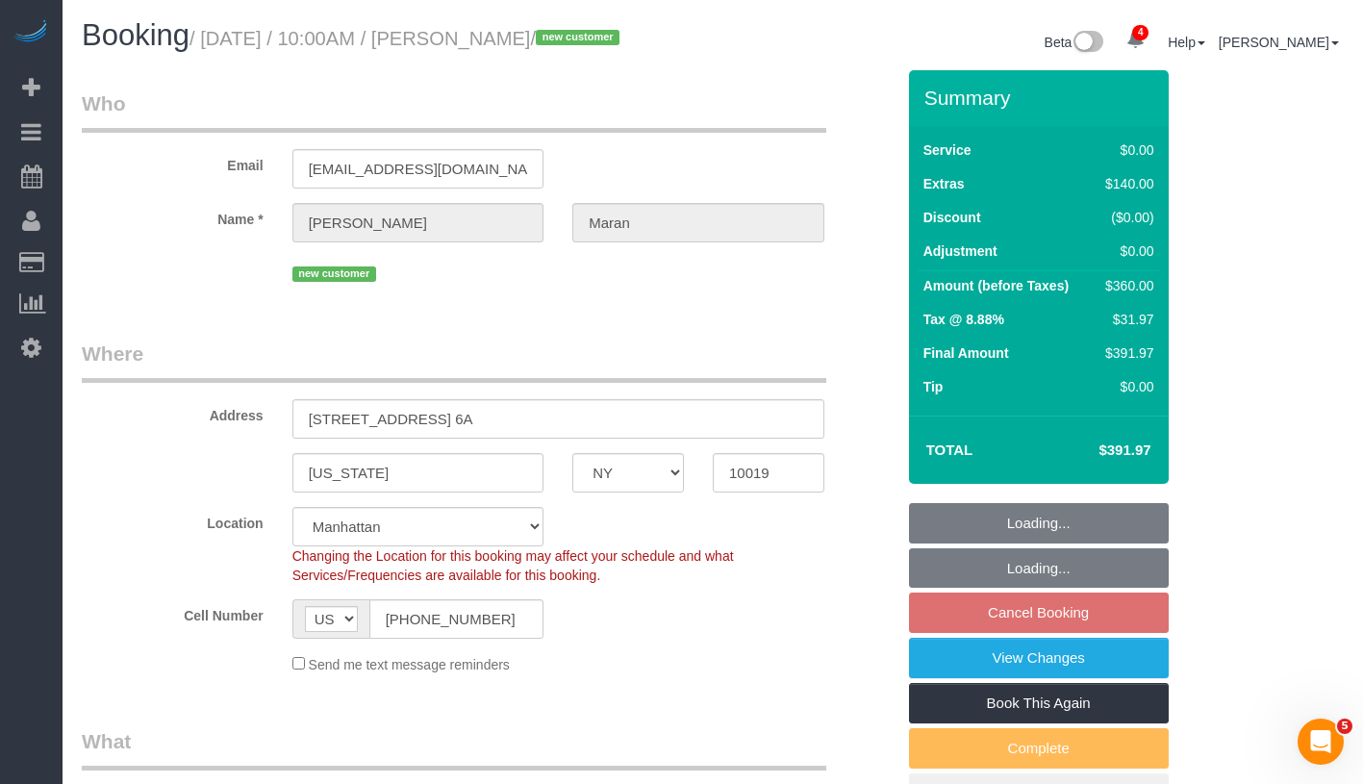
select select "object:1320"
select select "2"
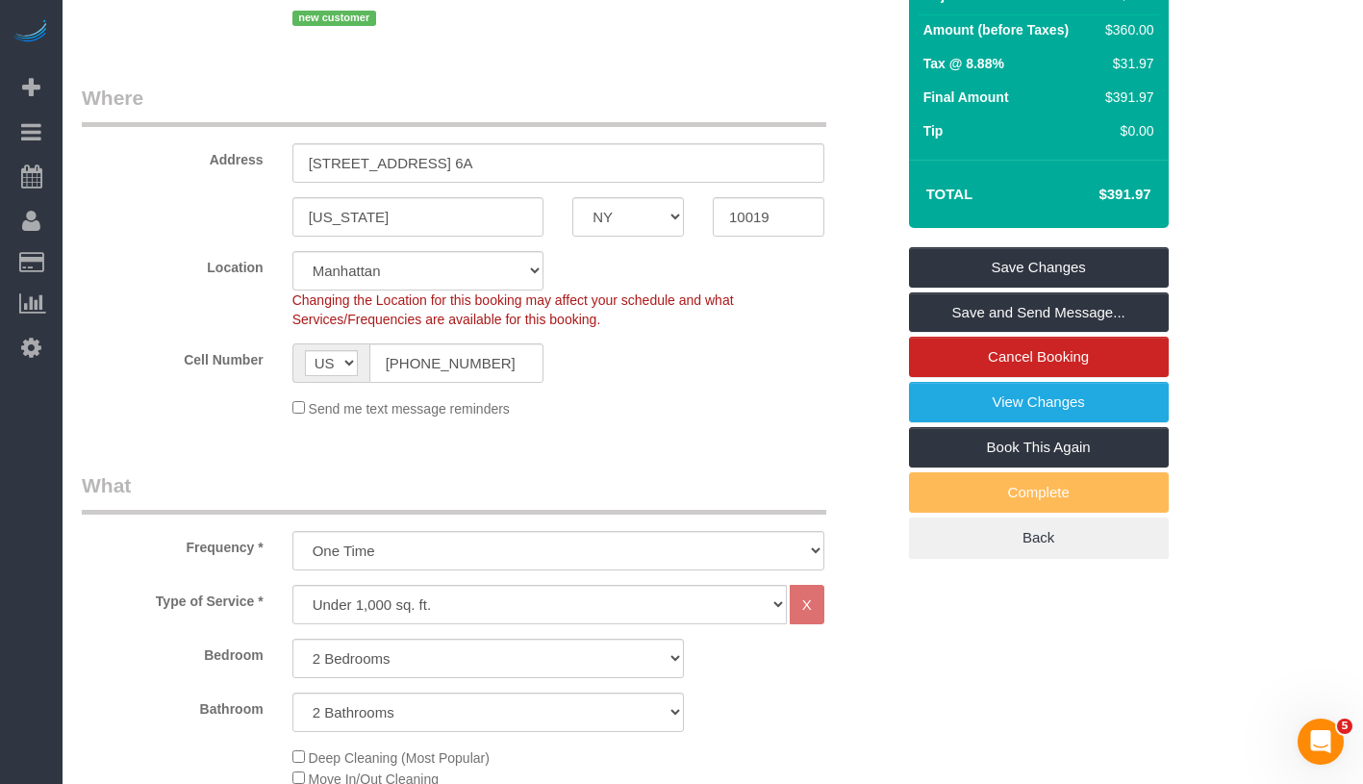
scroll to position [37, 0]
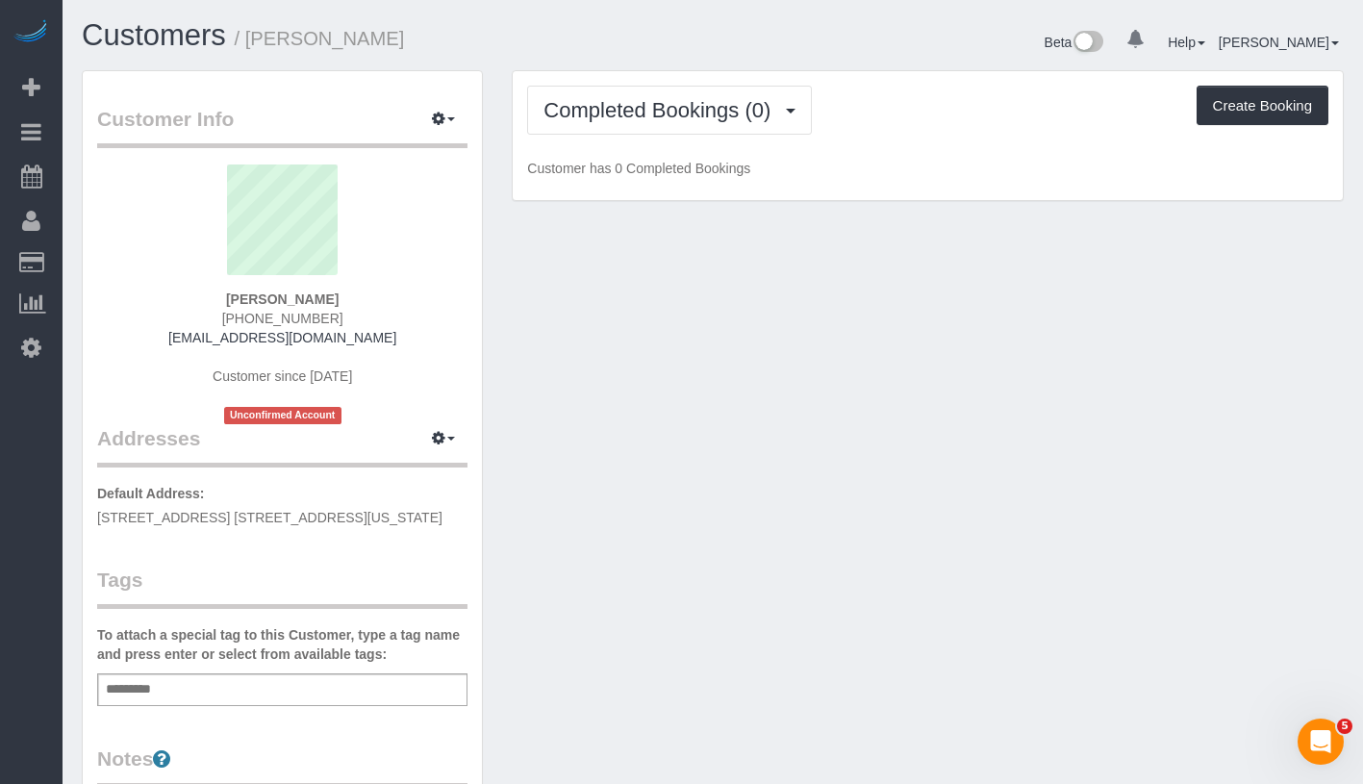
click at [365, 693] on div "Add a tag" at bounding box center [282, 689] width 370 height 33
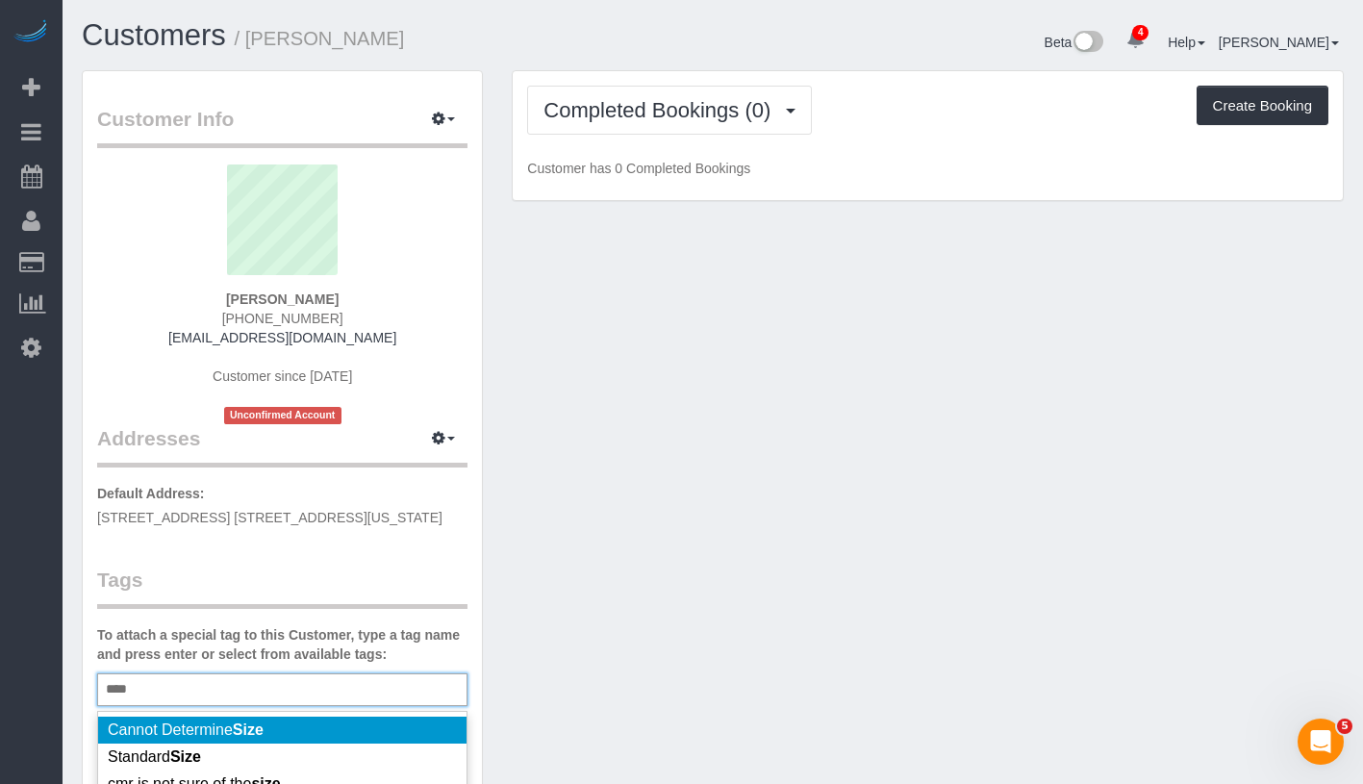
type input "****"
click at [258, 729] on em "Size" at bounding box center [248, 729] width 31 height 16
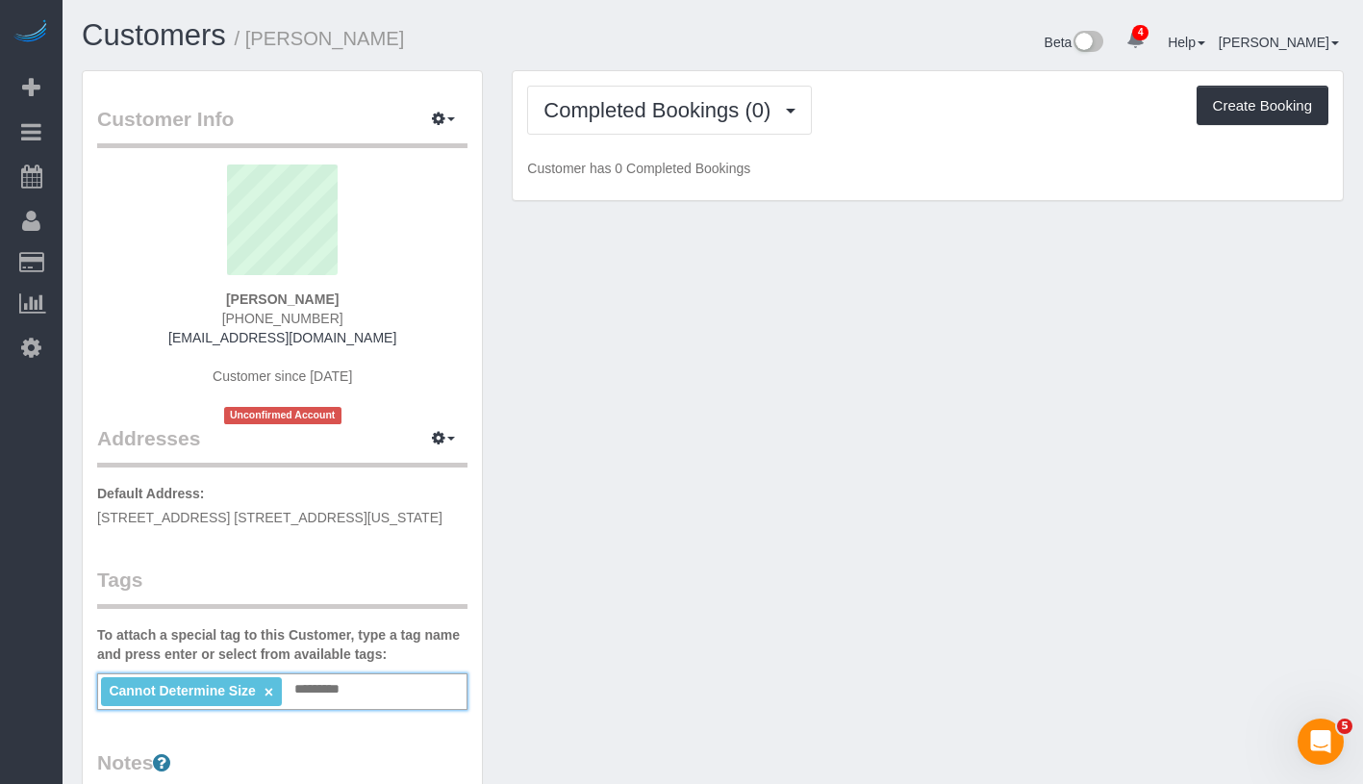
click at [698, 408] on div "Customer Info Edit Contact Info Send Message Email Preferences Special Sales Ta…" at bounding box center [712, 745] width 1291 height 1350
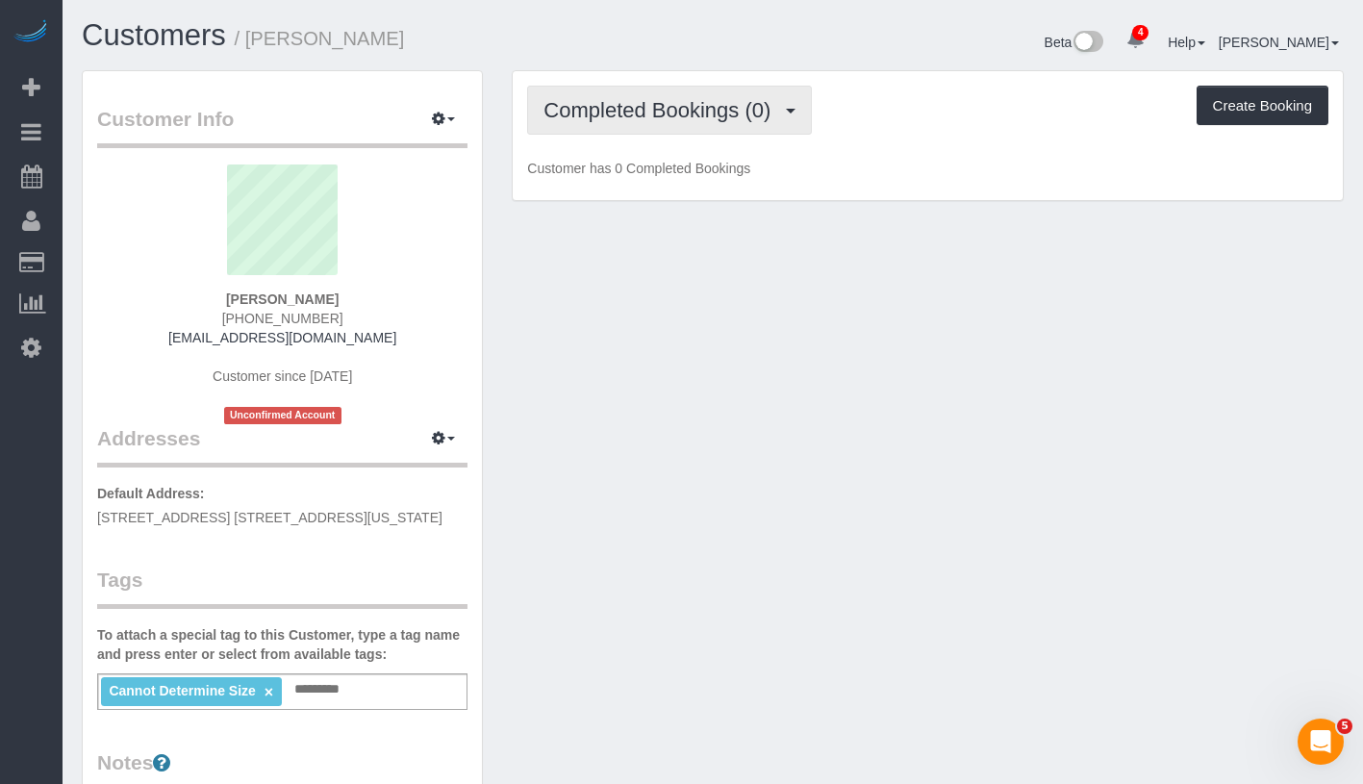
click at [640, 89] on button "Completed Bookings (0)" at bounding box center [669, 110] width 285 height 49
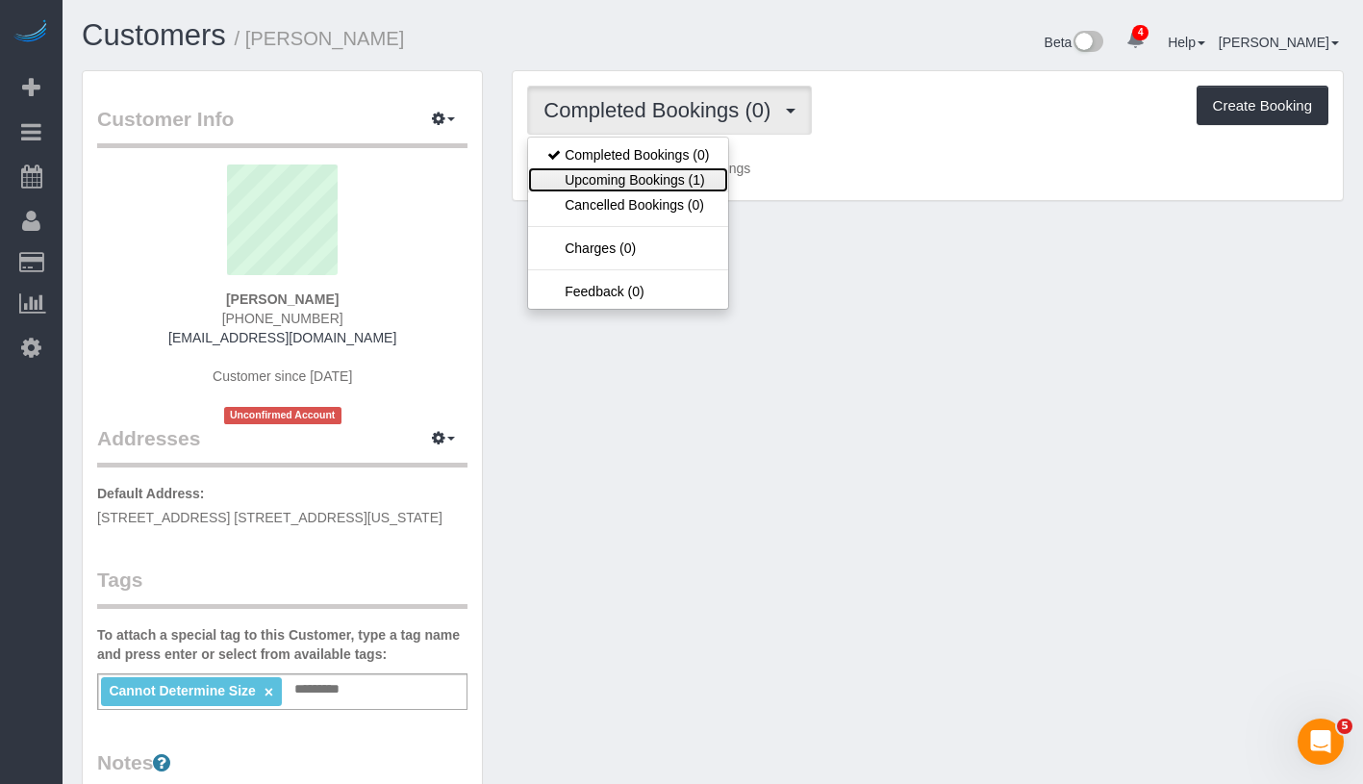
click at [635, 179] on link "Upcoming Bookings (1)" at bounding box center [628, 179] width 200 height 25
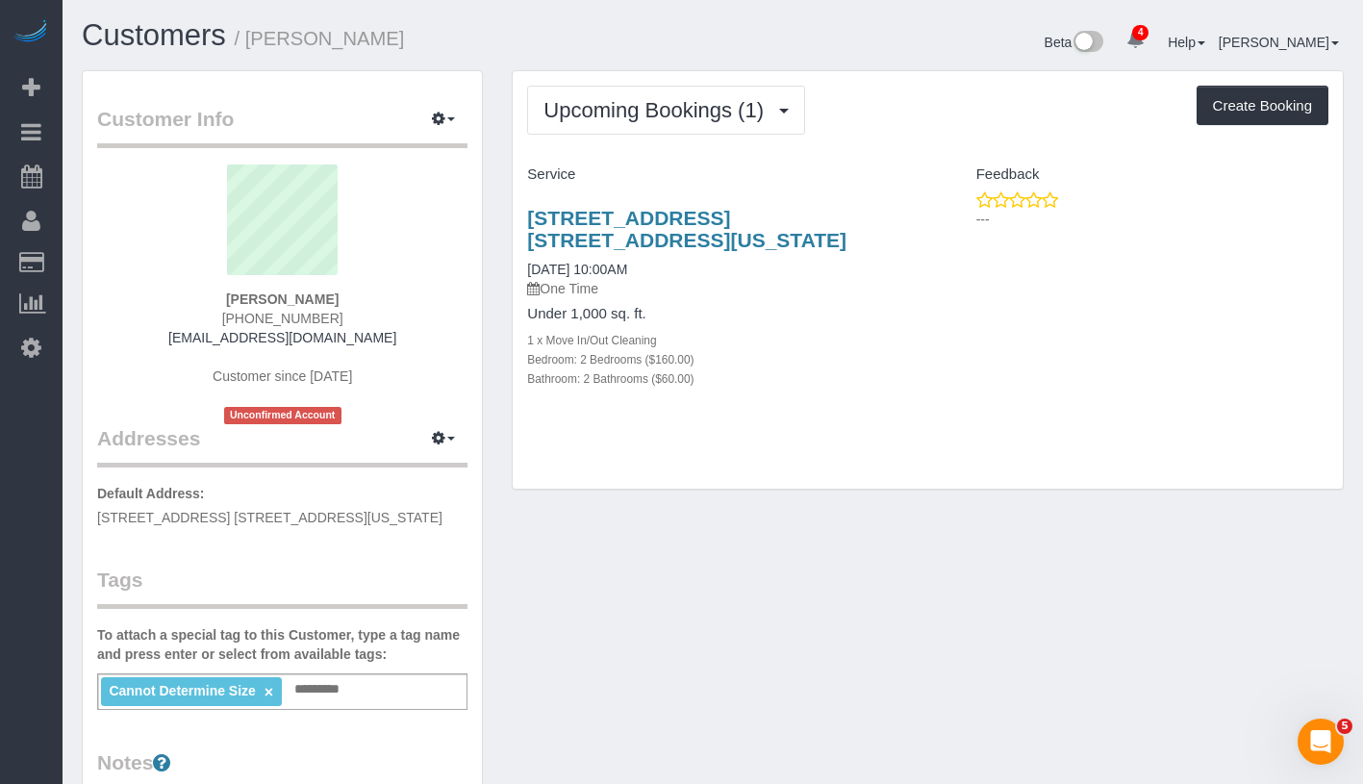
click at [868, 426] on div "Upcoming Bookings (1) Completed Bookings (0) Upcoming Bookings (1) Cancelled Bo…" at bounding box center [928, 280] width 830 height 418
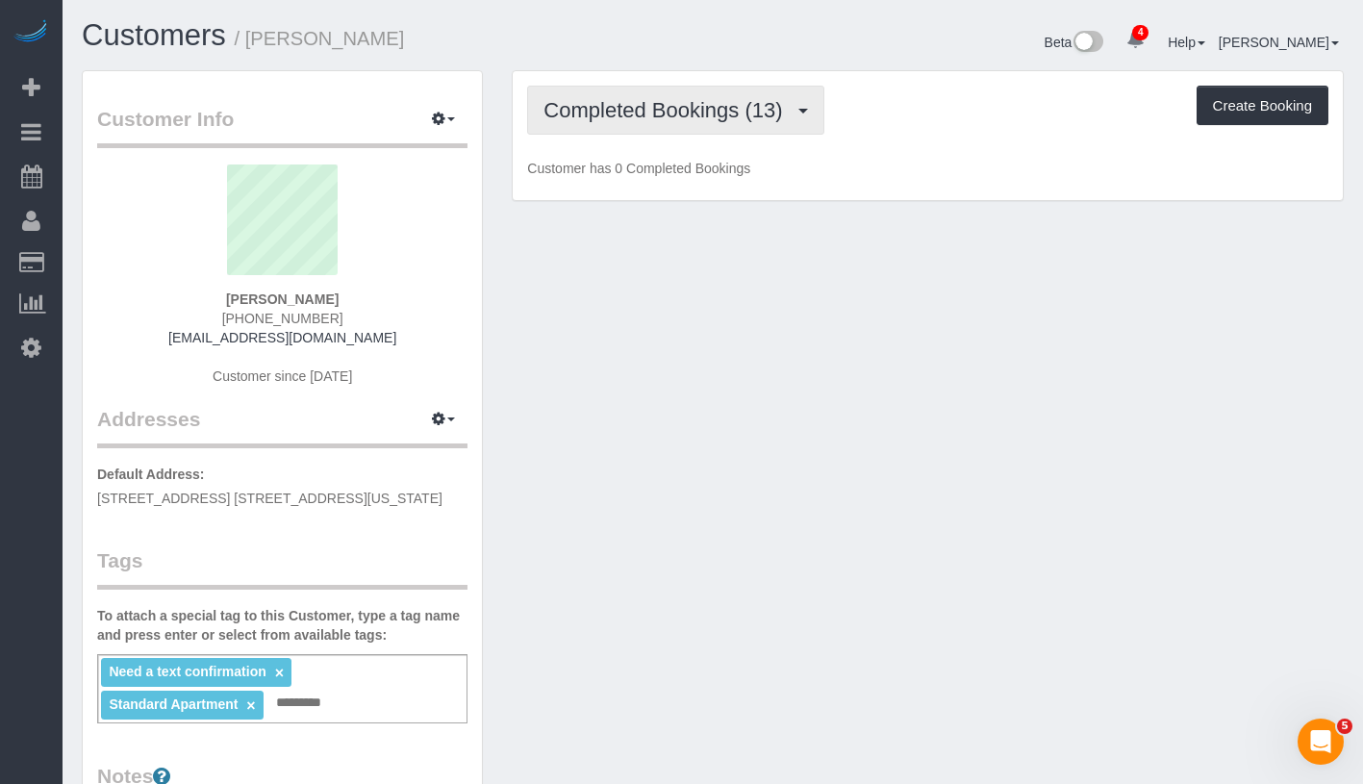
click at [702, 117] on span "Completed Bookings (13)" at bounding box center [667, 110] width 248 height 24
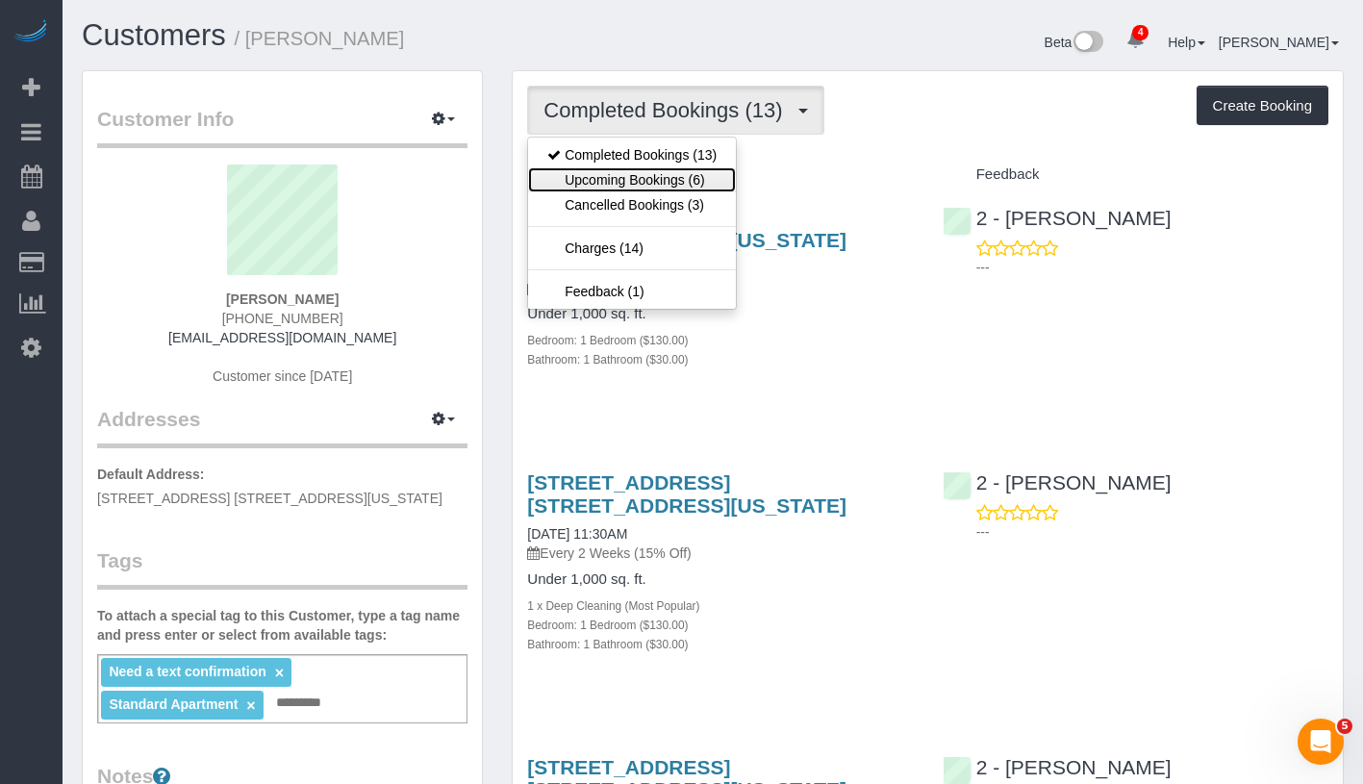
click at [662, 186] on link "Upcoming Bookings (6)" at bounding box center [632, 179] width 208 height 25
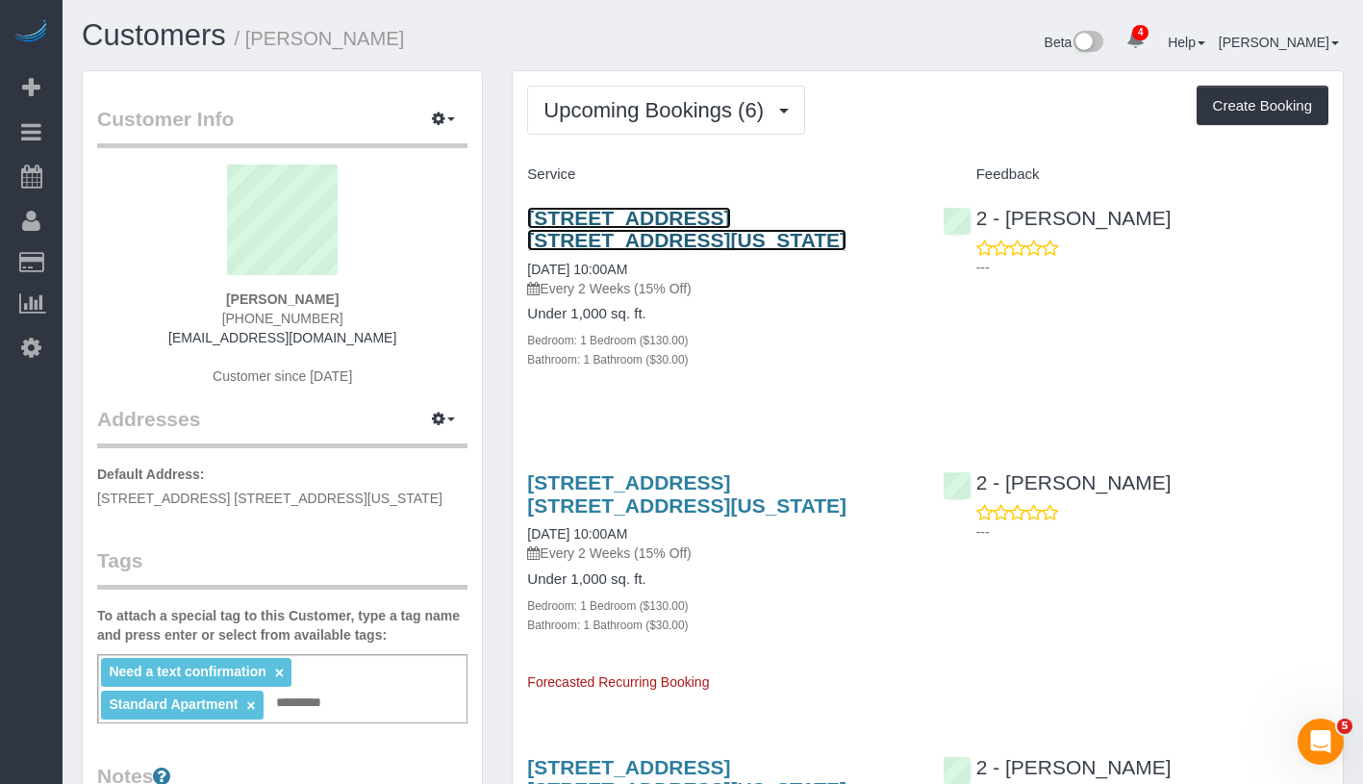
click at [662, 217] on link "404 East 66th Street, Apt. 5p, New York, NY 10065" at bounding box center [686, 229] width 319 height 44
drag, startPoint x: 516, startPoint y: 270, endPoint x: 710, endPoint y: 274, distance: 194.3
click at [710, 274] on div "404 East 66th Street, Apt. 5p, New York, NY 10065 09/11/2025 10:00AM Every 2 We…" at bounding box center [720, 298] width 415 height 216
copy link "[DATE] 10:00AM"
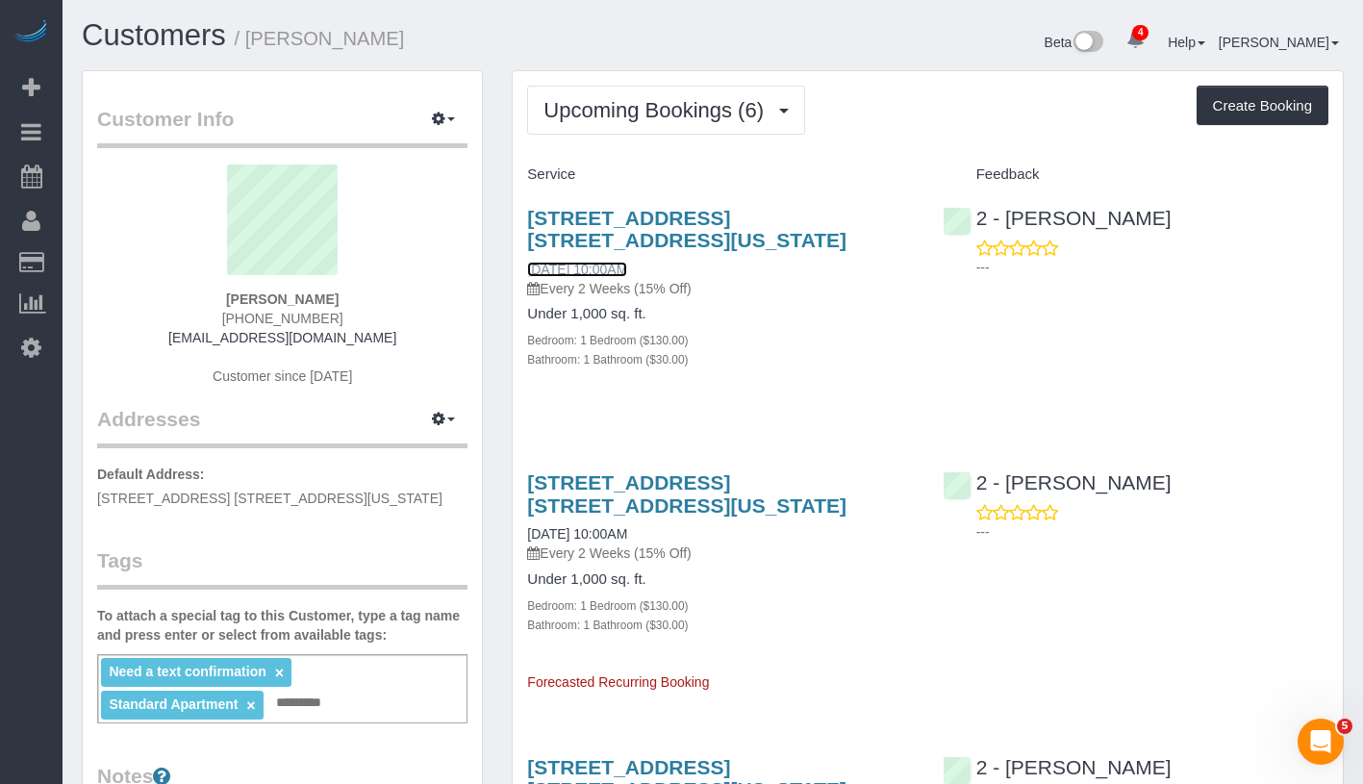
click at [627, 272] on link "[DATE] 10:00AM" at bounding box center [577, 269] width 100 height 15
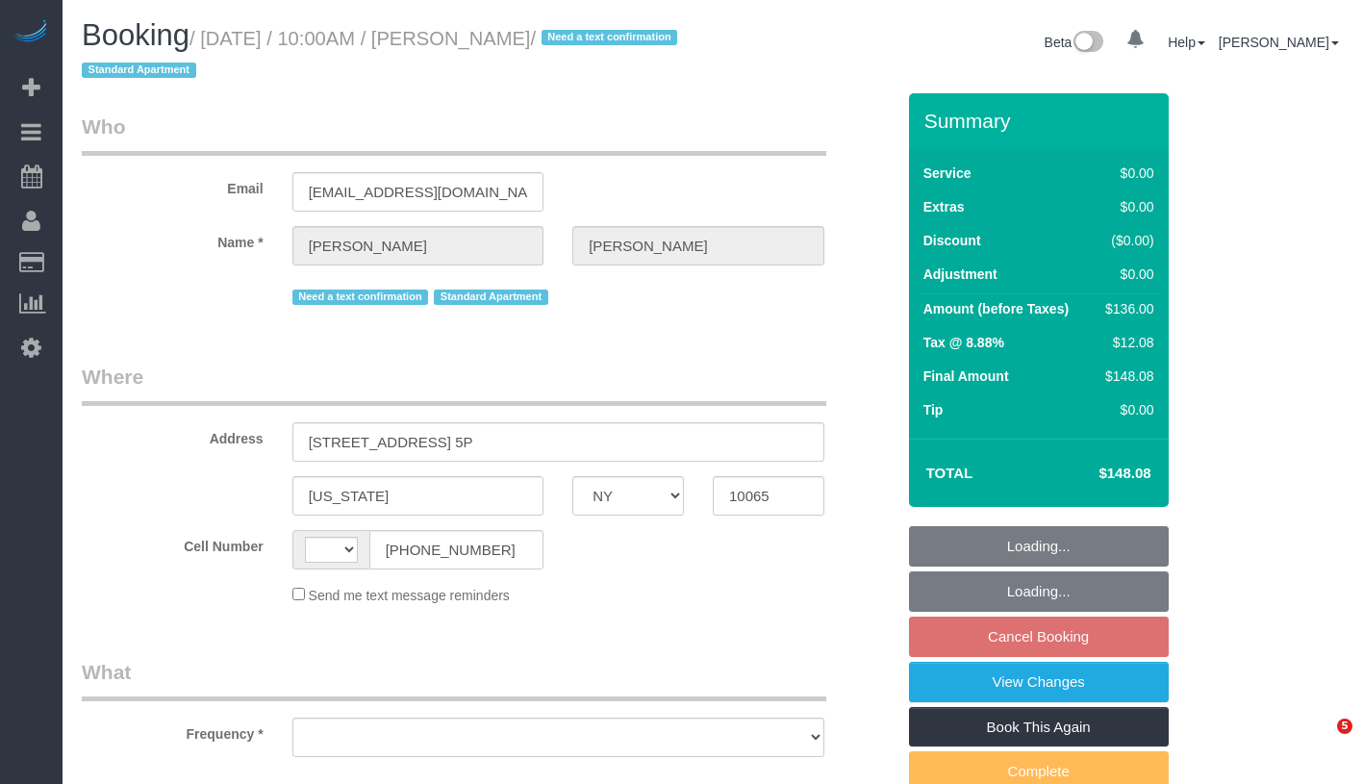
select select "NY"
select select "string:[GEOGRAPHIC_DATA]"
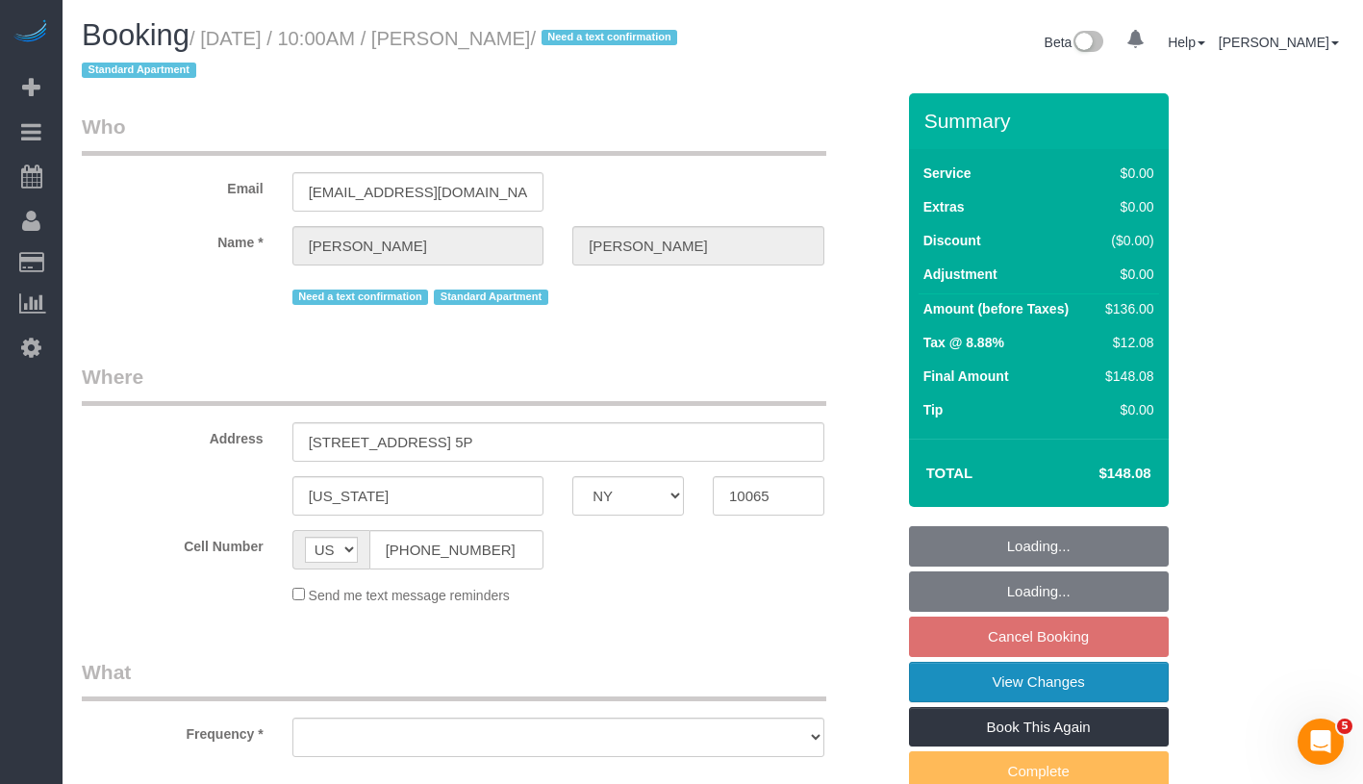
select select "object:807"
select select "string:stripe-pm_1Q7UsO4VGloSiKo7akDAINuf"
select select "number:57"
select select "number:75"
select select "number:15"
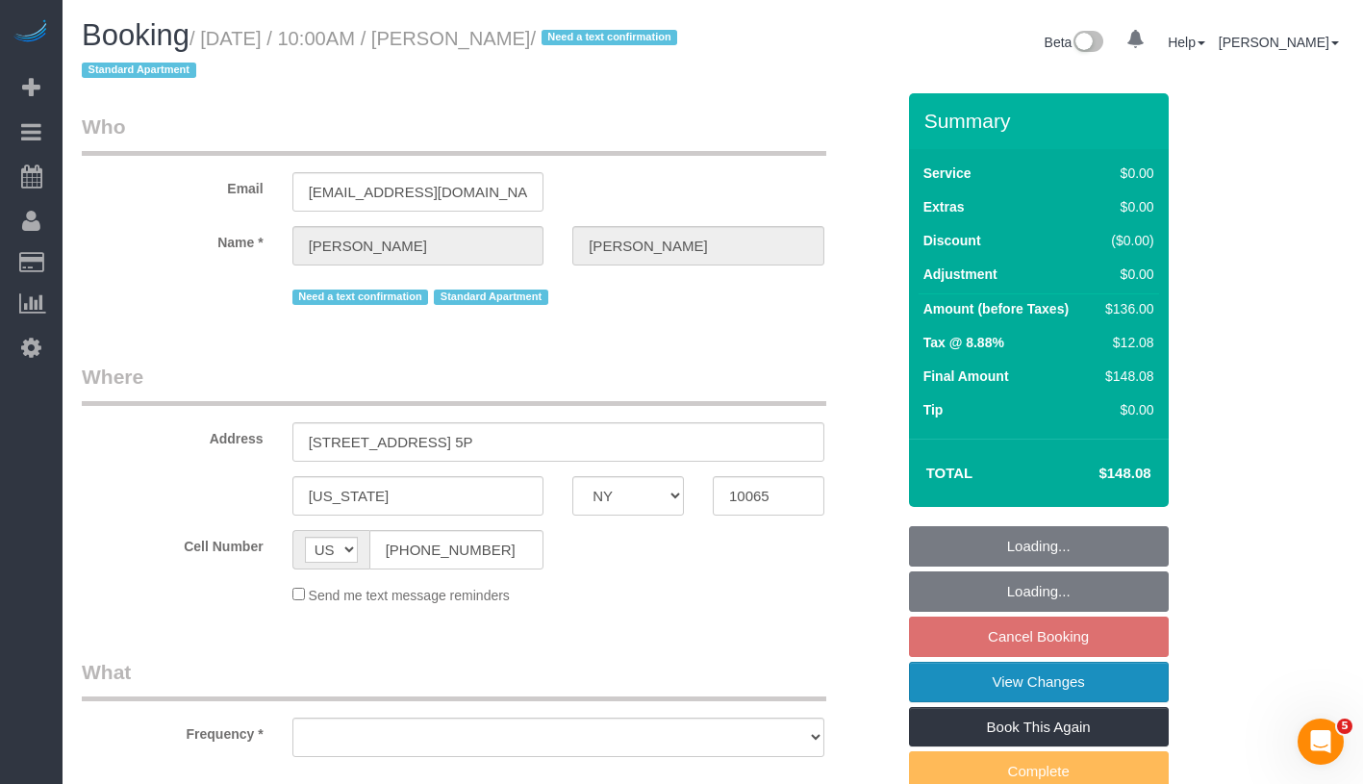
select select "number:5"
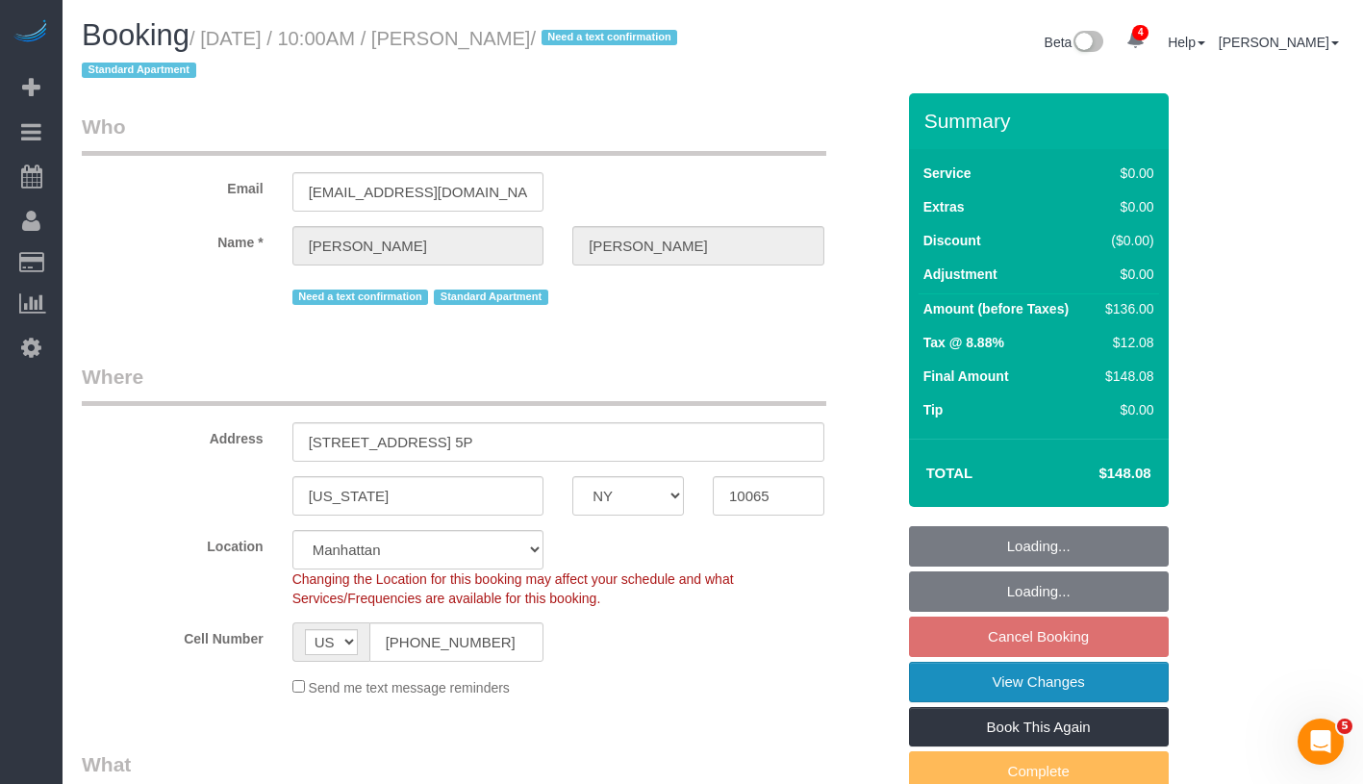
click at [1081, 684] on link "View Changes" at bounding box center [1039, 682] width 260 height 40
select select "1"
select select "spot3"
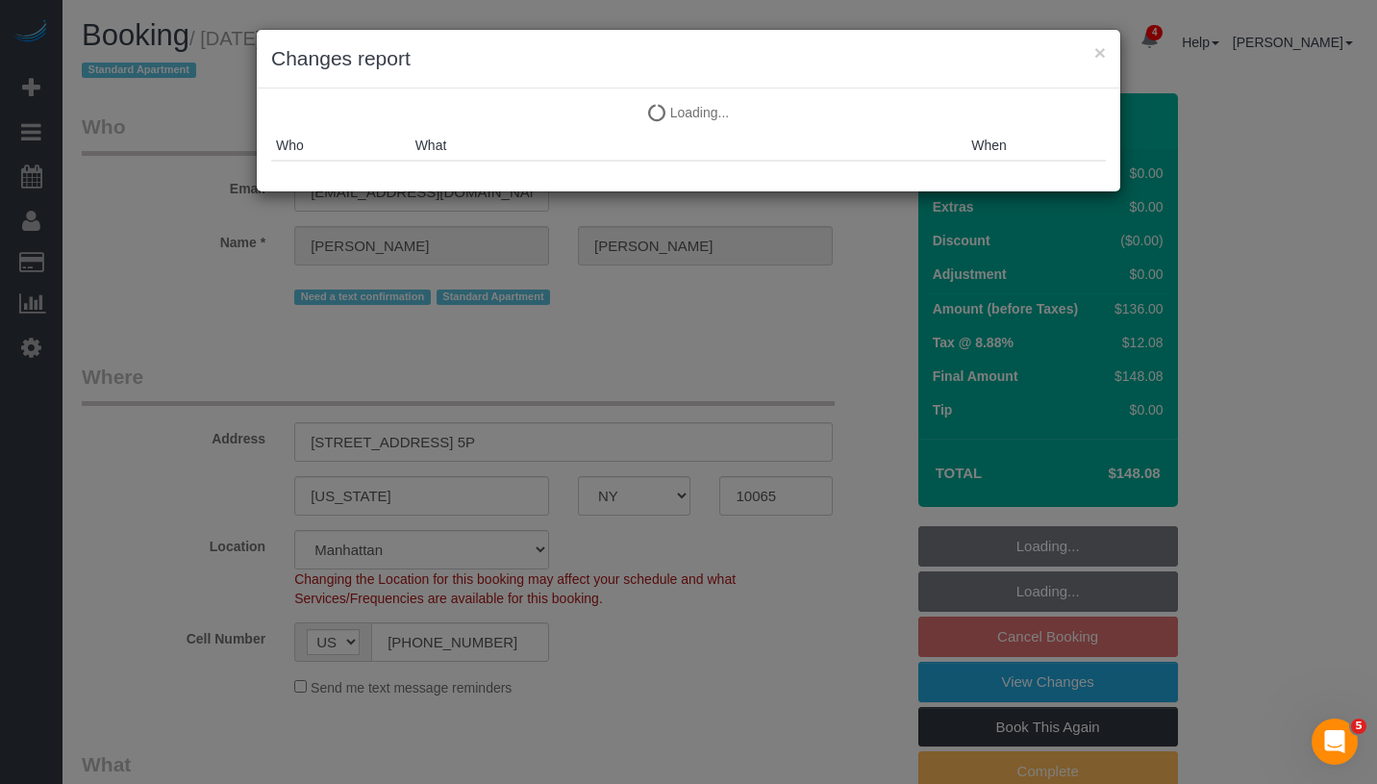
select select "object:1349"
select select "1"
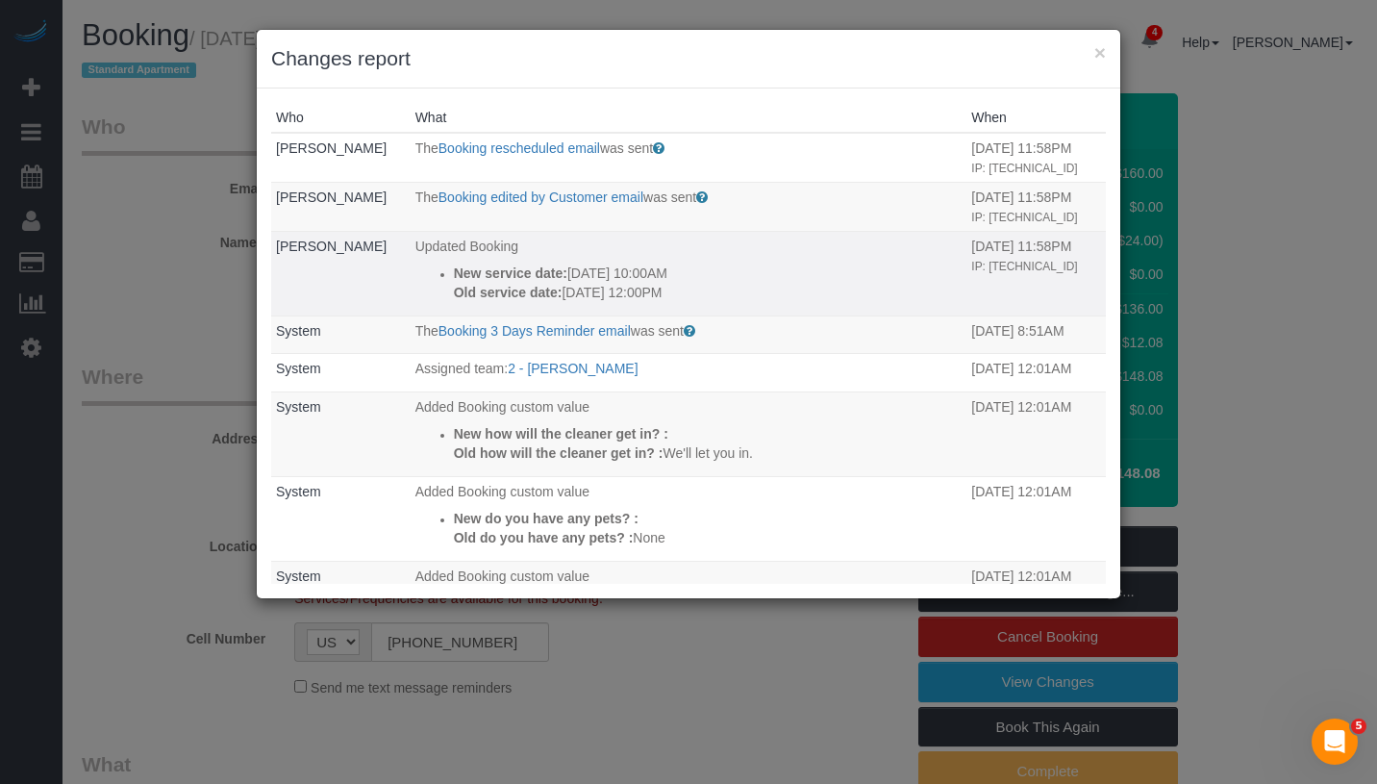
drag, startPoint x: 724, startPoint y: 289, endPoint x: 465, endPoint y: 259, distance: 260.4
click at [465, 259] on td "Updated Booking New service date: 09/11/2025 10:00AM Old service date: 08/28/20…" at bounding box center [689, 273] width 557 height 85
copy div "New service date: 09/11/2025 10:00AM Old service date: 08/28/2025 12:00PM"
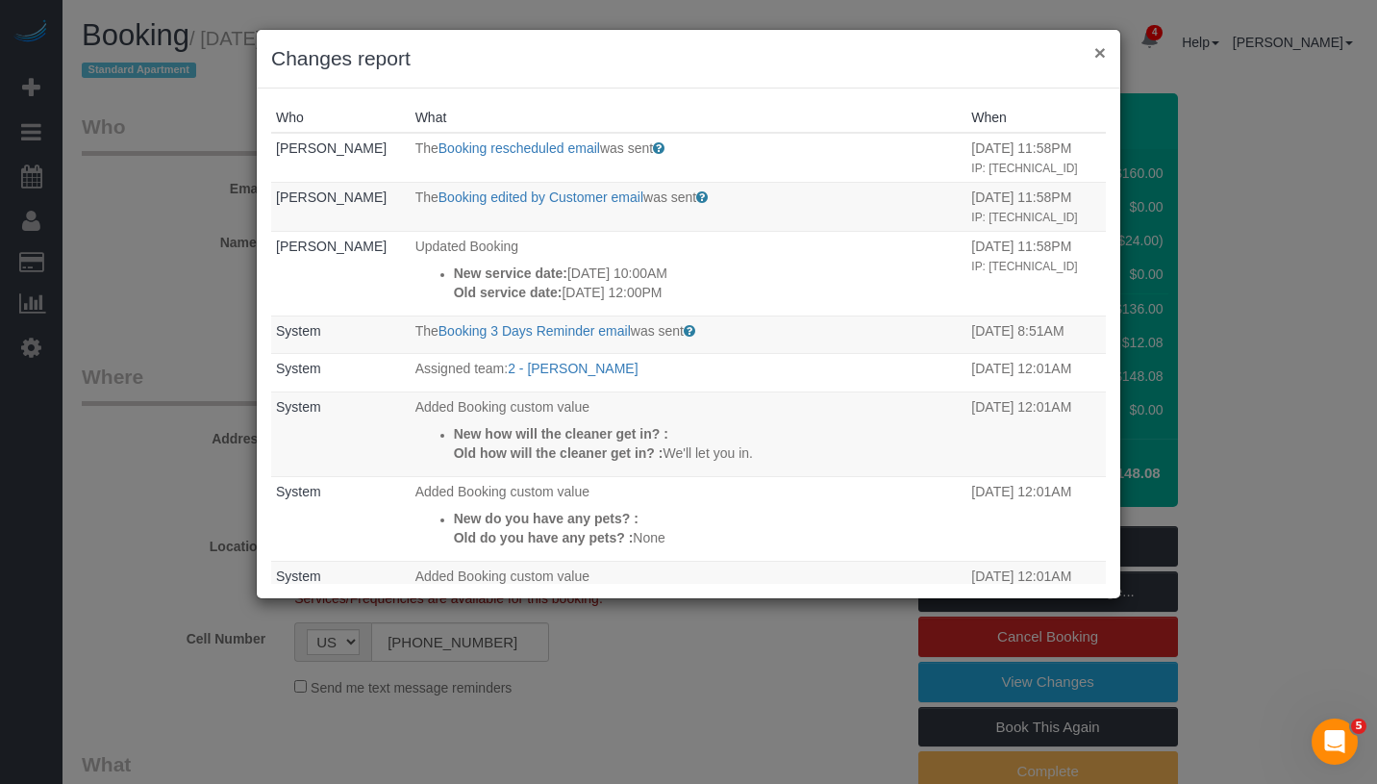
click at [1094, 54] on button "×" at bounding box center [1100, 52] width 12 height 20
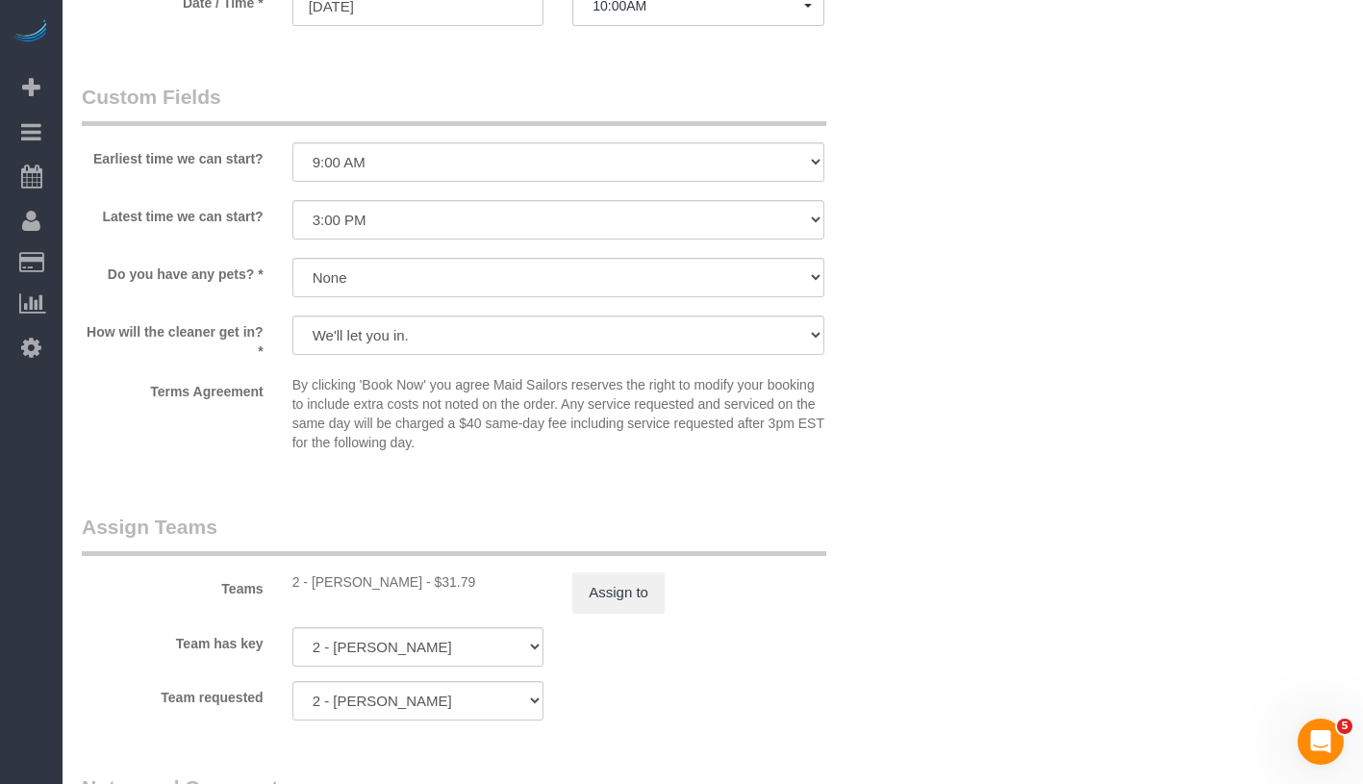
scroll to position [2304, 0]
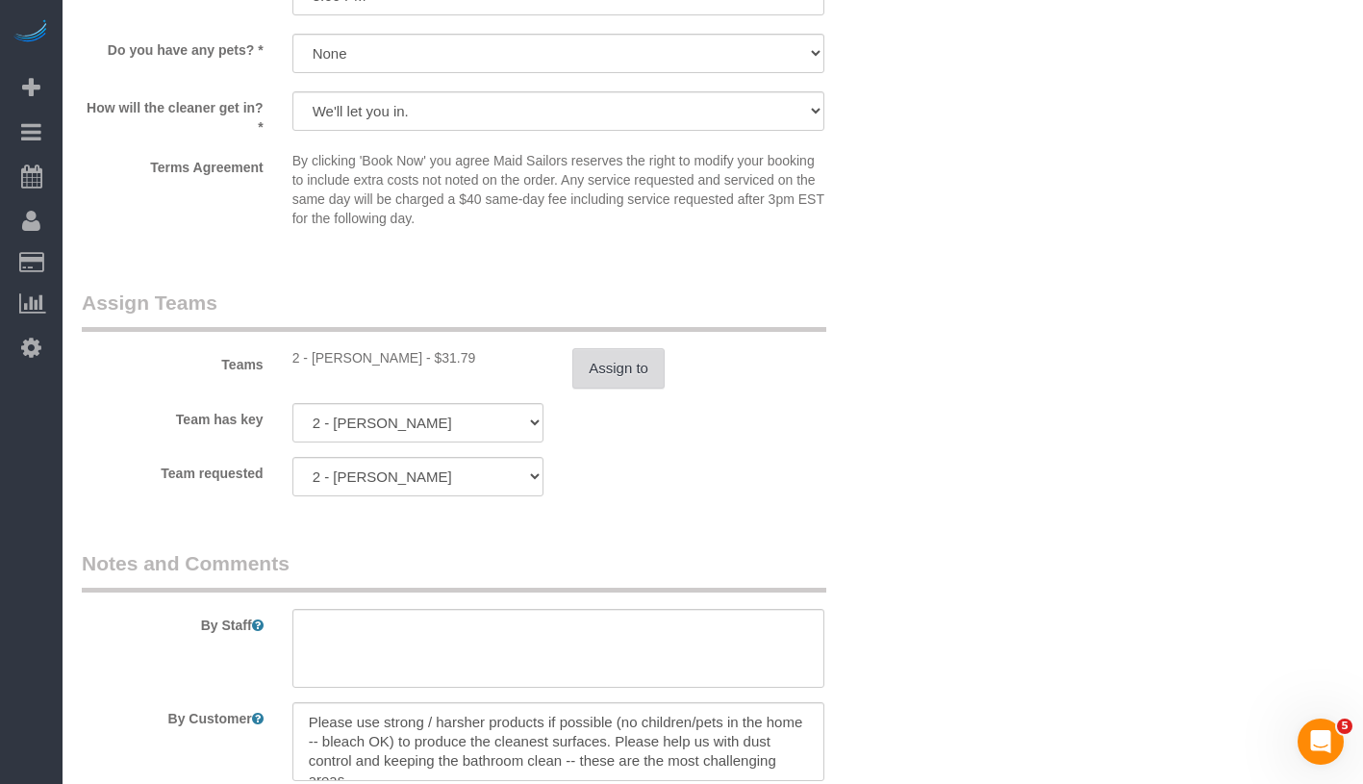
click at [619, 382] on button "Assign to" at bounding box center [618, 368] width 92 height 40
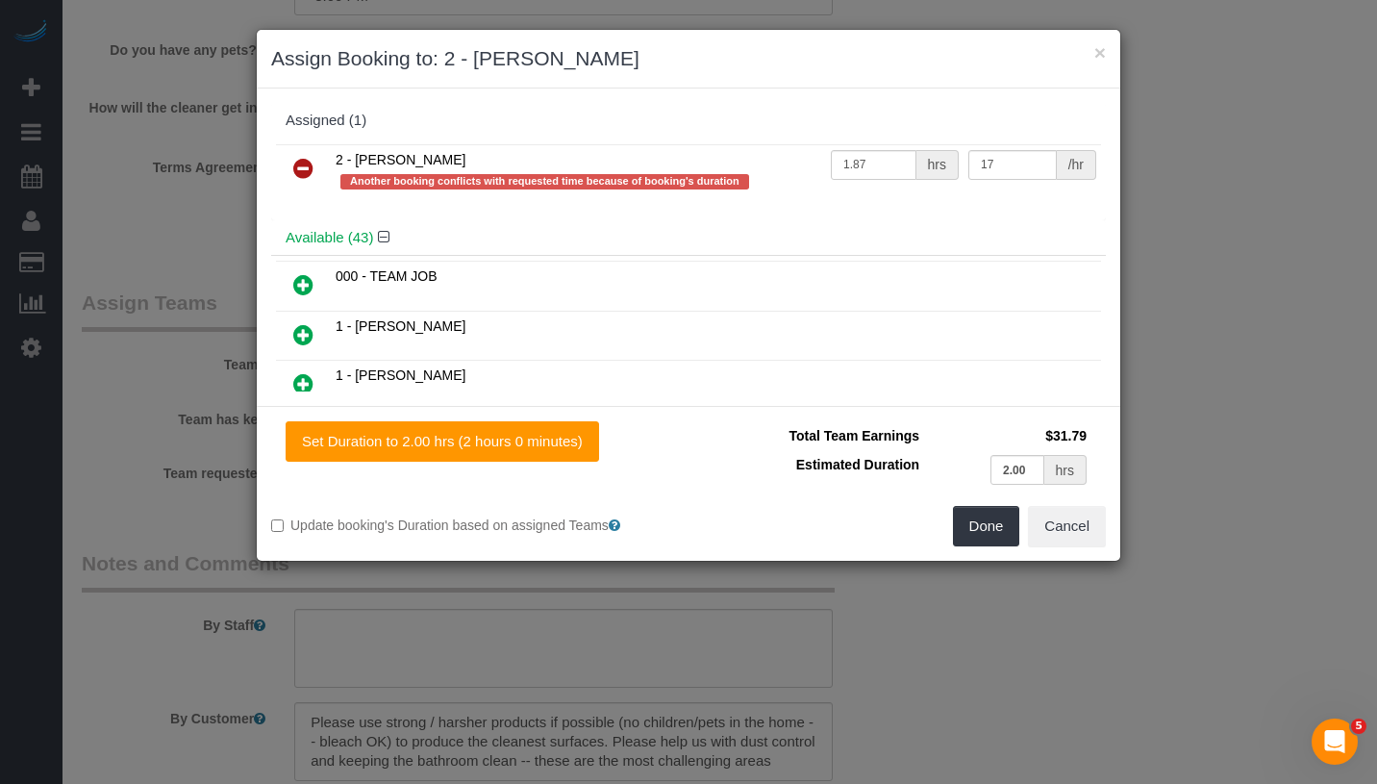
click at [299, 166] on icon at bounding box center [303, 168] width 20 height 23
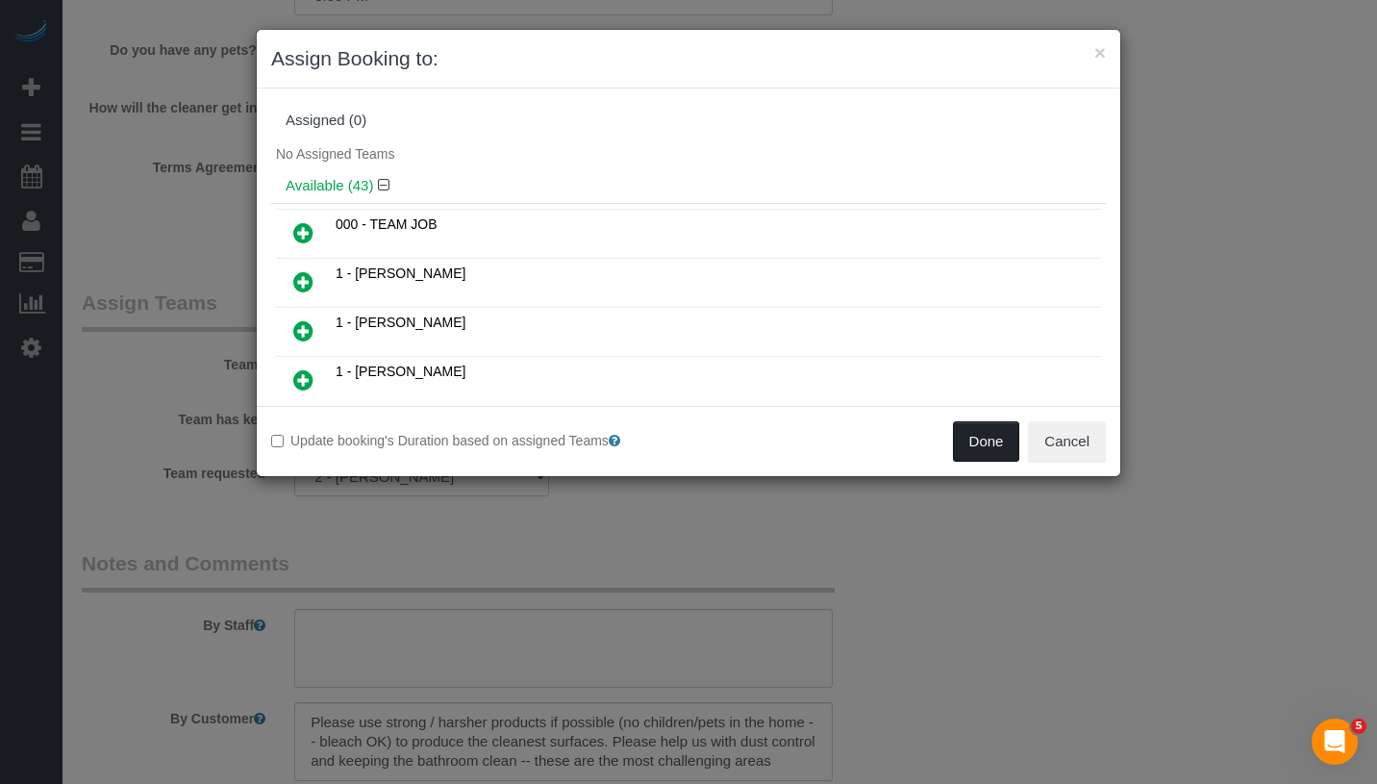
click at [993, 440] on button "Done" at bounding box center [986, 441] width 67 height 40
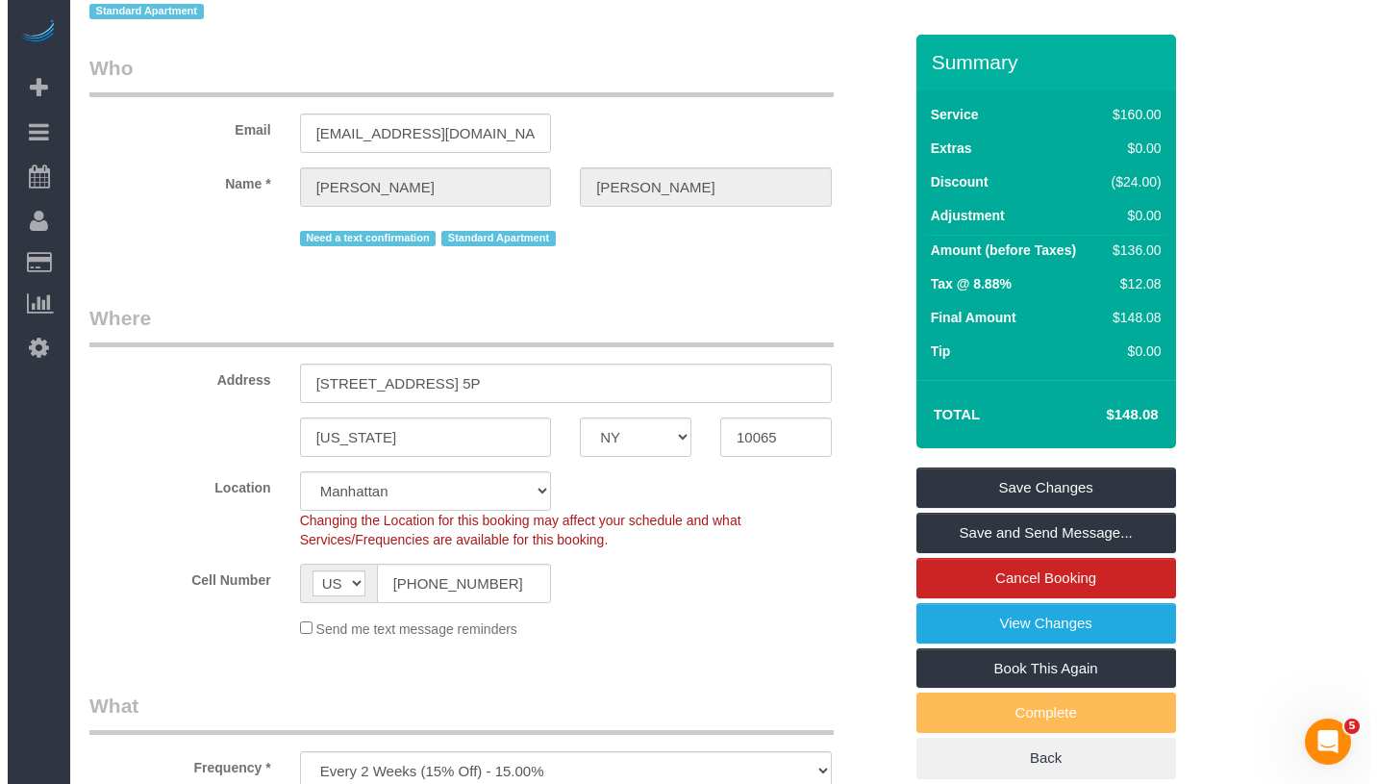
scroll to position [0, 0]
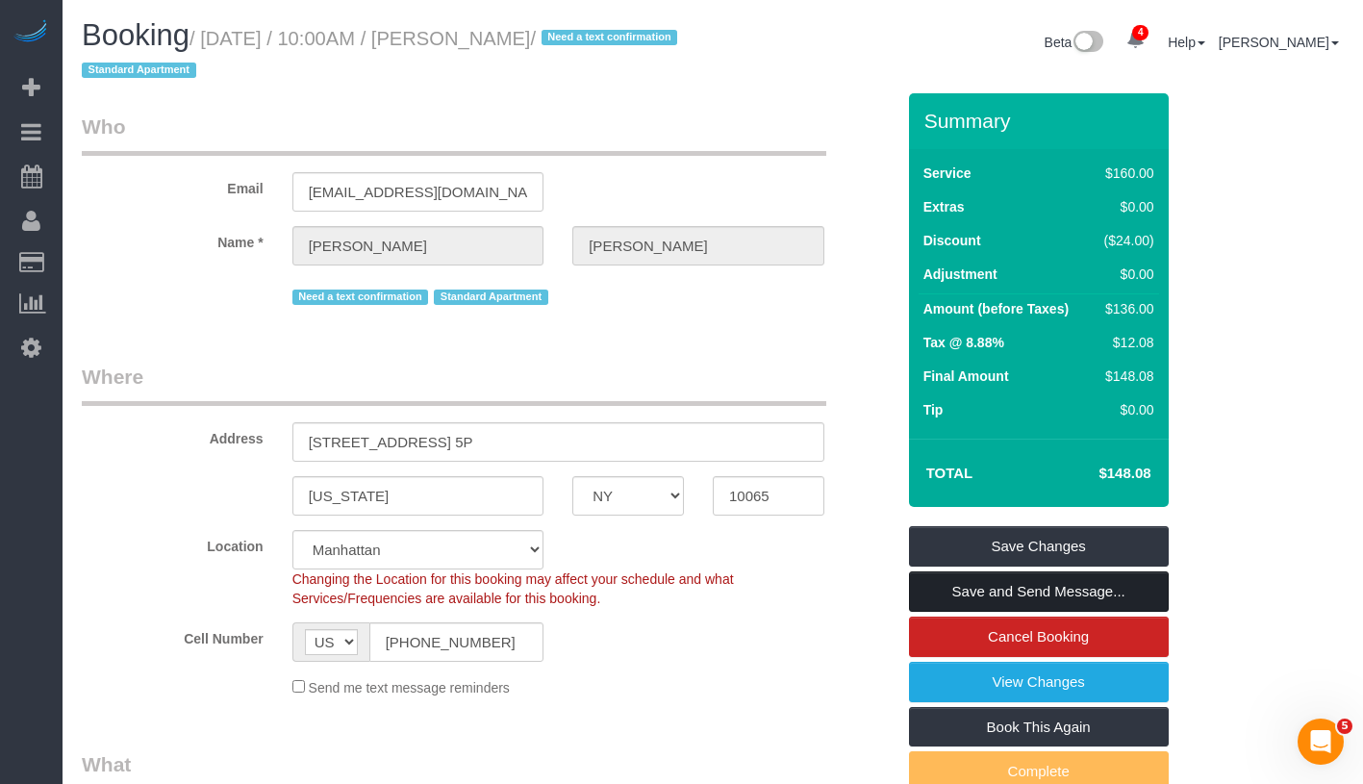
click at [1135, 599] on link "Save and Send Message..." at bounding box center [1039, 591] width 260 height 40
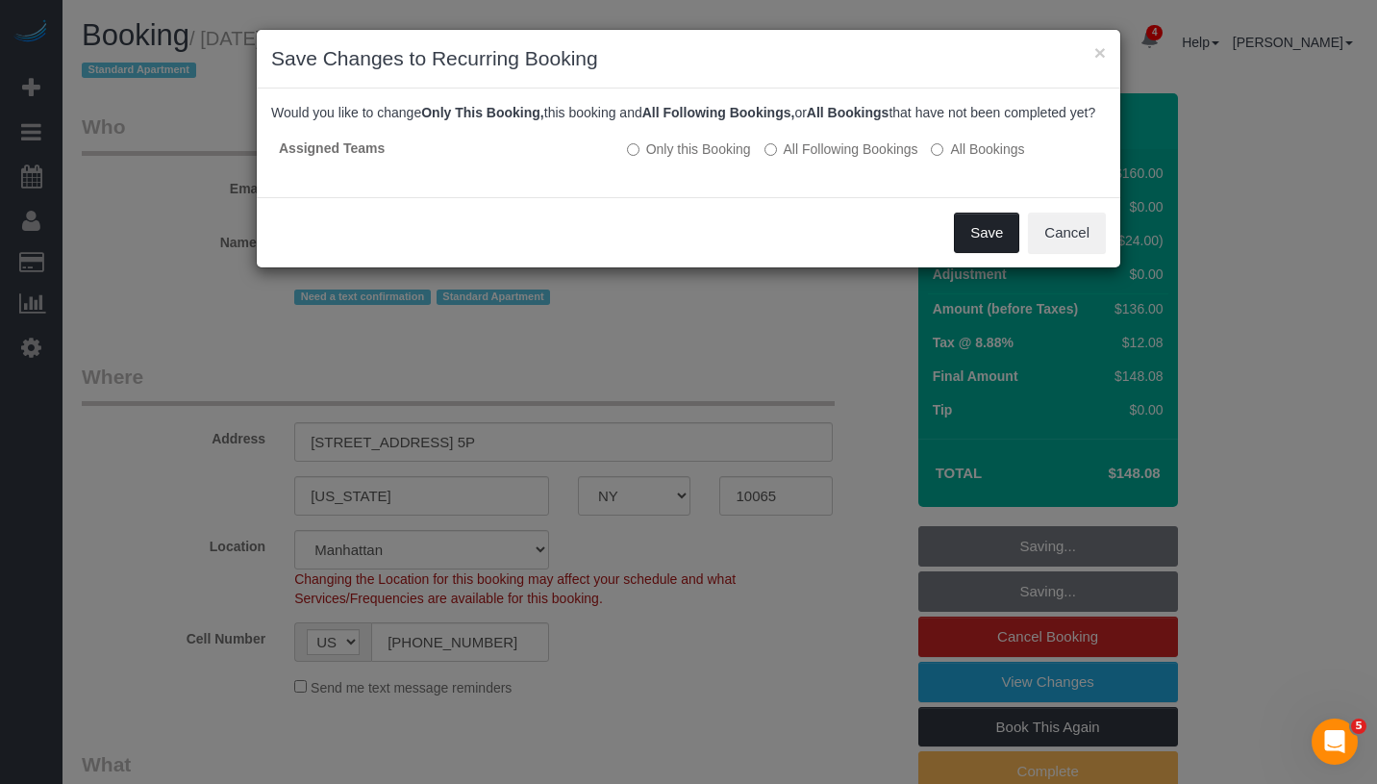
click at [975, 249] on button "Save" at bounding box center [986, 233] width 65 height 40
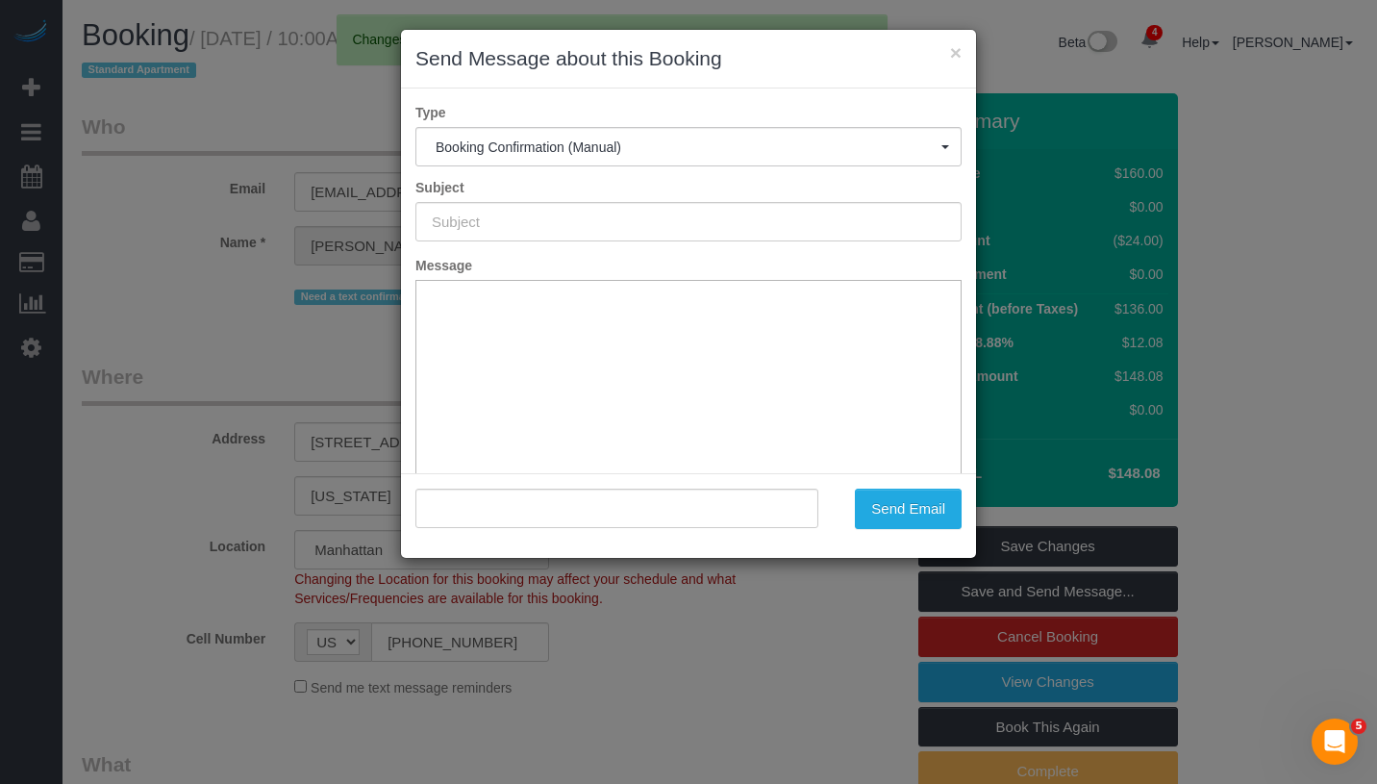
type input "Cleaning Confirmed for 09/11/2025 at 10:00am"
type input ""Robert Frerich" <robfrerich12@gmail.com>"
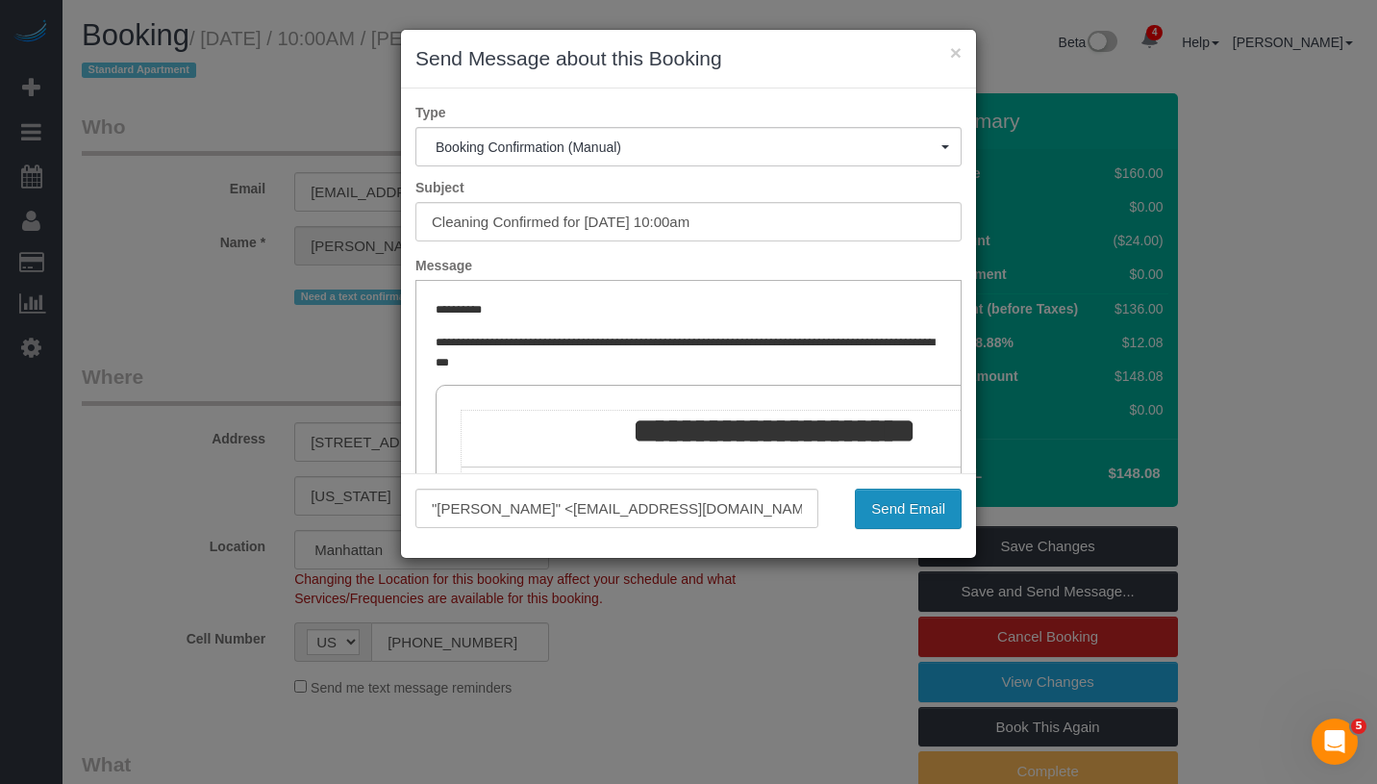
click at [931, 504] on button "Send Email" at bounding box center [908, 509] width 107 height 40
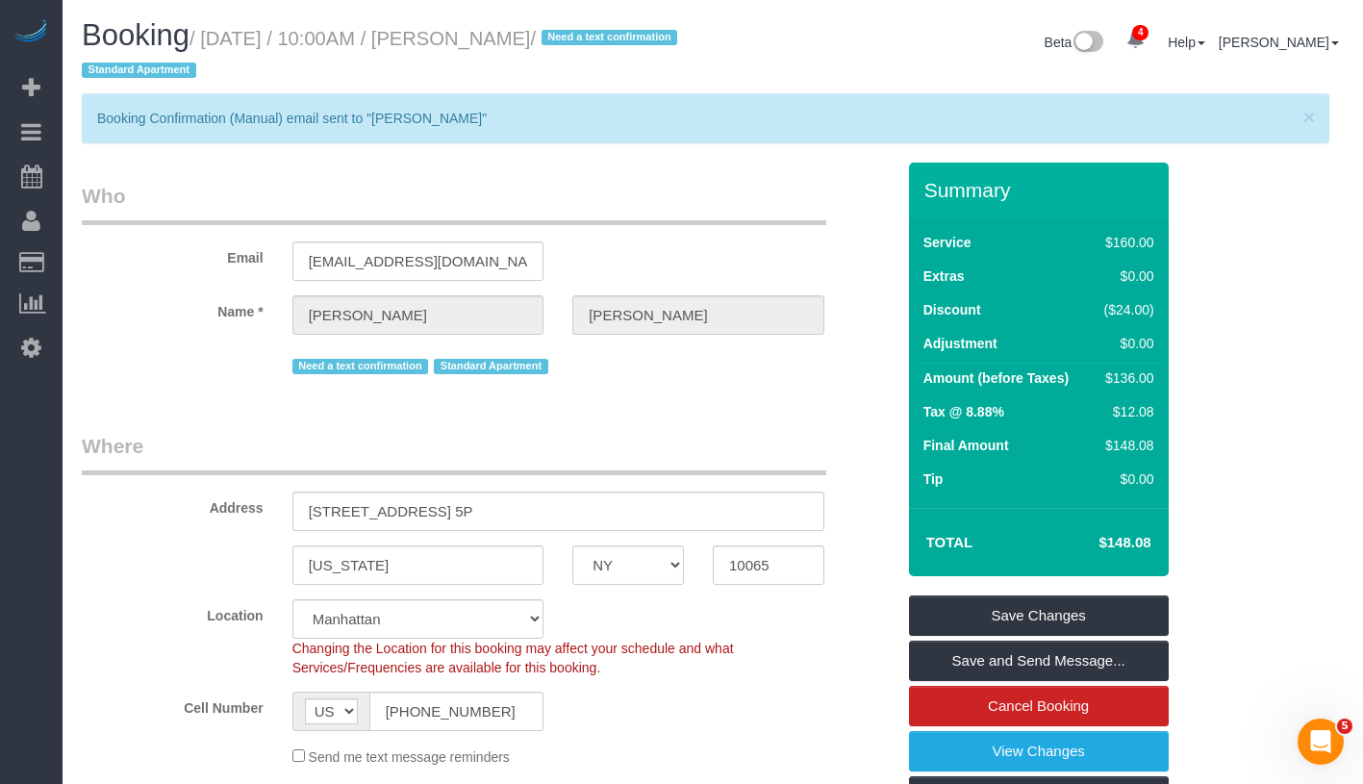
drag, startPoint x: 504, startPoint y: 37, endPoint x: 634, endPoint y: 36, distance: 129.8
click at [634, 36] on small "/ September 11, 2025 / 10:00AM / Robert Frerich / Need a text confirmation Stan…" at bounding box center [382, 55] width 601 height 54
copy small "Robert Frerich"
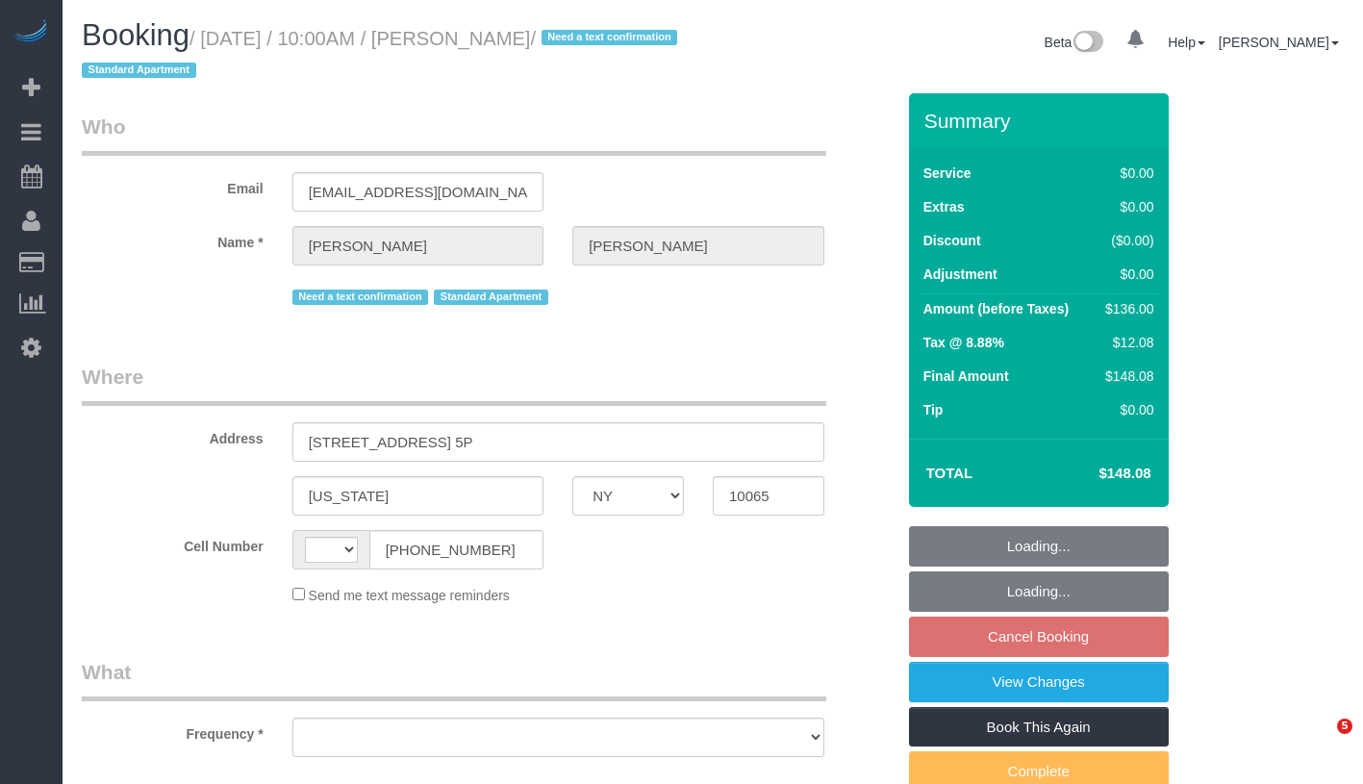
select select "NY"
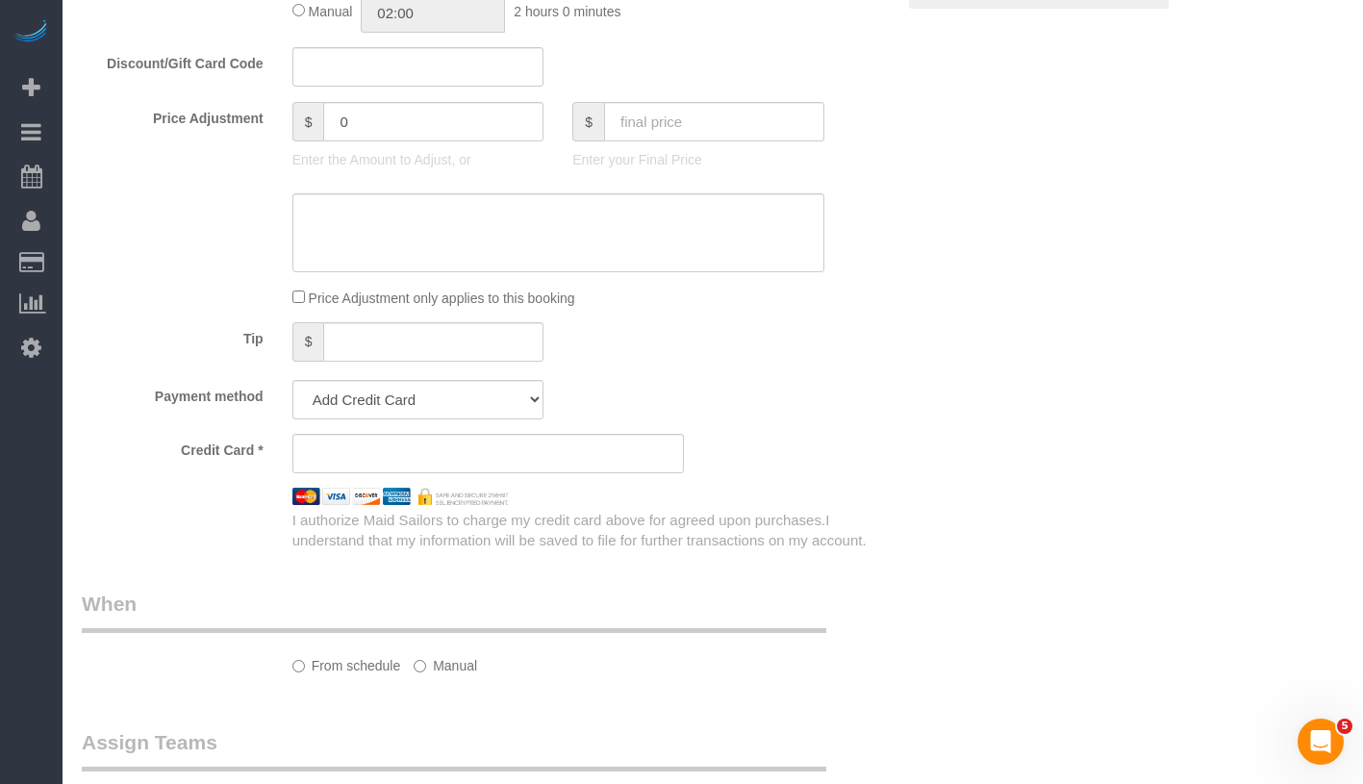
select select "object:407"
select select "string:[GEOGRAPHIC_DATA]"
select select "string:stripe-pm_1Q7UsO4VGloSiKo7akDAINuf"
select select "number:57"
select select "number:75"
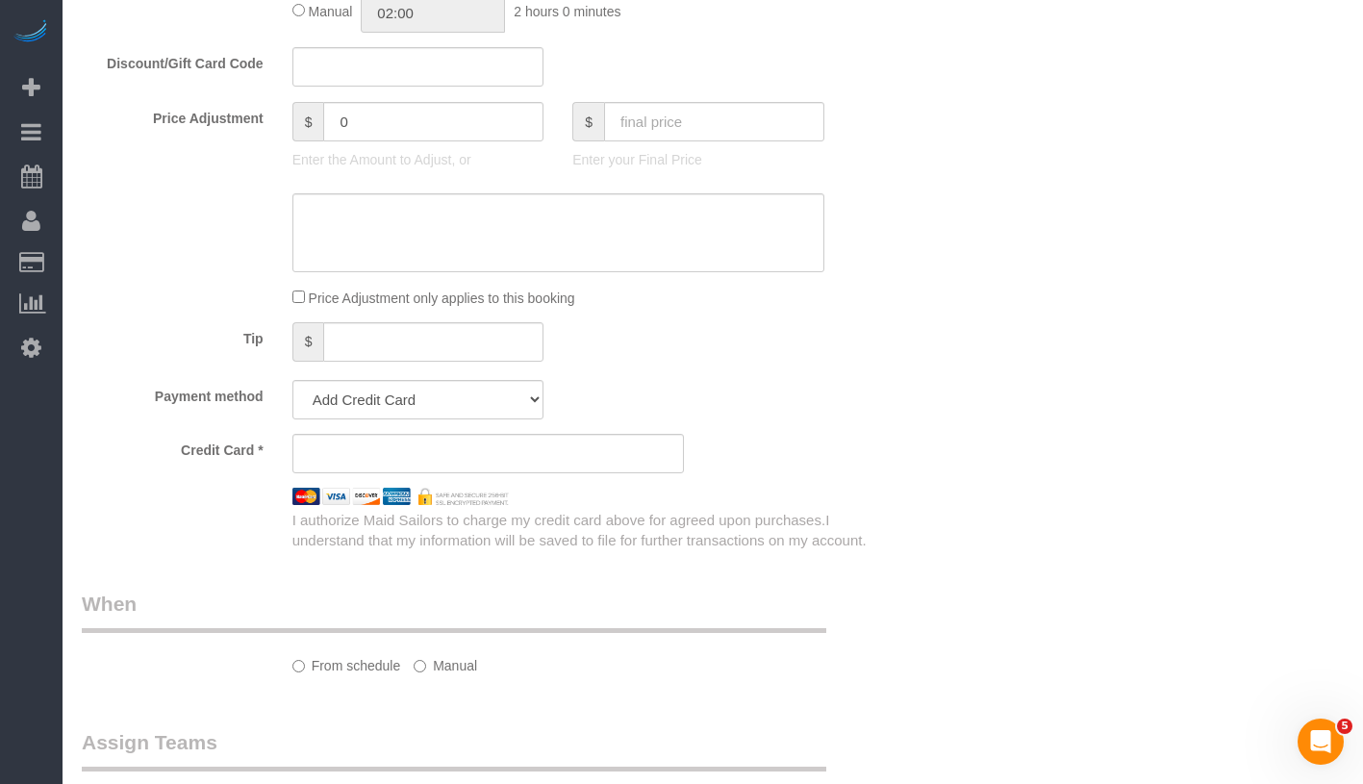
select select "number:15"
select select "number:5"
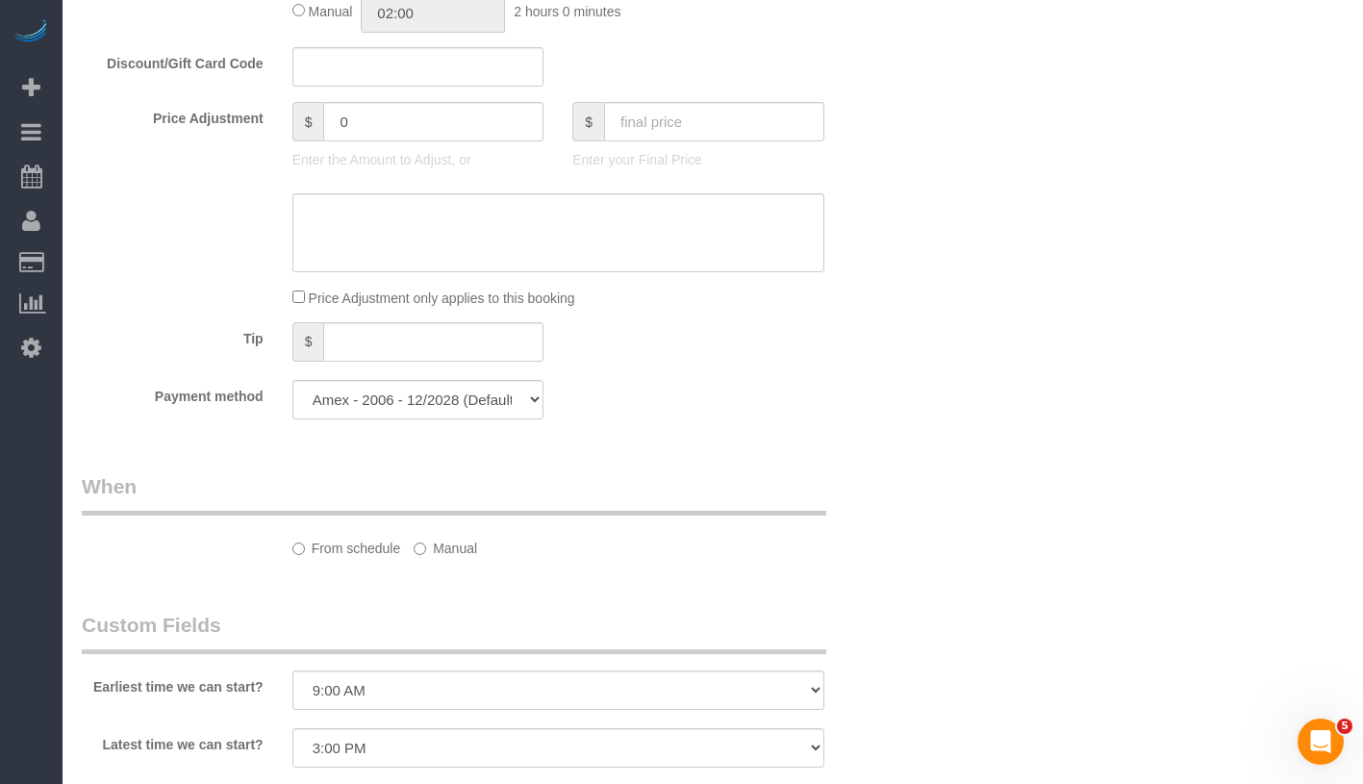
select select "object:809"
select select "1"
select select "spot3"
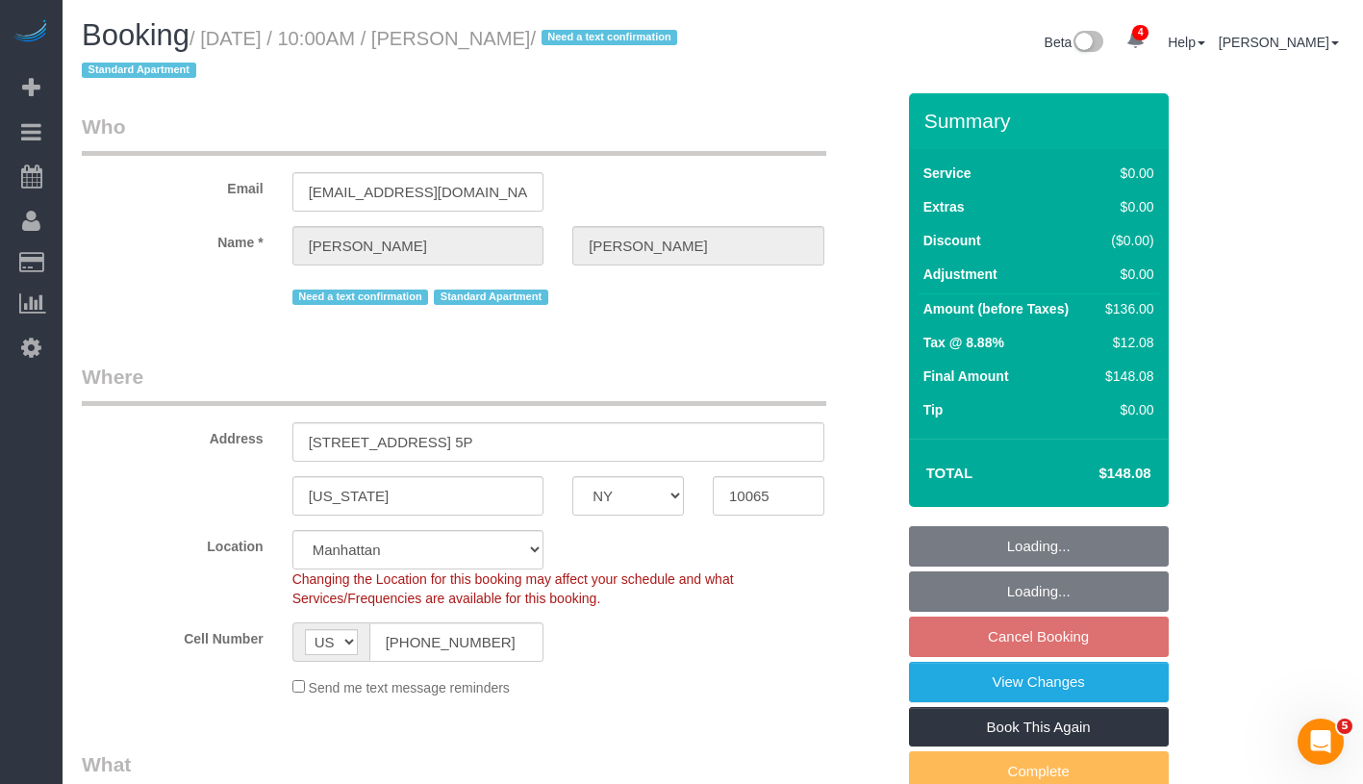
select select "1"
click at [1095, 691] on link "View Changes" at bounding box center [1039, 682] width 260 height 40
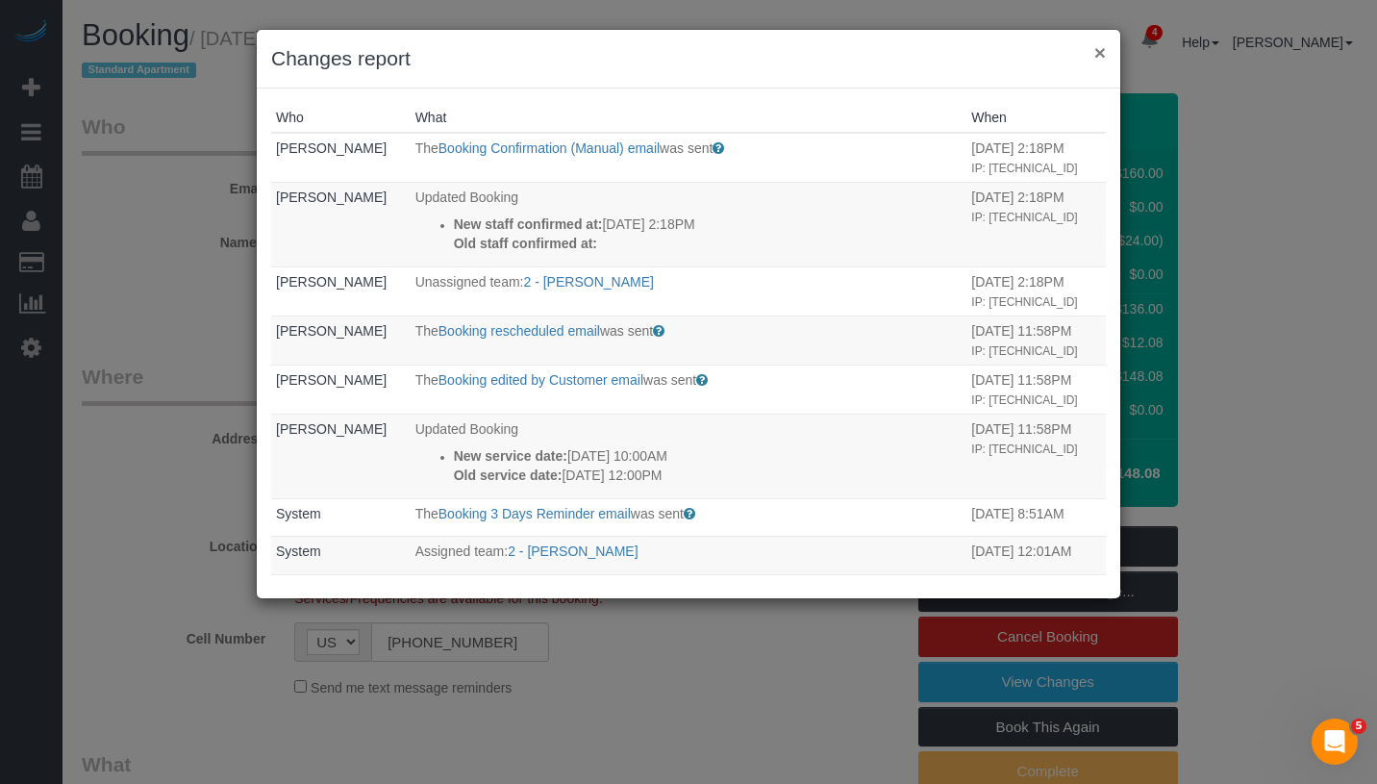
click at [1100, 53] on button "×" at bounding box center [1100, 52] width 12 height 20
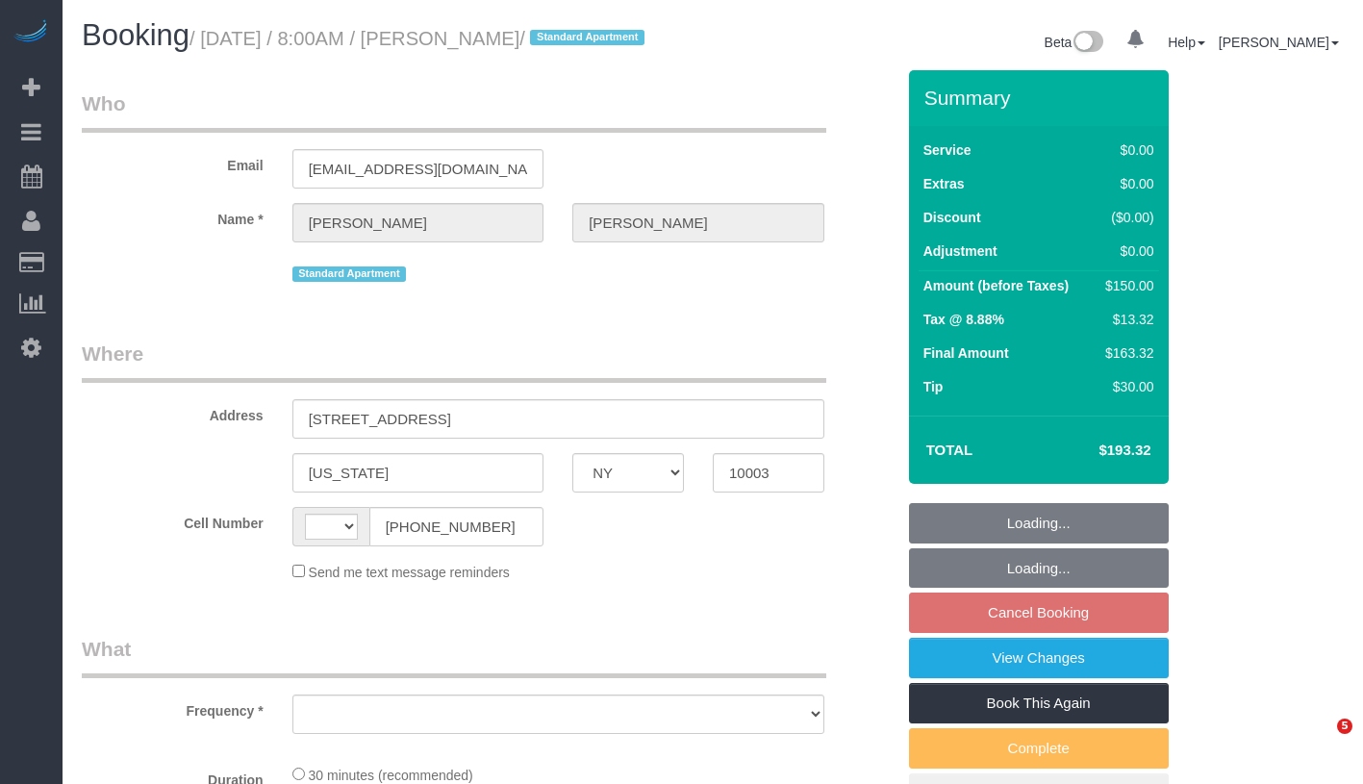
select select "NY"
select select "string:[GEOGRAPHIC_DATA]"
select select "object:650"
select select "spot1"
select select "number:89"
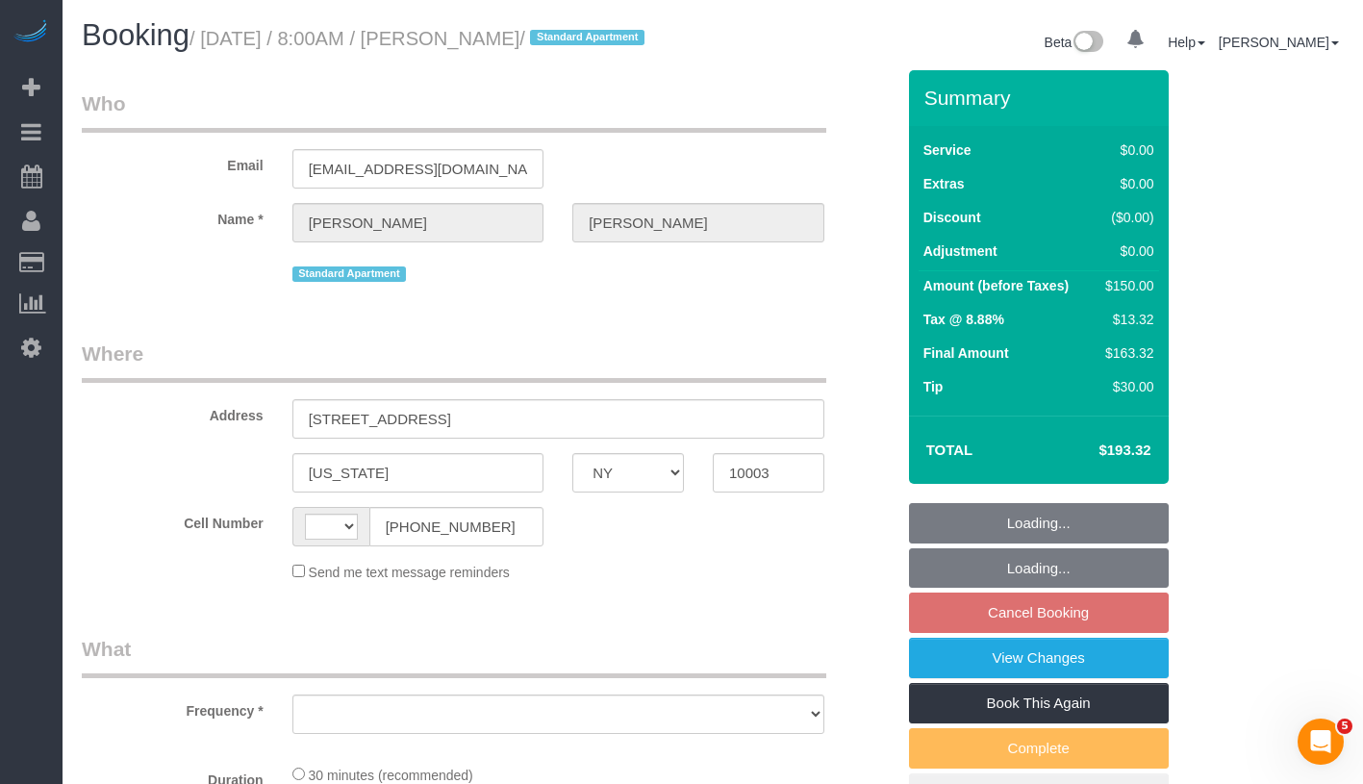
select select "number:90"
select select "number:15"
select select "number:5"
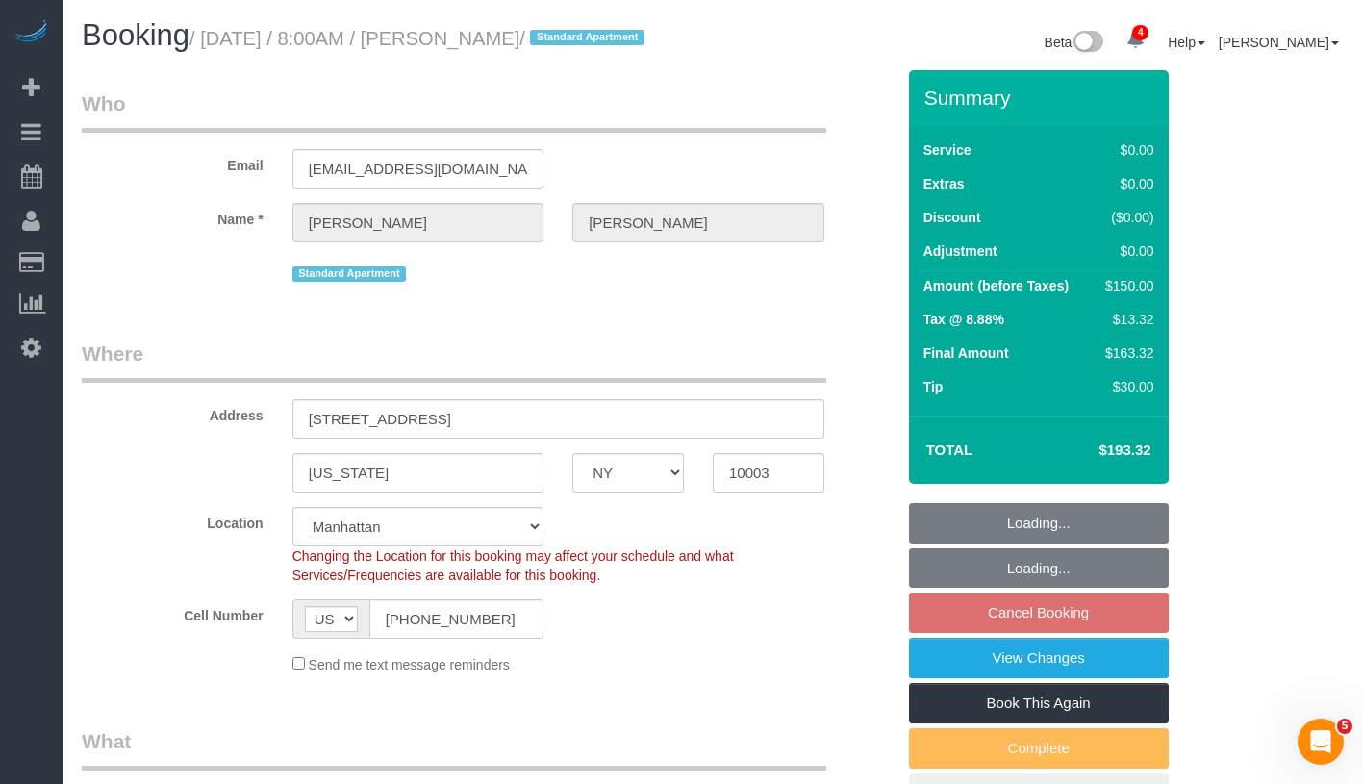
select select "object:909"
select select "spot61"
select select "string:stripe-pm_1Ppv084VGloSiKo7UuycwTfS"
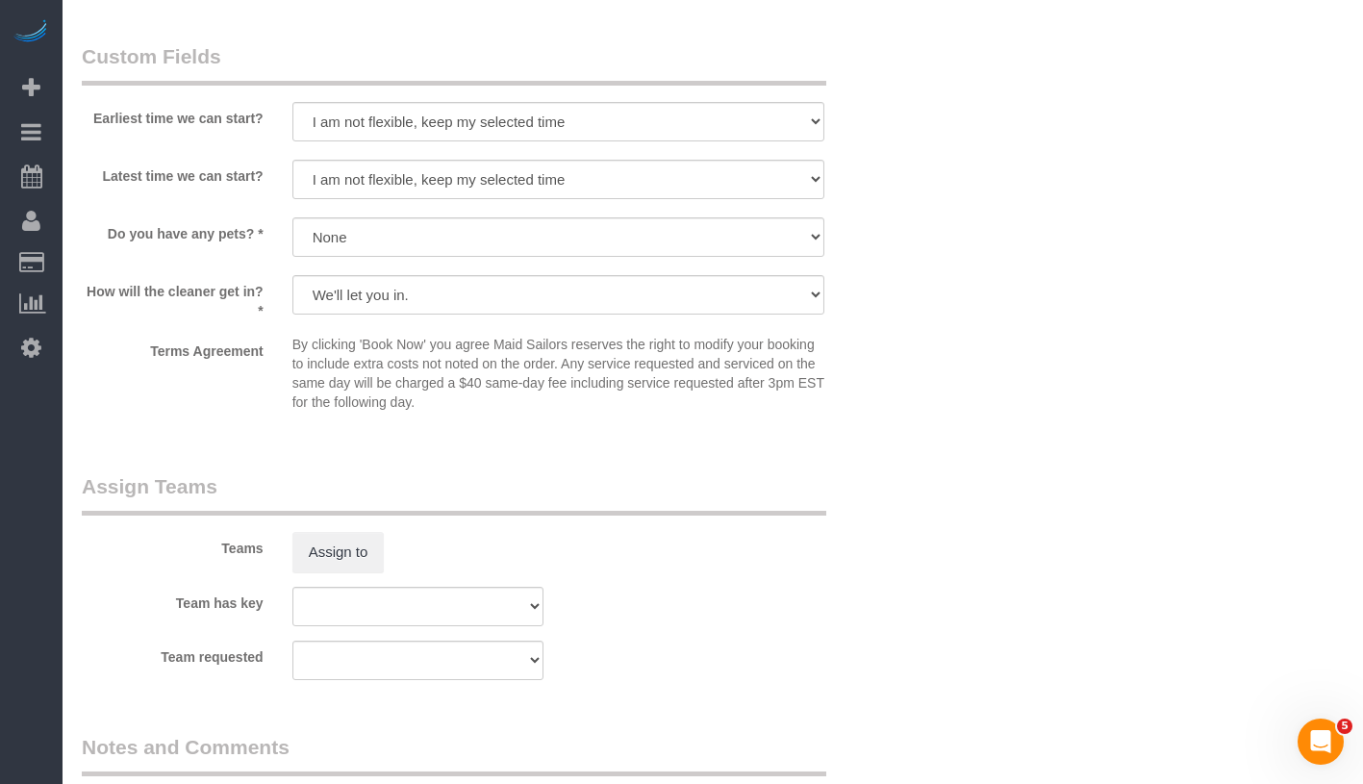
scroll to position [1948, 0]
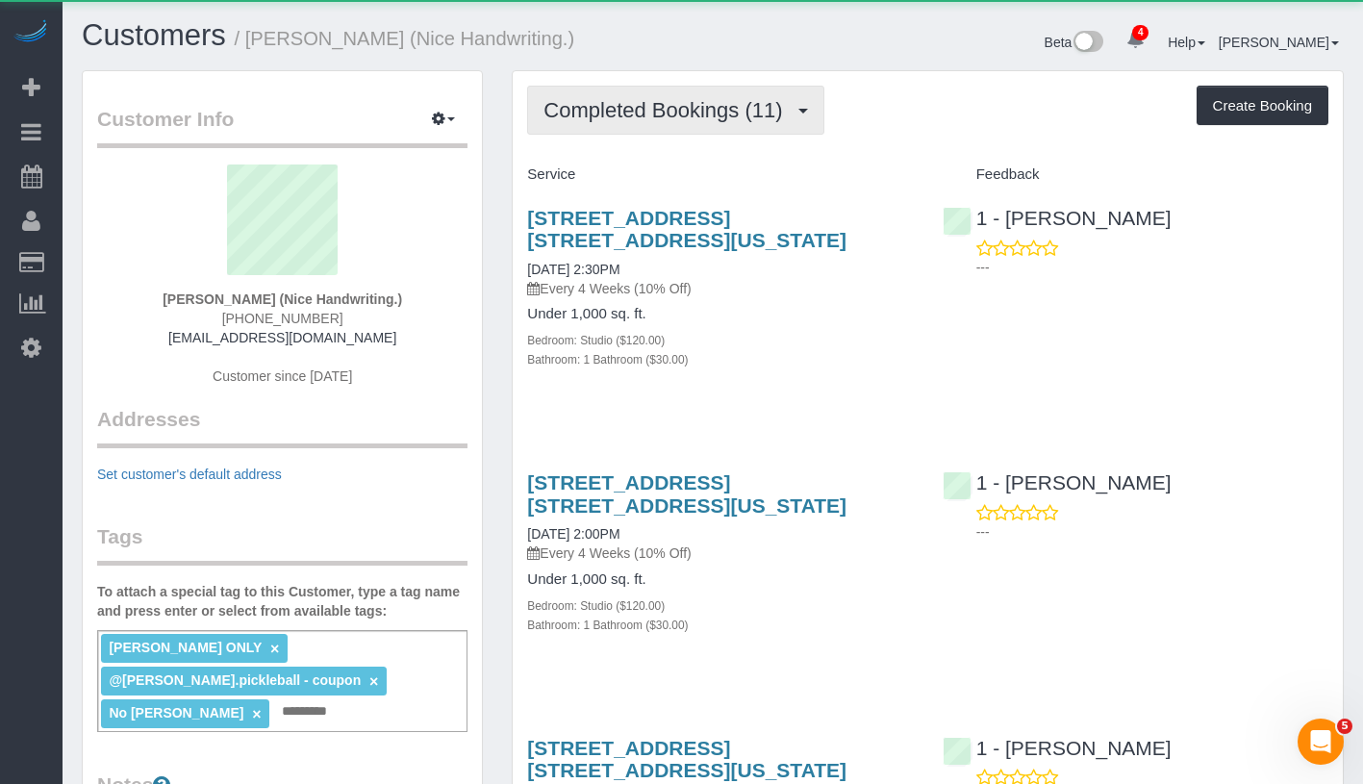
click at [670, 113] on span "Completed Bookings (11)" at bounding box center [667, 110] width 248 height 24
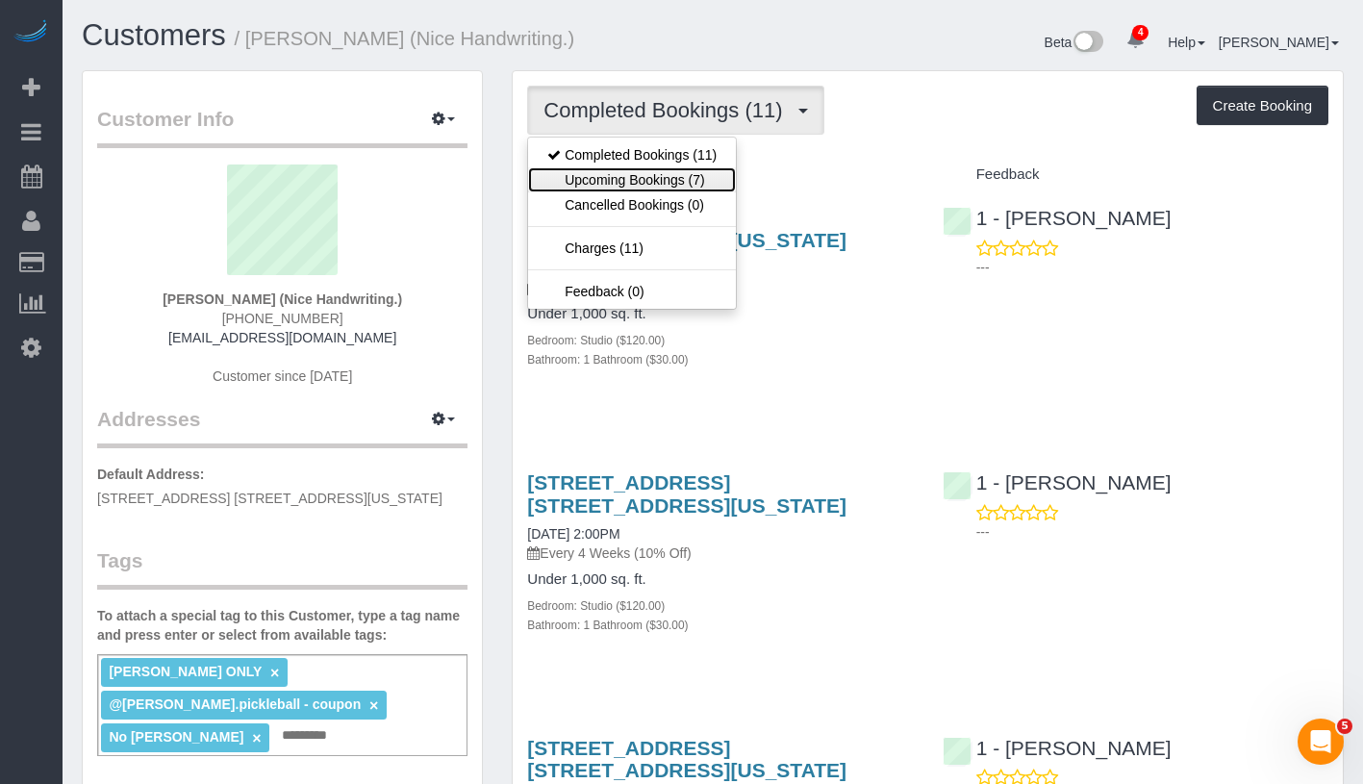
click at [665, 183] on link "Upcoming Bookings (7)" at bounding box center [632, 179] width 208 height 25
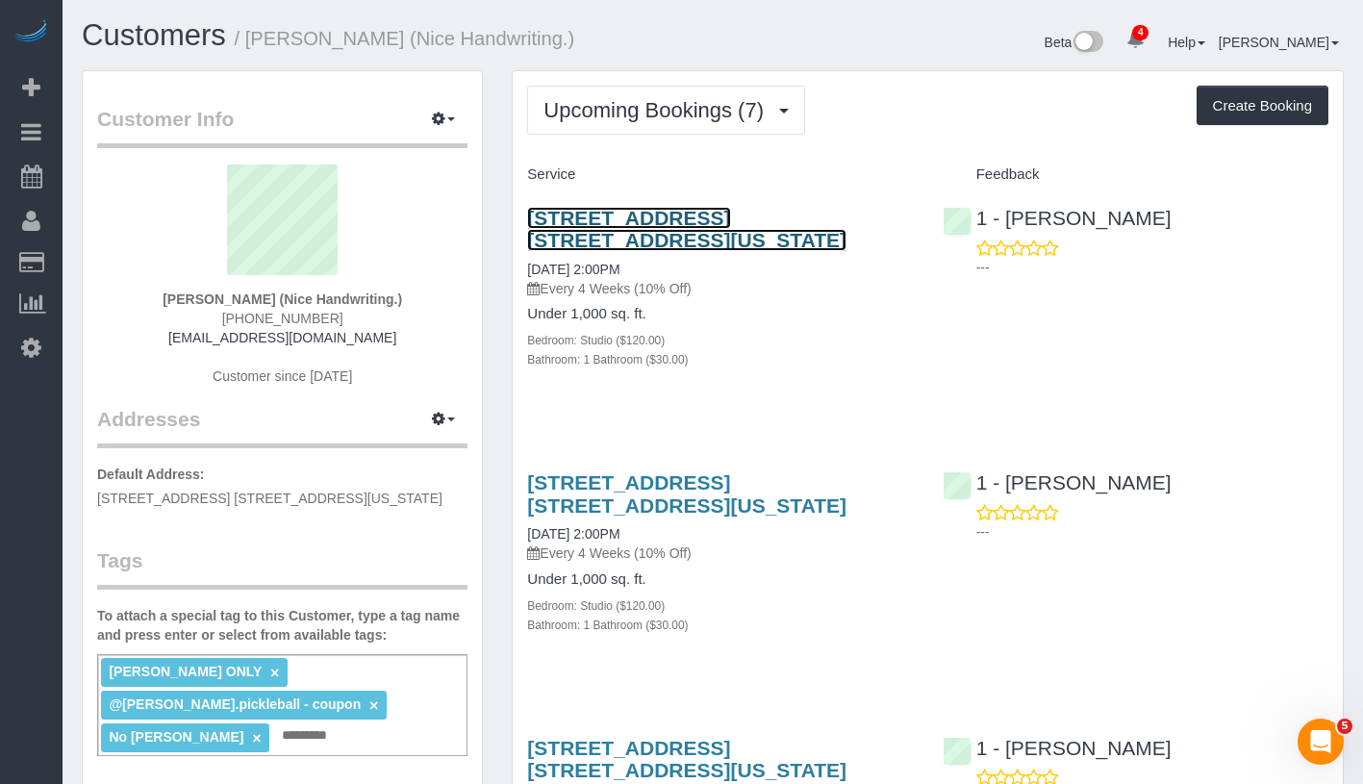
click at [791, 207] on link "[STREET_ADDRESS] [STREET_ADDRESS][US_STATE]" at bounding box center [686, 229] width 319 height 44
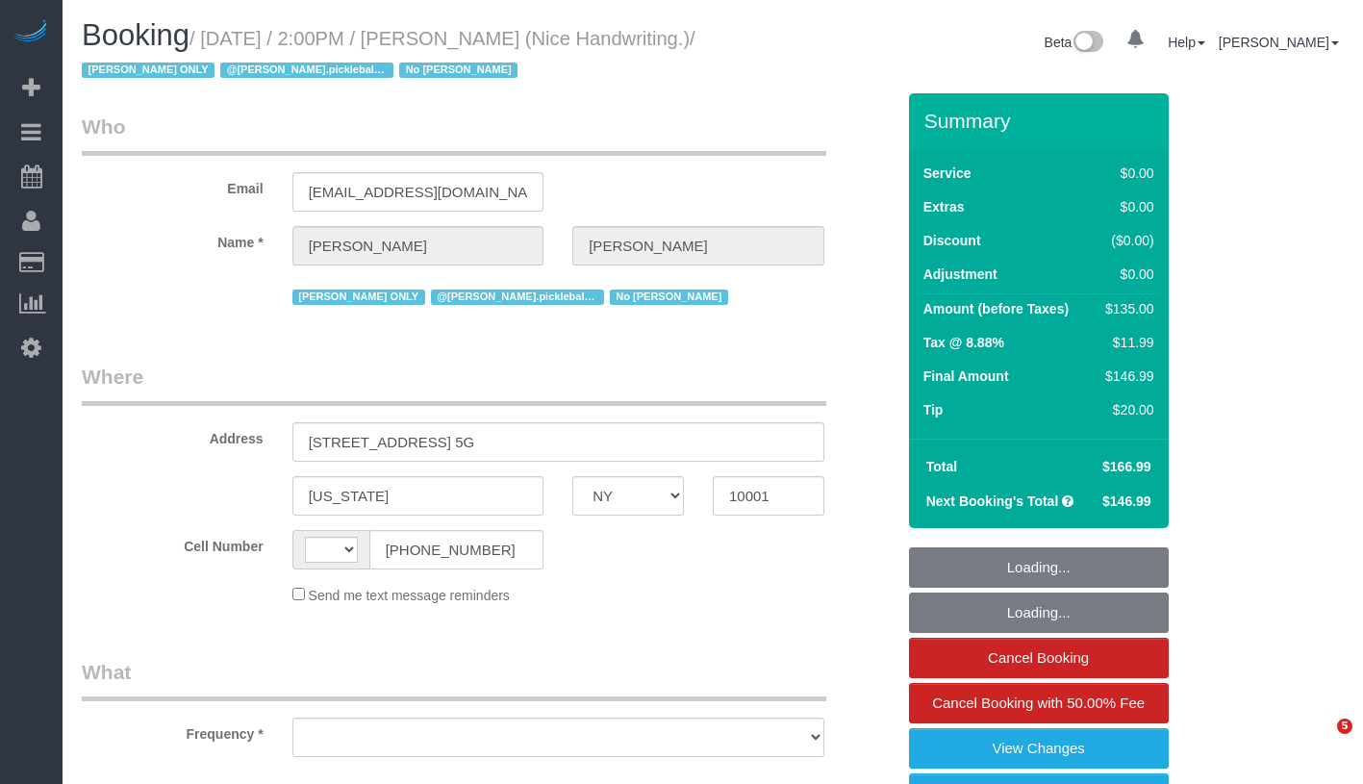
select select "NY"
select select "object:426"
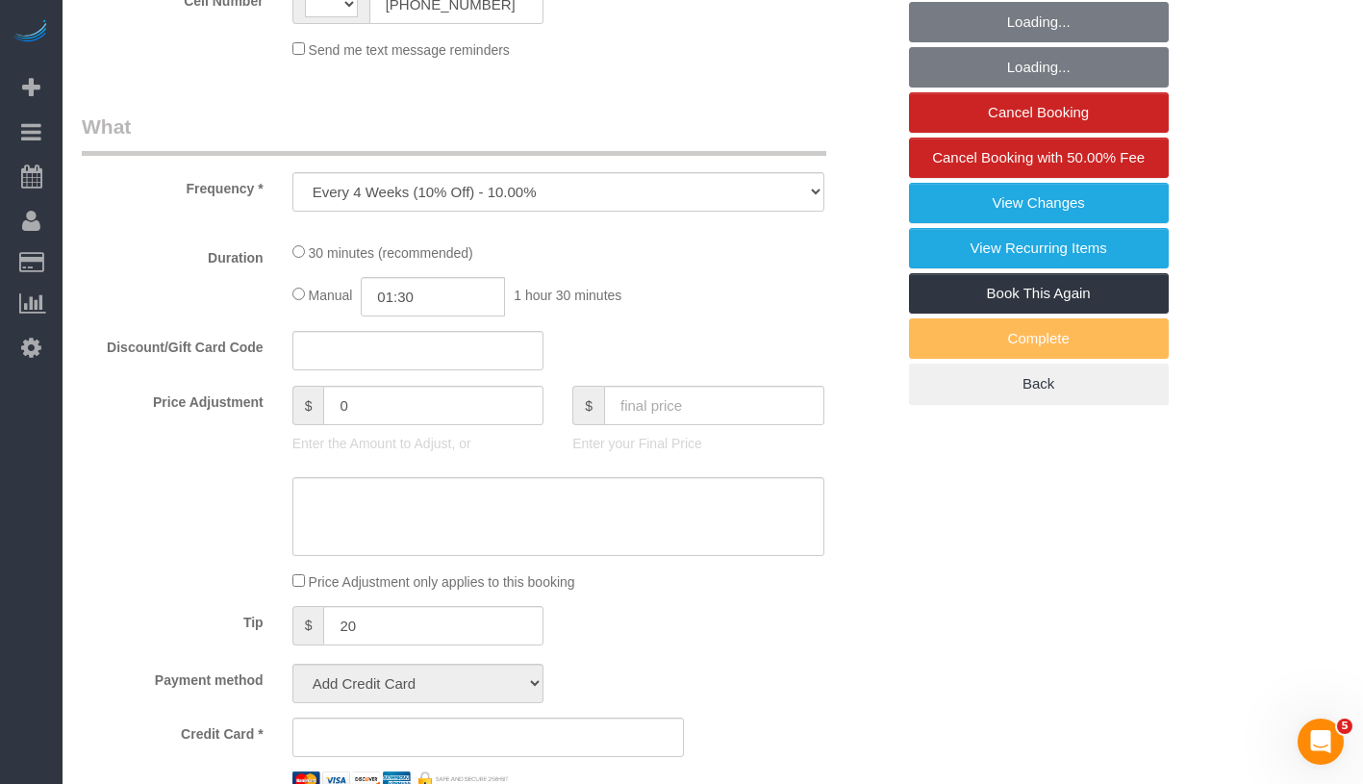
select select "string:stripe-pm_1Q9PhM4VGloSiKo7IVxTwtcf"
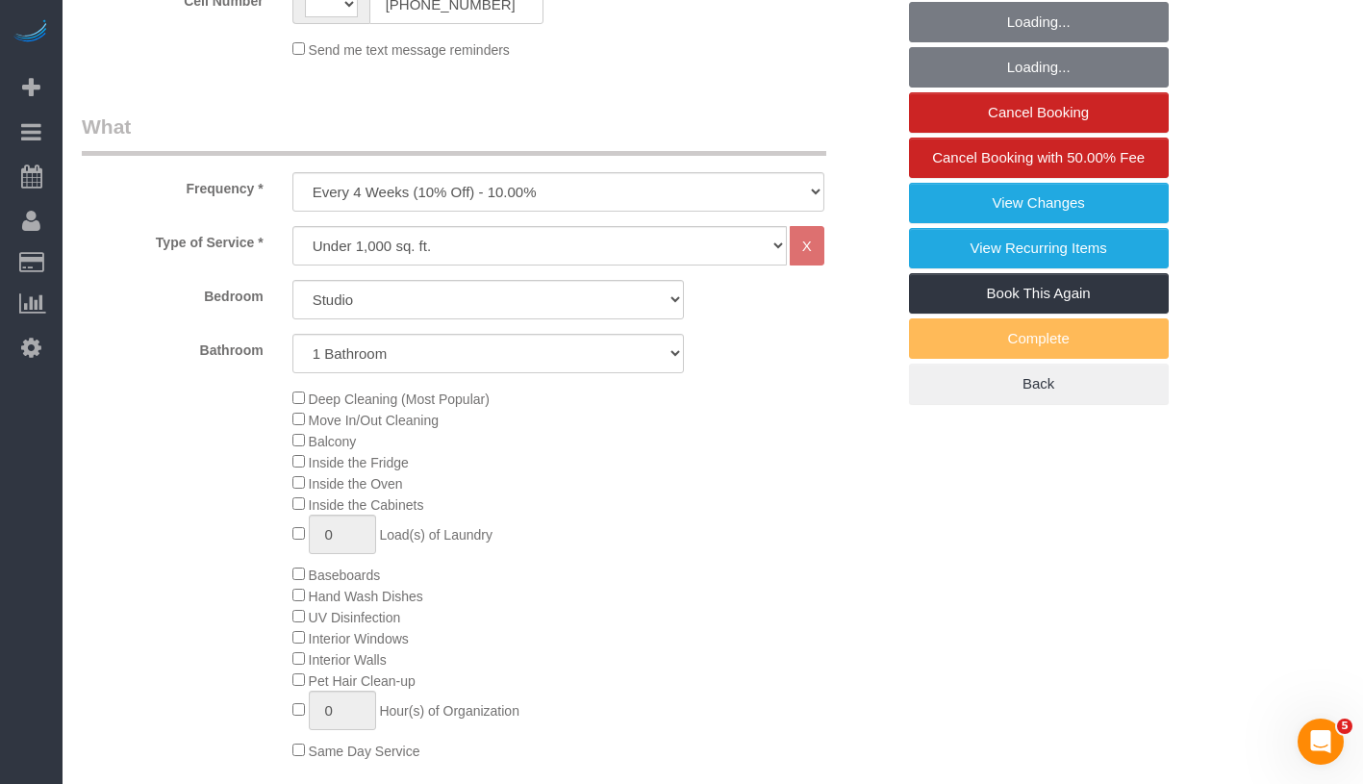
select select "string:[GEOGRAPHIC_DATA]"
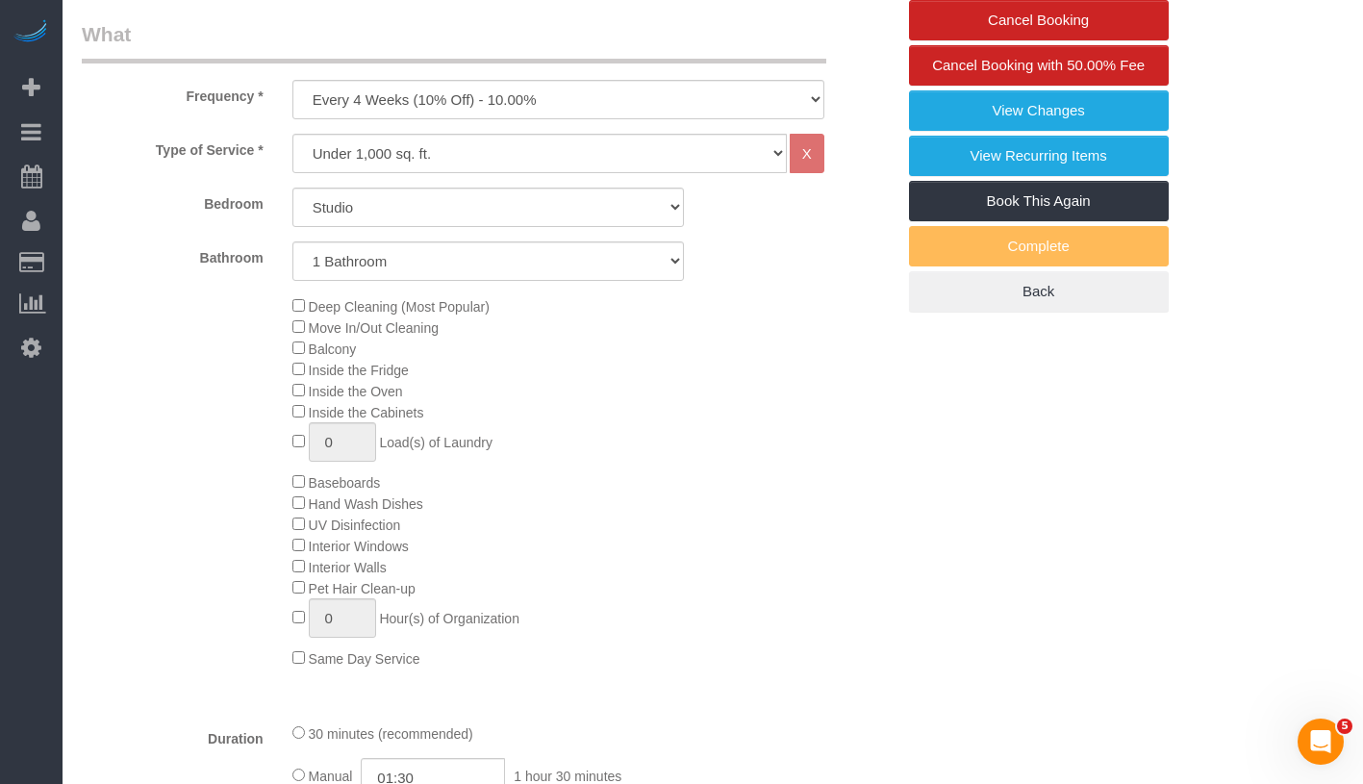
select select "spot1"
select select "number:56"
select select "number:79"
select select "number:15"
select select "number:6"
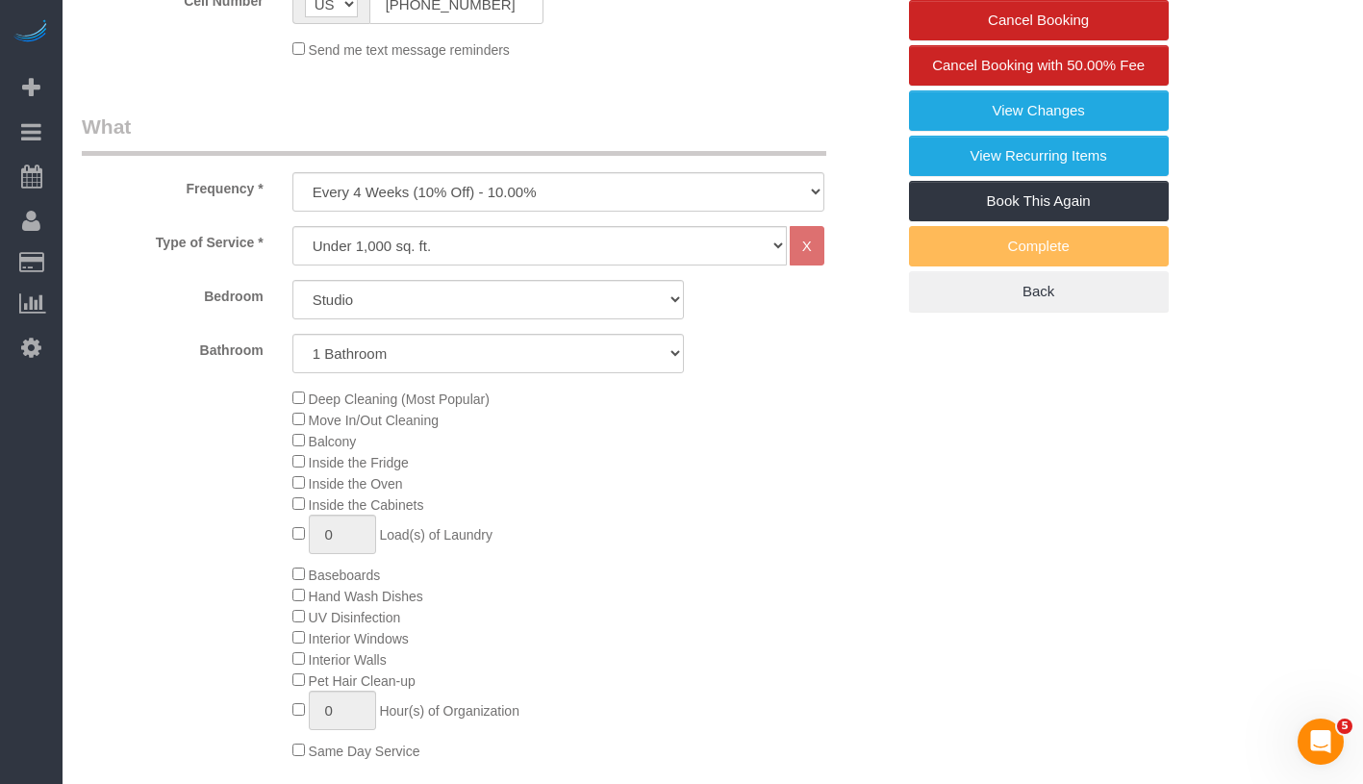
select select "object:1348"
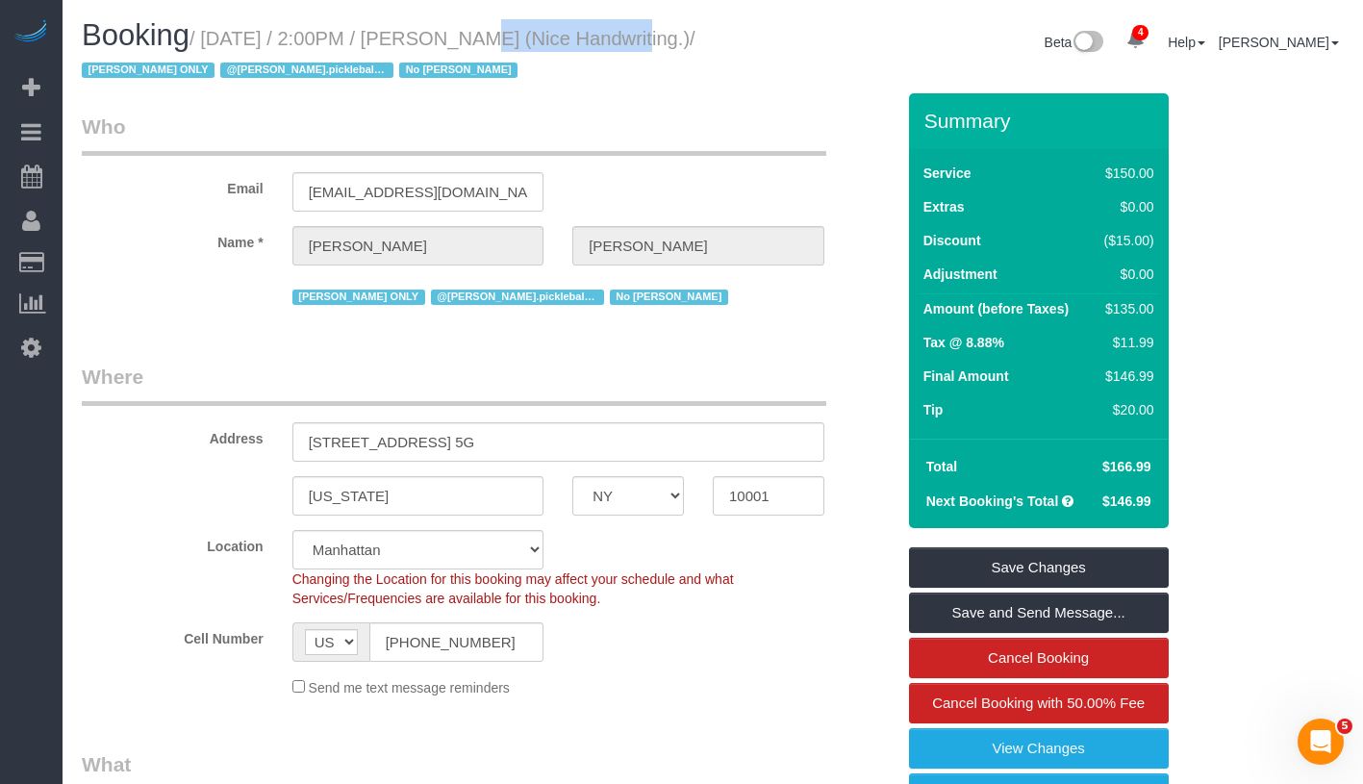
drag, startPoint x: 450, startPoint y: 40, endPoint x: 606, endPoint y: 43, distance: 155.8
click at [606, 43] on small "/ [DATE] / 2:00PM / [PERSON_NAME] (Nice Handwriting.) / [PERSON_NAME] ONLY @[PE…" at bounding box center [389, 55] width 614 height 54
copy small "/ [PERSON_NAME]"
drag, startPoint x: 212, startPoint y: 39, endPoint x: 214, endPoint y: 73, distance: 33.7
click at [214, 73] on small "/ [DATE] / 2:00PM / [PERSON_NAME] (Nice Handwriting.) / [PERSON_NAME] ONLY @[PE…" at bounding box center [389, 55] width 614 height 54
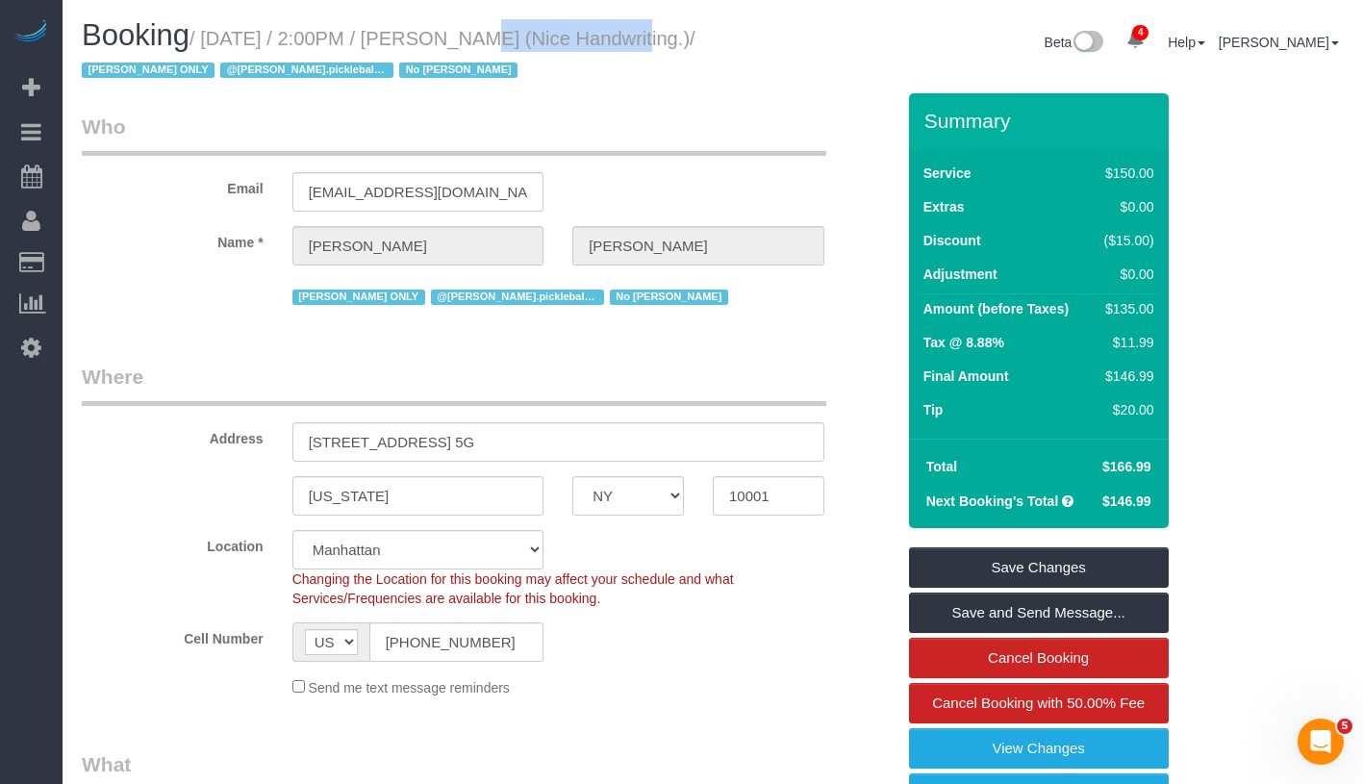
copy small "[DATE] / 2:00PM / [PERSON_NAME] (Nice Handwriting.) /"
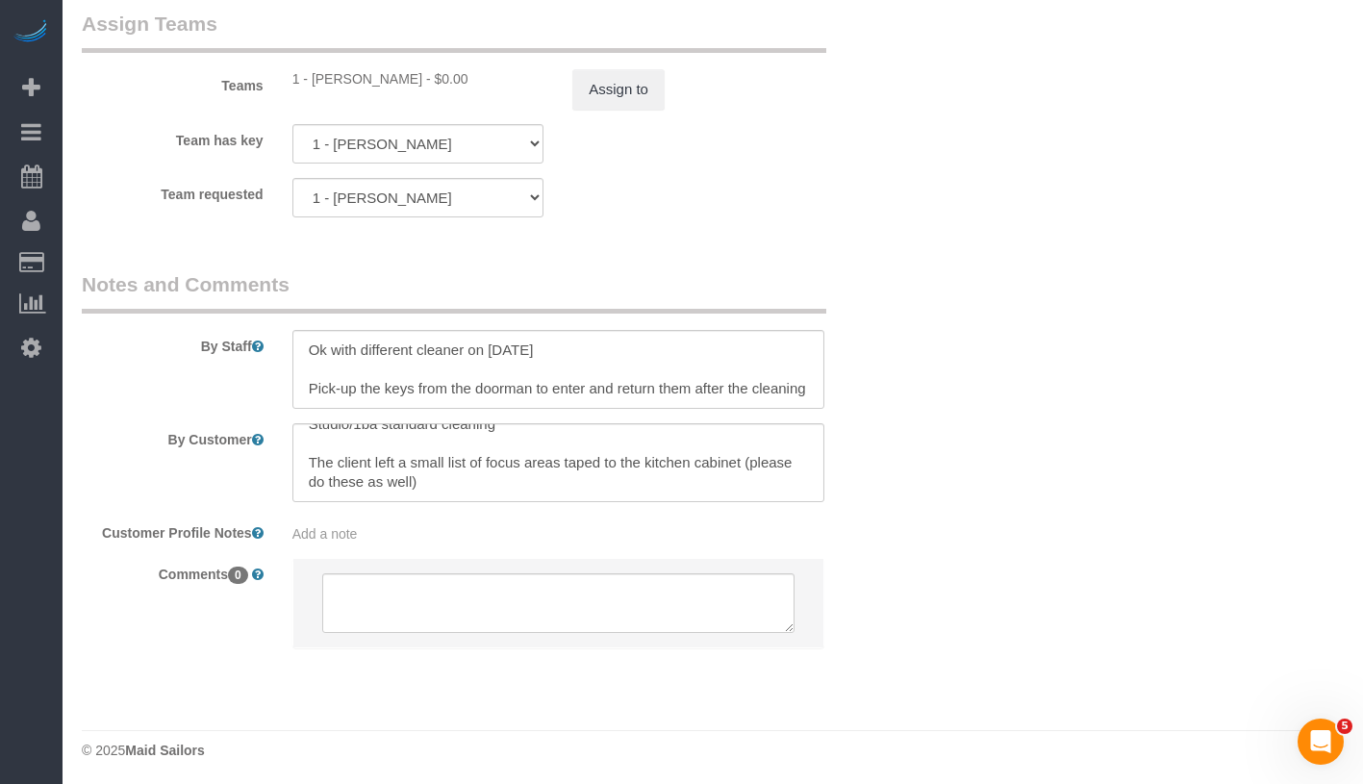
scroll to position [2621, 0]
drag, startPoint x: 310, startPoint y: 78, endPoint x: 422, endPoint y: 79, distance: 112.5
click at [422, 79] on div "1 - [PERSON_NAME] - $0.00" at bounding box center [418, 74] width 252 height 19
copy div "[PERSON_NAME]"
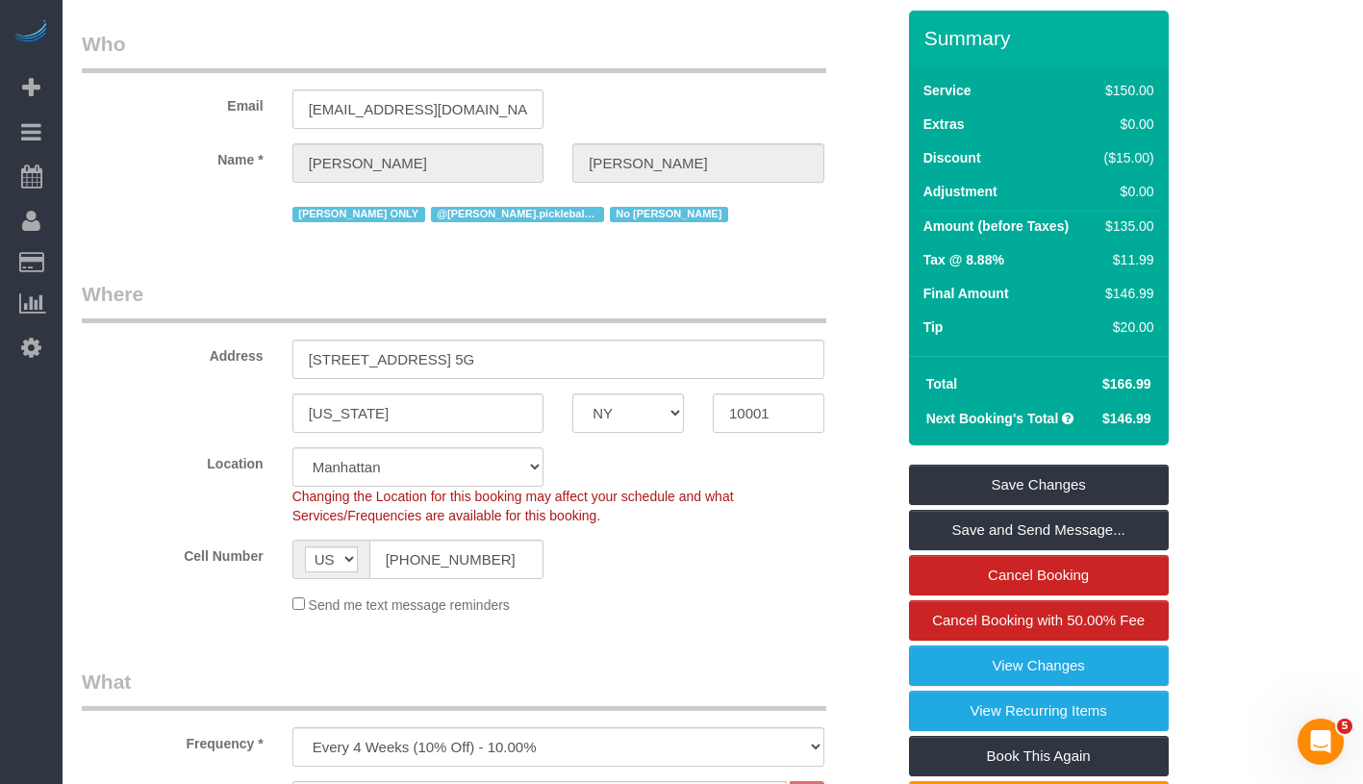
scroll to position [0, 0]
